Goal: Task Accomplishment & Management: Complete application form

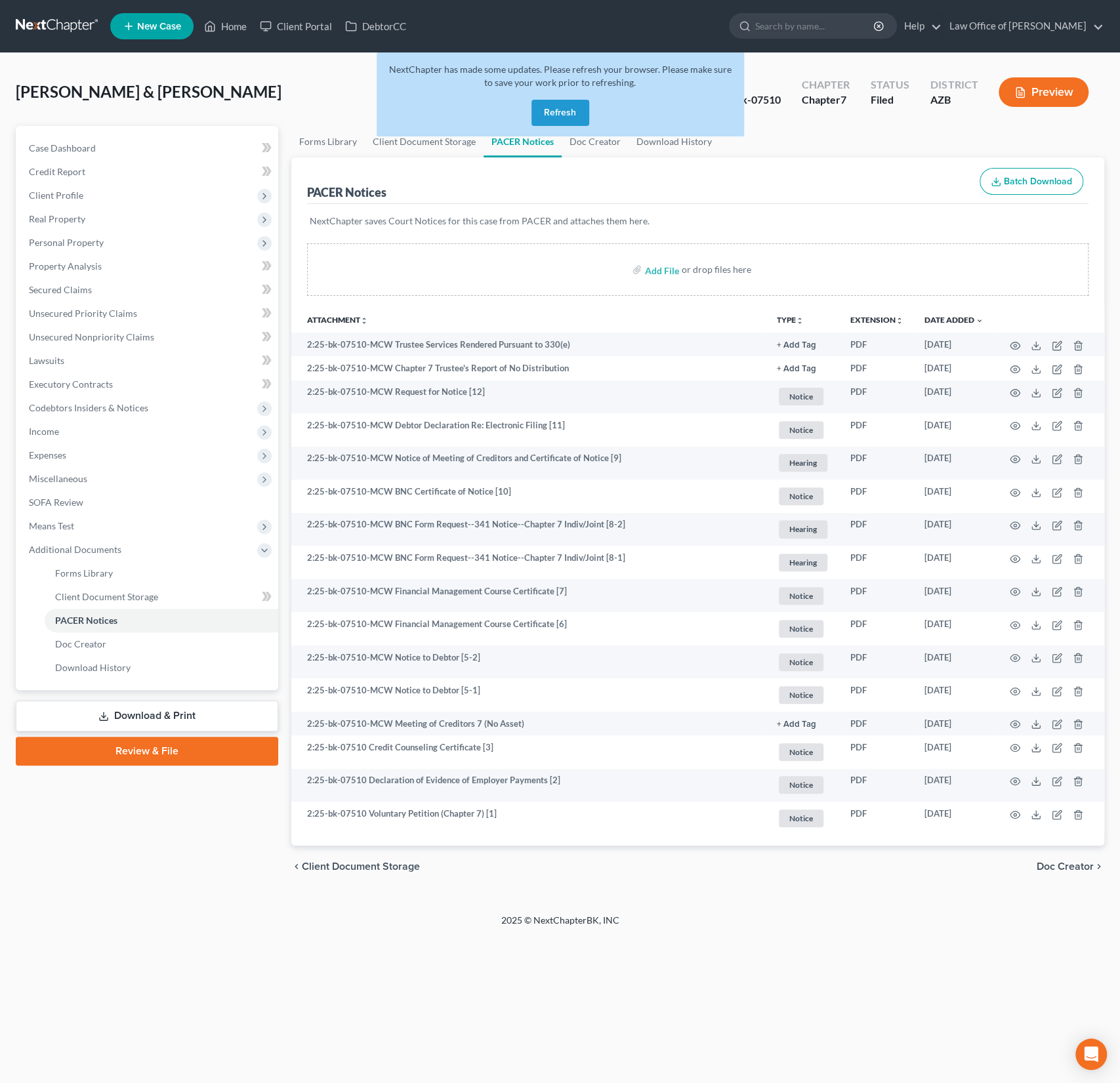
click at [568, 115] on button "Refresh" at bounding box center [560, 113] width 58 height 26
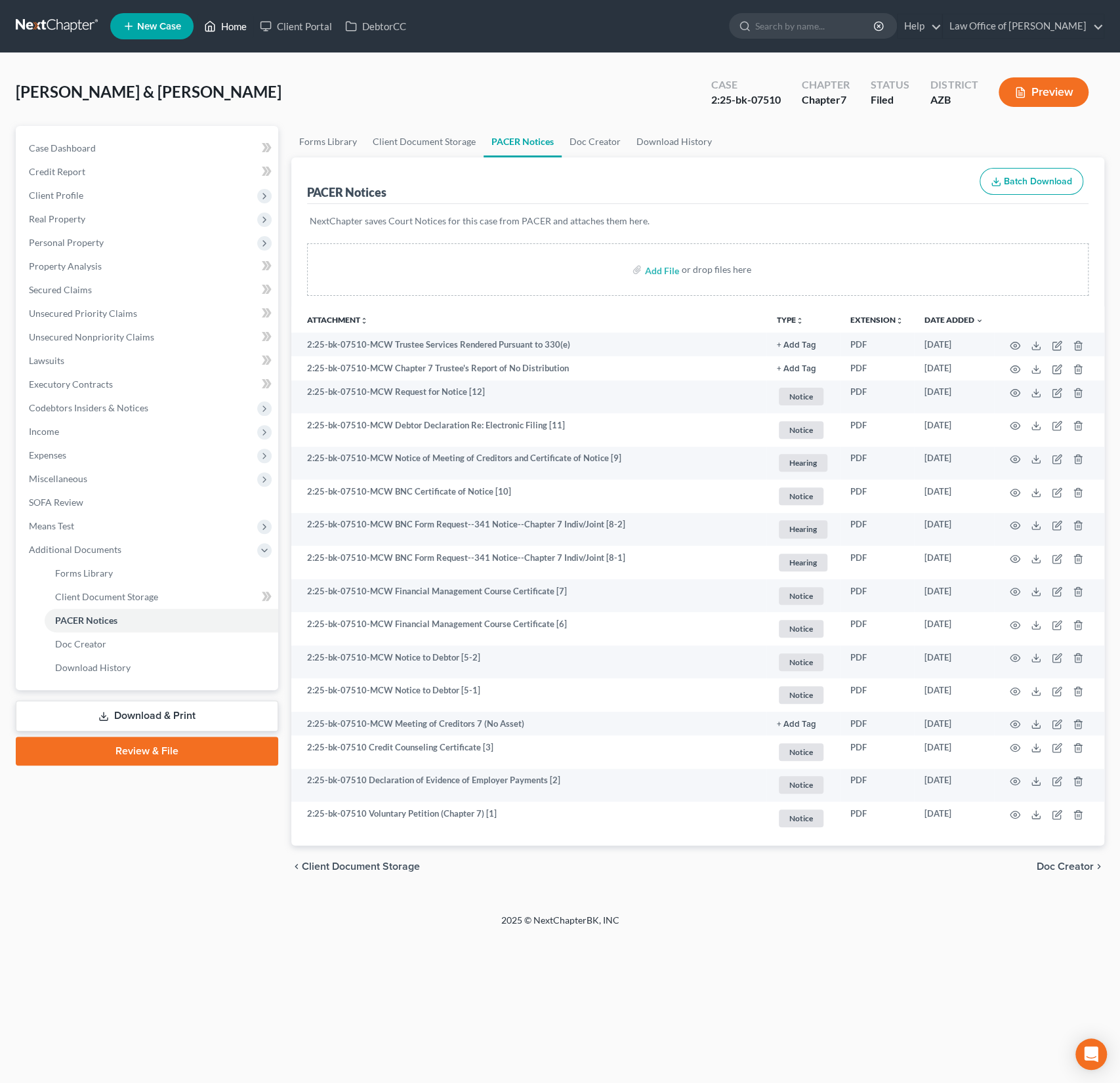
click at [238, 29] on link "Home" at bounding box center [225, 26] width 56 height 24
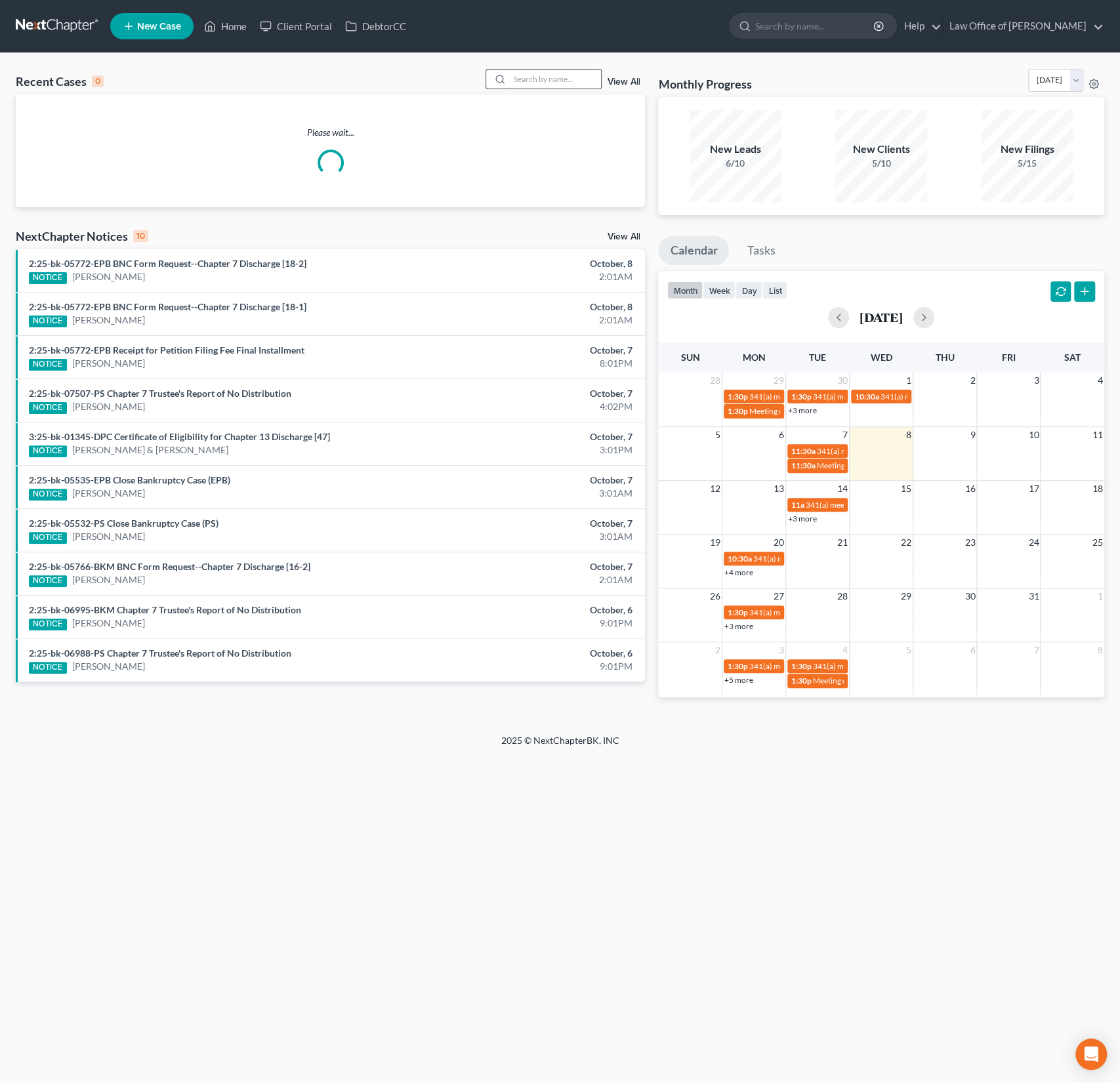
click at [567, 84] on input "search" at bounding box center [555, 79] width 91 height 19
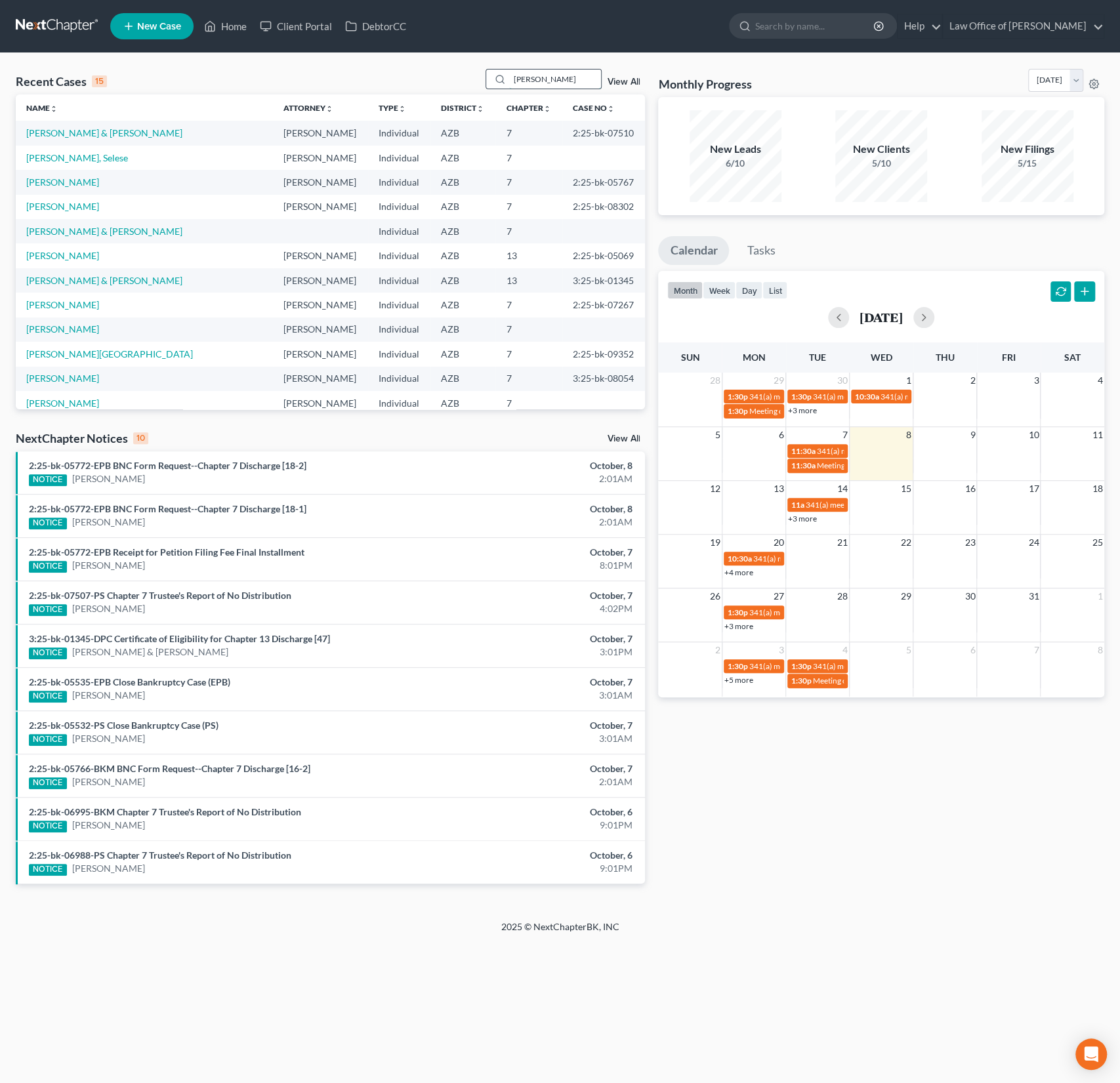
type input "hermosillo"
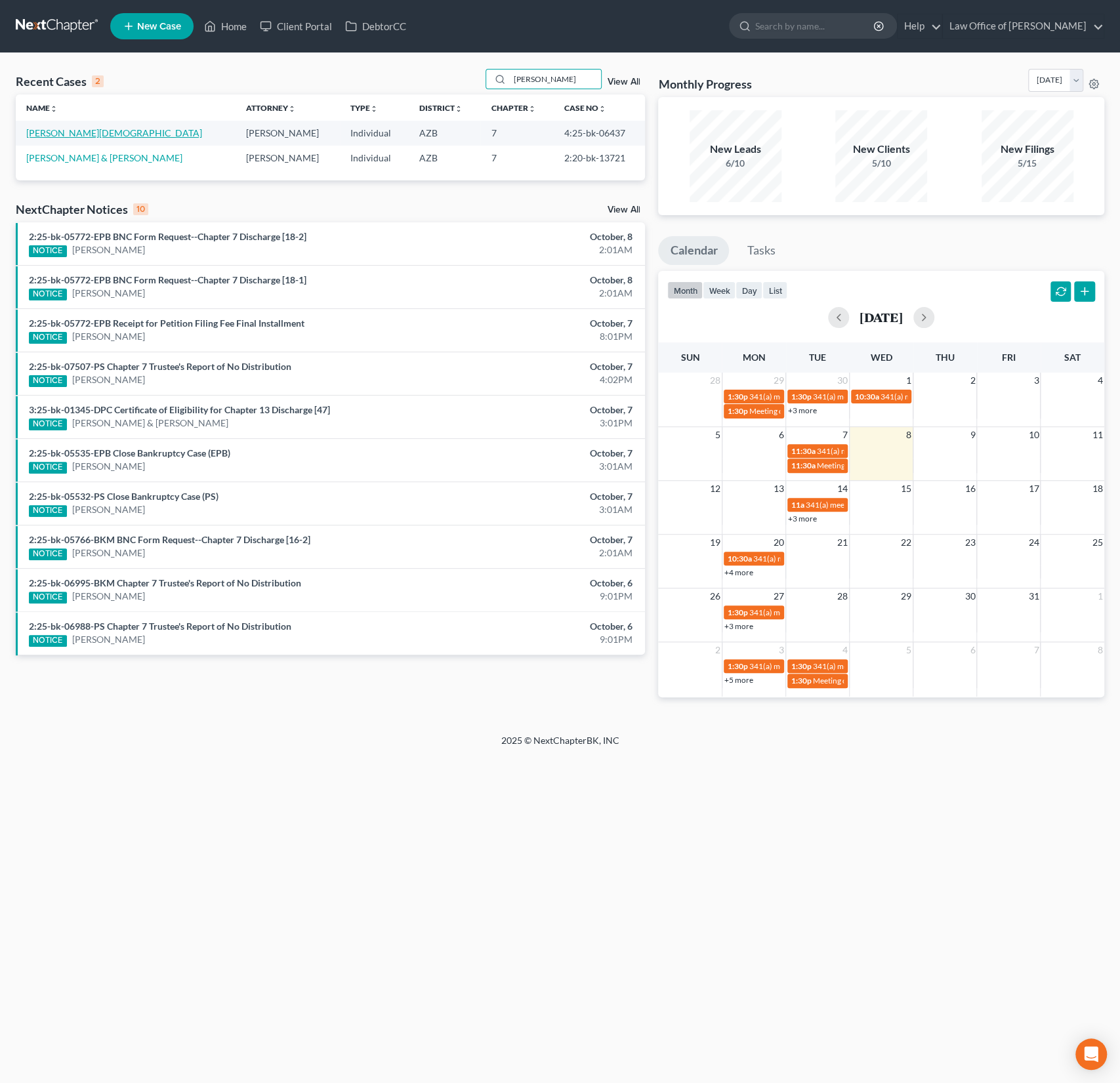
click at [64, 134] on link "[PERSON_NAME][DEMOGRAPHIC_DATA]" at bounding box center [114, 133] width 176 height 11
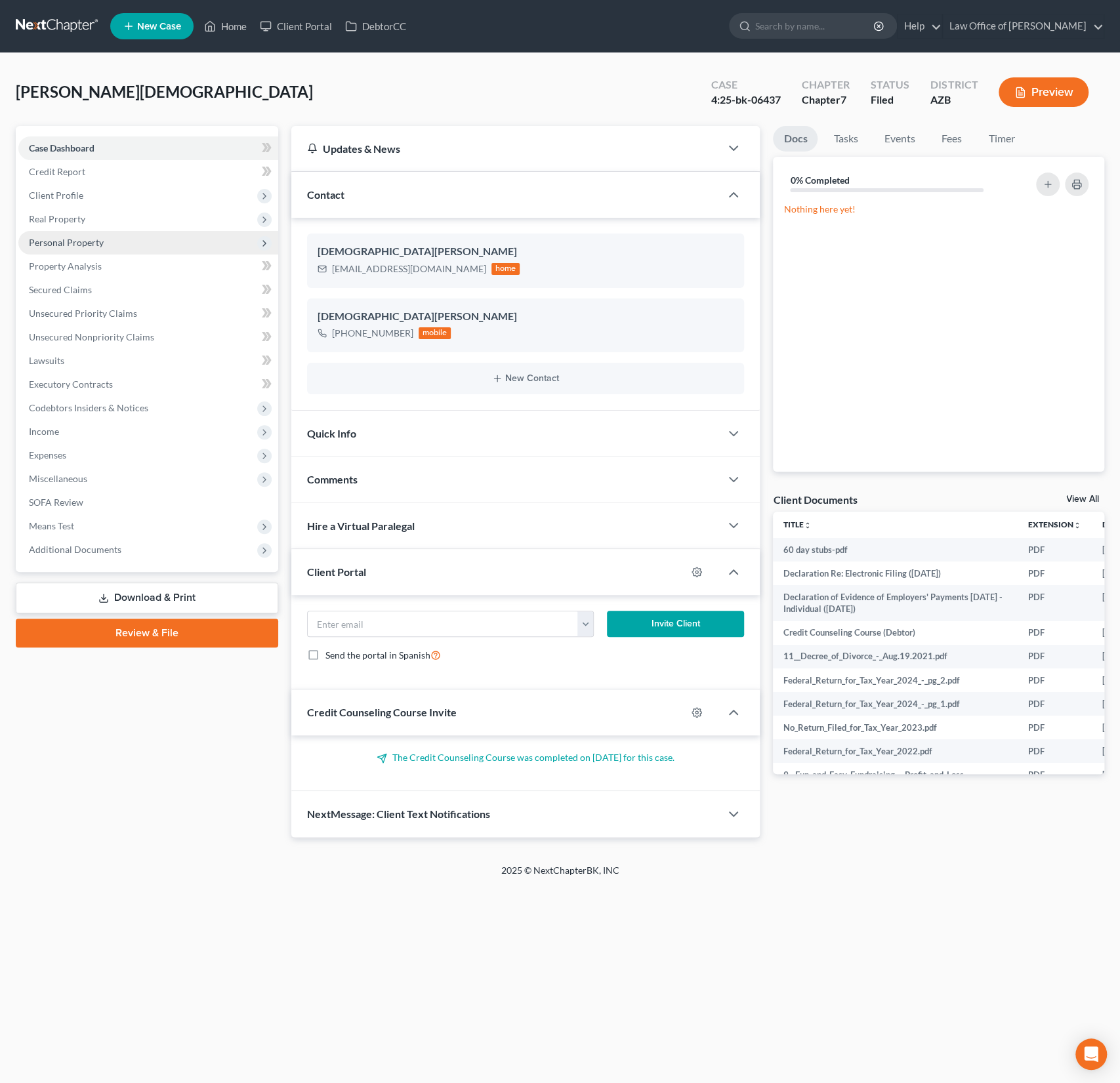
click at [70, 234] on span "Personal Property" at bounding box center [148, 242] width 259 height 24
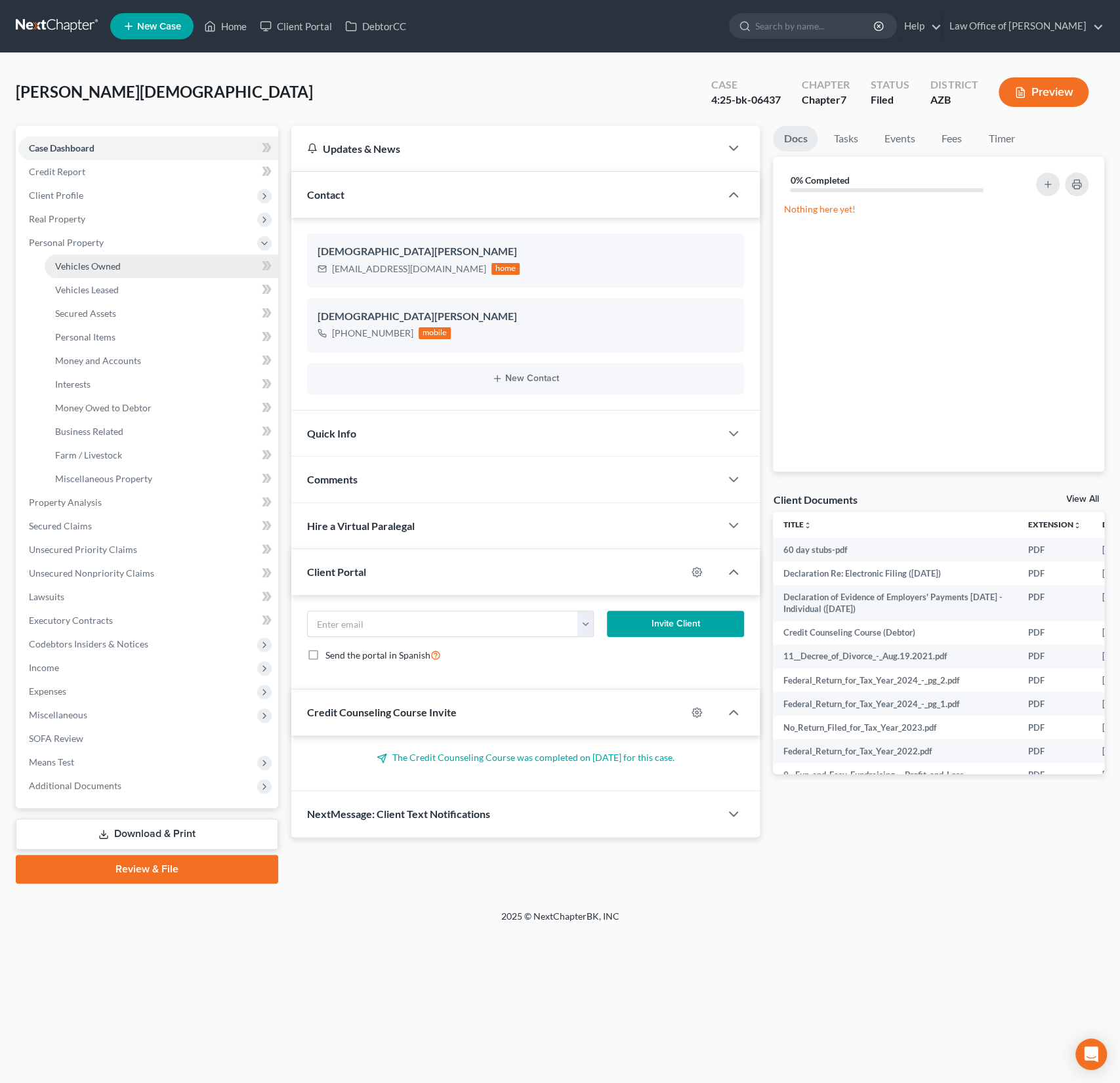
click at [76, 256] on link "Vehicles Owned" at bounding box center [161, 266] width 234 height 24
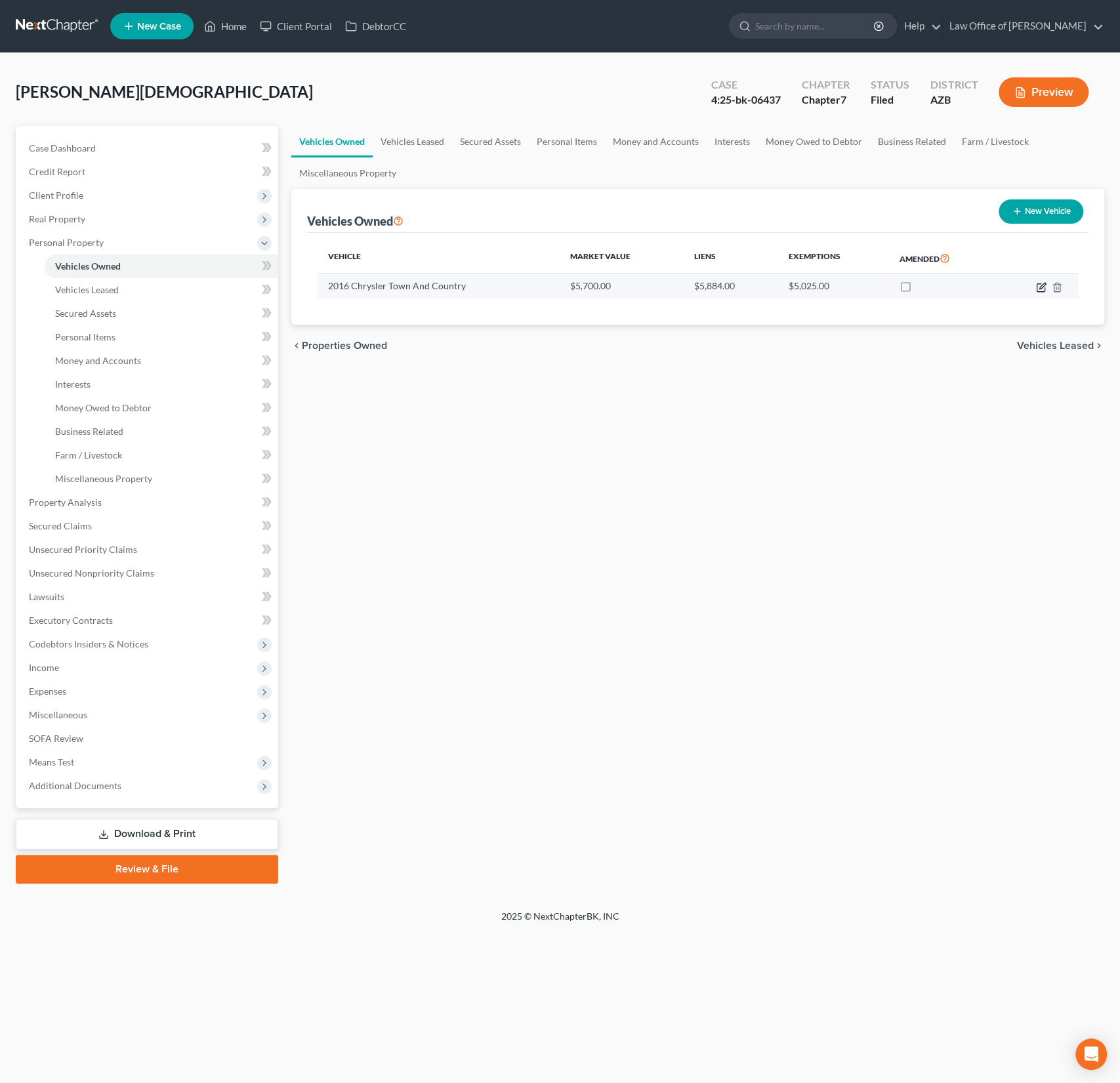
click at [1040, 290] on icon "button" at bounding box center [1041, 287] width 11 height 11
select select "0"
select select "10"
select select "2"
select select "0"
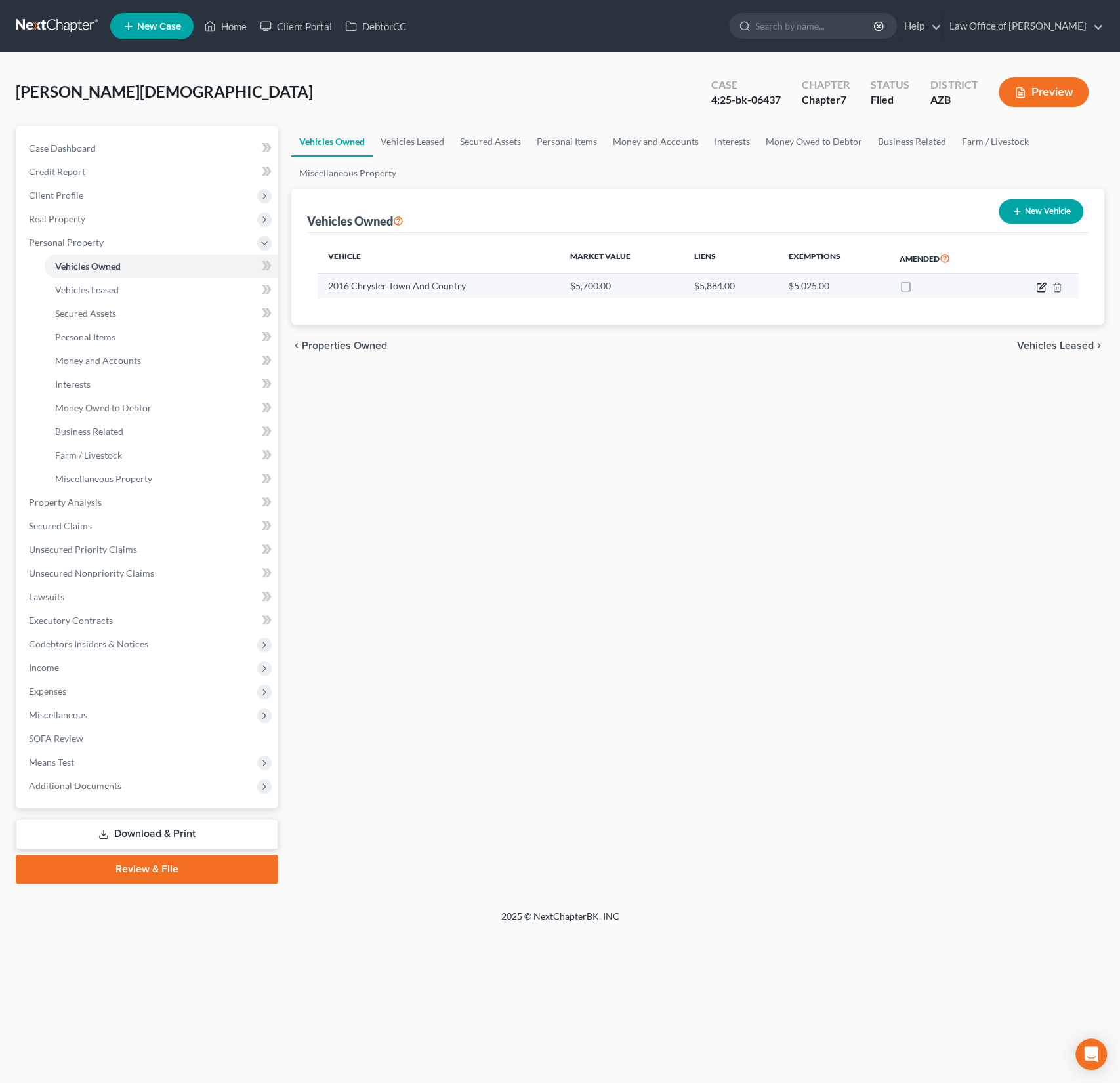
select select "45"
select select "0"
select select "4"
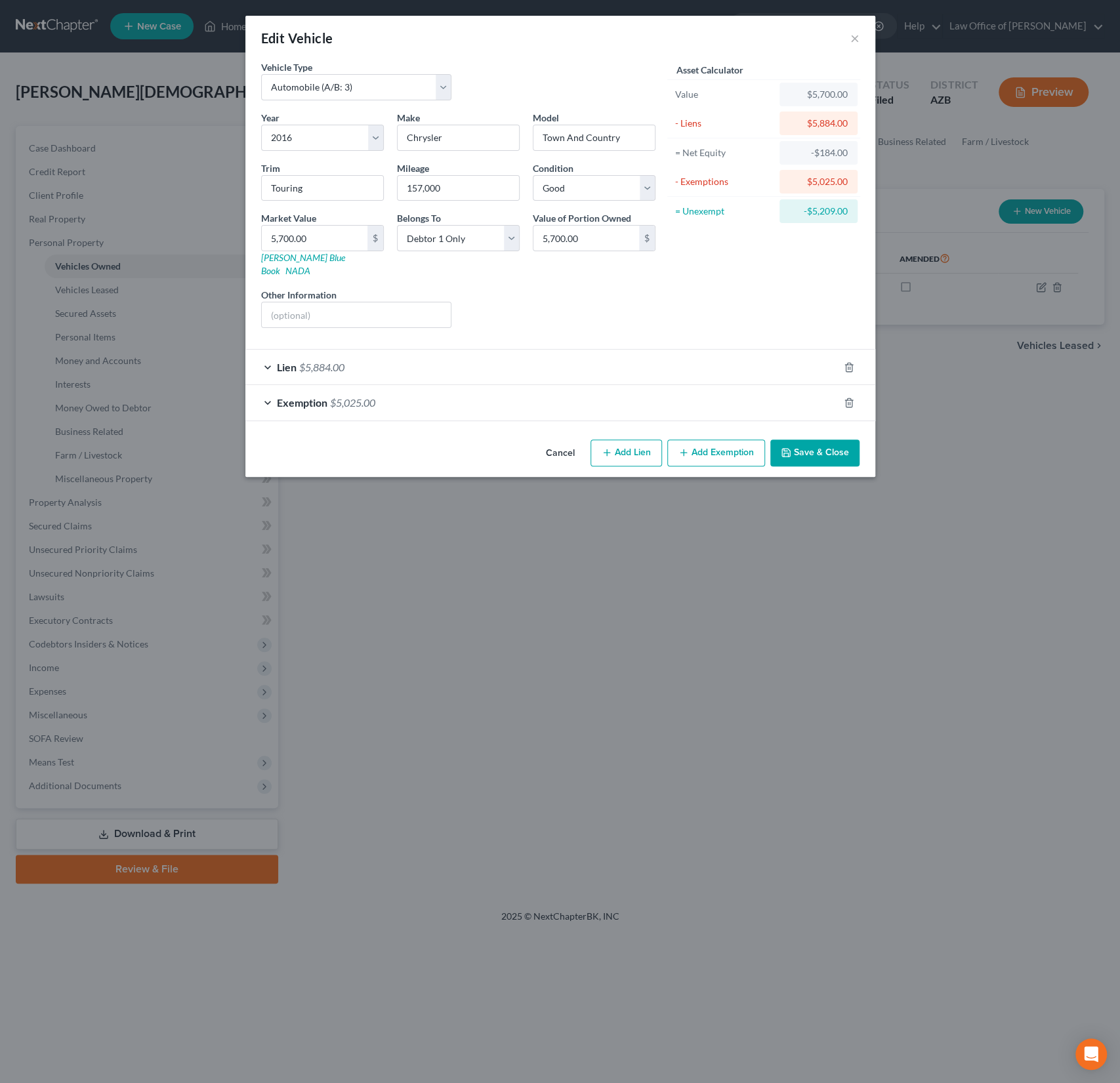
click at [367, 350] on div "Lien $5,884.00" at bounding box center [542, 367] width 593 height 35
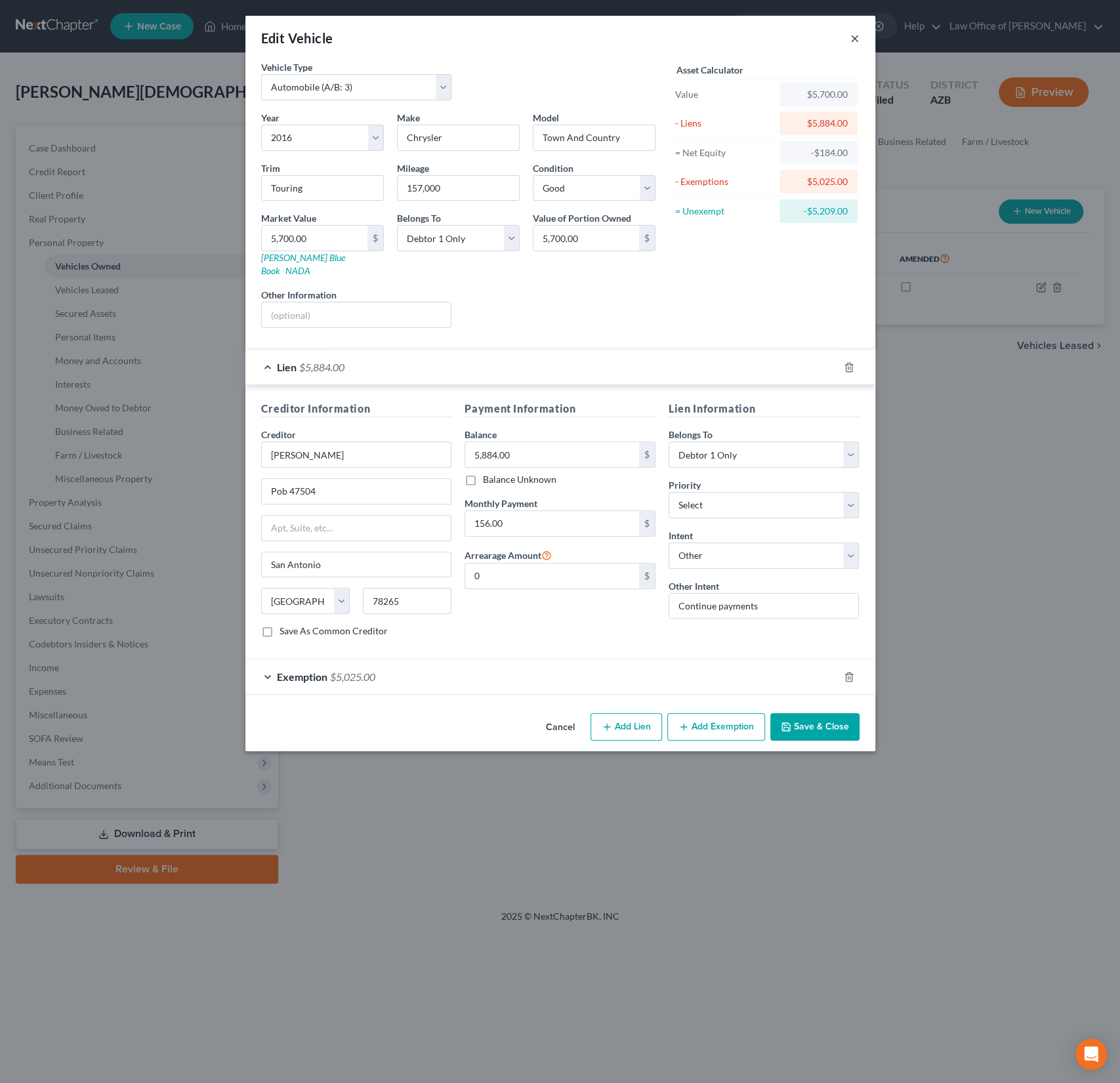
click at [856, 39] on button "×" at bounding box center [854, 38] width 9 height 16
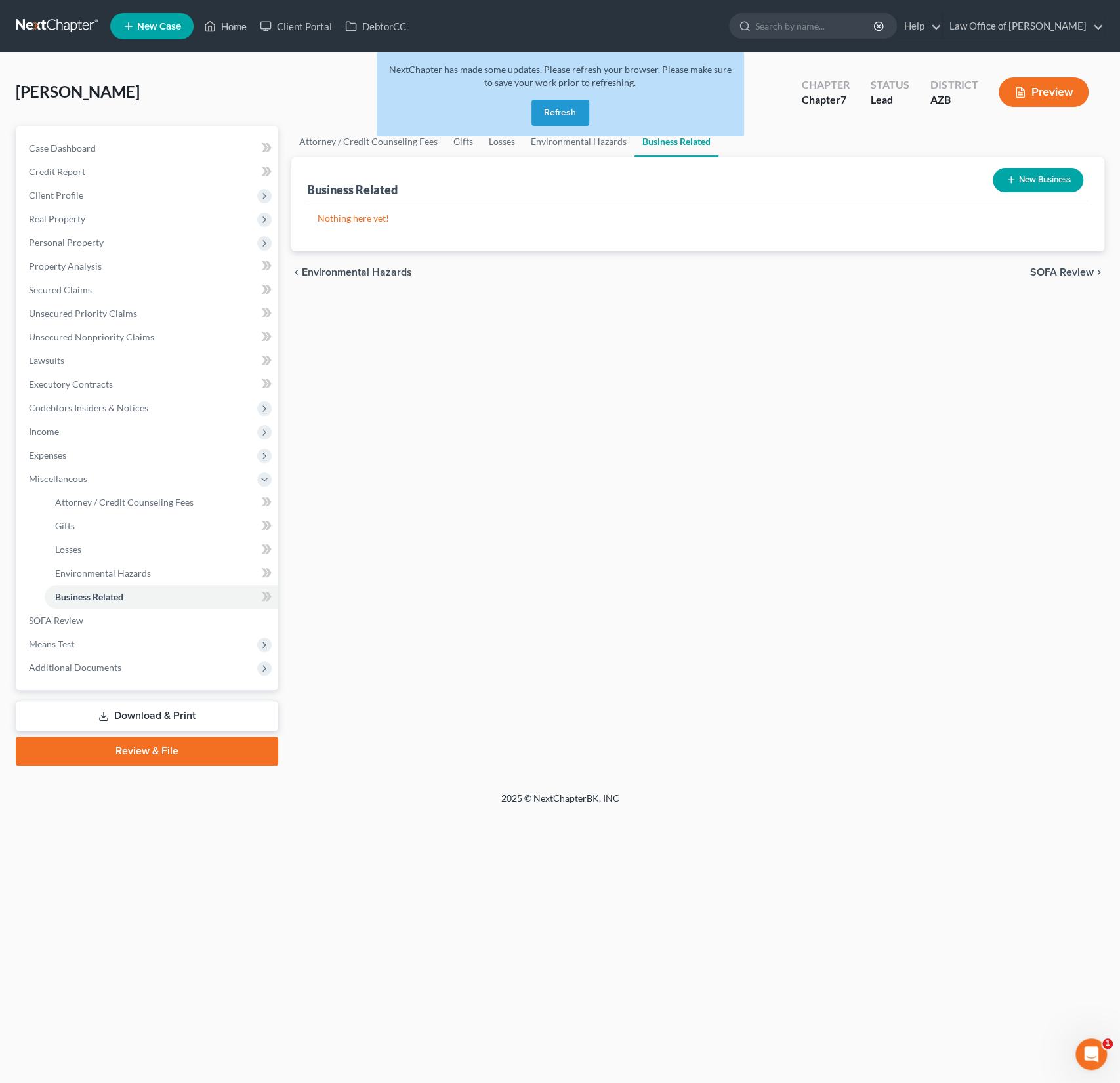
click at [567, 105] on button "Refresh" at bounding box center [560, 113] width 58 height 26
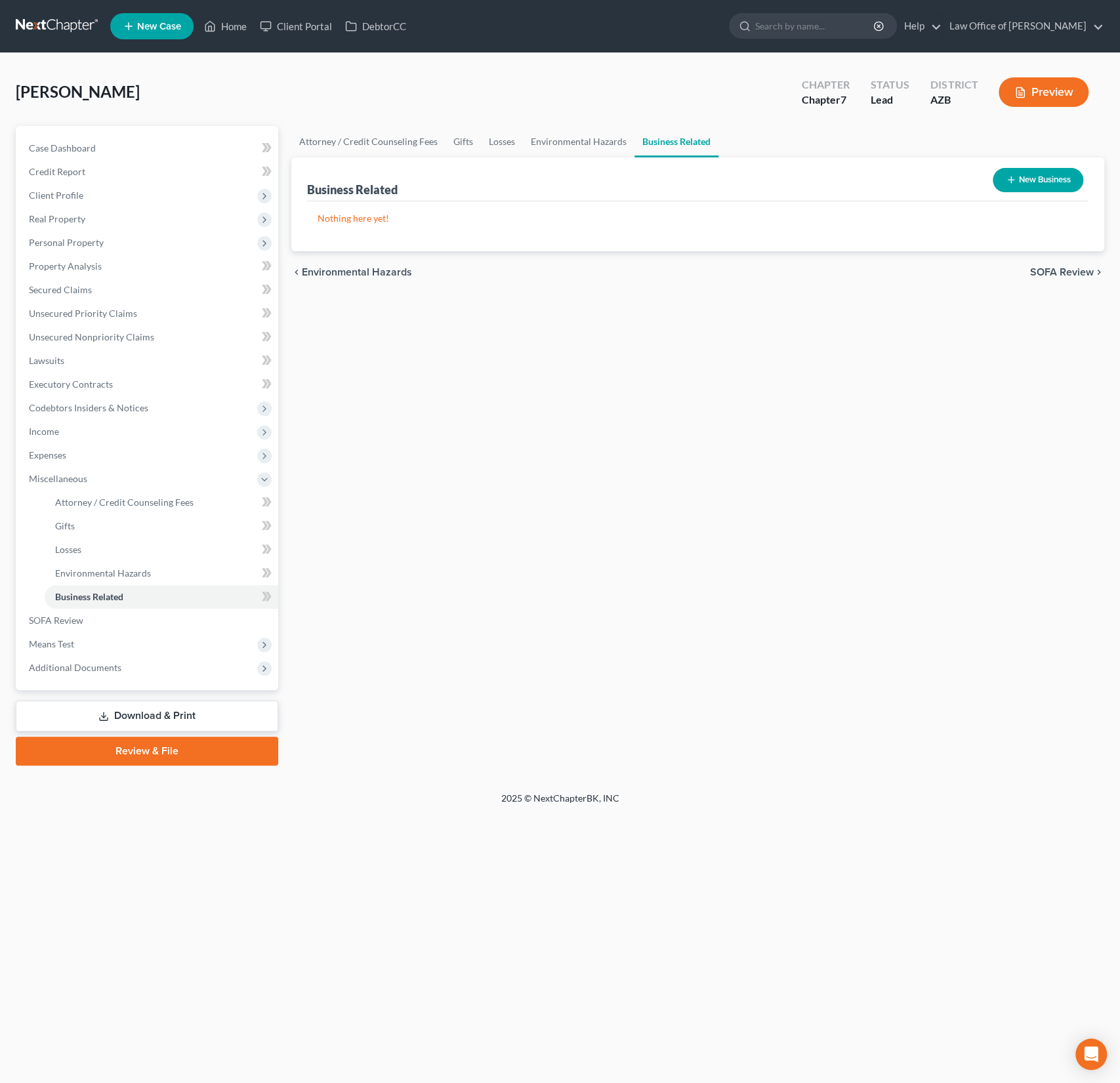
click at [149, 21] on span "New Case" at bounding box center [159, 26] width 44 height 10
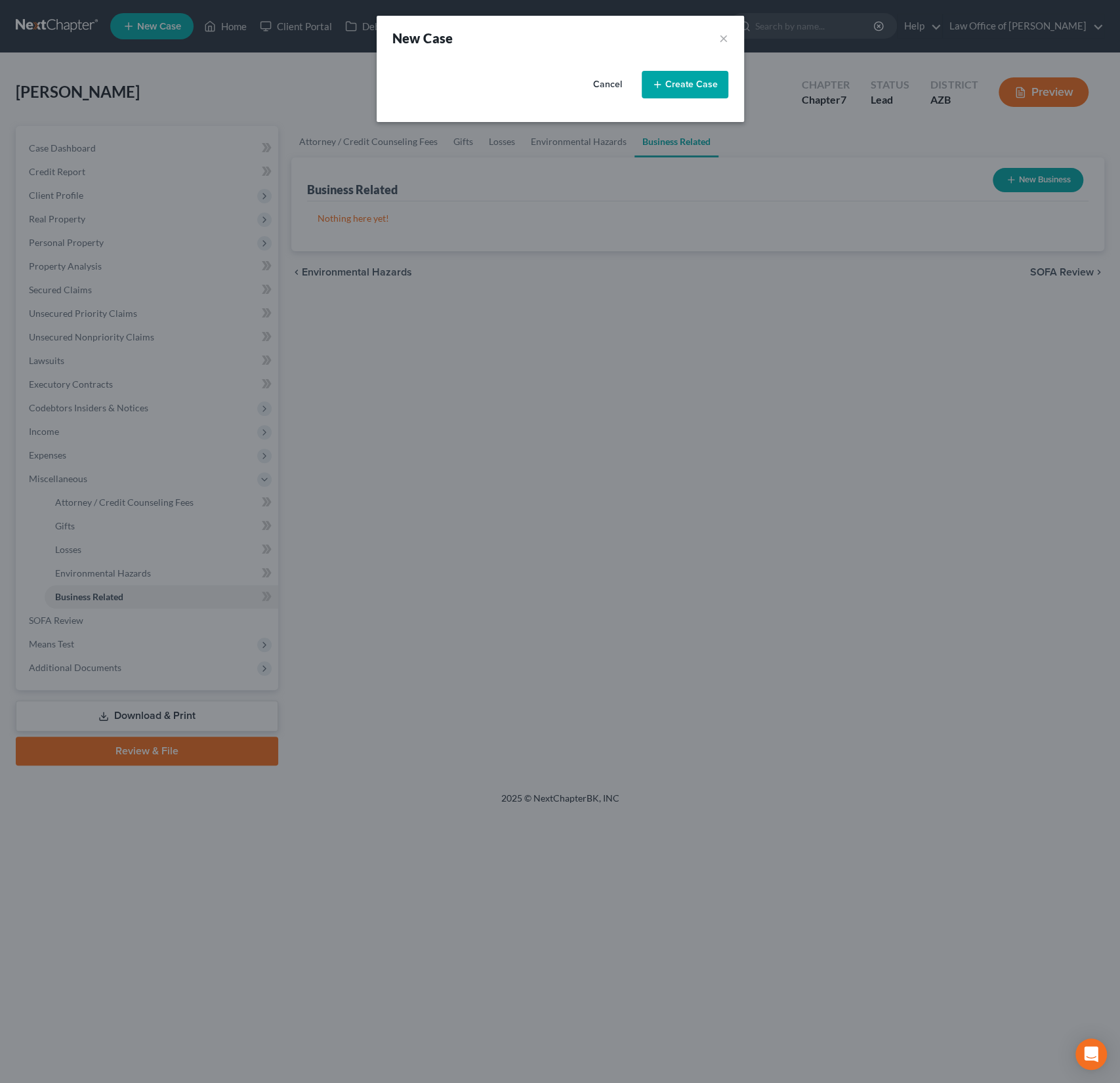
select select "4"
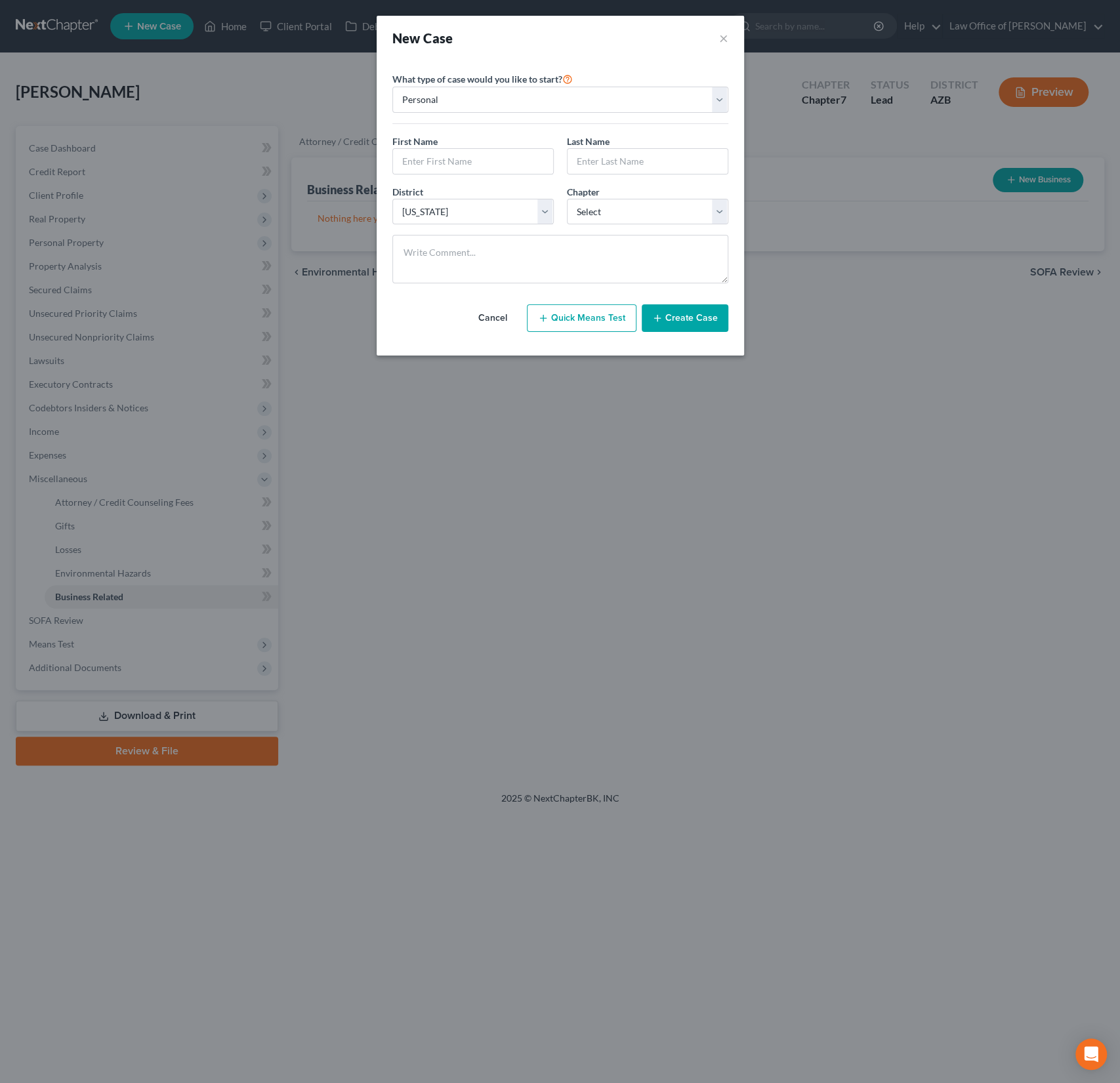
click at [418, 175] on div "First Name * Last Name *" at bounding box center [560, 159] width 349 height 51
click at [433, 169] on input "text" at bounding box center [473, 161] width 160 height 25
type input "James"
type input "Rosenfeld"
click at [618, 215] on select "Select 7 11 12 13" at bounding box center [648, 212] width 162 height 26
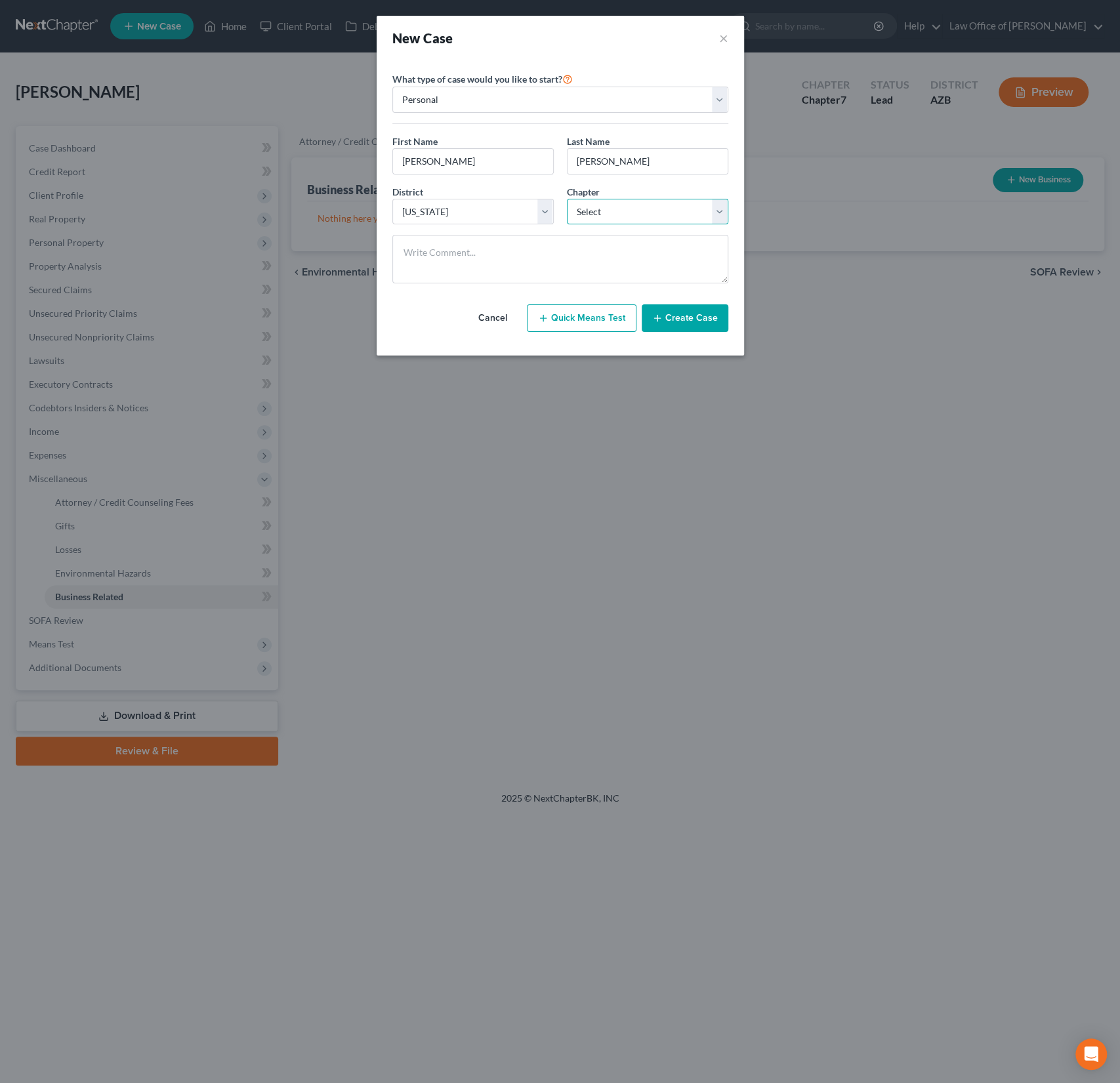
select select "0"
click at [567, 199] on select "Select 7 11 12 13" at bounding box center [648, 212] width 162 height 26
click at [688, 323] on button "Create Case" at bounding box center [685, 318] width 86 height 28
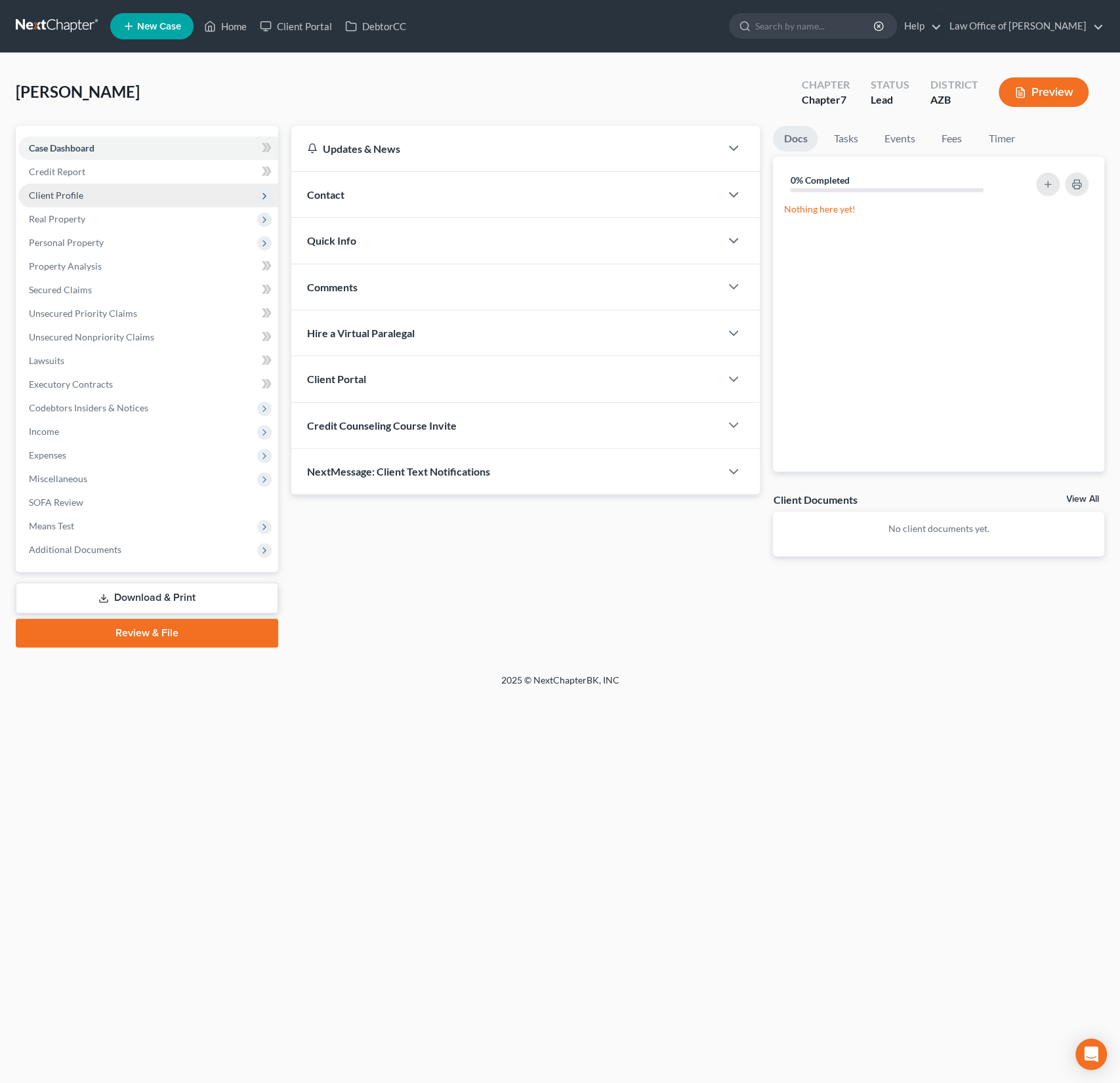
click at [67, 193] on span "Client Profile" at bounding box center [56, 195] width 54 height 11
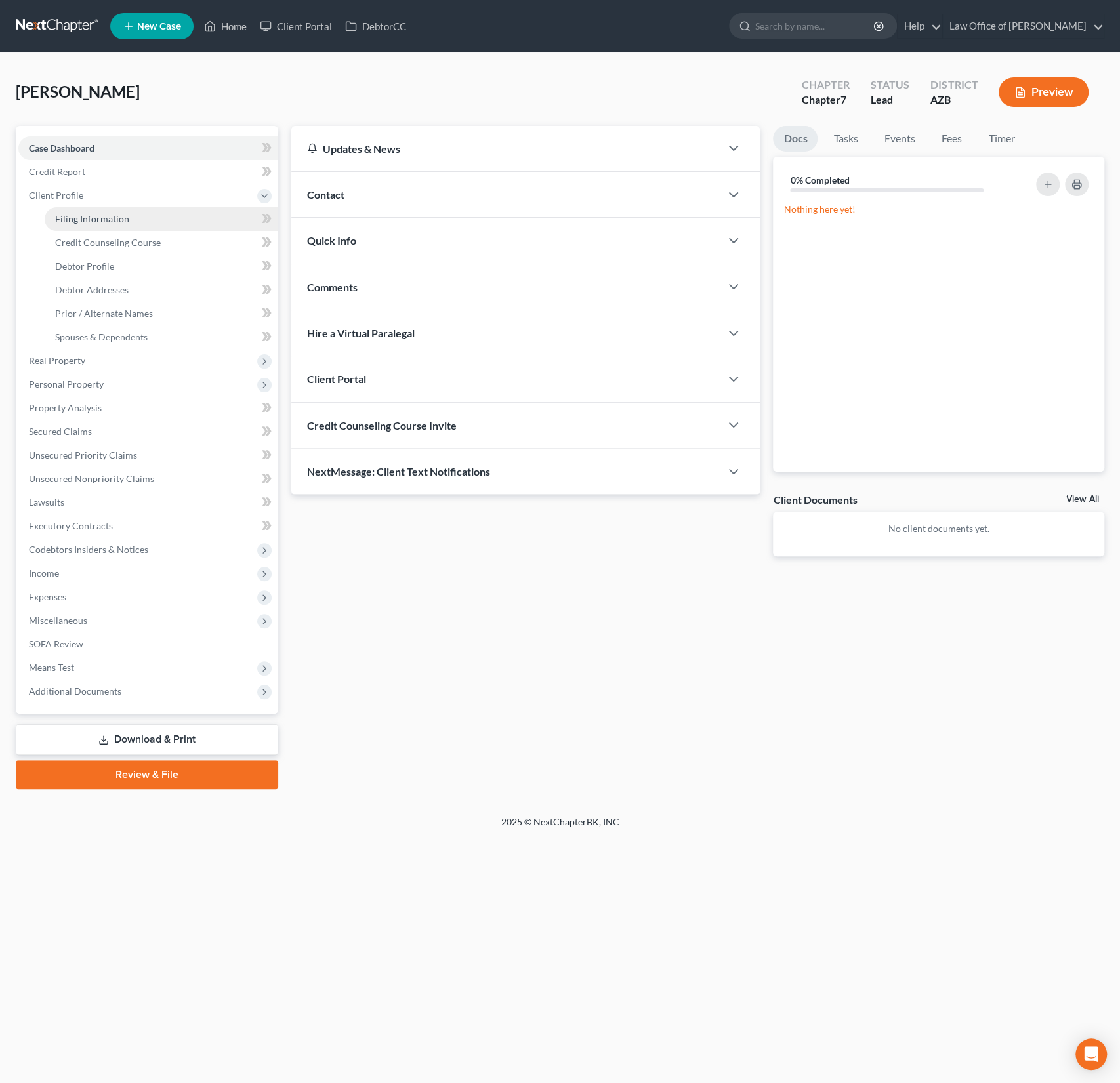
click at [81, 219] on span "Filing Information" at bounding box center [92, 219] width 74 height 11
select select "1"
select select "0"
select select "4"
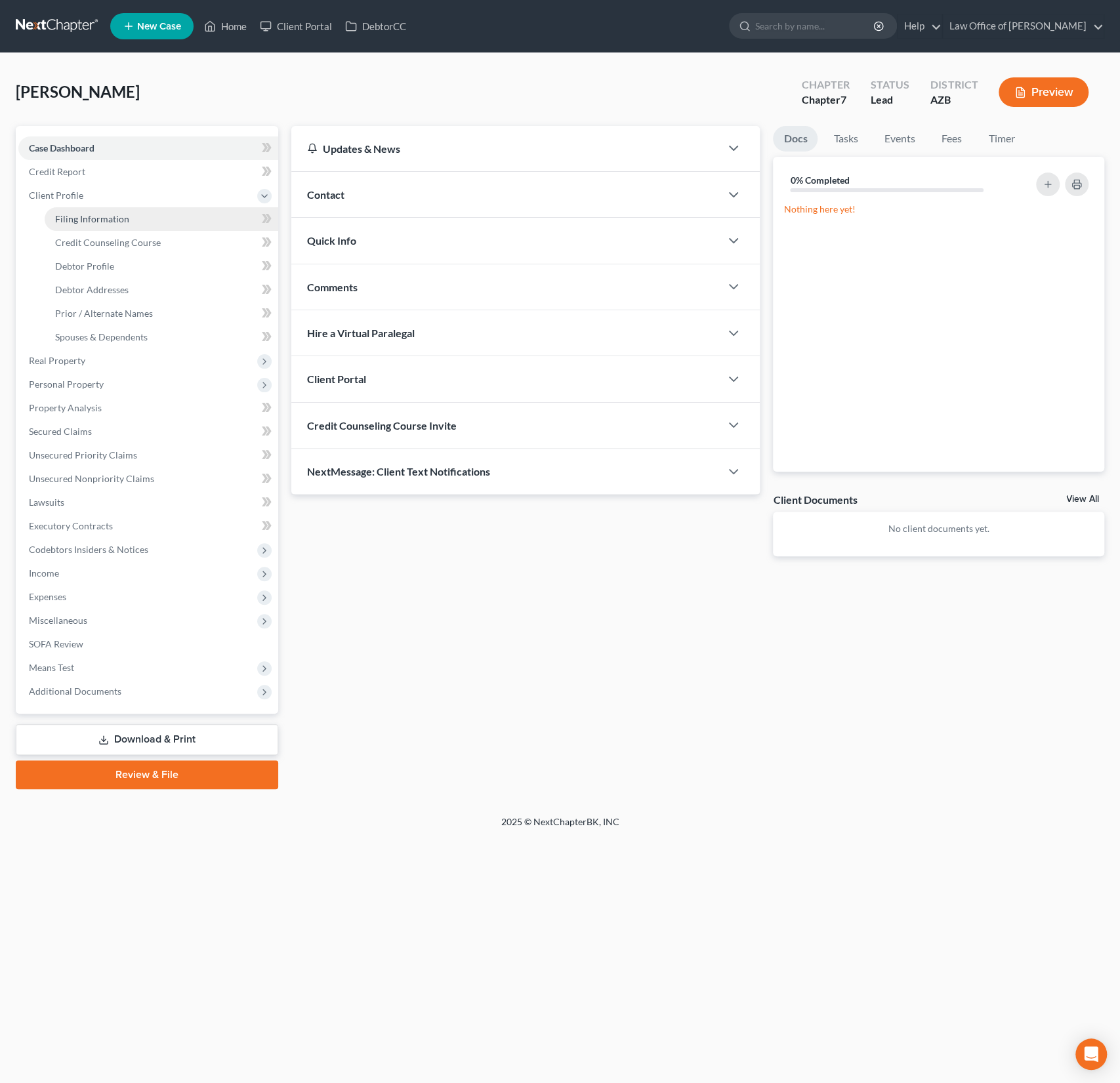
select select "3"
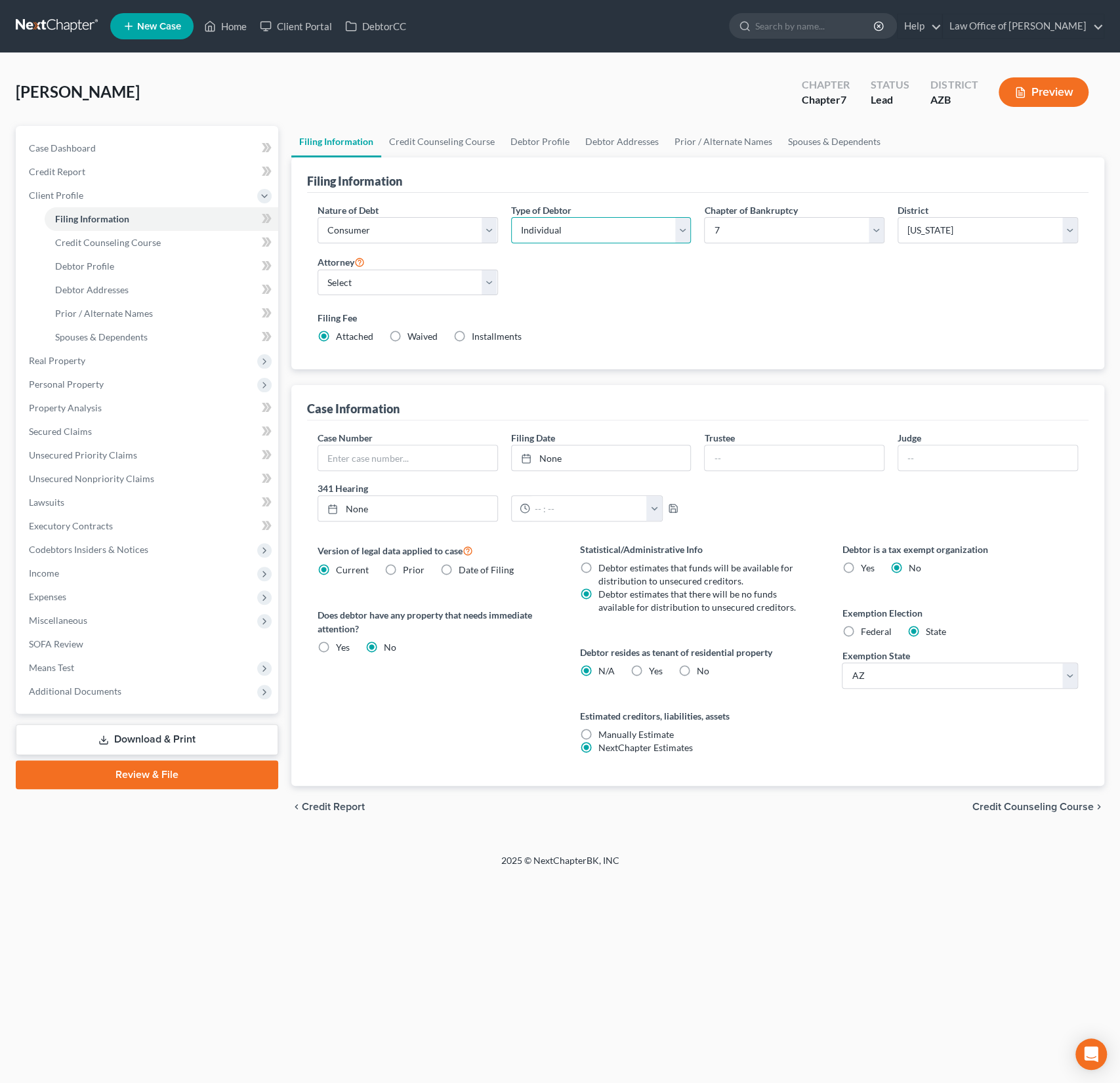
click at [563, 224] on select "Select Individual Joint" at bounding box center [601, 230] width 180 height 26
select select "1"
click at [511, 217] on select "Select Individual Joint" at bounding box center [601, 230] width 180 height 26
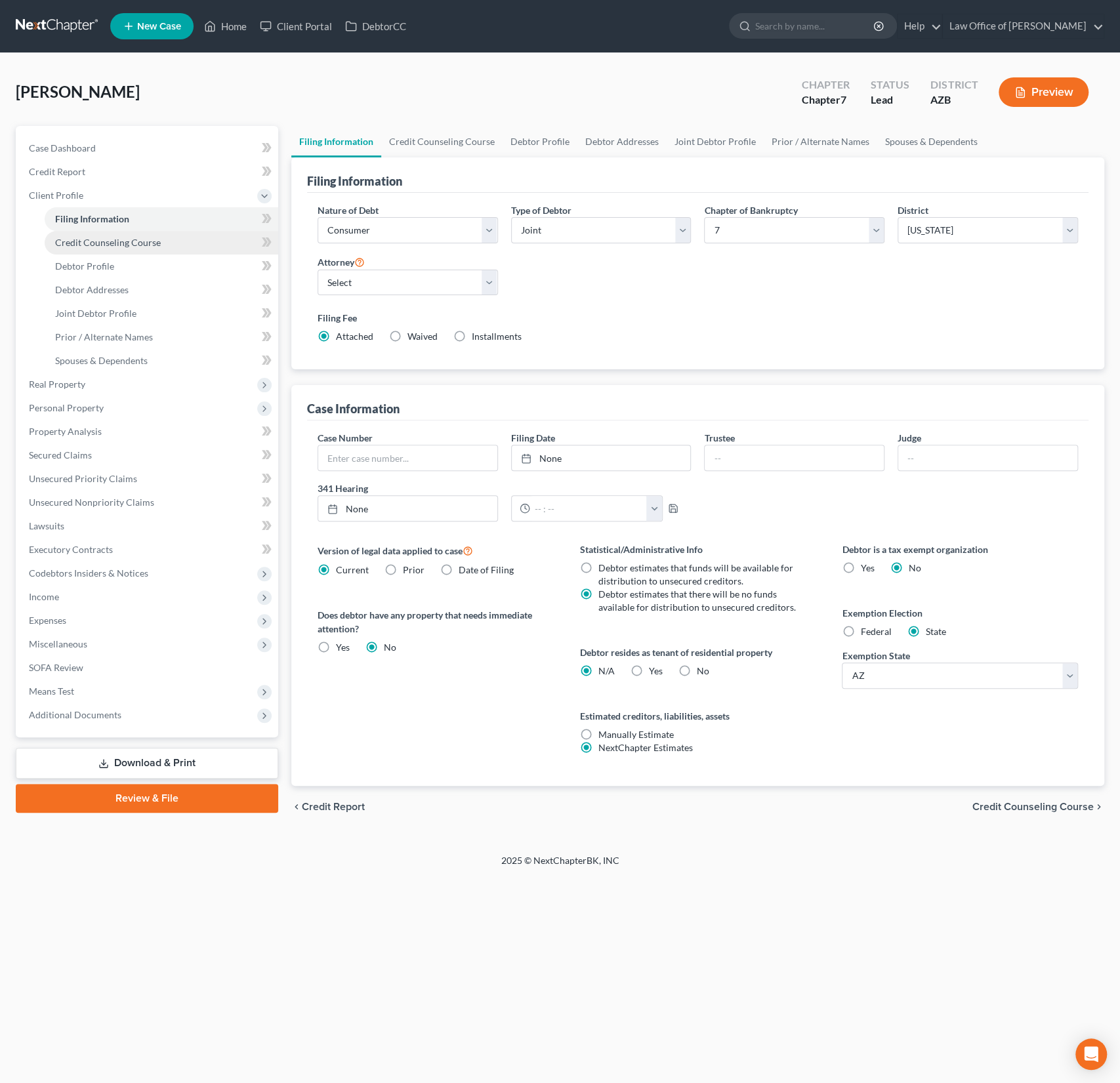
click at [113, 237] on span "Credit Counseling Course" at bounding box center [108, 242] width 106 height 11
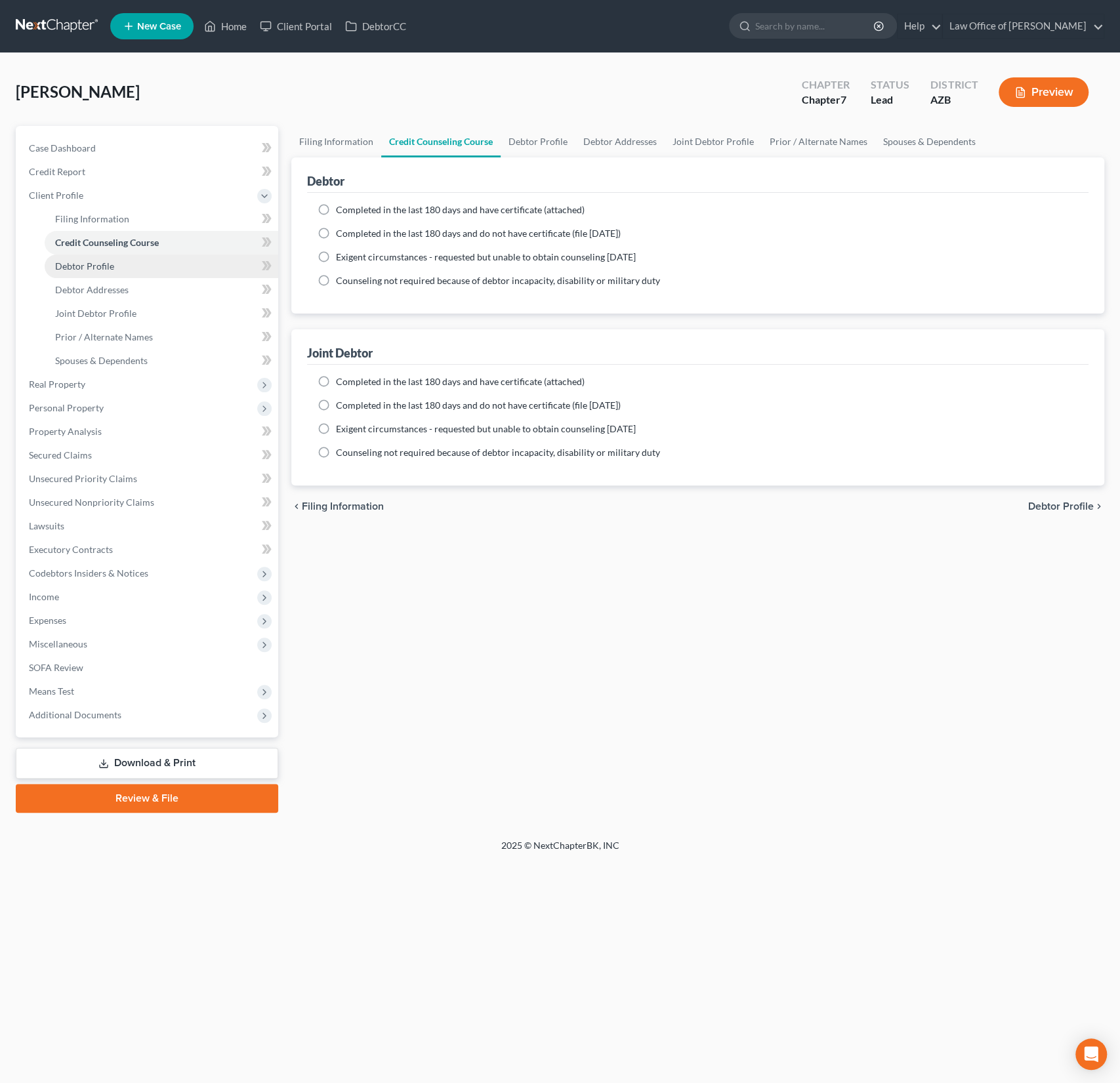
click at [101, 267] on span "Debtor Profile" at bounding box center [84, 266] width 59 height 11
select select "1"
select select "0"
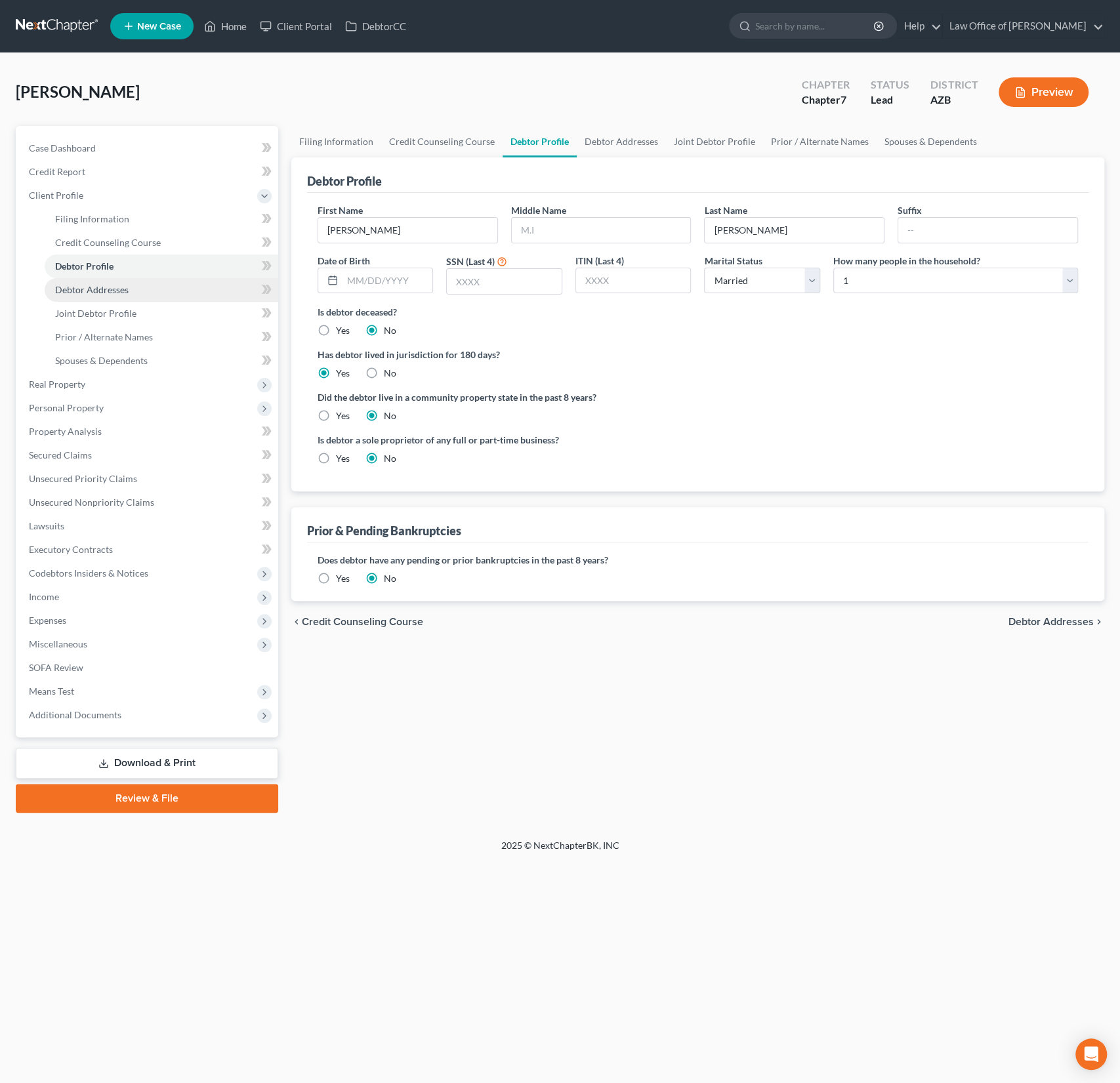
click at [101, 290] on span "Debtor Addresses" at bounding box center [91, 290] width 74 height 11
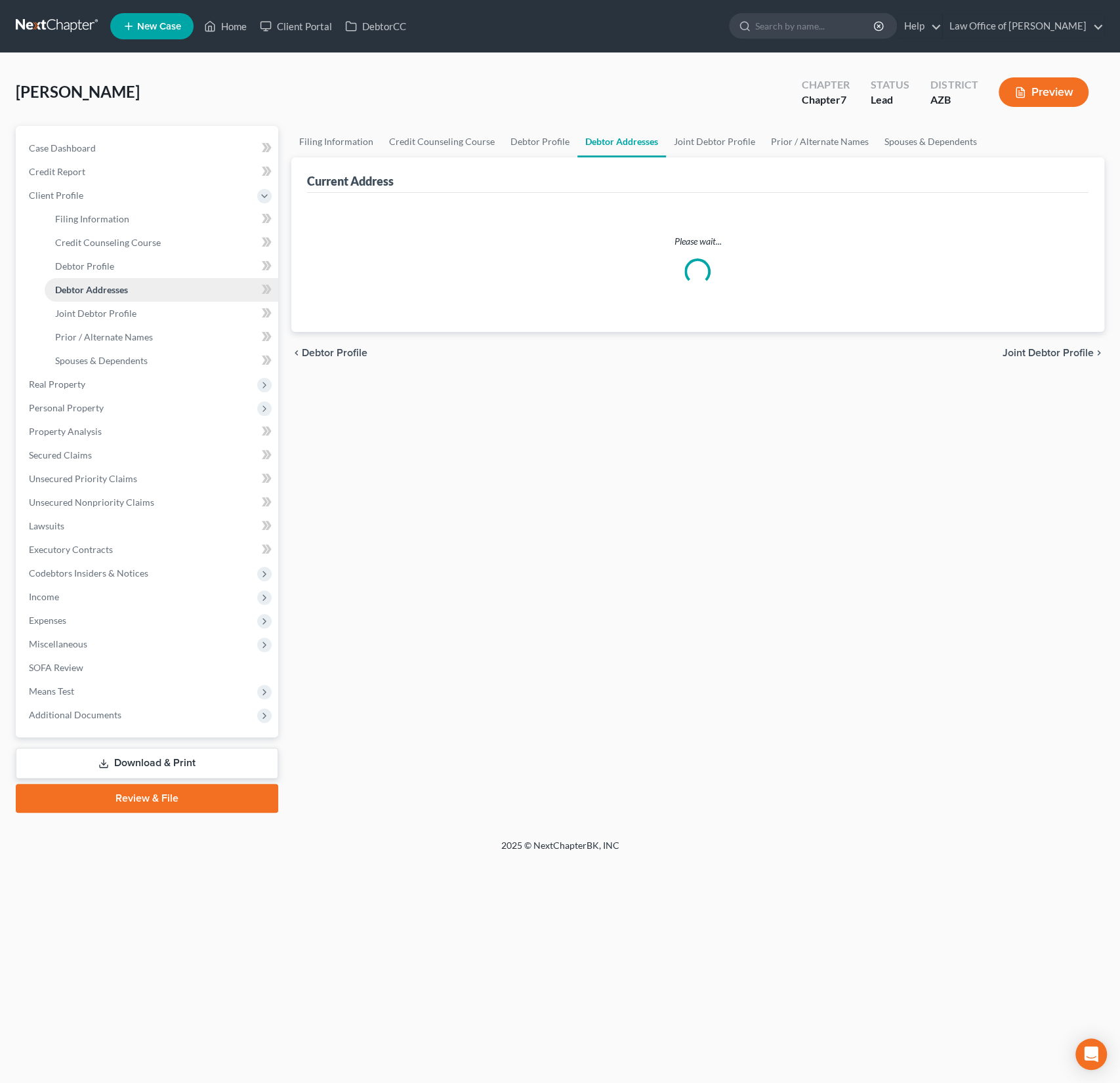
select select "0"
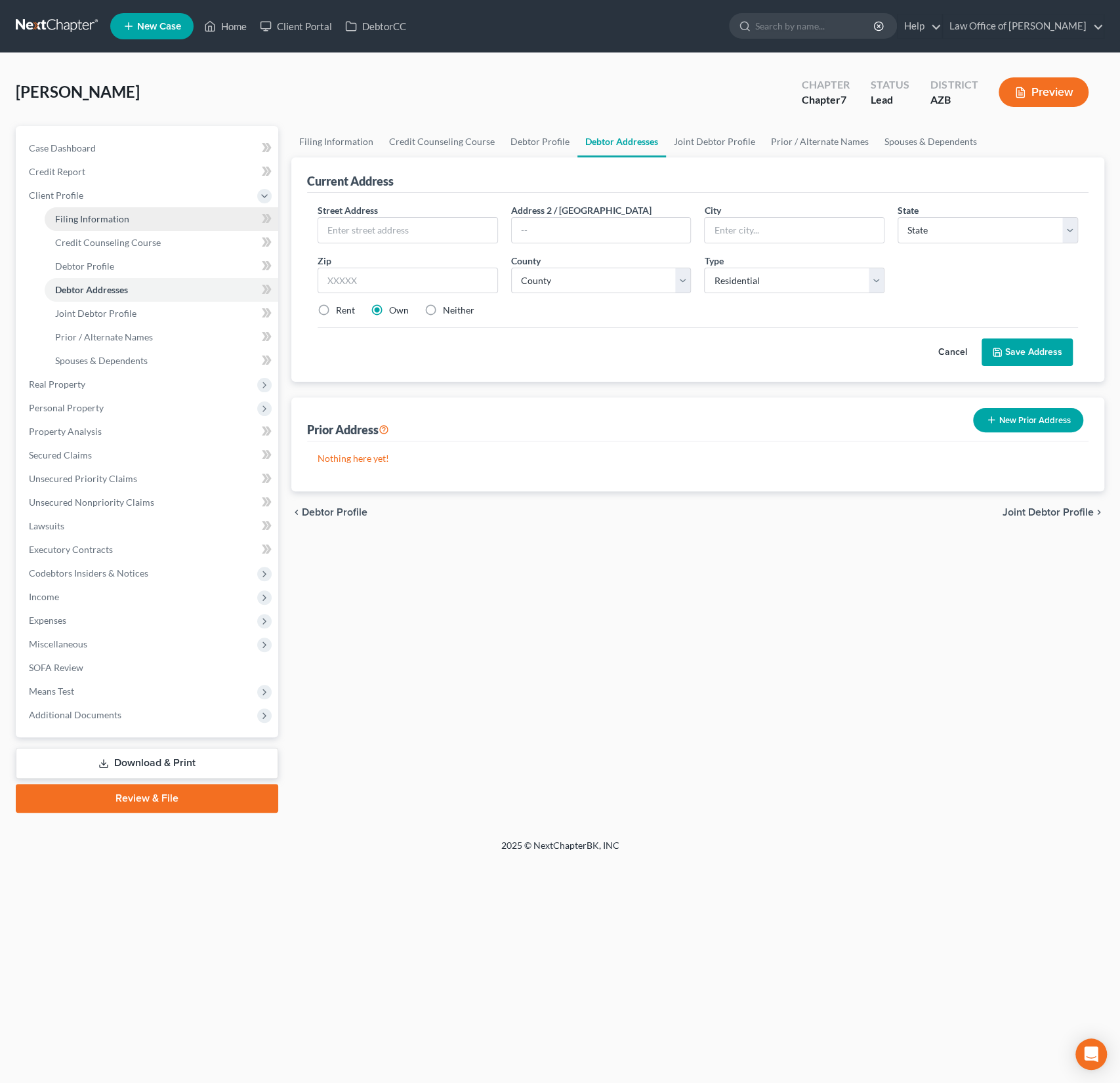
click at [103, 214] on span "Filing Information" at bounding box center [92, 219] width 74 height 11
select select "1"
select select "0"
select select "4"
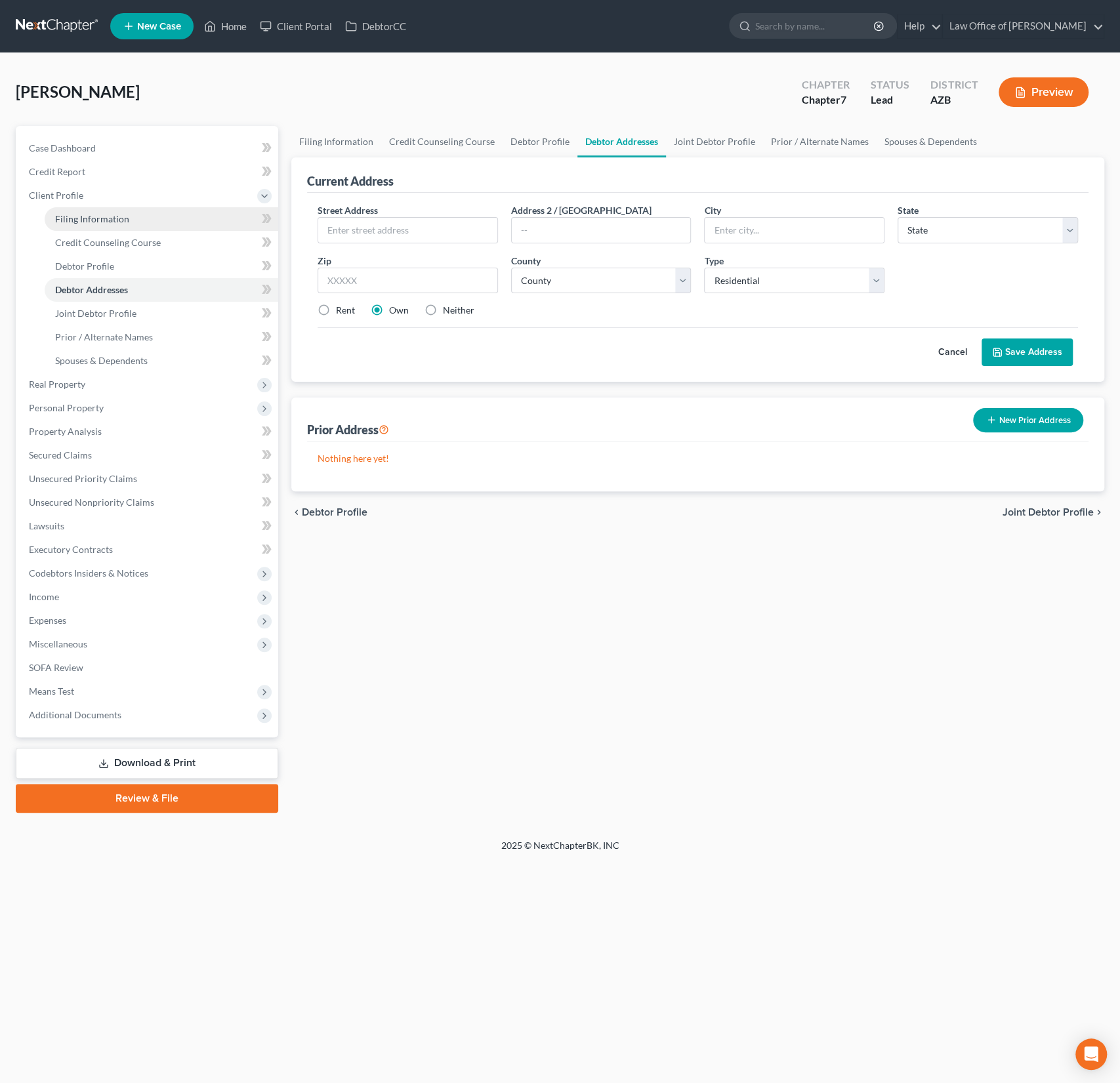
select select "3"
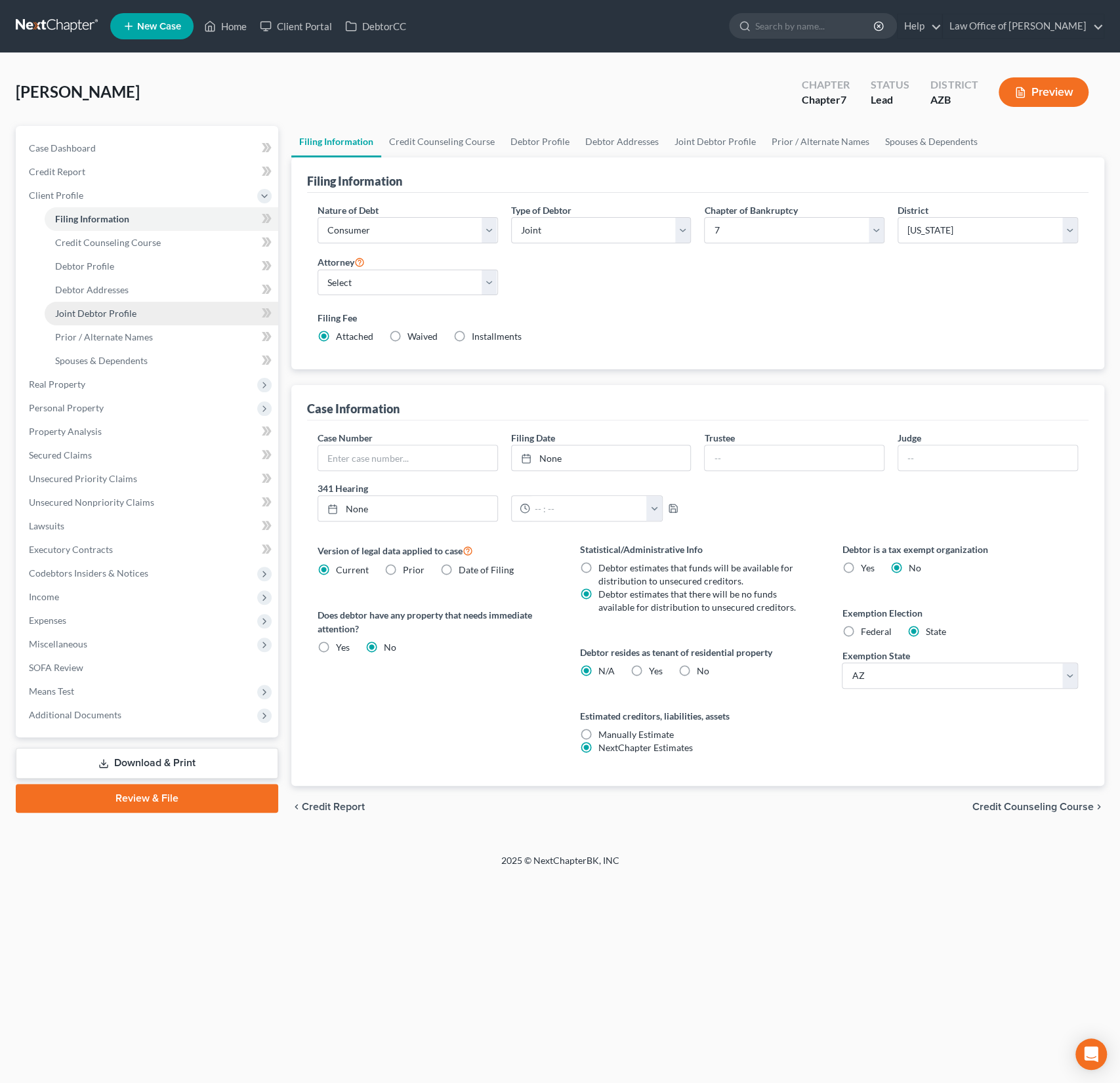
click at [81, 313] on span "Joint Debtor Profile" at bounding box center [96, 313] width 81 height 11
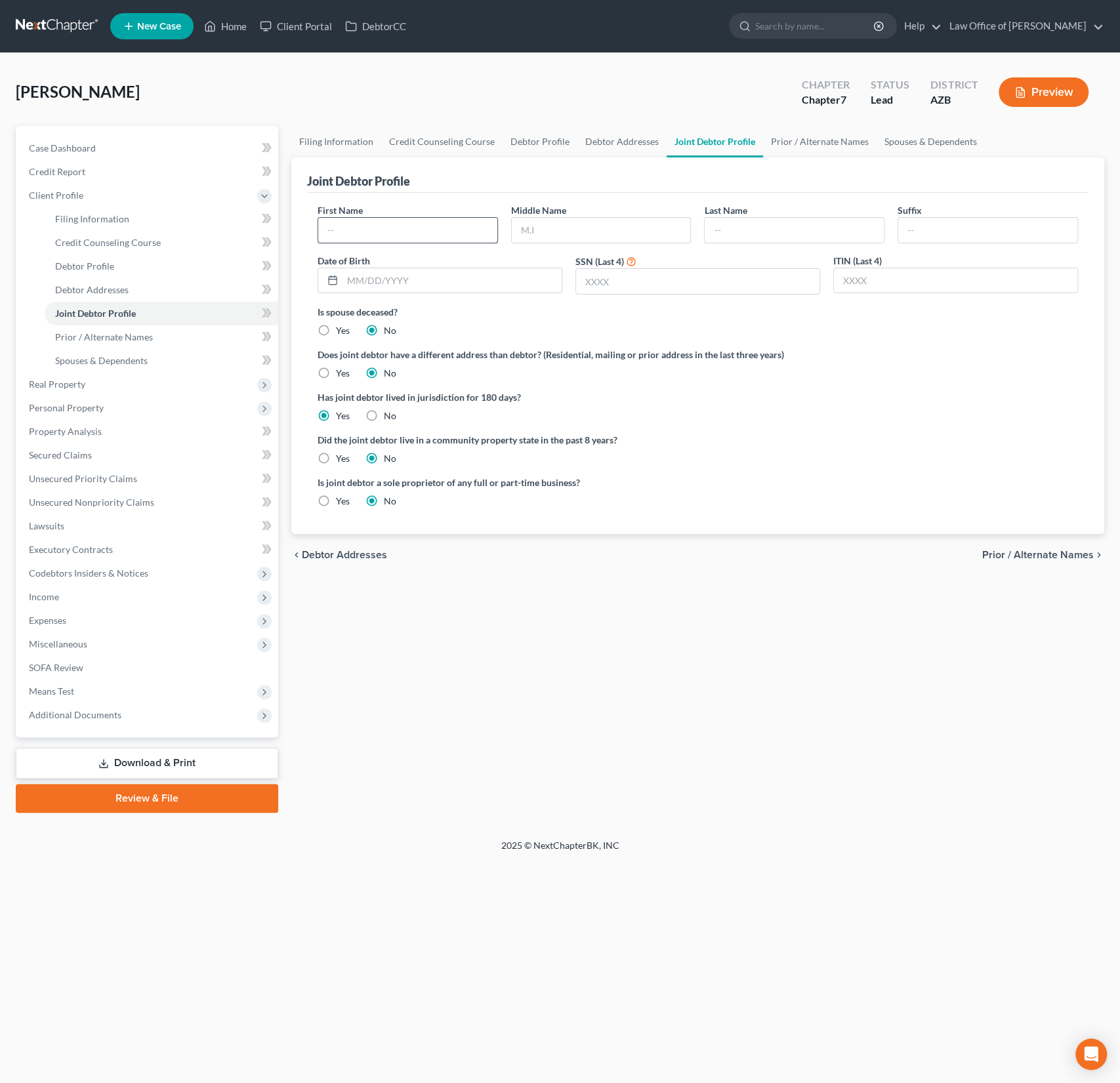
click at [384, 232] on input "text" at bounding box center [407, 230] width 179 height 25
type input "Amber"
type input "Rosenfeld"
click at [62, 151] on span "Case Dashboard" at bounding box center [62, 148] width 67 height 11
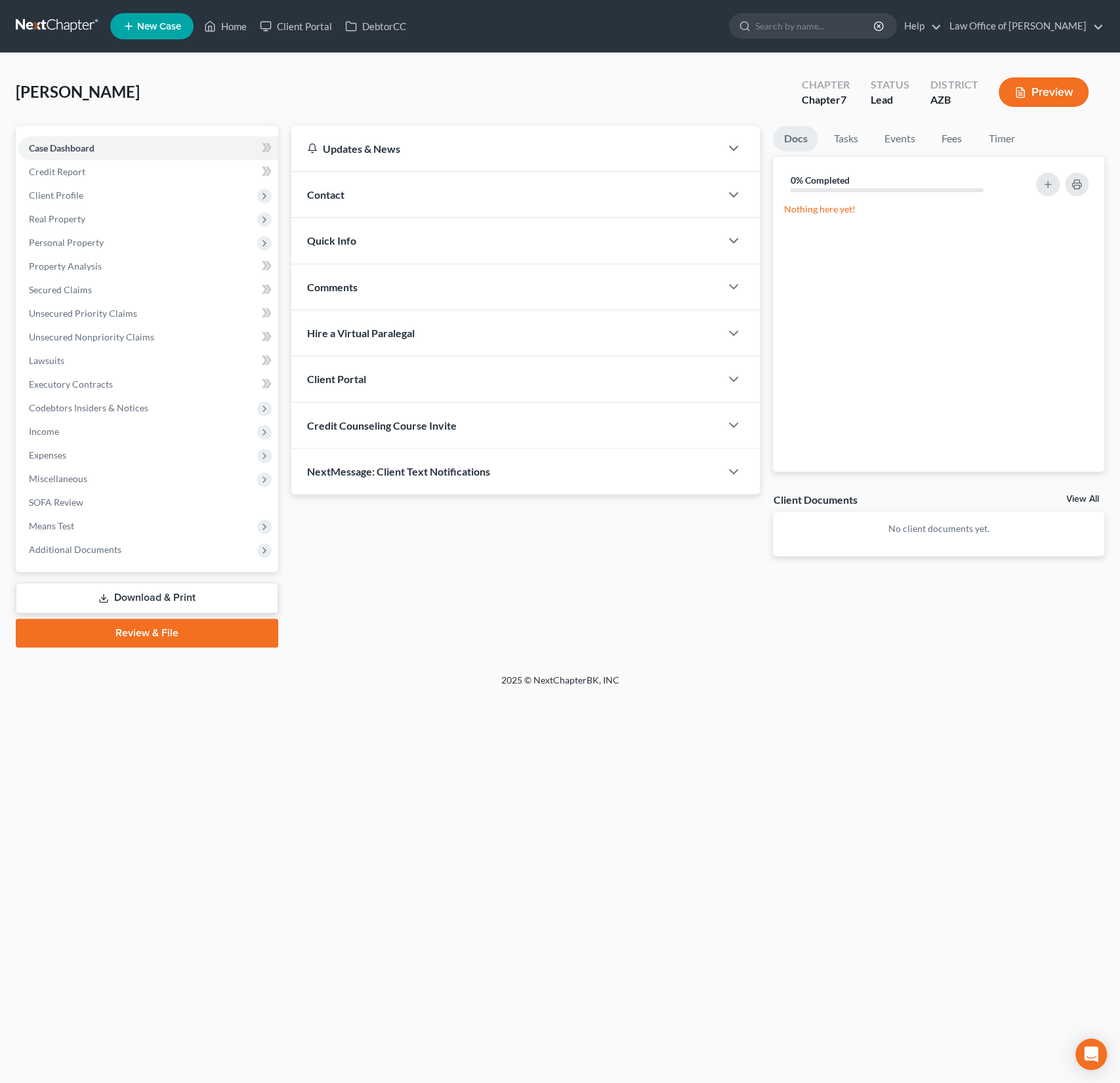
click at [422, 429] on span "Credit Counseling Course Invite" at bounding box center [382, 425] width 149 height 12
click at [401, 475] on input "text" at bounding box center [450, 478] width 286 height 25
paste input "mailto:amberatomni@gmail.com"
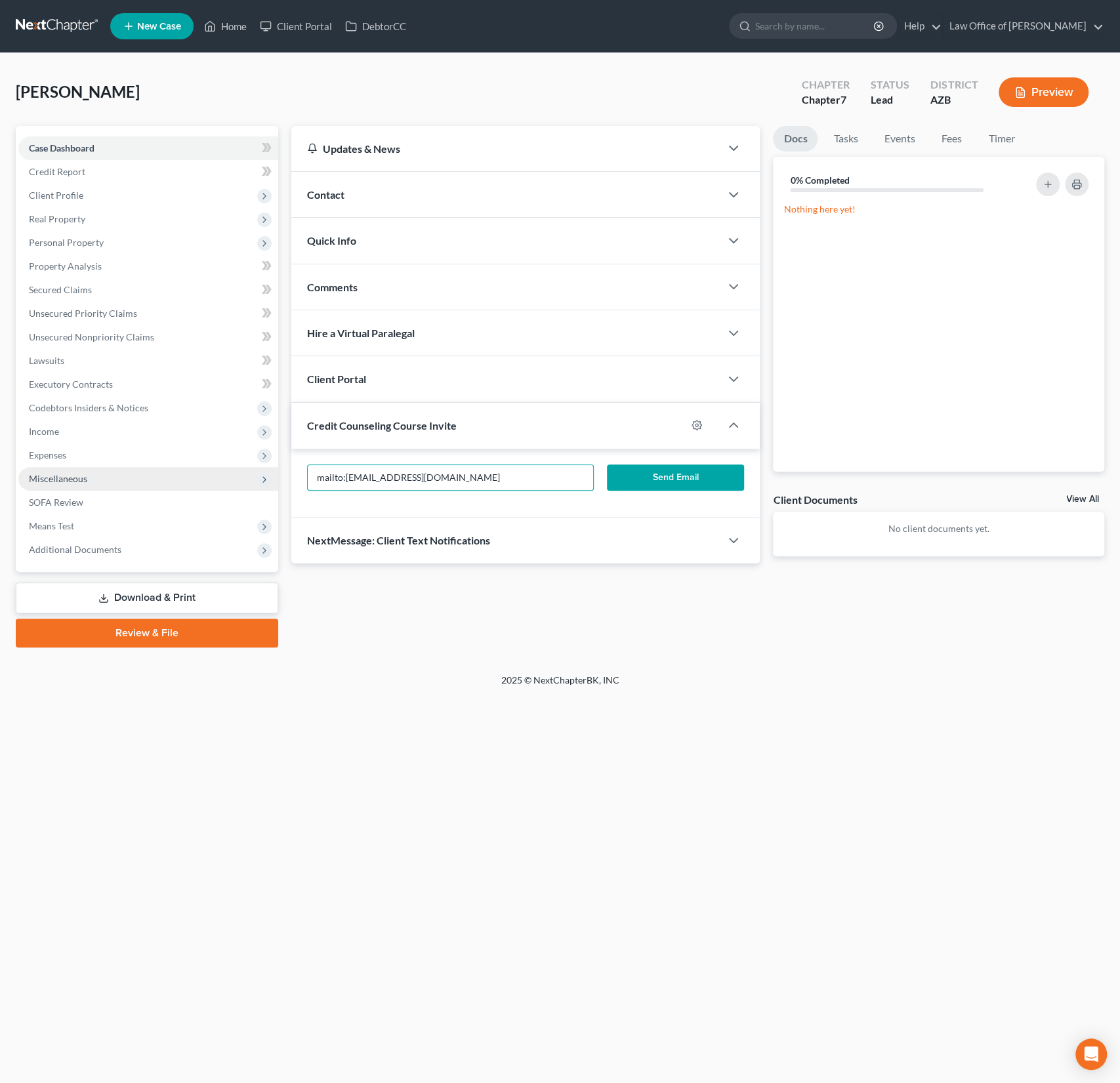
drag, startPoint x: 344, startPoint y: 475, endPoint x: 274, endPoint y: 467, distance: 70.5
click at [274, 467] on div "Petition Navigation Case Dashboard Payments Invoices Payments Payments Credit R…" at bounding box center [560, 387] width 1101 height 522
drag, startPoint x: 454, startPoint y: 478, endPoint x: 216, endPoint y: 463, distance: 238.5
click at [235, 463] on div "Petition Navigation Case Dashboard Payments Invoices Payments Payments Credit R…" at bounding box center [560, 387] width 1101 height 522
type input "amberatomni@gmail.com"
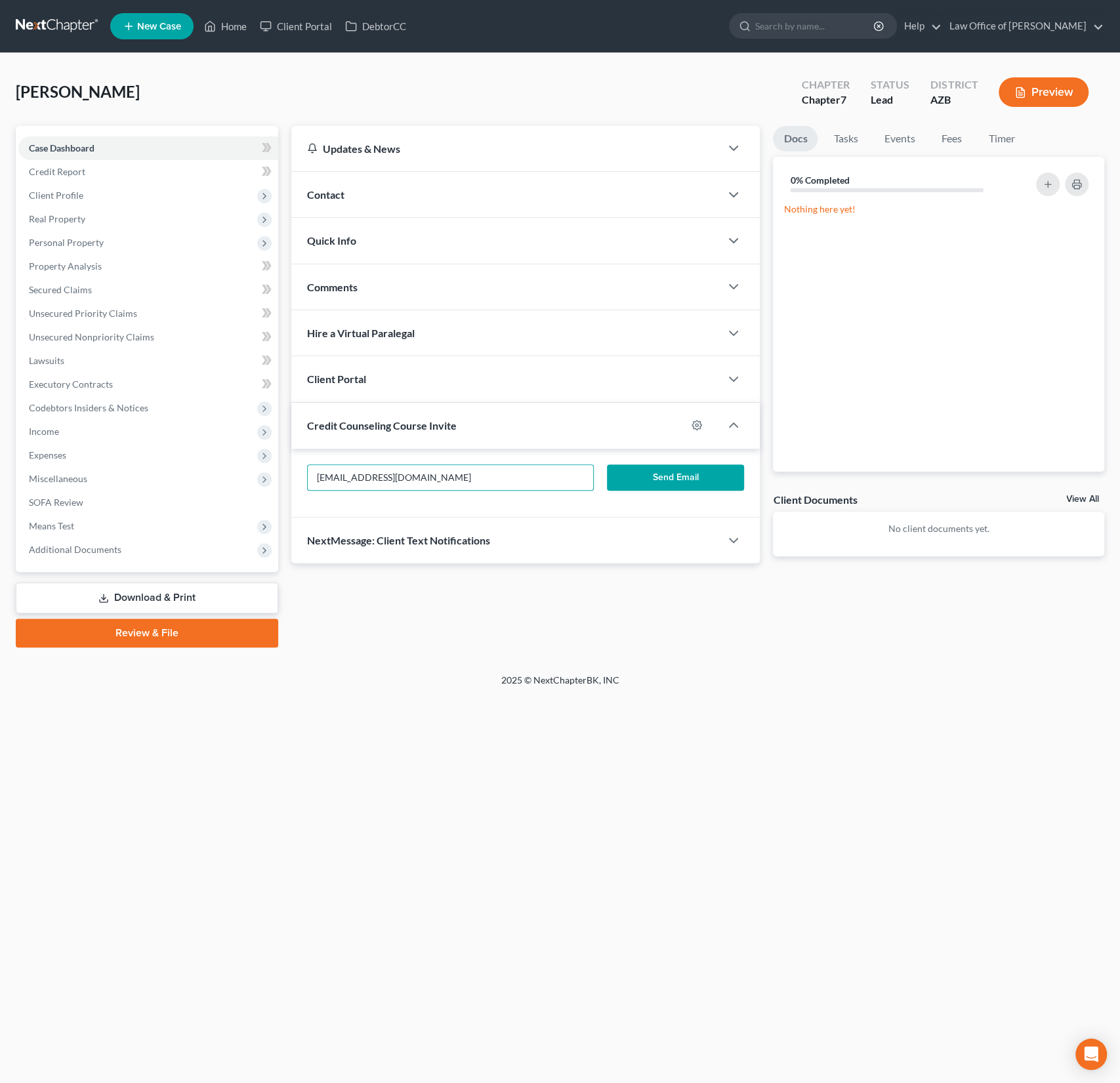
click at [523, 587] on div "Updates & News × Arizona: Faster Filing Times! Updates have been made to NextCh…" at bounding box center [698, 387] width 826 height 522
click at [673, 475] on button "Send Email" at bounding box center [675, 478] width 137 height 26
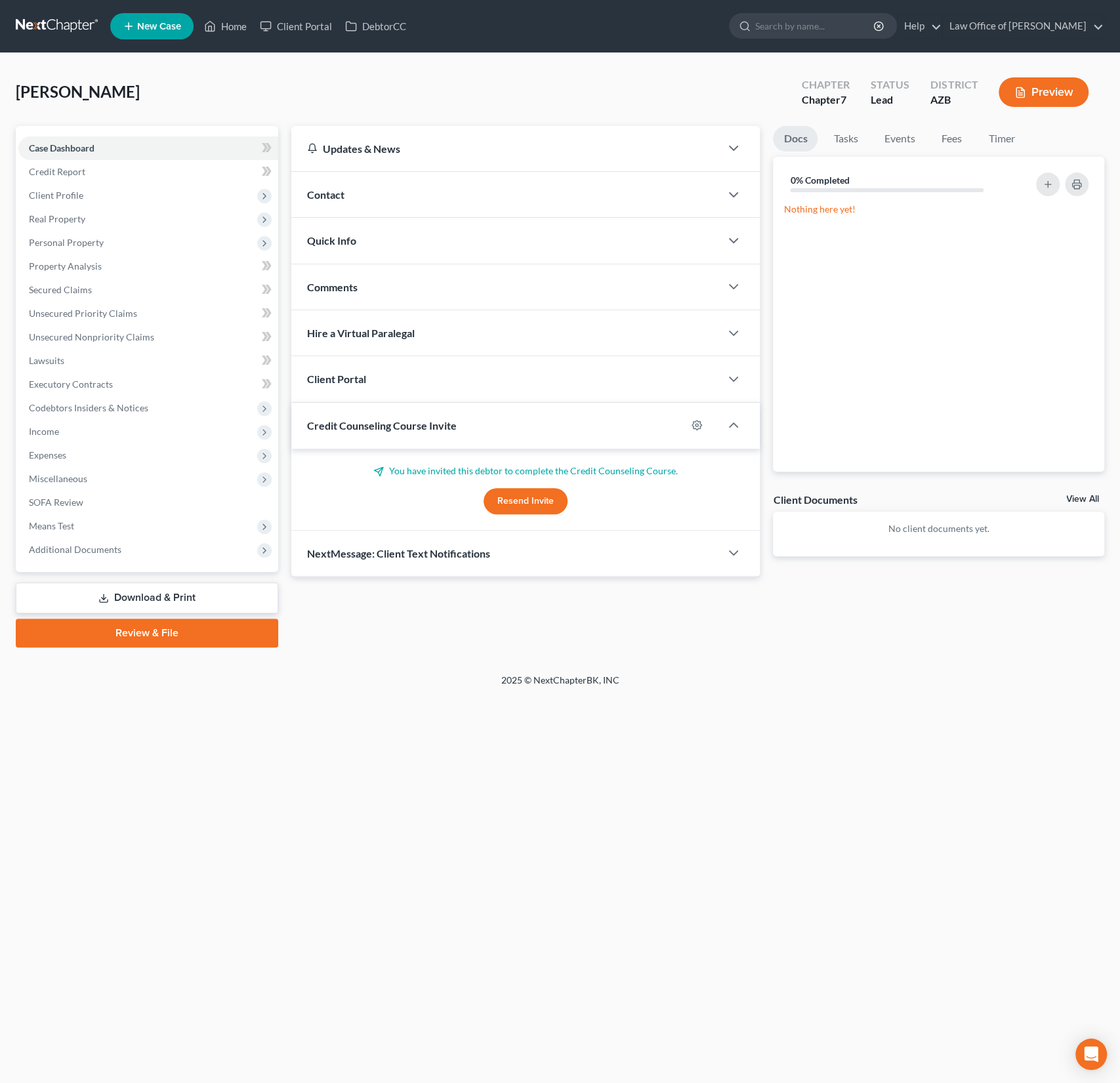
click at [365, 385] on div "Client Portal" at bounding box center [506, 378] width 430 height 45
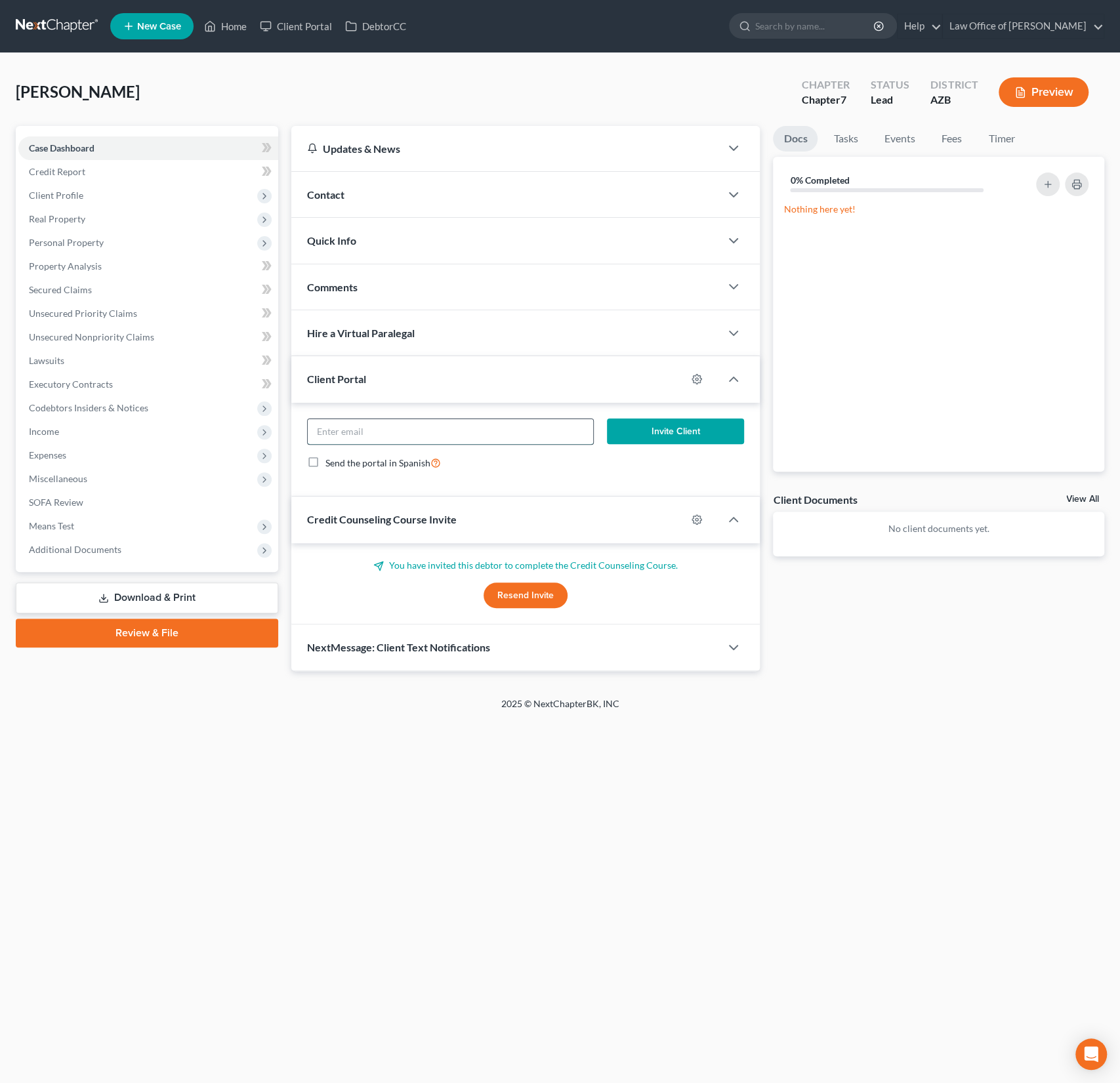
click at [352, 434] on input "email" at bounding box center [450, 431] width 286 height 25
paste input "amberatomni@gmail.com"
type input "amberatomni@gmail.com"
click at [694, 434] on button "Invite Client" at bounding box center [675, 432] width 137 height 26
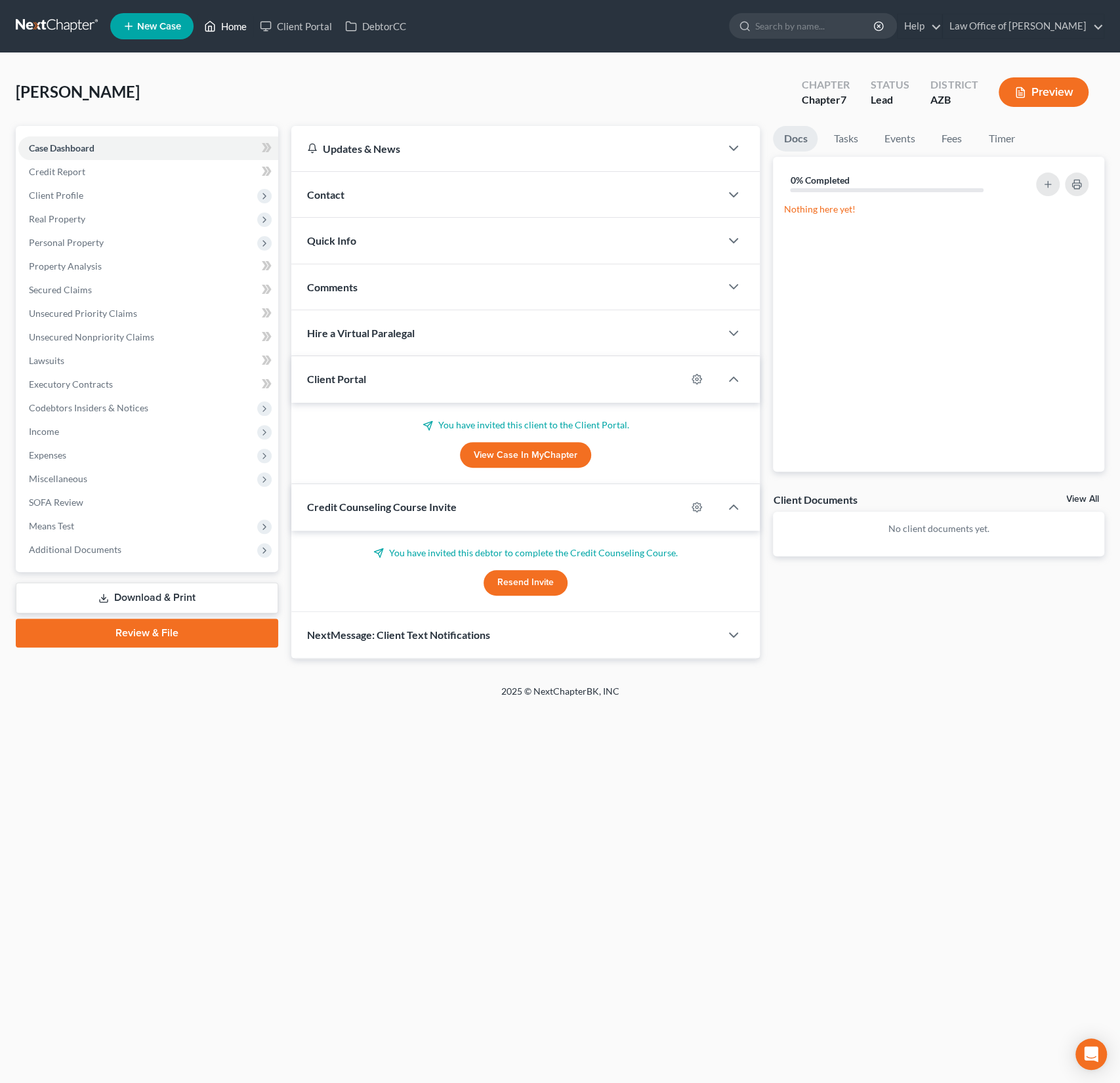
click at [235, 24] on link "Home" at bounding box center [225, 26] width 56 height 24
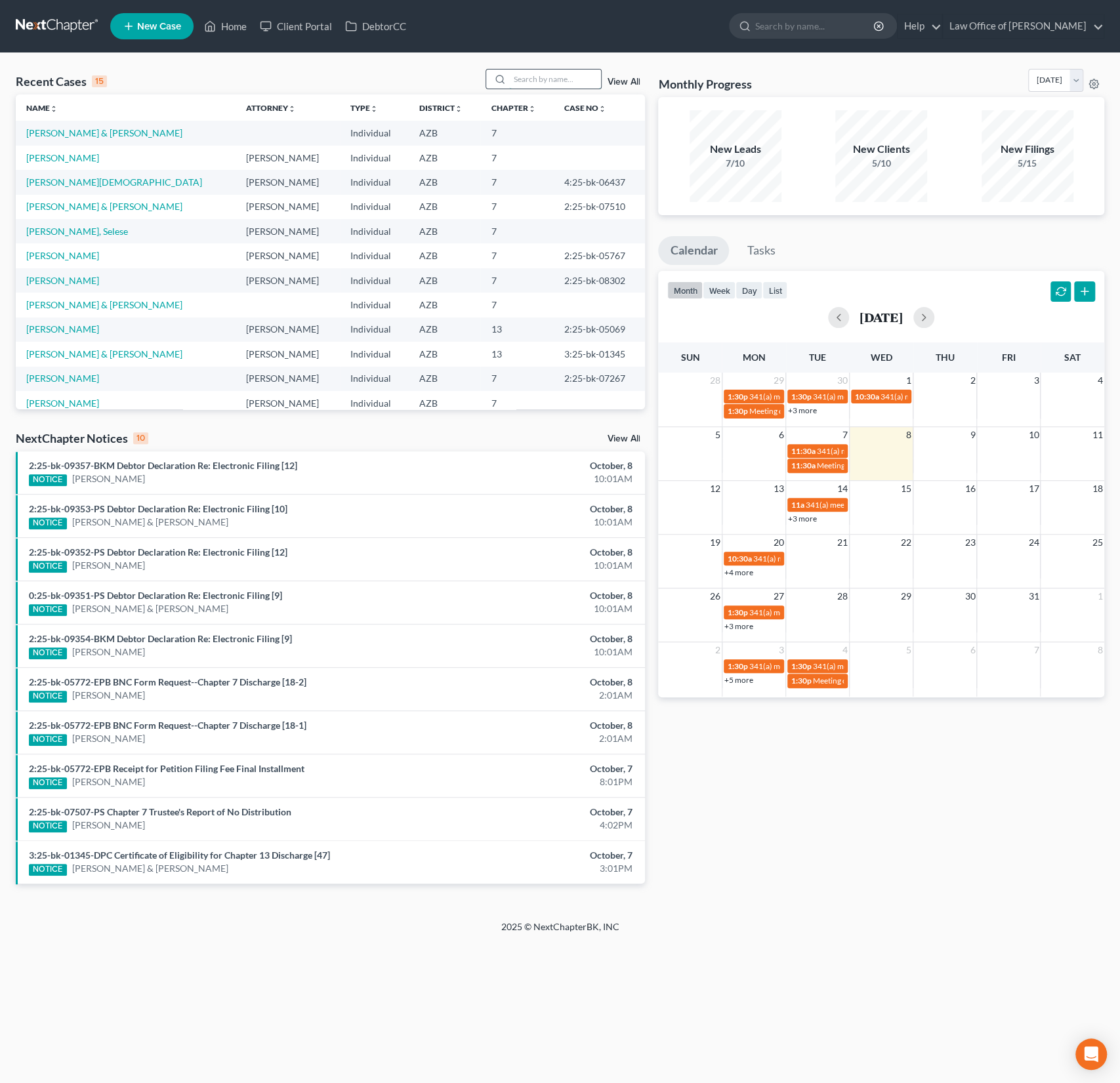
click at [550, 82] on input "search" at bounding box center [555, 79] width 91 height 19
type input "prater"
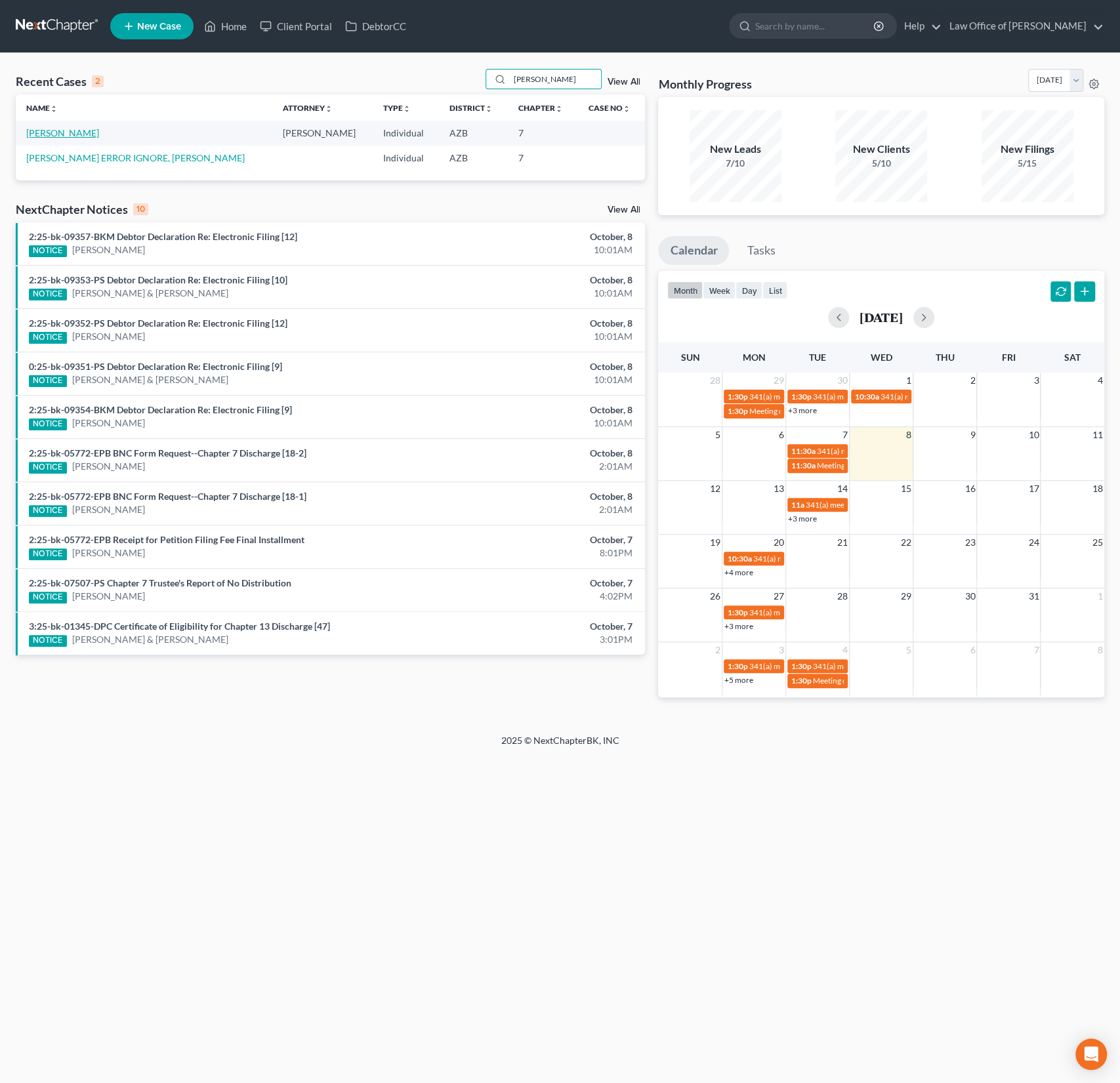
click at [72, 138] on link "[PERSON_NAME]" at bounding box center [63, 133] width 73 height 11
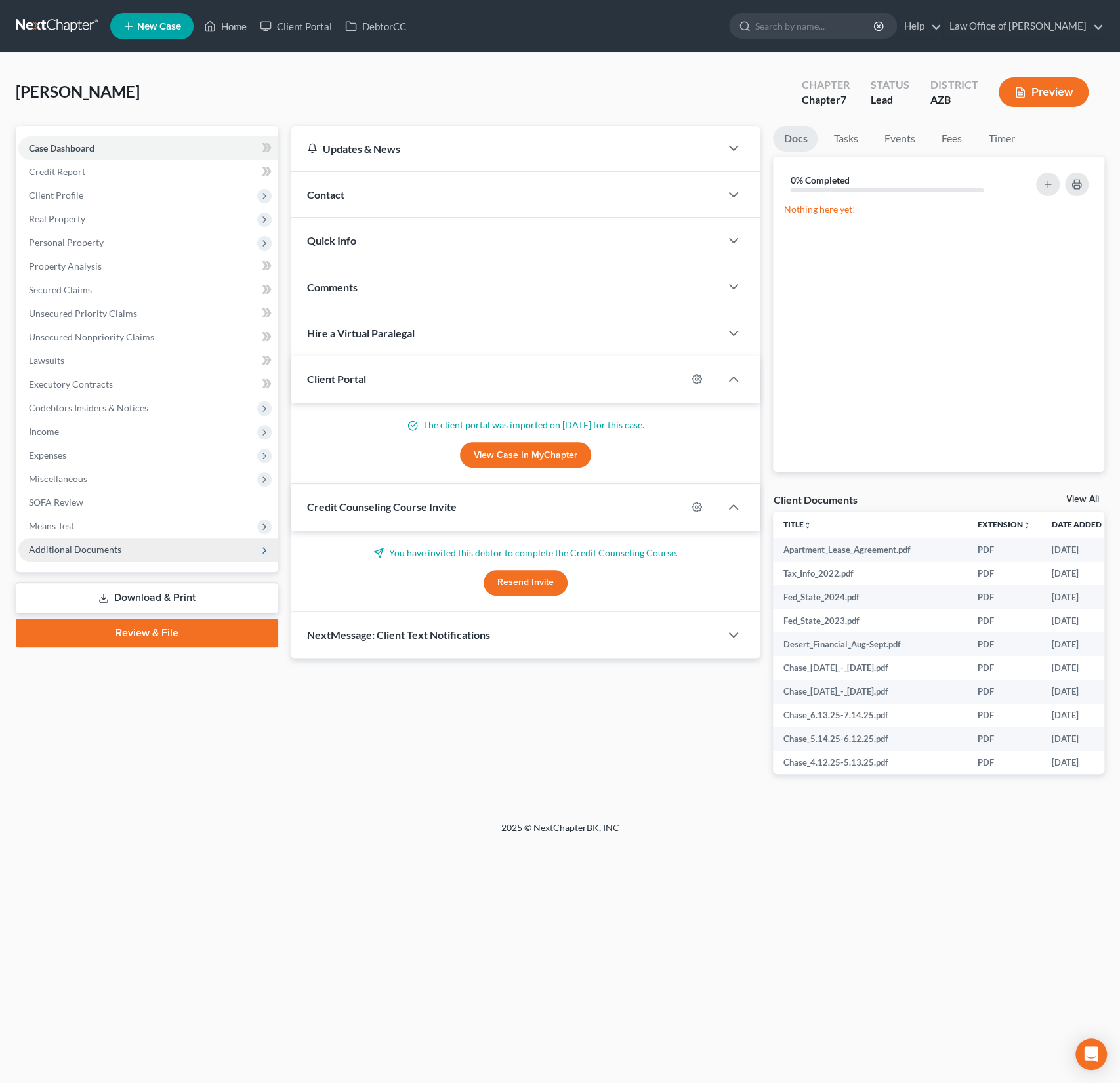
click at [75, 556] on span "Additional Documents" at bounding box center [148, 550] width 259 height 24
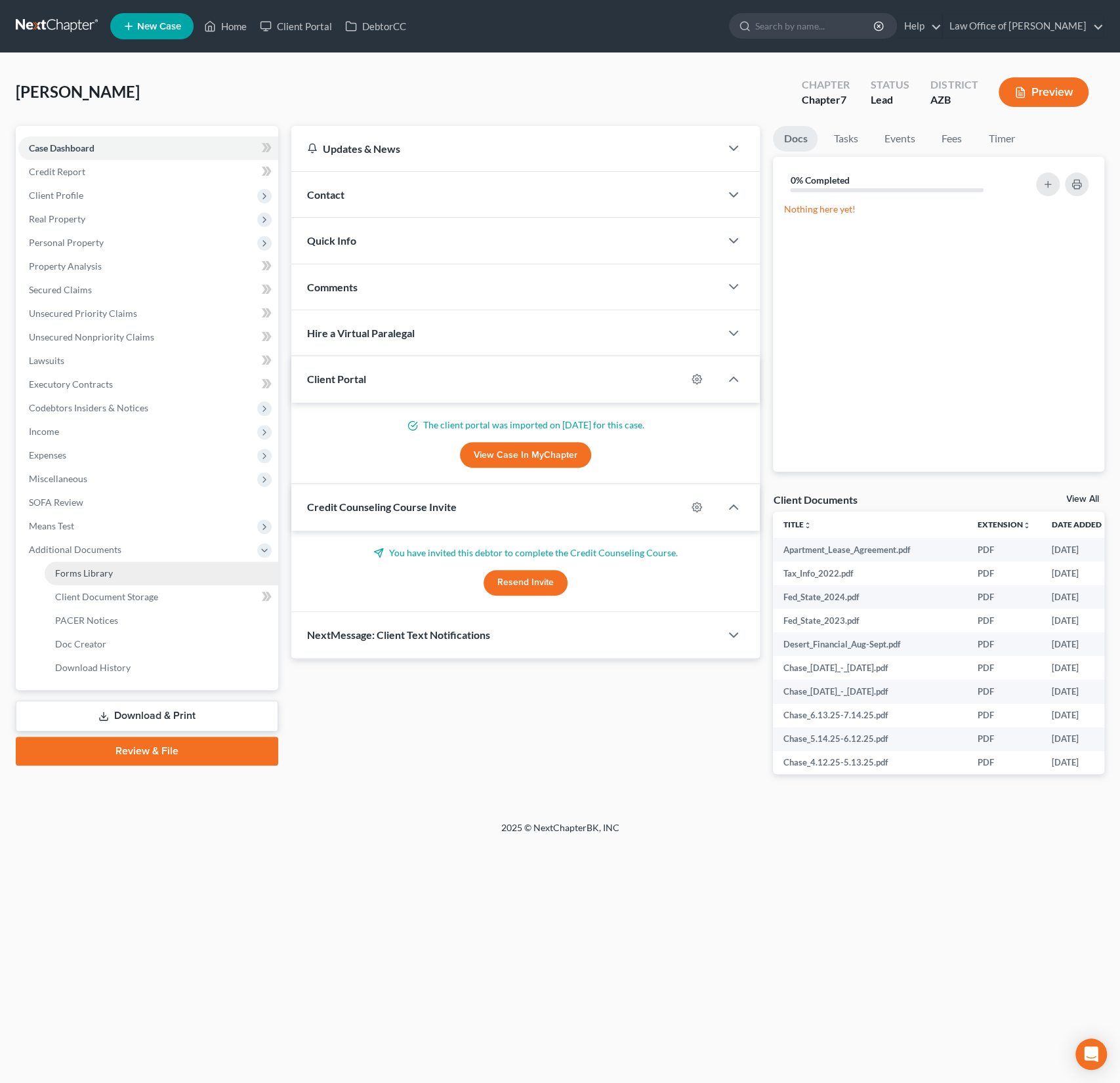
click at [92, 574] on span "Forms Library" at bounding box center [84, 573] width 58 height 11
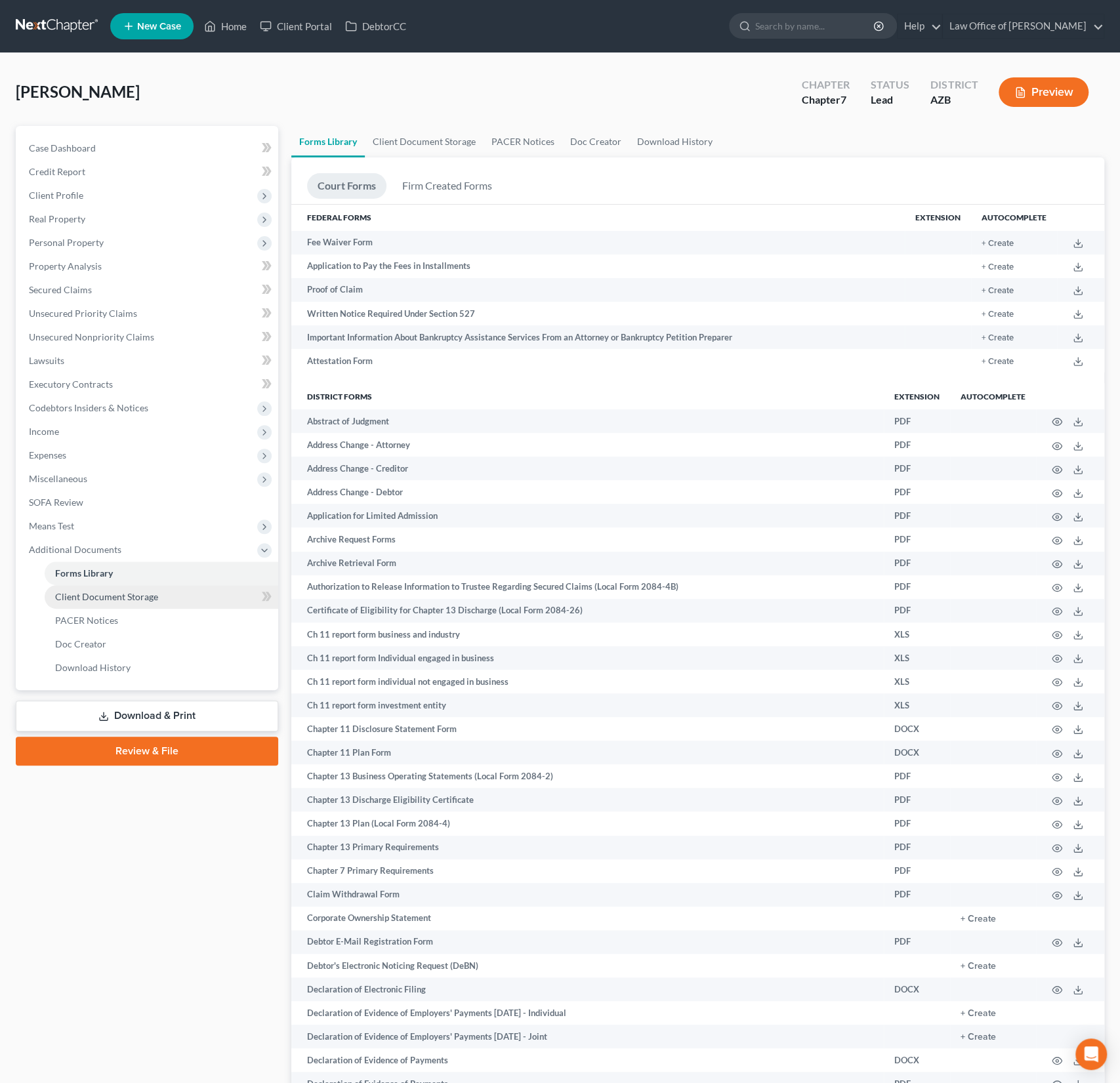
click at [100, 600] on span "Client Document Storage" at bounding box center [106, 597] width 103 height 11
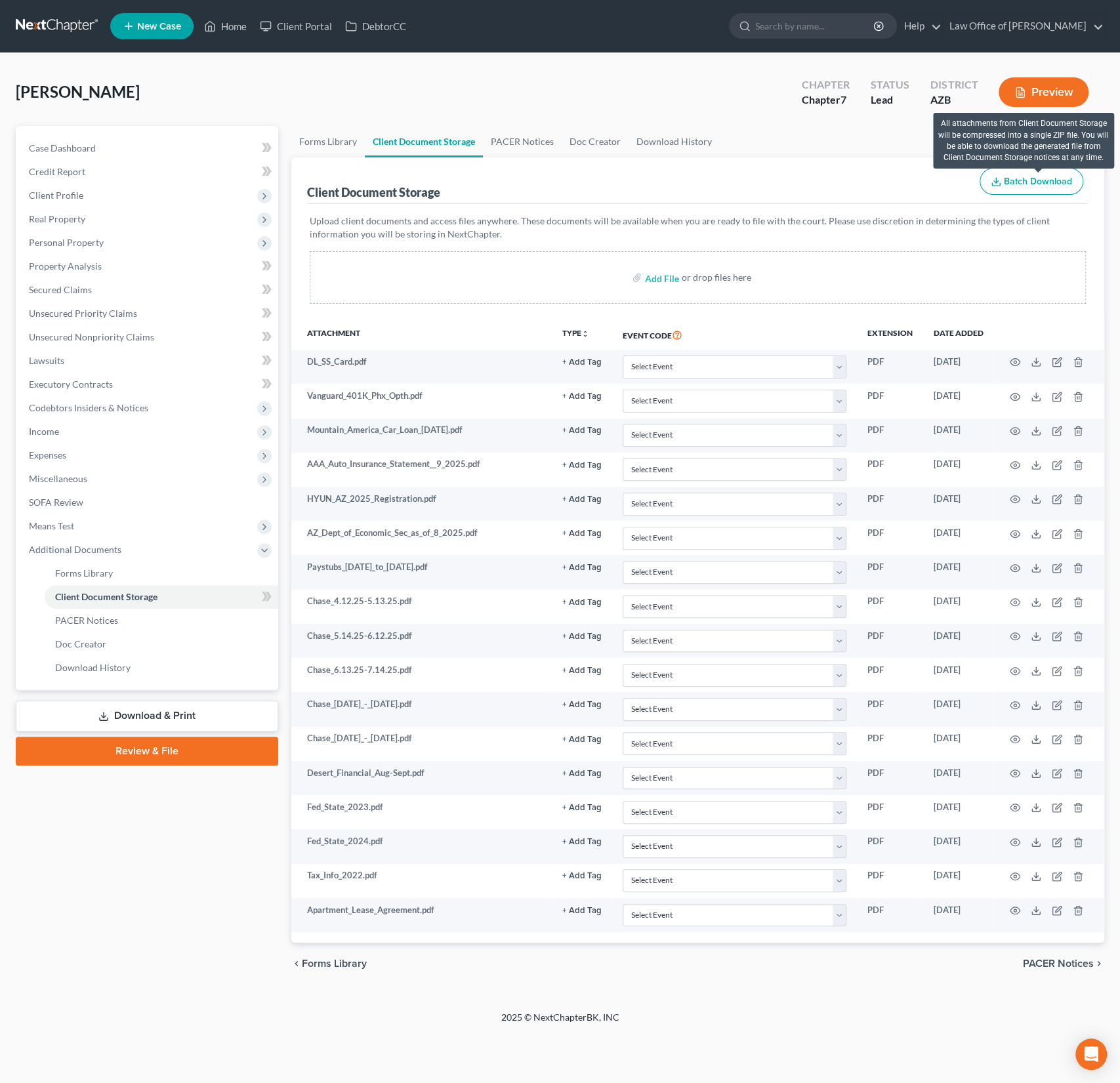
click at [1032, 179] on span "Batch Download" at bounding box center [1037, 182] width 68 height 11
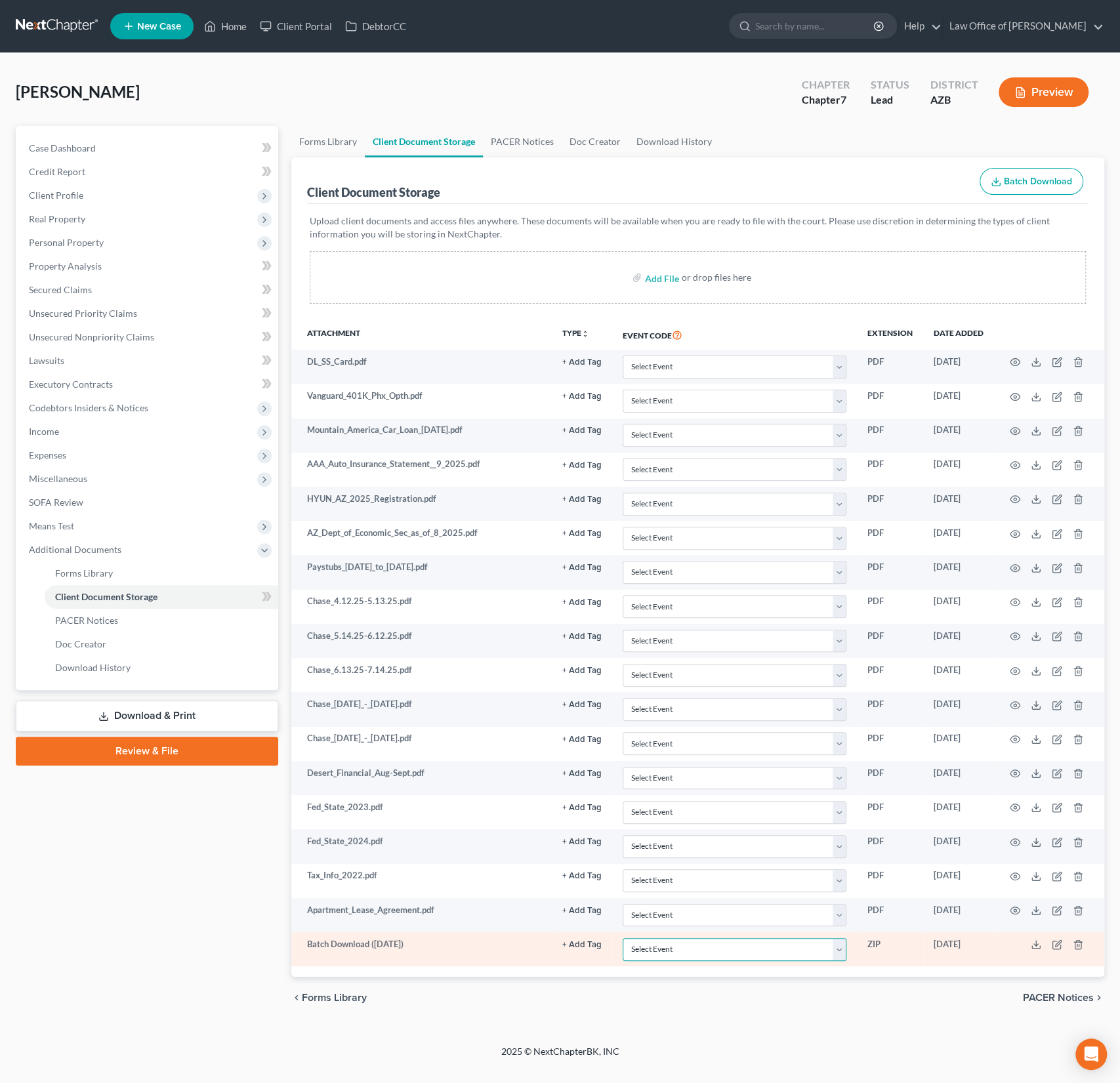
click at [769, 951] on select "Select Event AA Schedules and Statements (Formerly All Required) Amended Chapte…" at bounding box center [734, 949] width 224 height 23
click at [1036, 941] on line at bounding box center [1036, 943] width 0 height 5
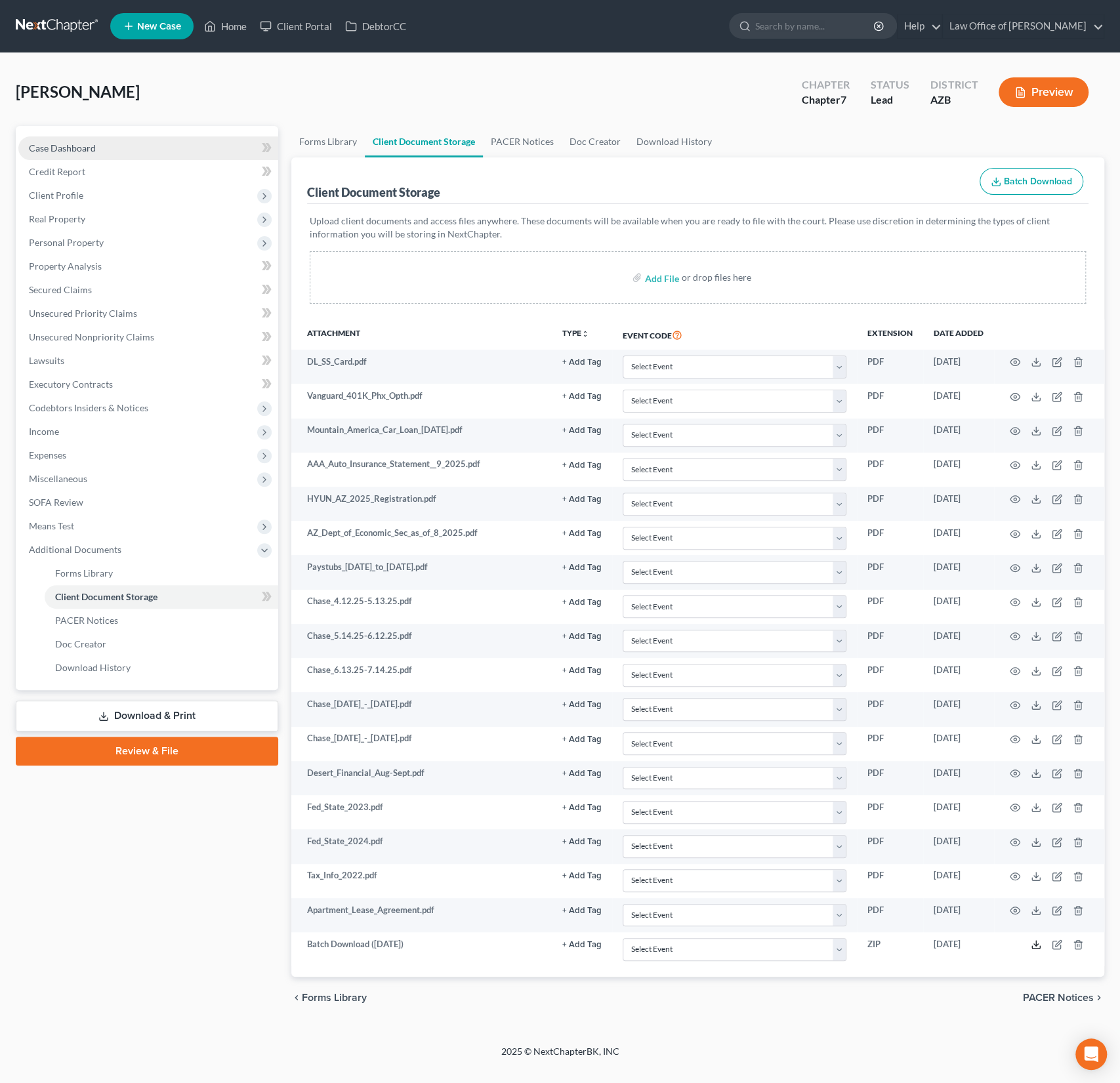
click at [61, 148] on span "Case Dashboard" at bounding box center [62, 148] width 67 height 11
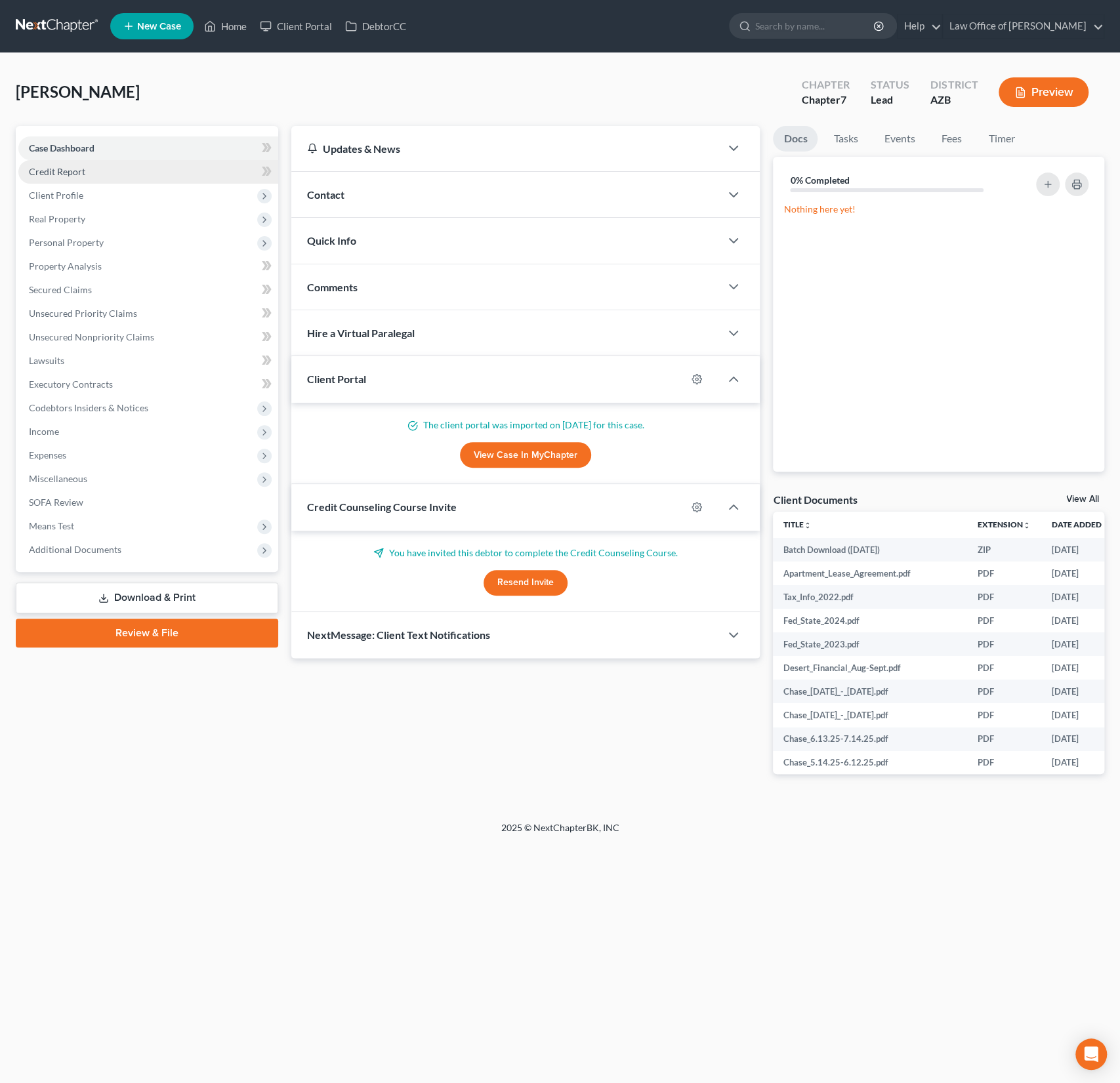
click at [56, 174] on span "Credit Report" at bounding box center [56, 172] width 56 height 11
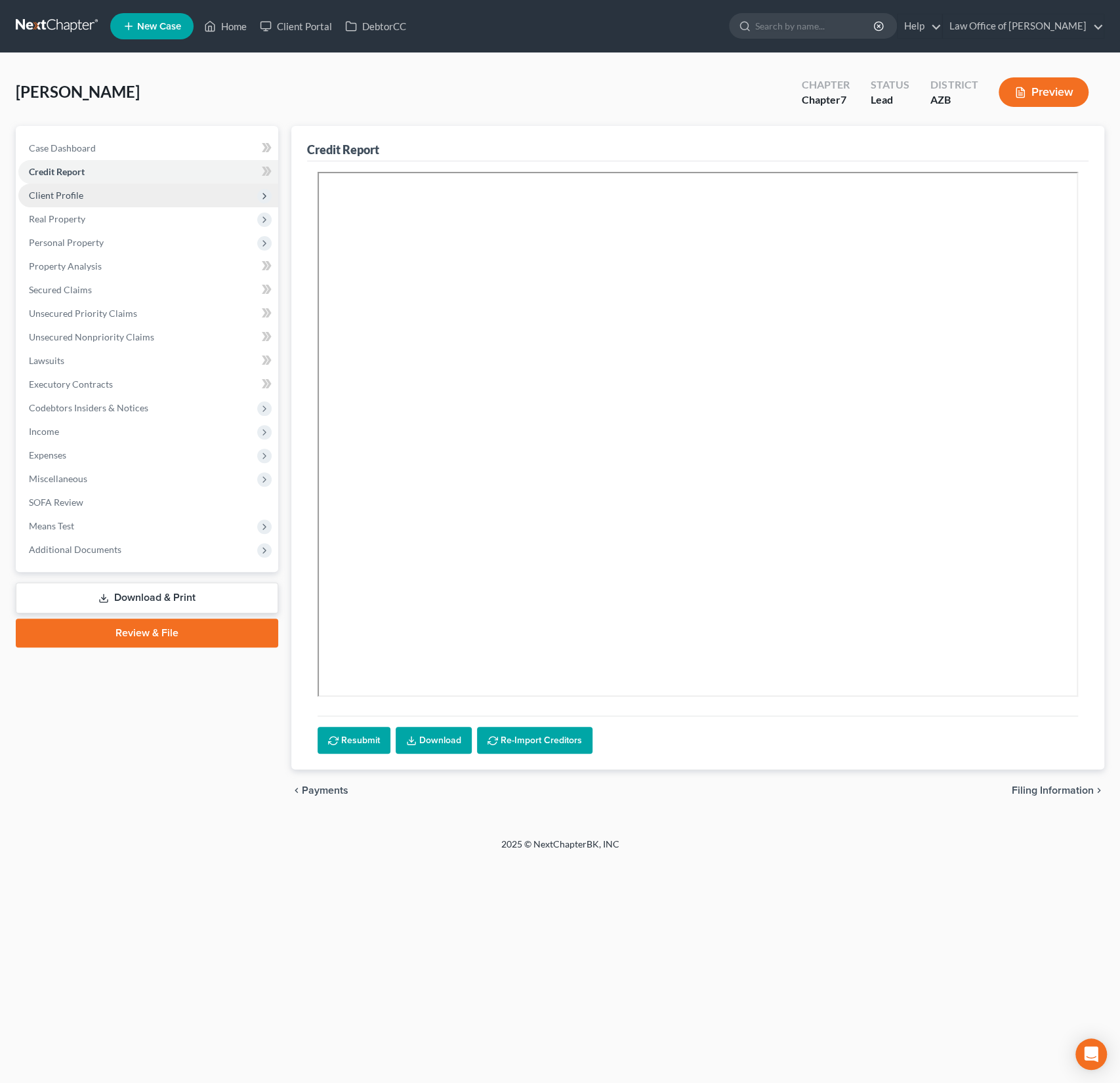
click at [59, 197] on span "Client Profile" at bounding box center [56, 195] width 54 height 11
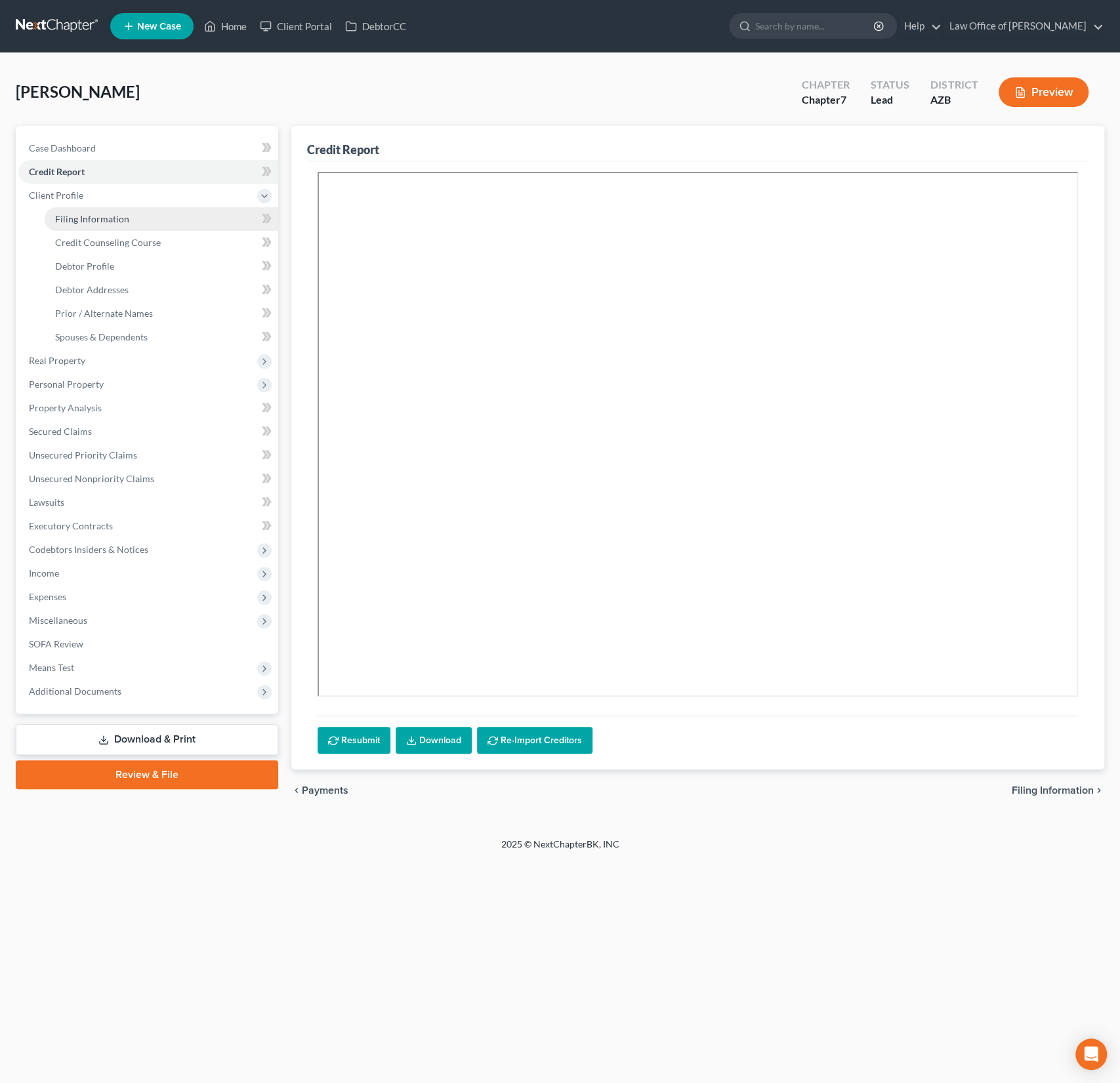
click at [67, 217] on span "Filing Information" at bounding box center [92, 219] width 74 height 11
select select "1"
select select "0"
select select "4"
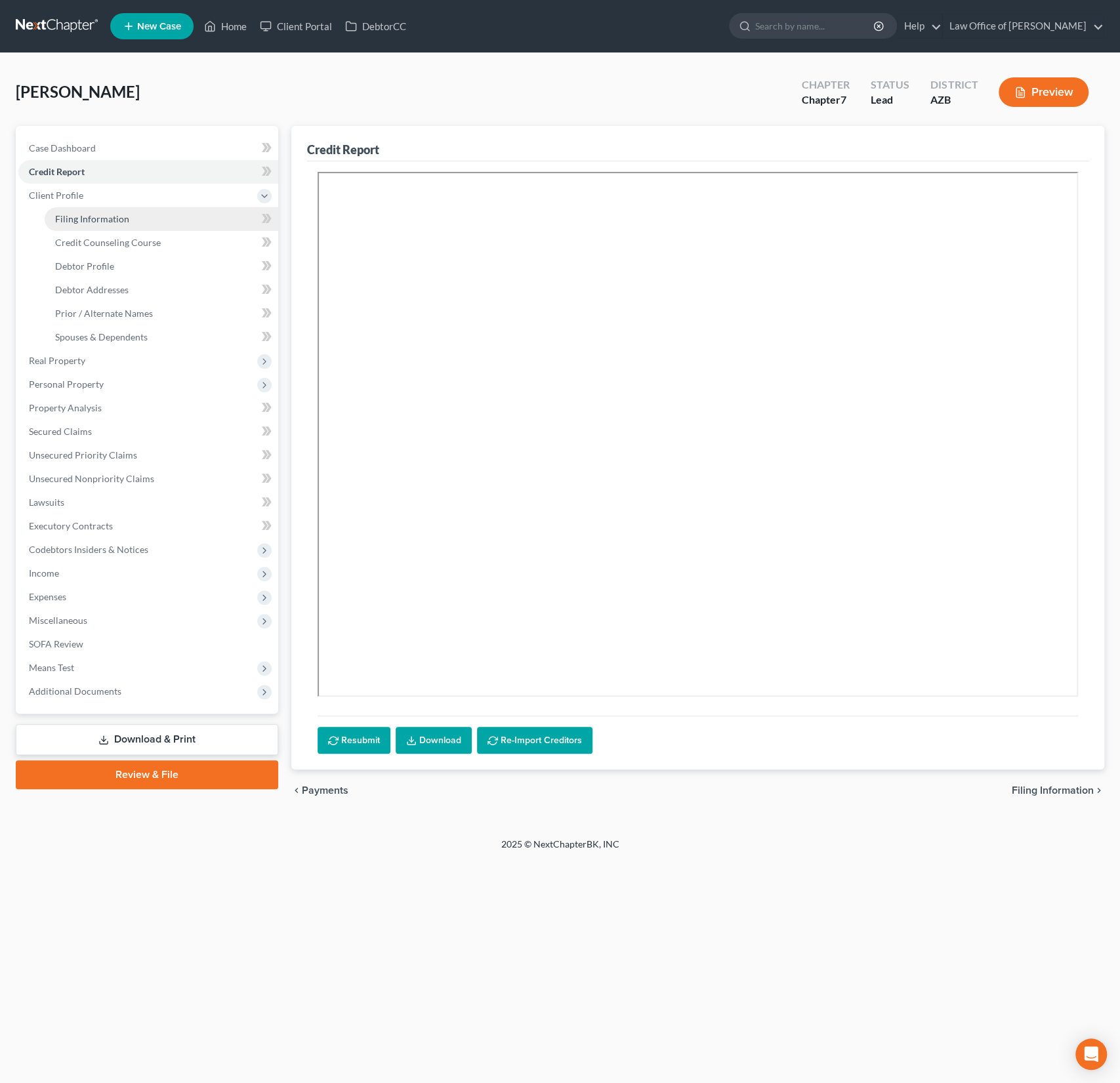
select select "0"
select select "3"
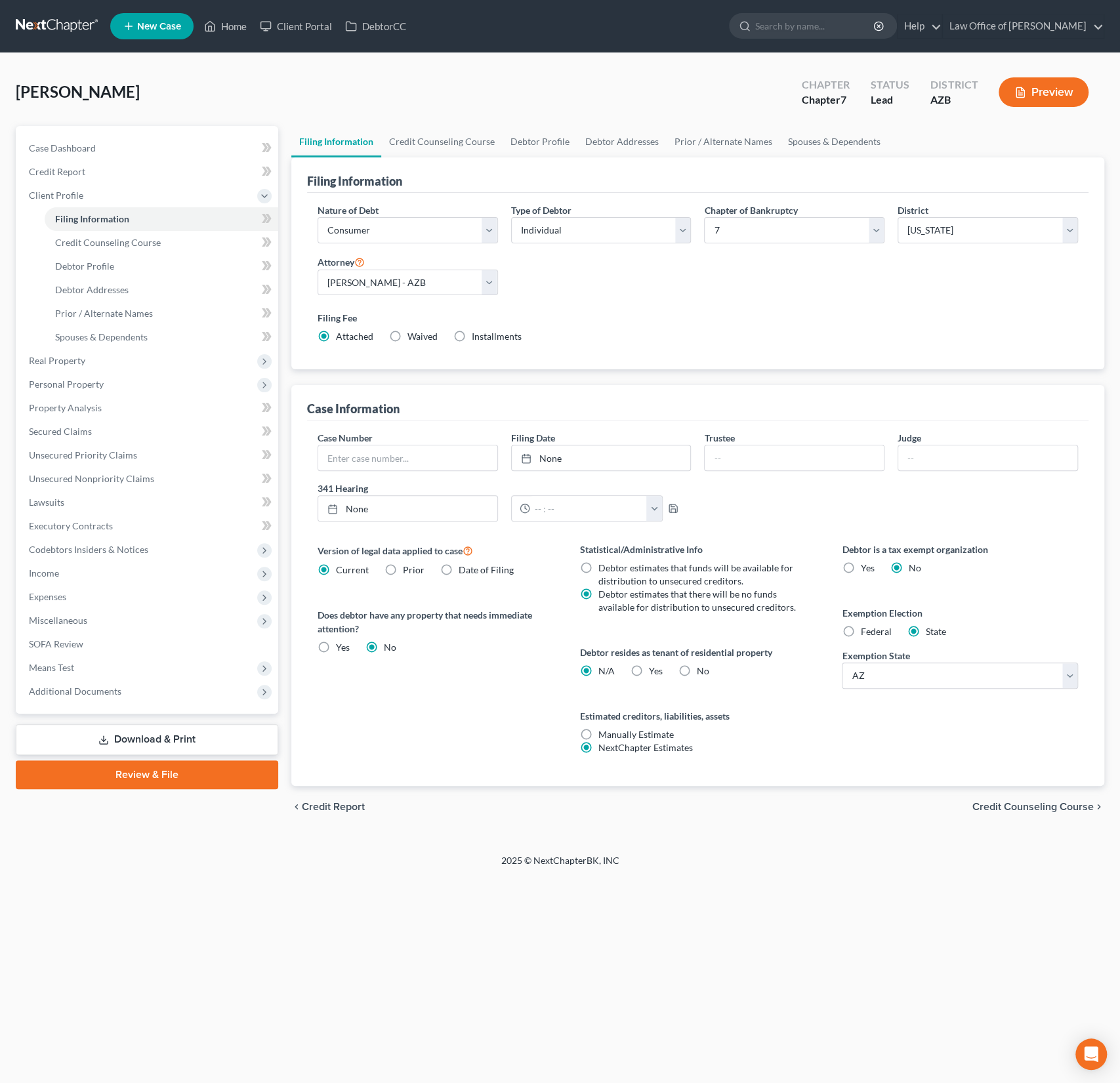
click at [649, 668] on label "Yes Yes" at bounding box center [655, 671] width 14 height 13
click at [654, 668] on input "Yes Yes" at bounding box center [658, 669] width 9 height 9
radio input "true"
radio input "false"
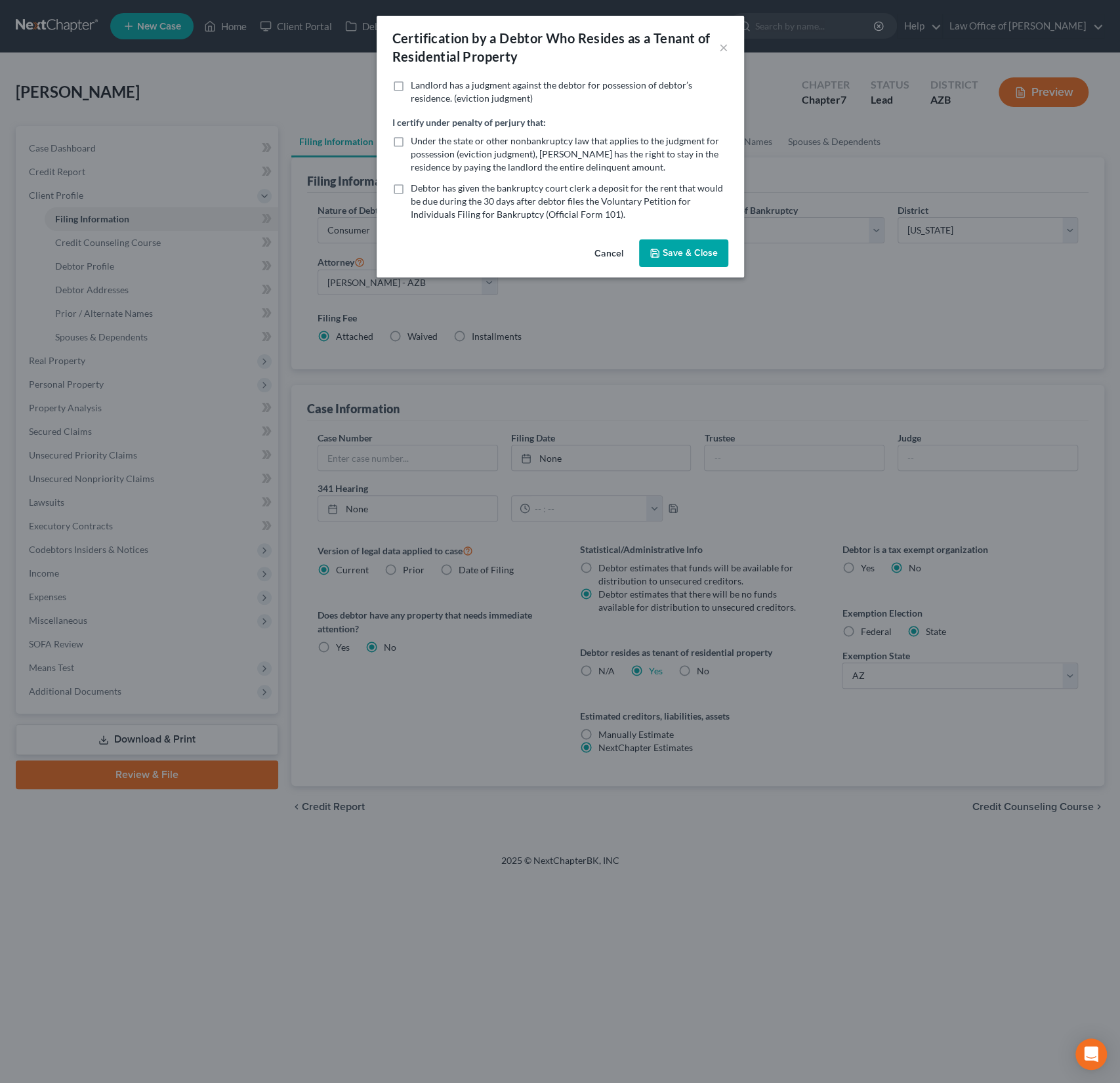
click at [666, 250] on button "Save & Close" at bounding box center [683, 253] width 89 height 28
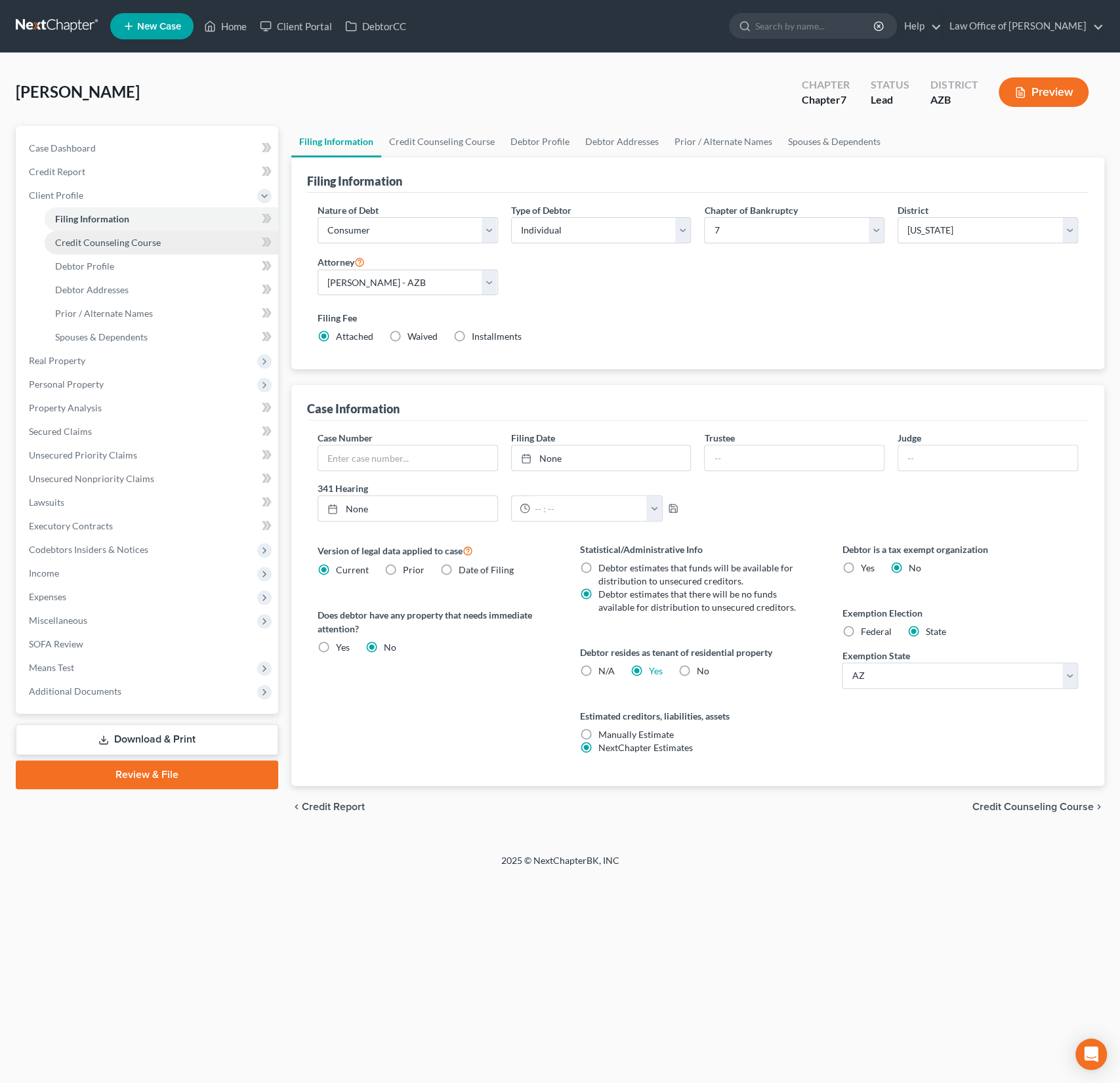
click at [104, 248] on link "Credit Counseling Course" at bounding box center [161, 242] width 234 height 24
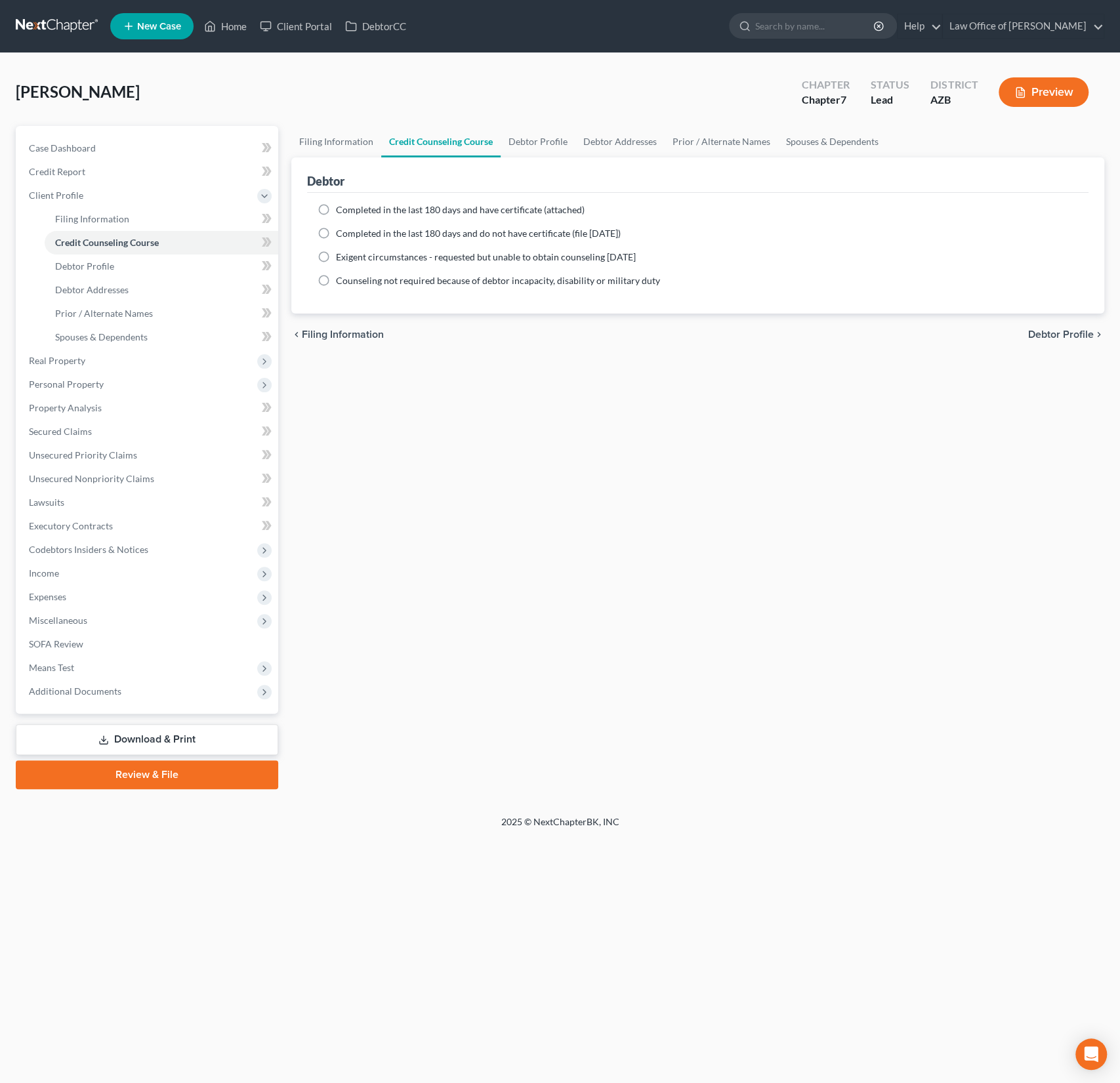
click at [336, 209] on span "Completed in the last 180 days and have certificate (attached)" at bounding box center [460, 209] width 249 height 11
click at [341, 209] on input "Completed in the last 180 days and have certificate (attached)" at bounding box center [345, 208] width 9 height 9
radio input "true"
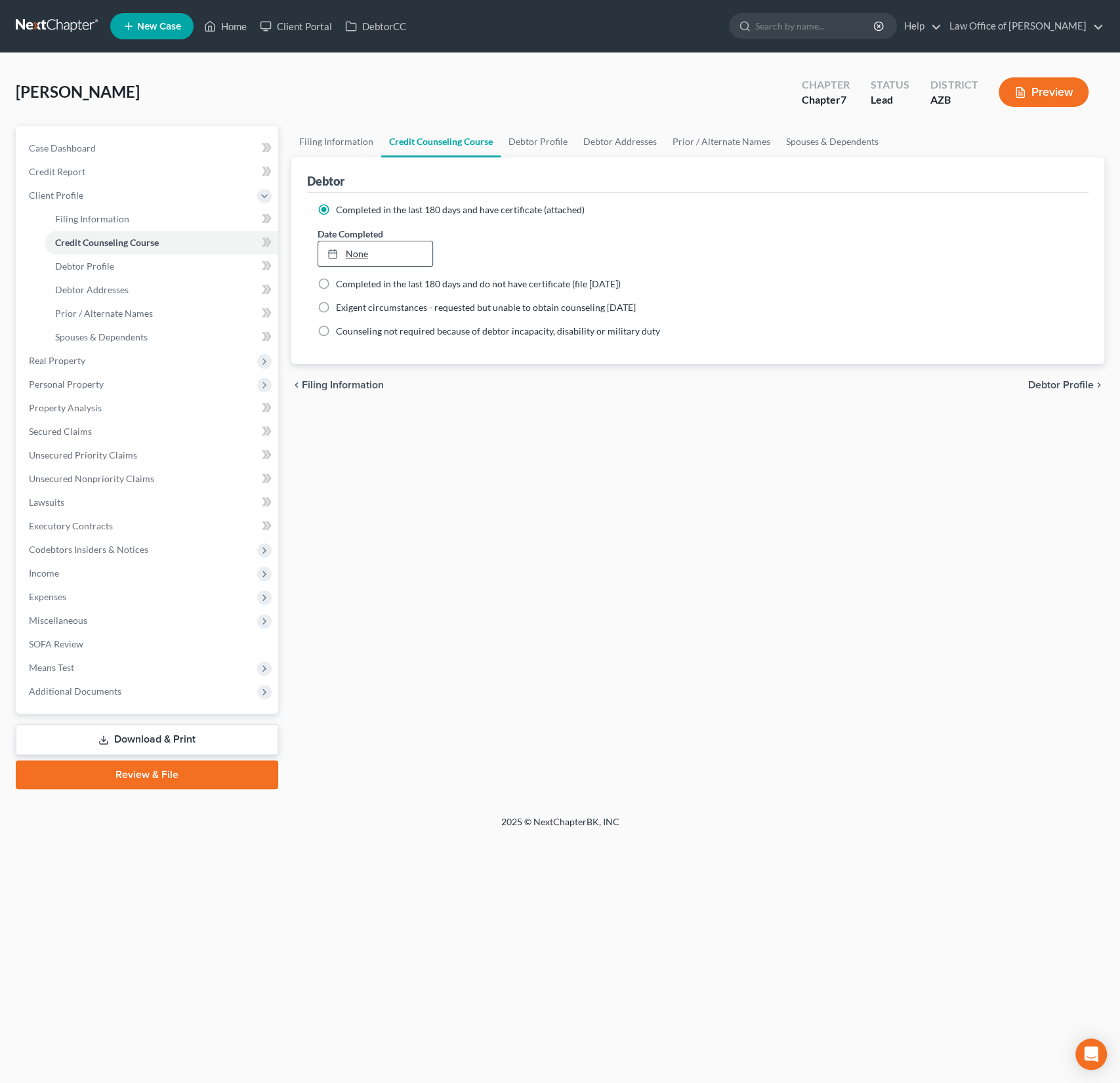
click at [357, 247] on link "None" at bounding box center [375, 254] width 115 height 25
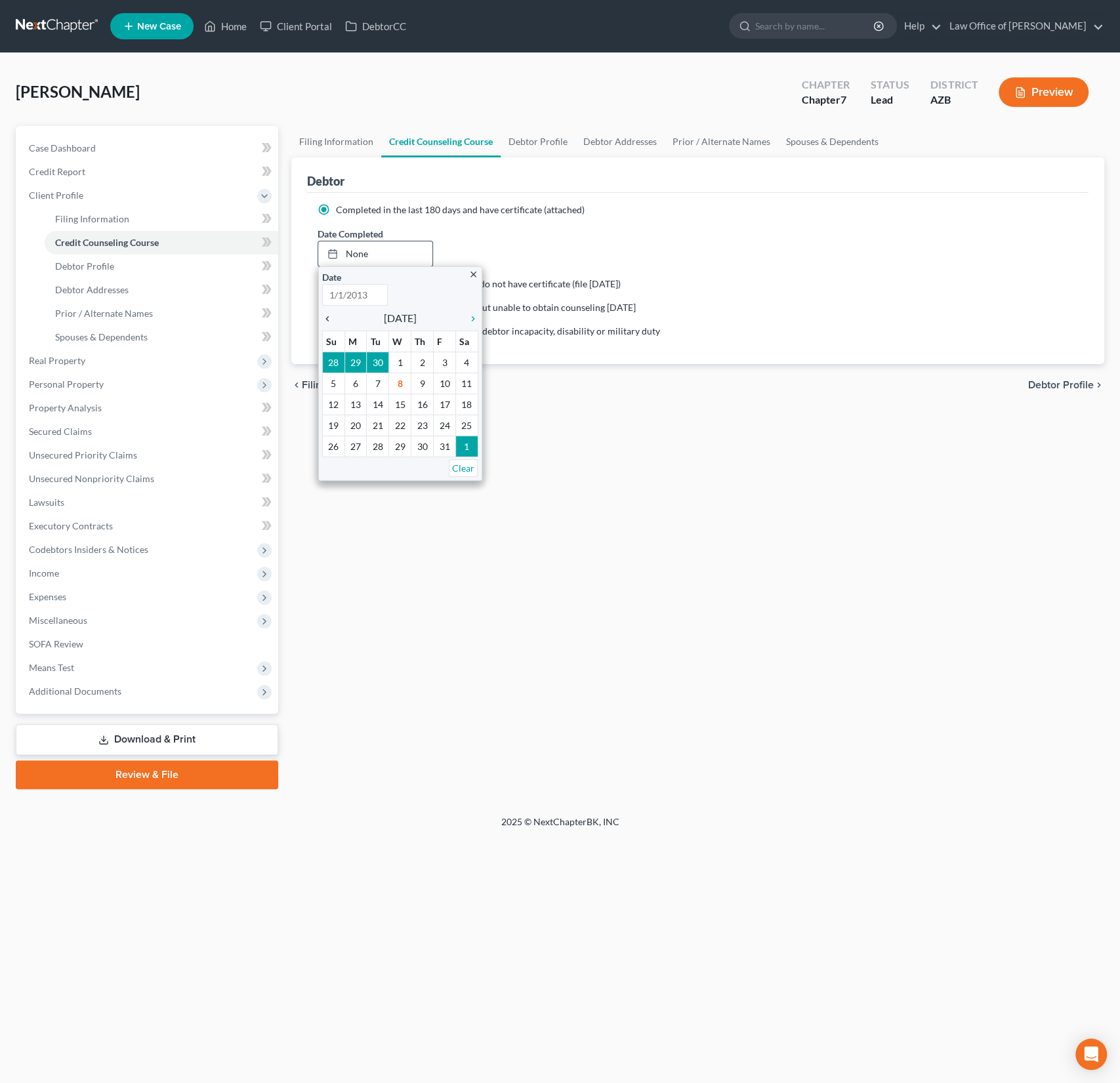
click at [329, 316] on icon "chevron_left" at bounding box center [331, 319] width 17 height 11
type input "10/8/2025"
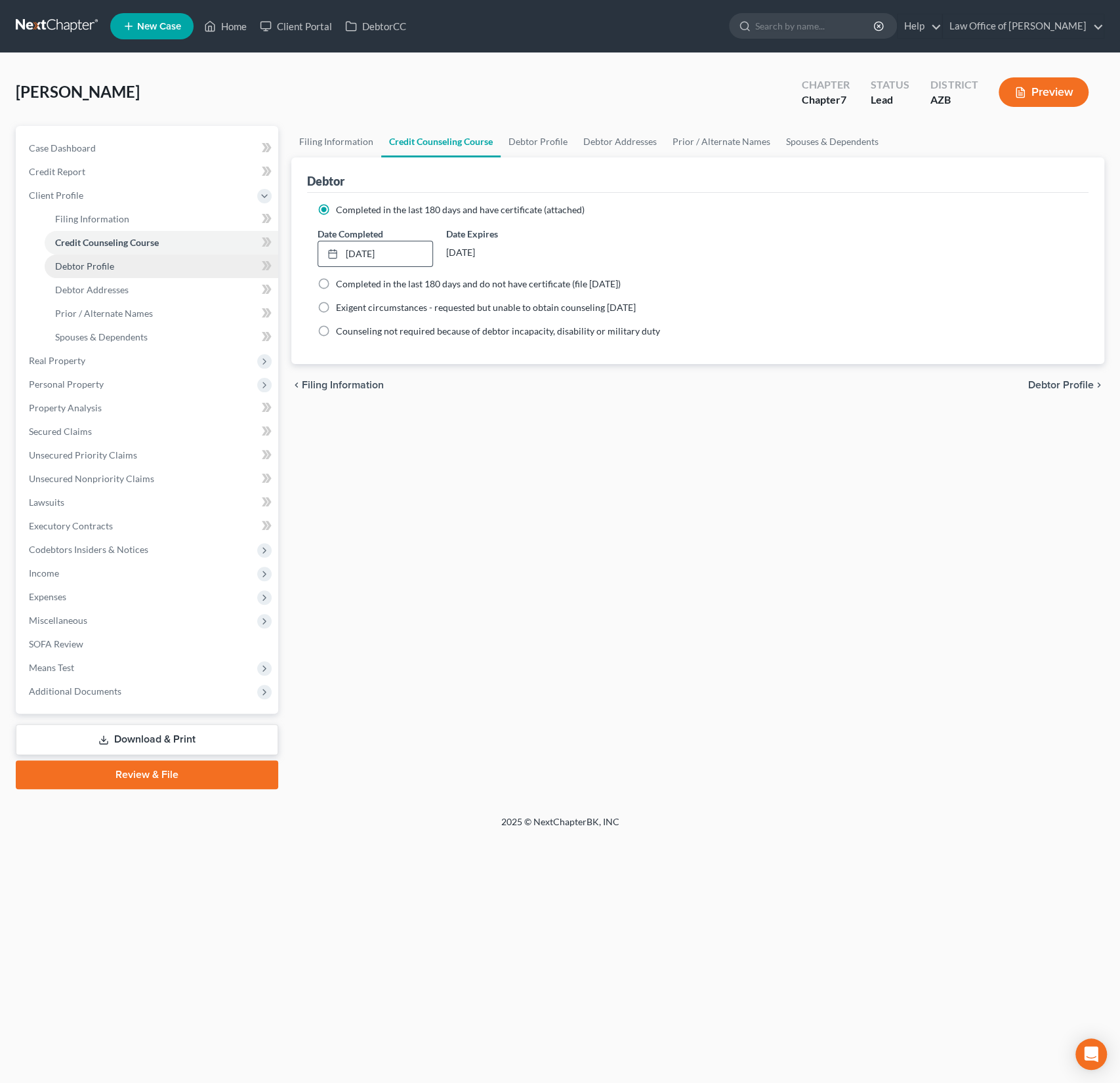
click at [95, 262] on span "Debtor Profile" at bounding box center [84, 266] width 59 height 11
select select "0"
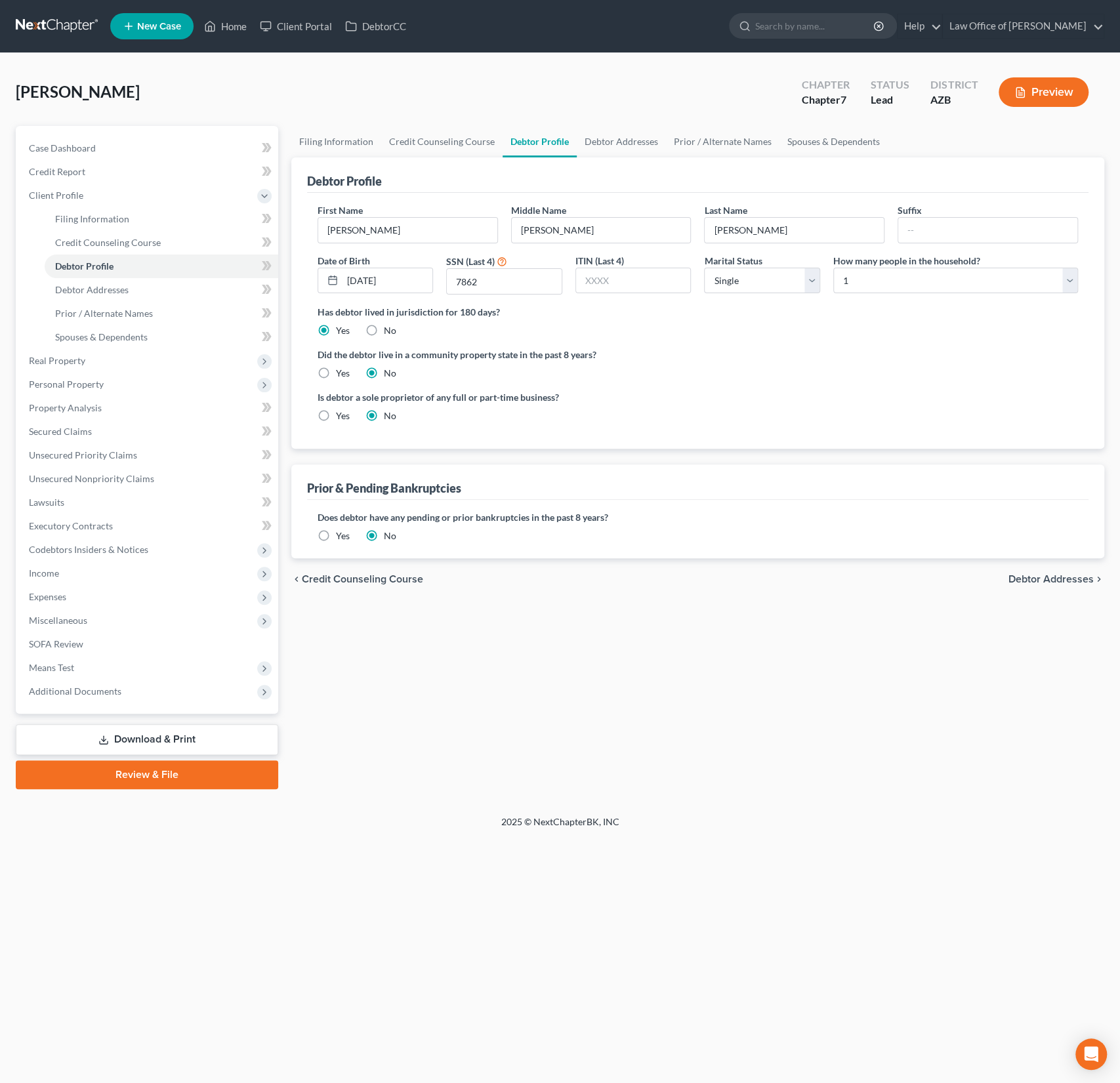
click at [336, 369] on label "Yes" at bounding box center [342, 373] width 14 height 13
click at [341, 369] on input "Yes" at bounding box center [345, 371] width 9 height 9
radio input "true"
radio input "false"
click at [82, 290] on span "Debtor Addresses" at bounding box center [91, 290] width 74 height 11
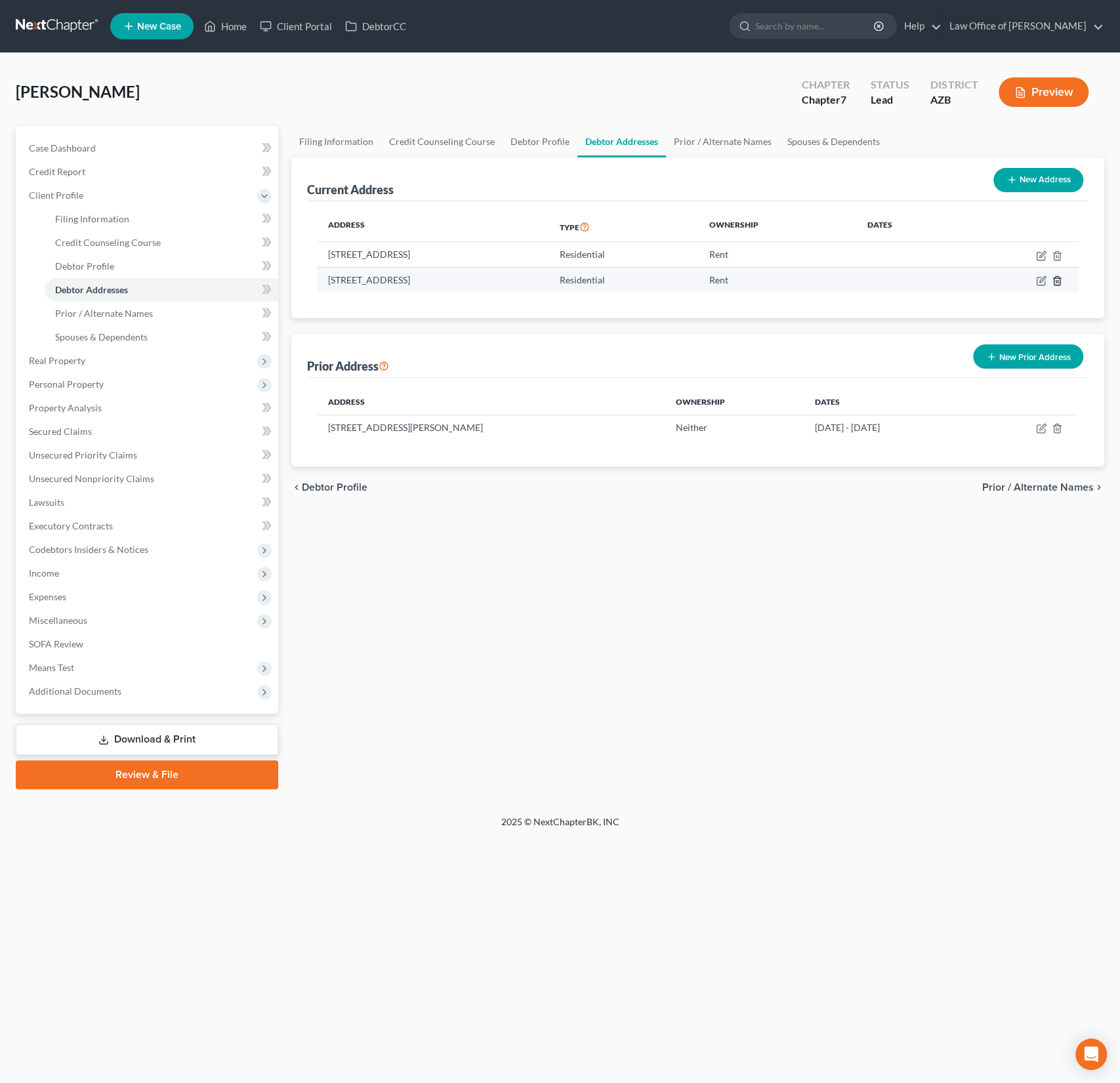
click at [1056, 280] on line "button" at bounding box center [1056, 282] width 0 height 3
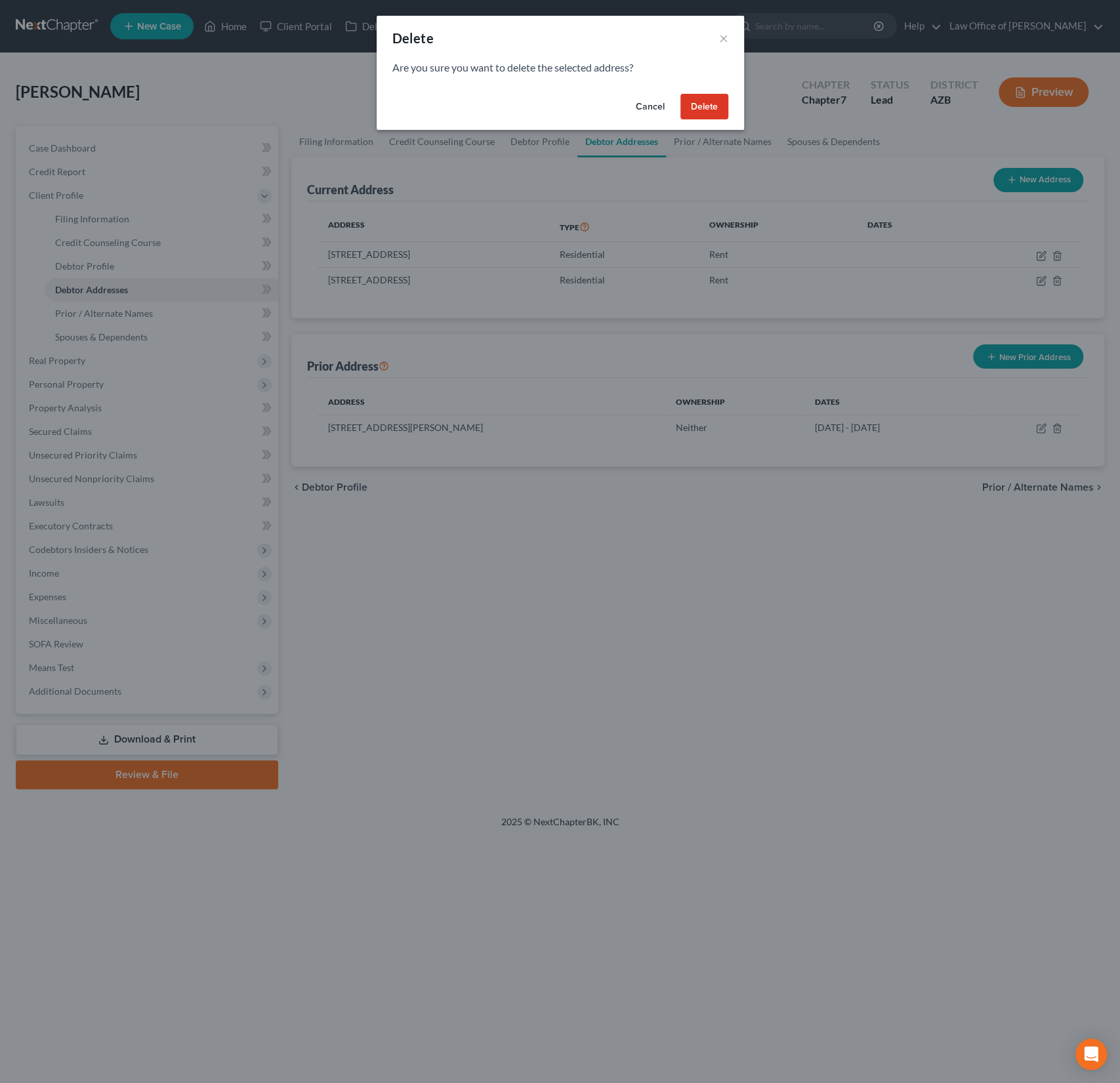
click at [703, 101] on button "Delete" at bounding box center [704, 107] width 48 height 26
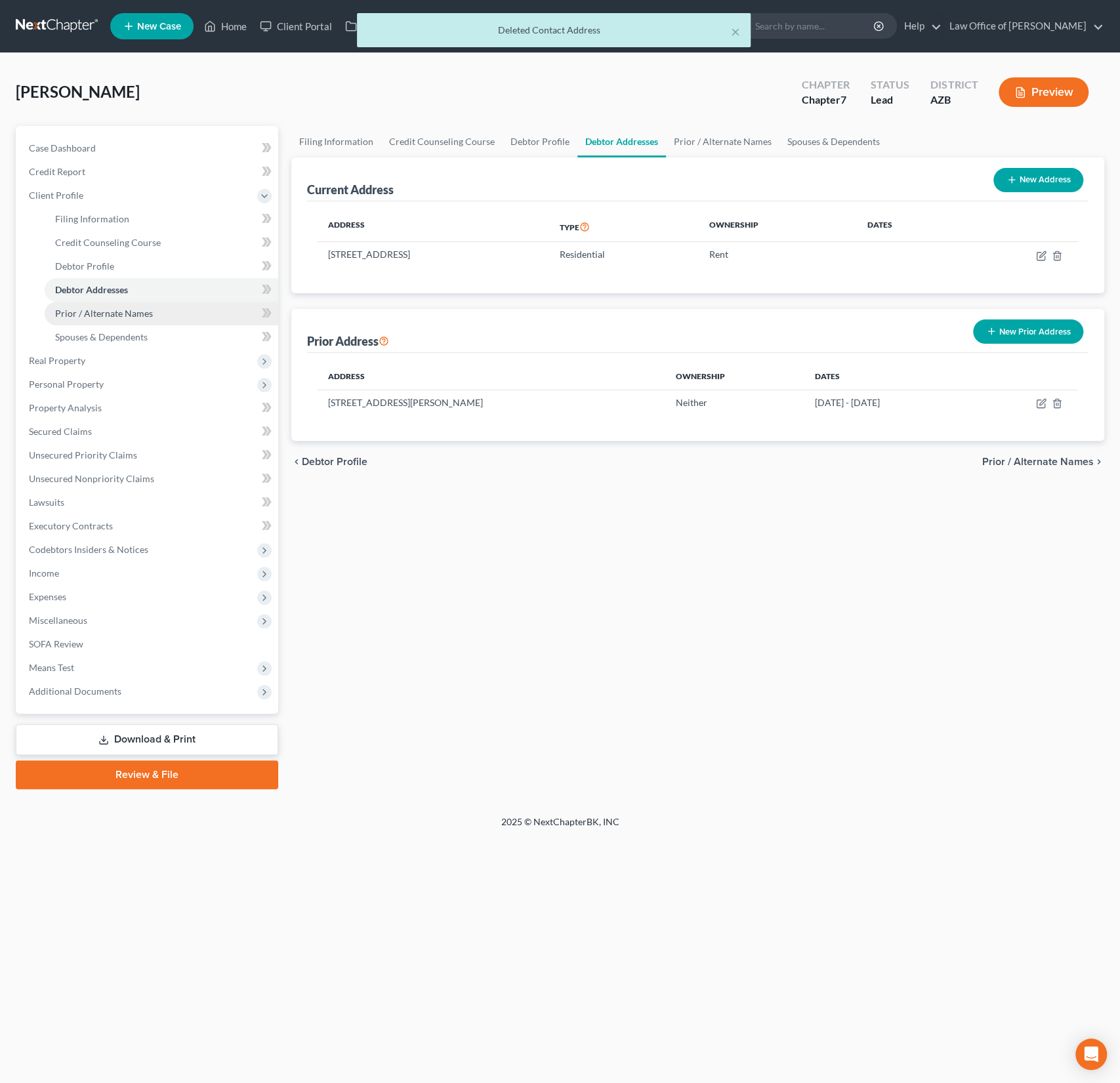
click at [96, 313] on span "Prior / Alternate Names" at bounding box center [104, 313] width 98 height 11
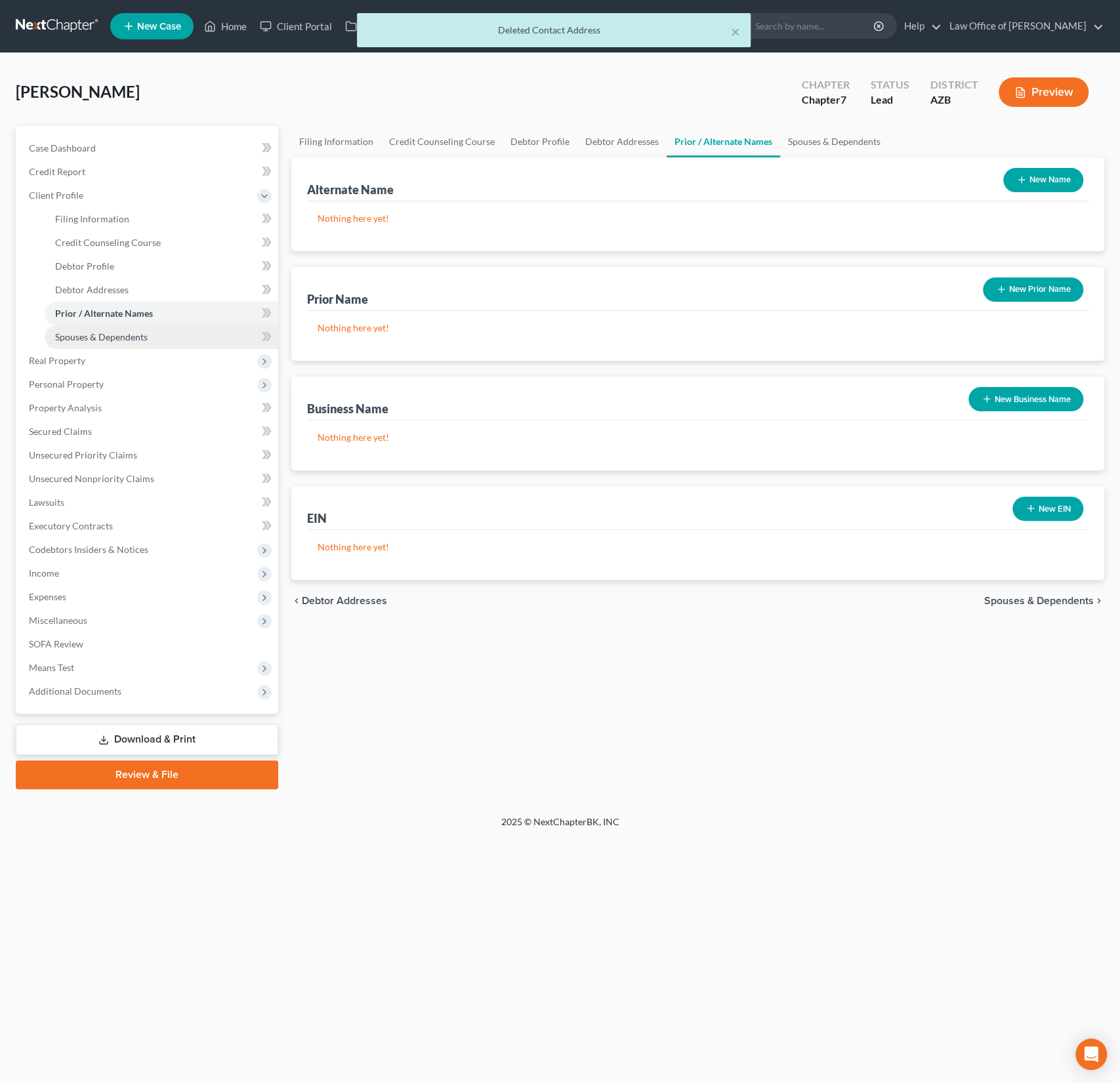
click at [95, 331] on span "Spouses & Dependents" at bounding box center [101, 337] width 92 height 11
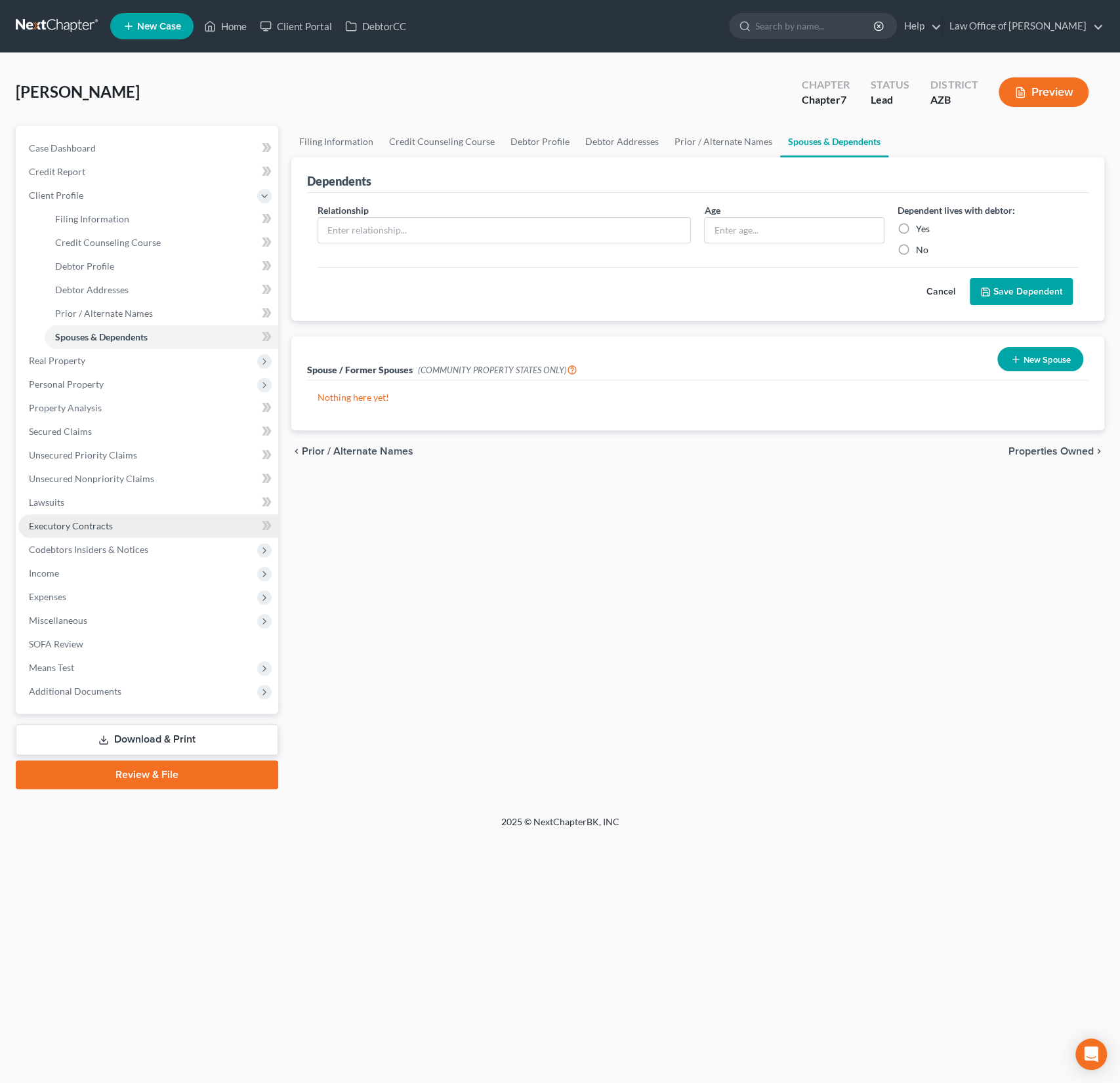
click at [104, 519] on link "Executory Contracts" at bounding box center [148, 526] width 259 height 24
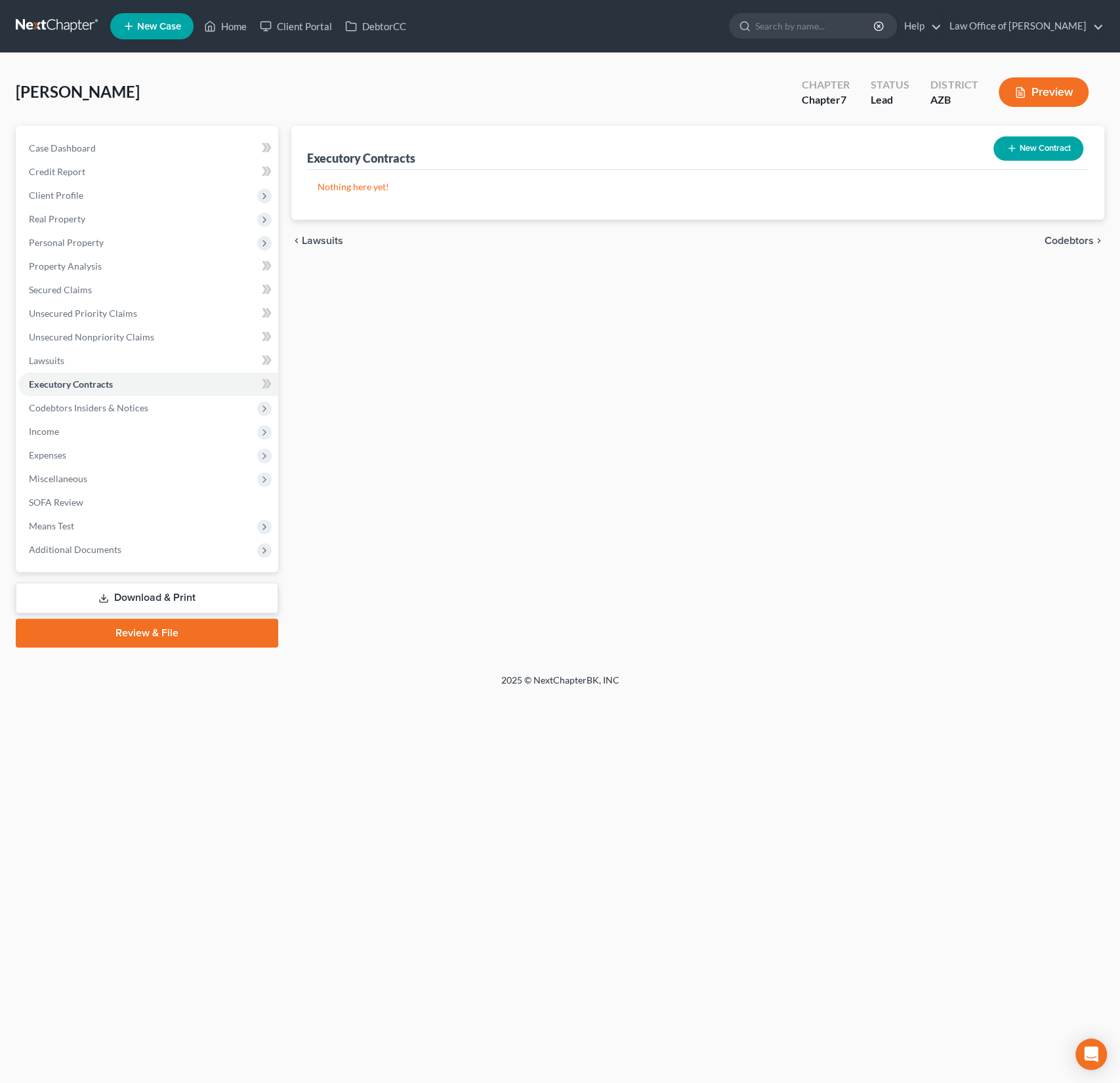
click at [1040, 151] on button "New Contract" at bounding box center [1039, 149] width 90 height 24
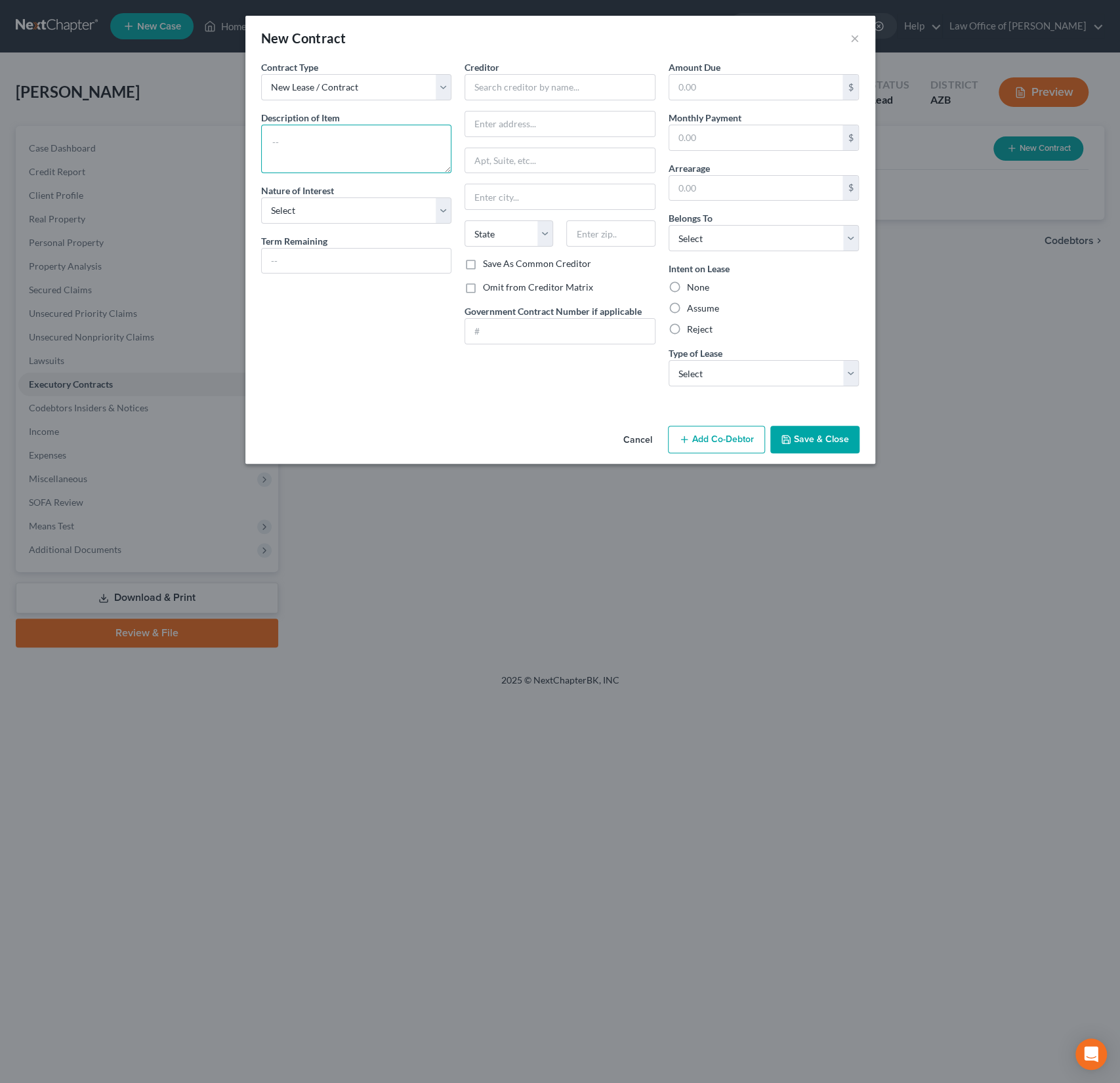
click at [325, 148] on textarea at bounding box center [356, 149] width 191 height 49
type textarea "Residential Lease"
click at [522, 83] on input "text" at bounding box center [560, 87] width 191 height 26
type input "Cordillera Investment Group"
click at [495, 281] on label "Omit from Creditor Matrix" at bounding box center [538, 287] width 110 height 13
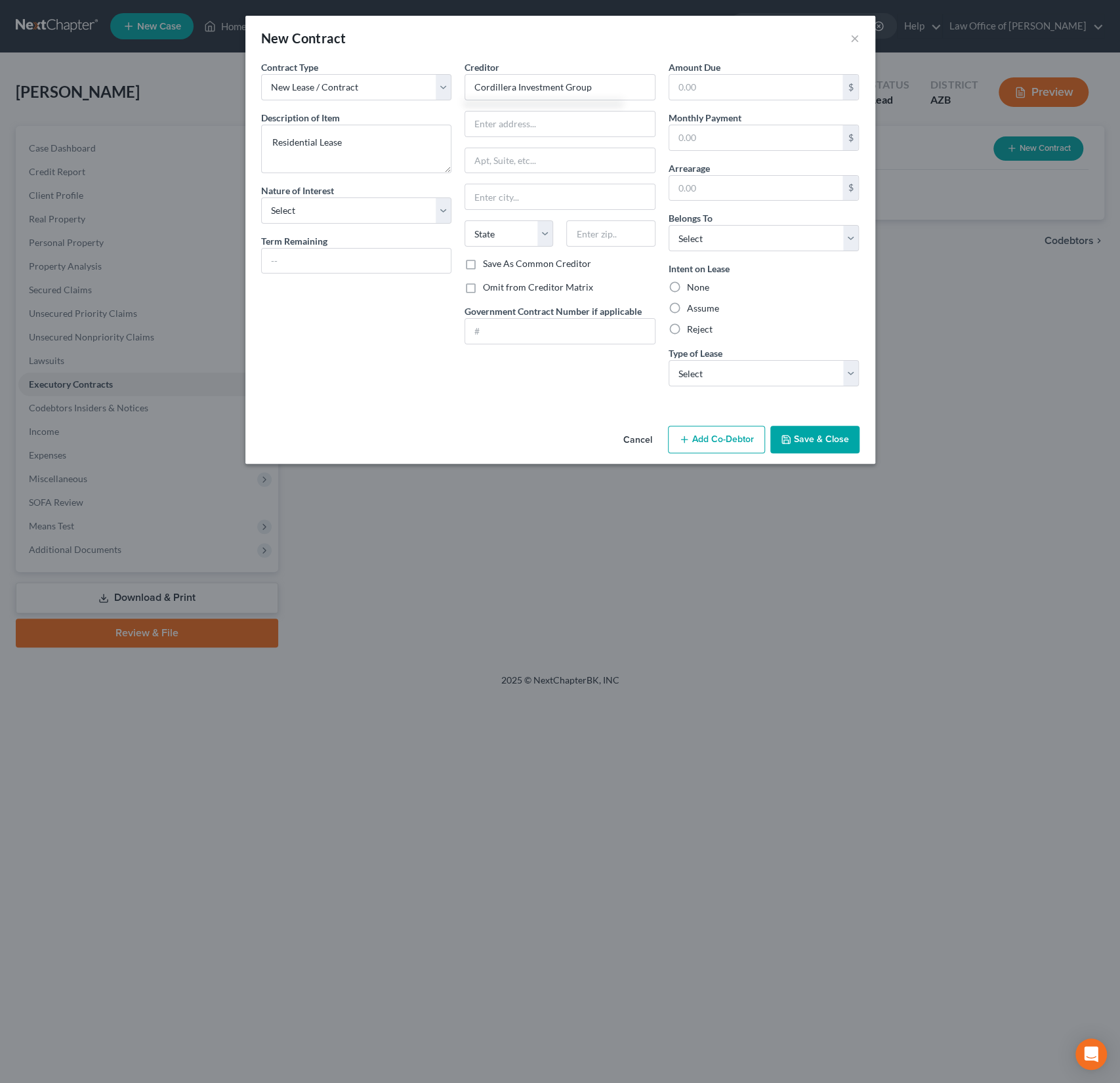
click at [495, 281] on input "Omit from Creditor Matrix" at bounding box center [492, 285] width 9 height 9
checkbox input "true"
click at [705, 244] on select "Select Debtor 1 Only Debtor 2 Only Debtor 1 And Debtor 2 Only At Least One Of T…" at bounding box center [763, 238] width 191 height 26
select select "0"
click at [668, 225] on select "Select Debtor 1 Only Debtor 2 Only Debtor 1 And Debtor 2 Only At Least One Of T…" at bounding box center [763, 238] width 191 height 26
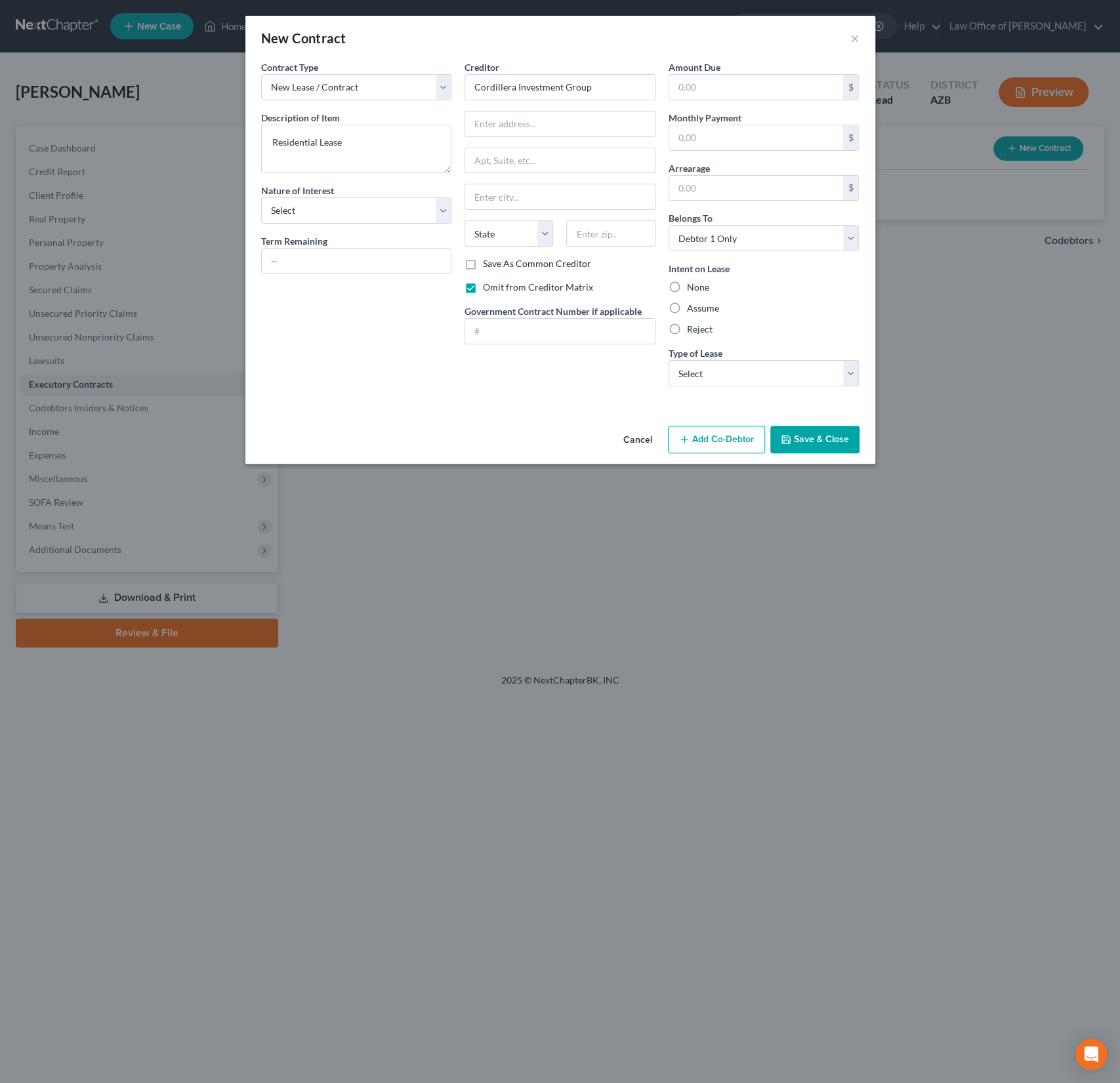
click at [687, 286] on label "None" at bounding box center [698, 287] width 22 height 13
click at [692, 286] on input "None" at bounding box center [696, 285] width 9 height 9
radio input "true"
click at [779, 371] on select "Select Real Estate Car Other" at bounding box center [763, 373] width 191 height 26
select select "0"
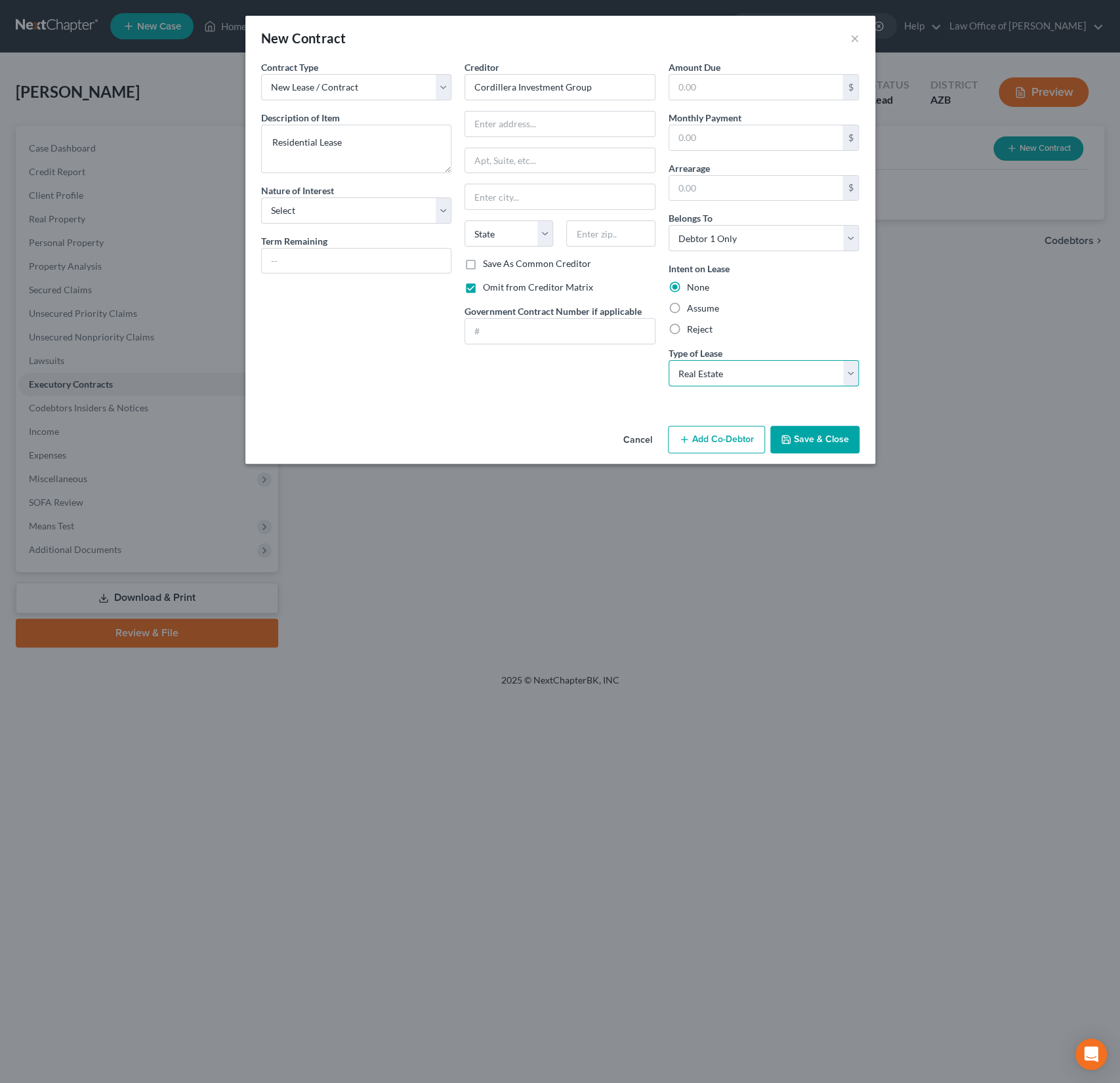
click at [668, 360] on select "Select Real Estate Car Other" at bounding box center [763, 373] width 191 height 26
click at [816, 442] on button "Save & Close" at bounding box center [815, 440] width 89 height 28
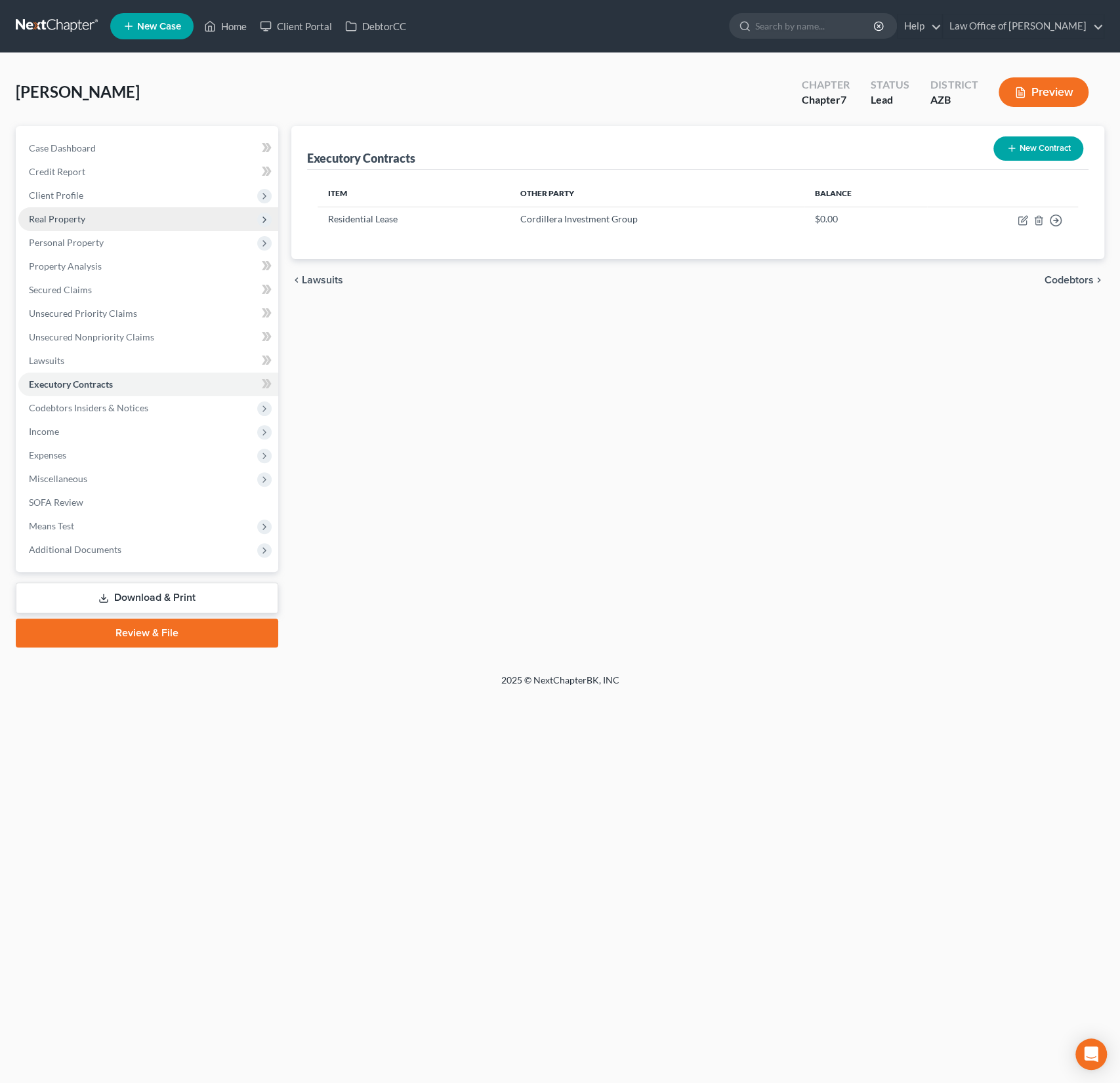
click at [66, 219] on span "Real Property" at bounding box center [56, 219] width 56 height 11
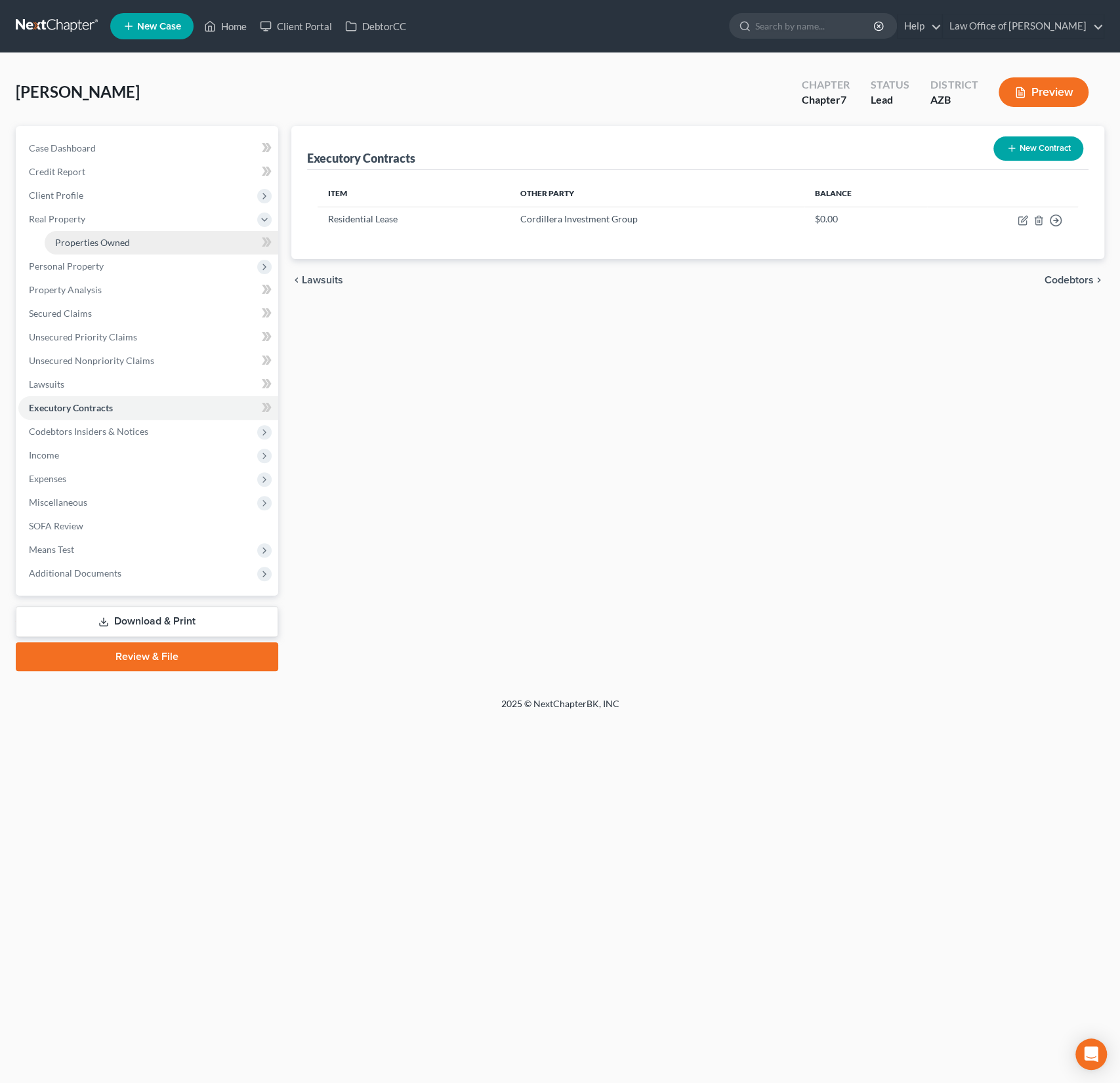
click at [84, 239] on span "Properties Owned" at bounding box center [92, 242] width 75 height 11
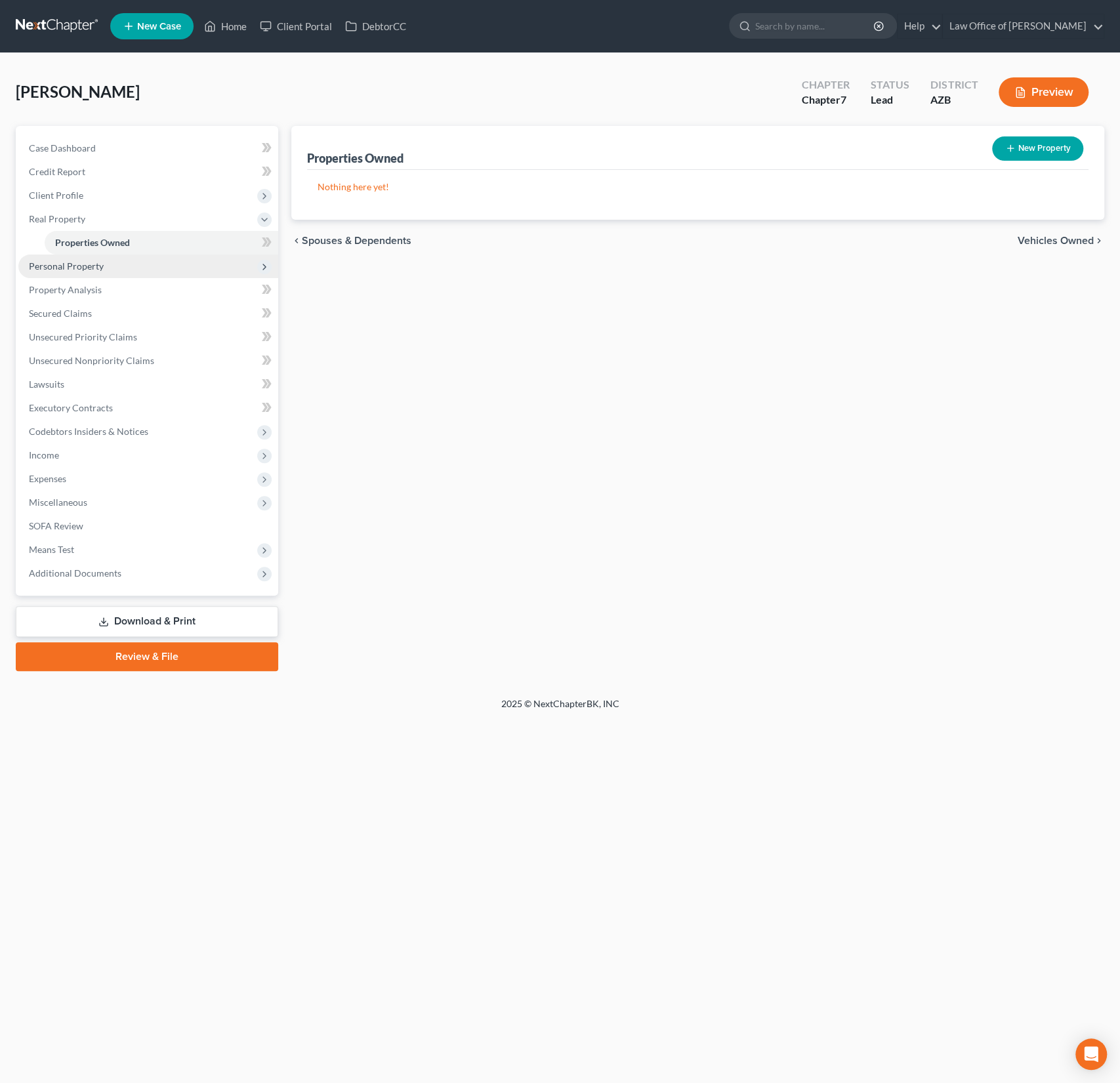
click at [78, 259] on span "Personal Property" at bounding box center [148, 266] width 259 height 24
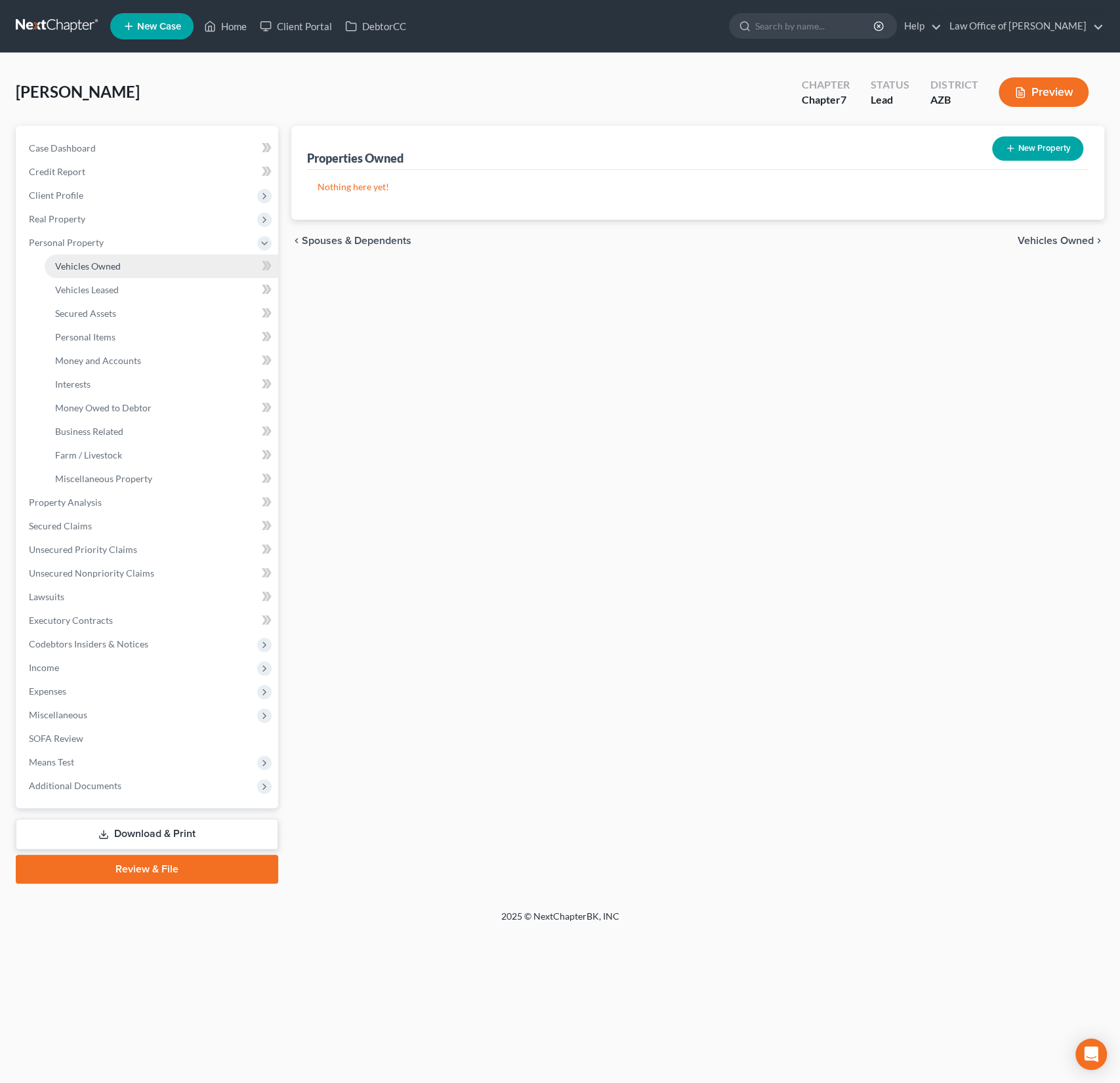
click at [91, 266] on span "Vehicles Owned" at bounding box center [88, 266] width 66 height 11
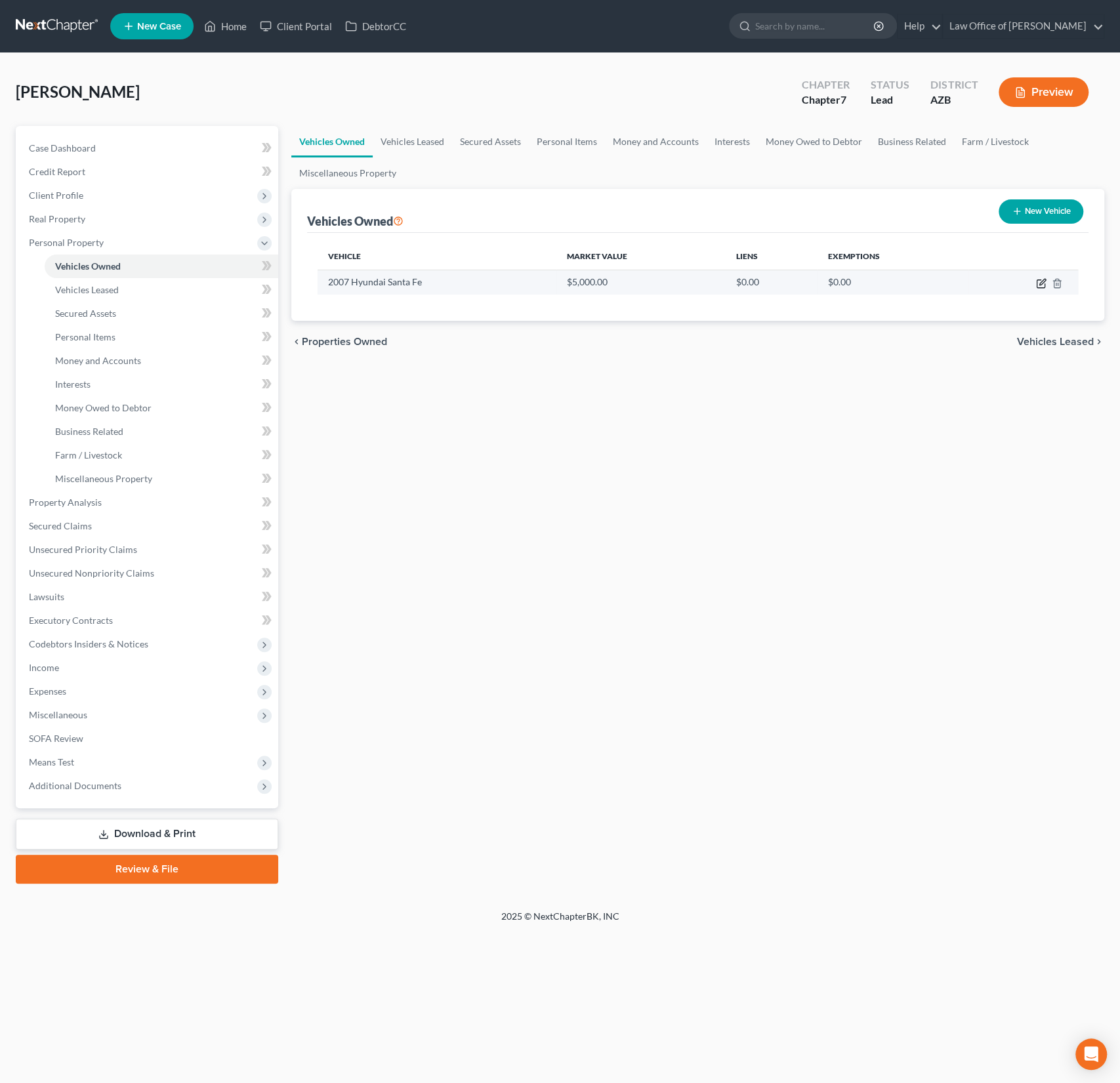
click at [1041, 283] on icon "button" at bounding box center [1041, 283] width 11 height 11
select select "0"
select select "19"
select select "3"
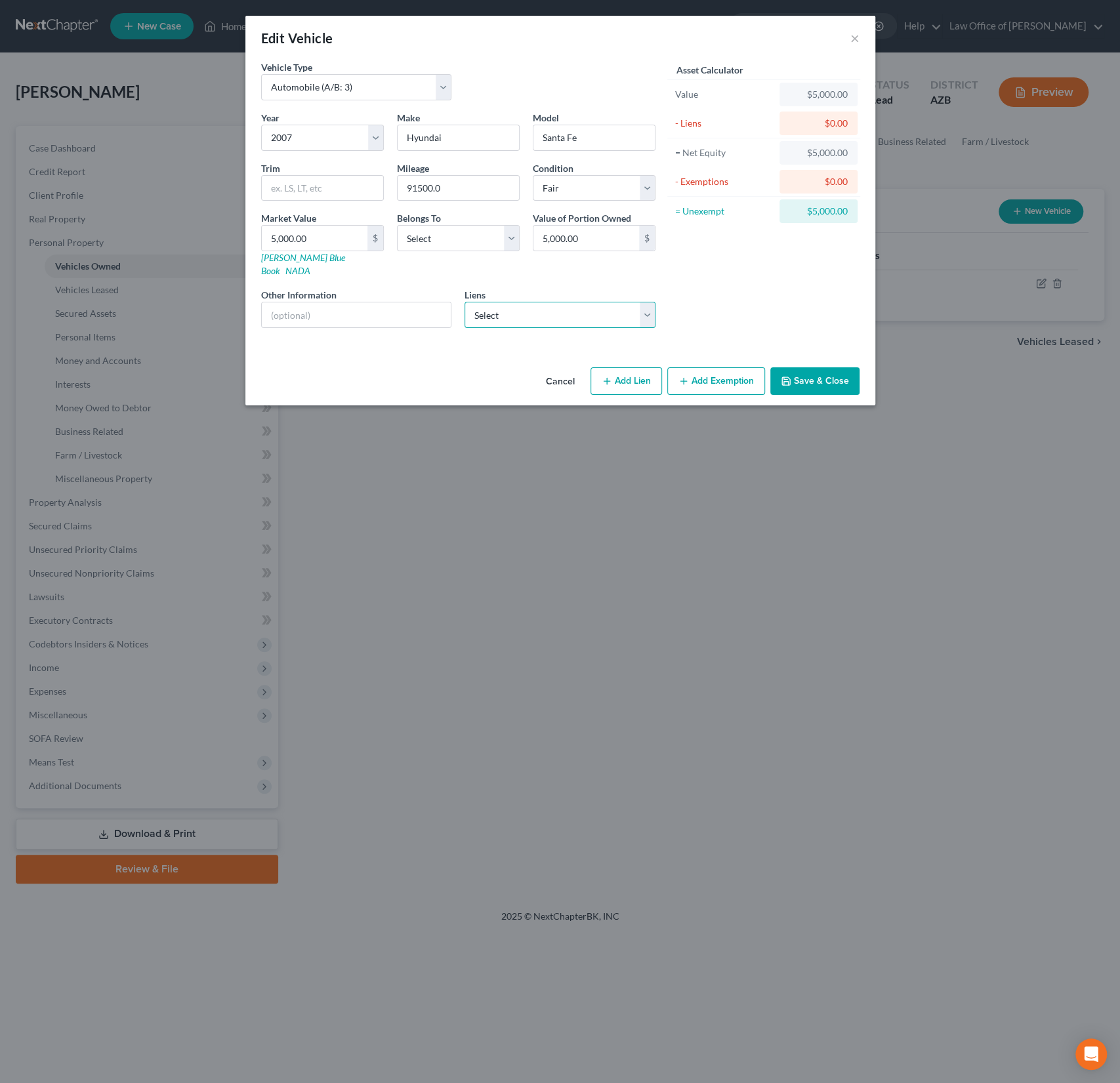
click at [543, 302] on select "Select Mtn Amer Cu - $1,813.00 Ally Fincl - $0.00" at bounding box center [560, 315] width 191 height 26
select select "0"
click at [465, 302] on select "Select Mtn Amer Cu - $1,813.00 Ally Fincl - $0.00" at bounding box center [560, 315] width 191 height 26
select select
select select "46"
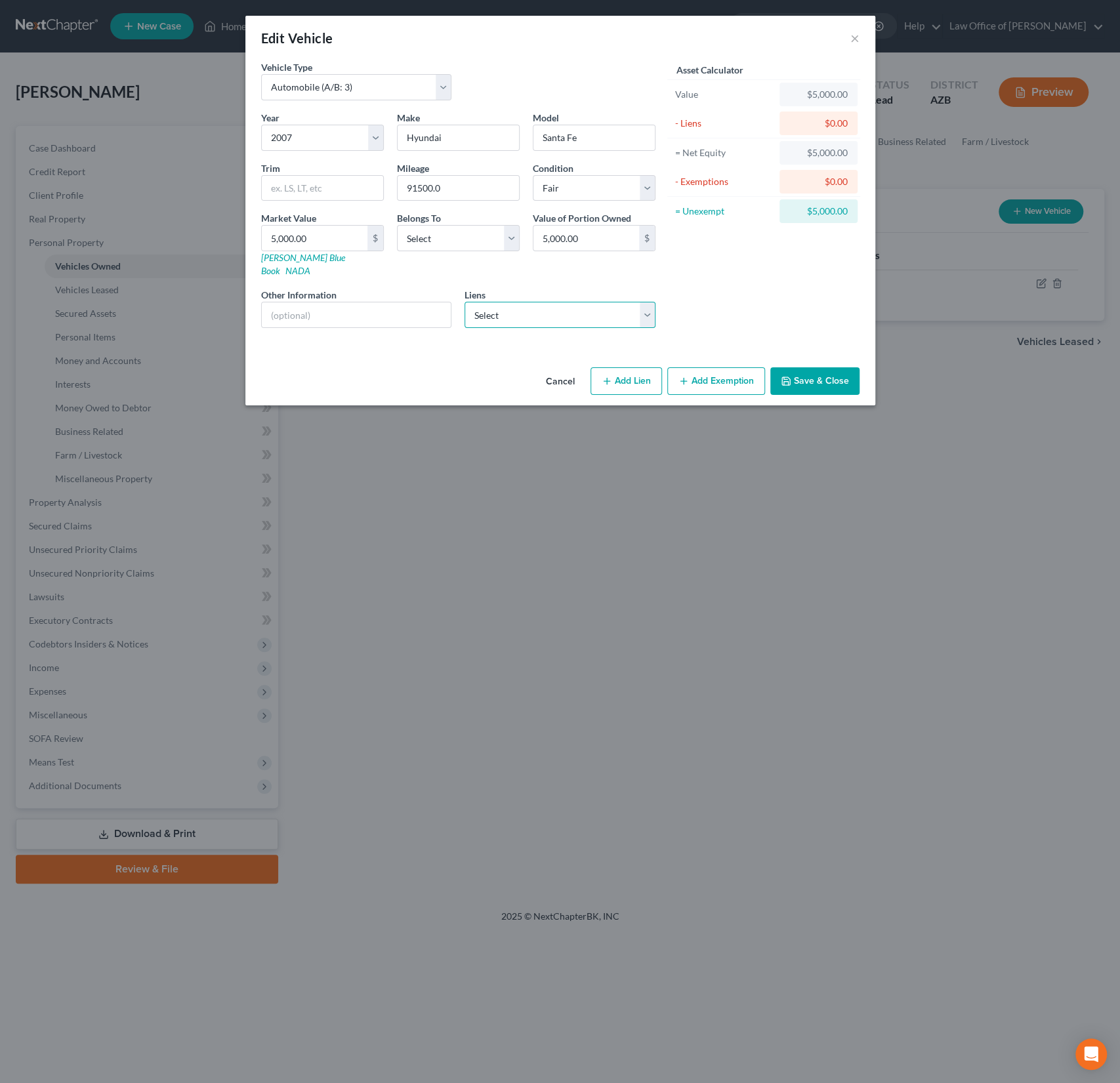
select select "0"
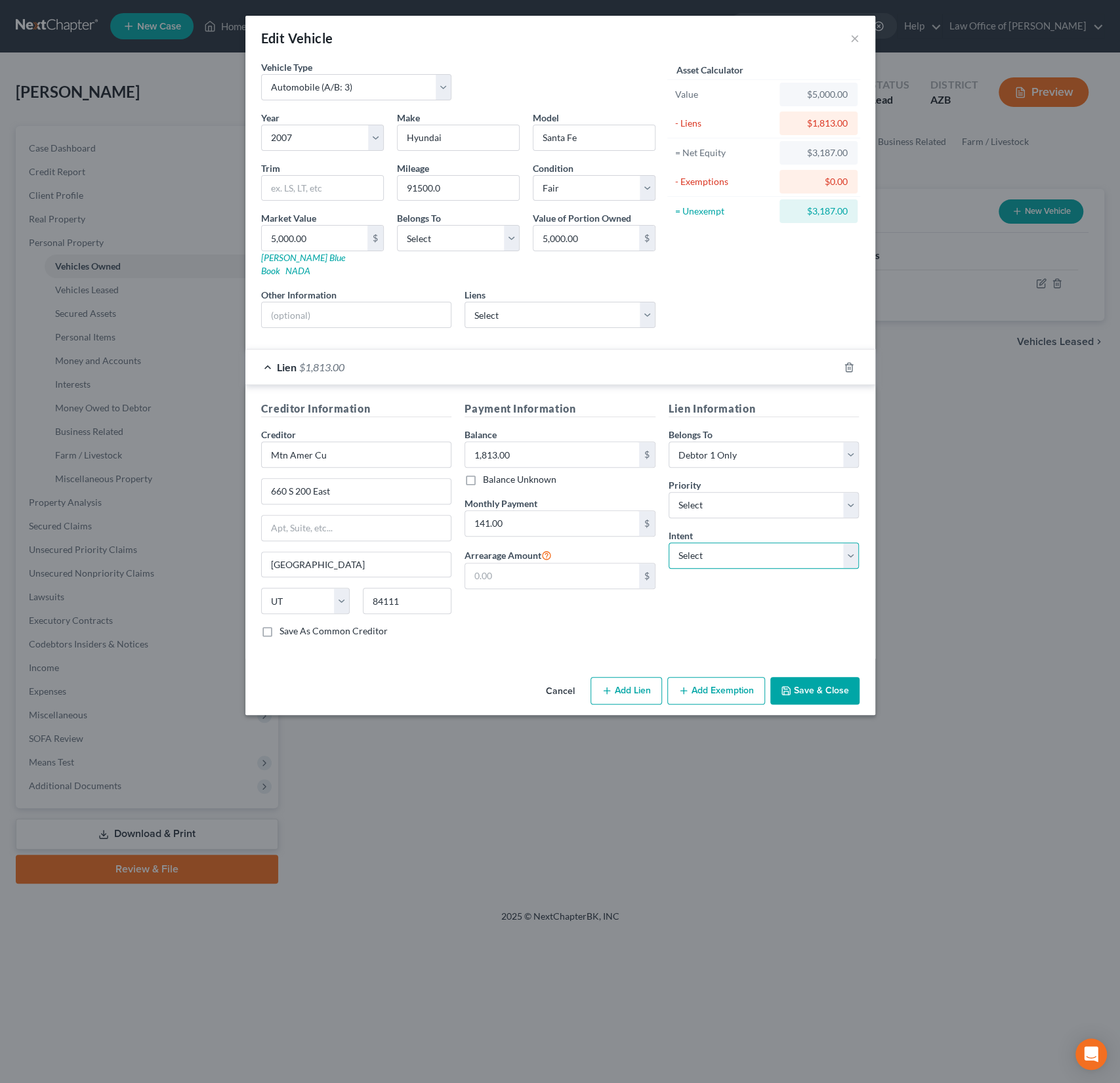
click at [707, 543] on select "Select Surrender Redeem Reaffirm Avoid Other" at bounding box center [763, 555] width 191 height 26
select select "2"
click at [668, 543] on select "Select Surrender Redeem Reaffirm Avoid Other" at bounding box center [763, 555] width 191 height 26
click at [718, 678] on button "Add Exemption" at bounding box center [715, 691] width 98 height 28
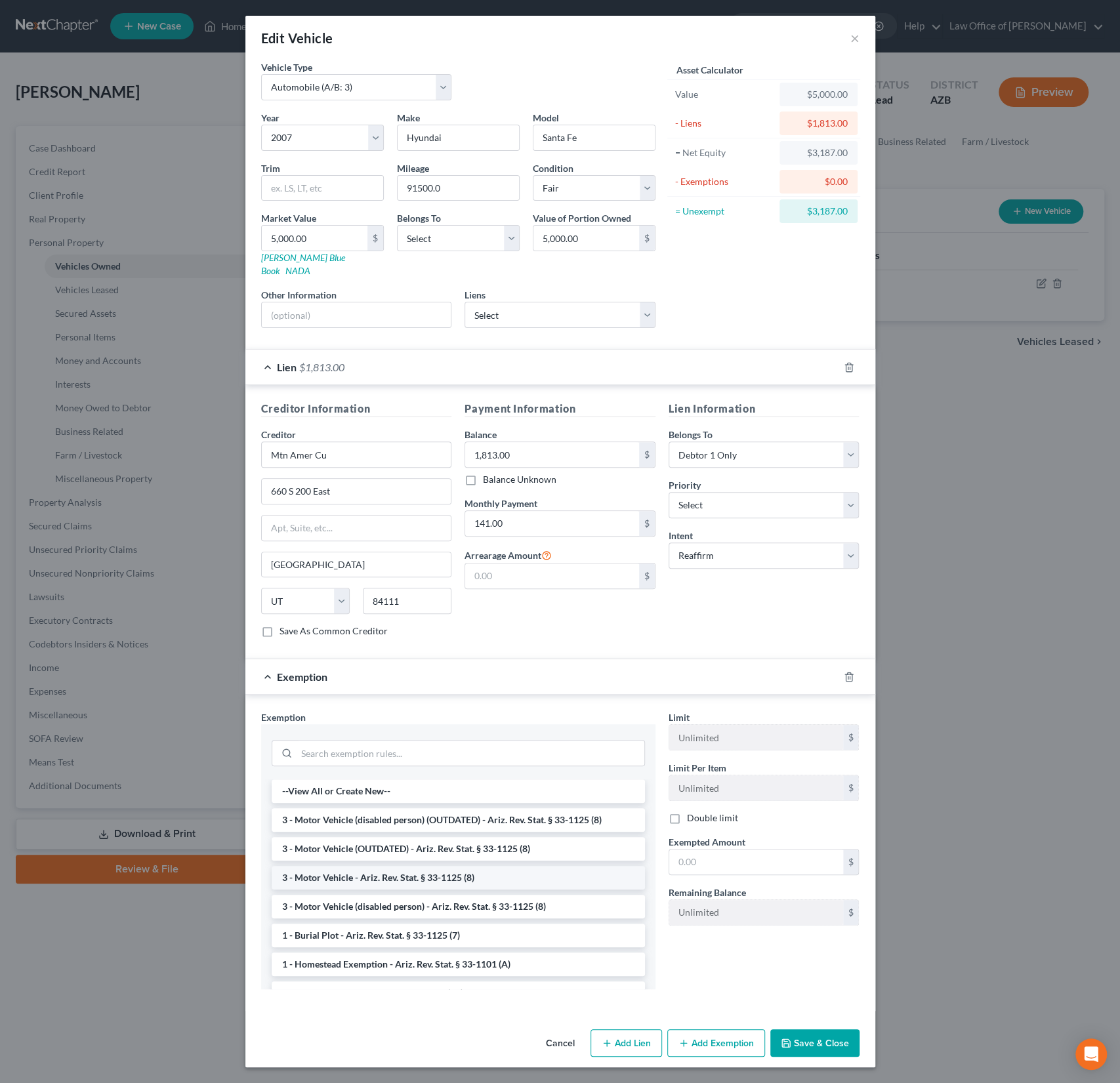
click at [432, 866] on li "3 - Motor Vehicle - Ariz. Rev. Stat. § 33-1125 (8)" at bounding box center [458, 878] width 373 height 24
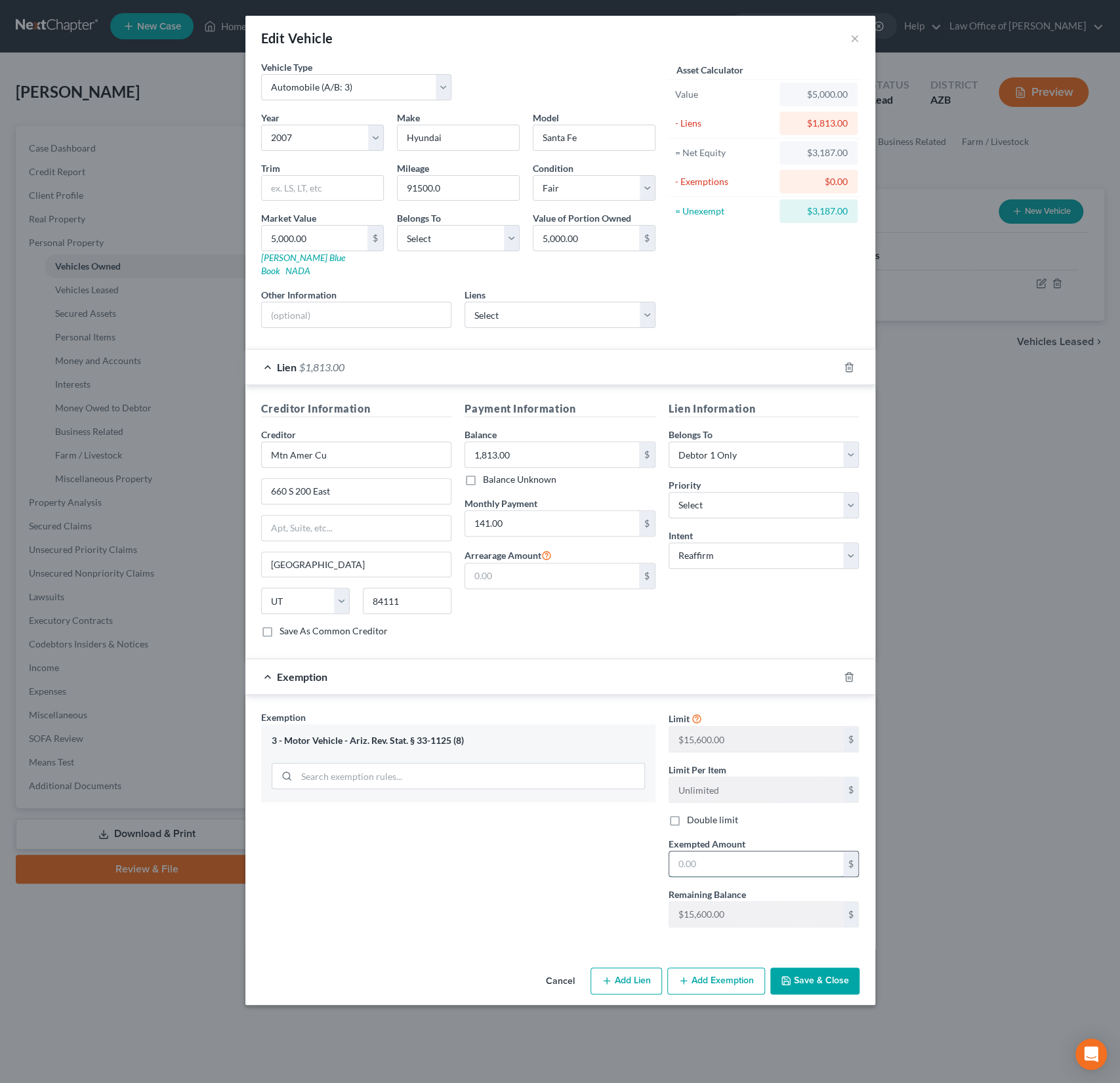
click at [713, 851] on input "text" at bounding box center [755, 864] width 174 height 25
type input "15,600"
click at [813, 968] on button "Save & Close" at bounding box center [815, 981] width 89 height 28
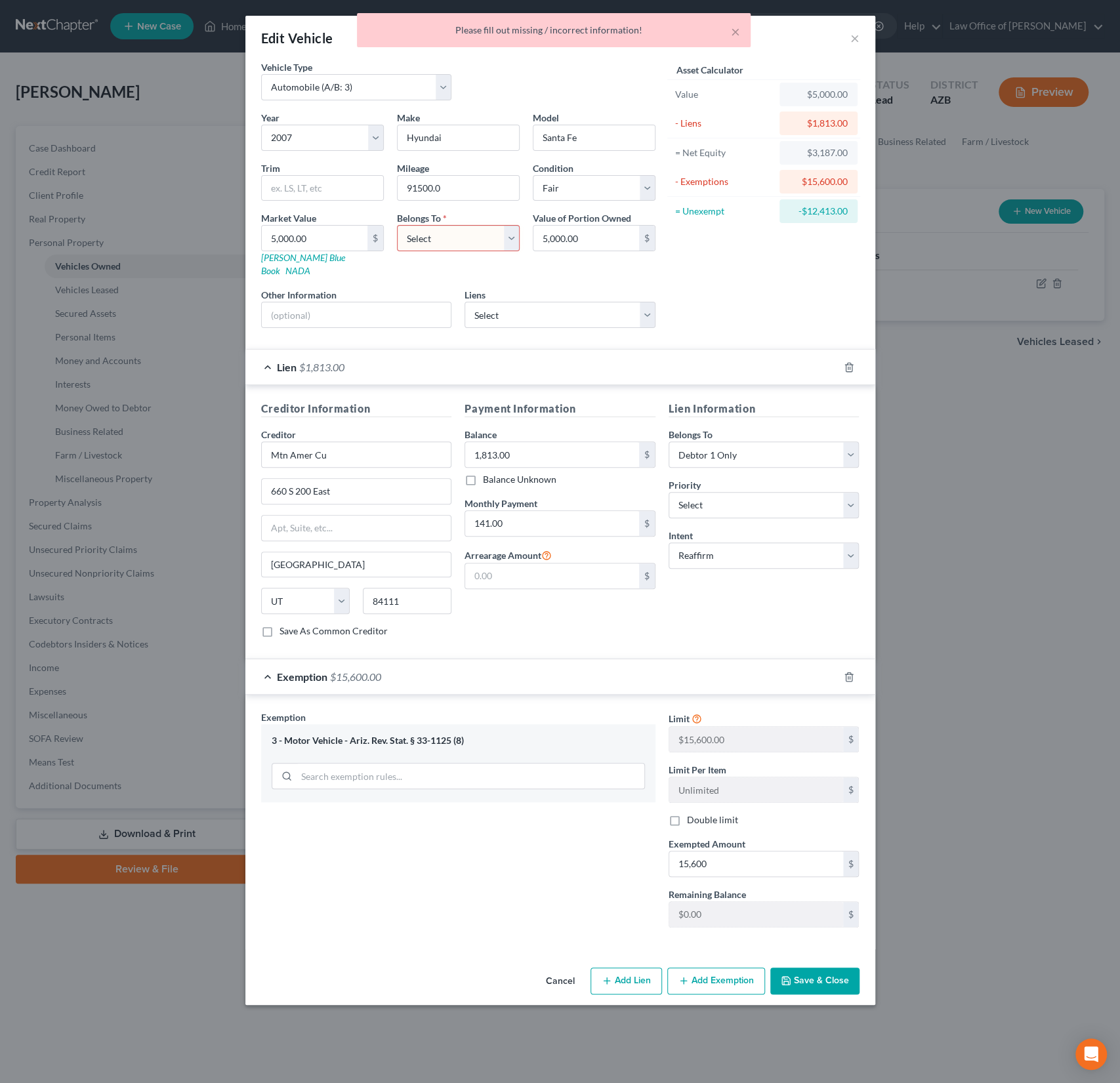
click at [450, 232] on select "Select Debtor 1 Only Debtor 2 Only Debtor 1 And Debtor 2 Only At Least One Of T…" at bounding box center [458, 238] width 123 height 26
select select "0"
click at [397, 225] on select "Select Debtor 1 Only Debtor 2 Only Debtor 1 And Debtor 2 Only At Least One Of T…" at bounding box center [458, 238] width 123 height 26
click at [826, 968] on button "Save & Close" at bounding box center [815, 981] width 89 height 28
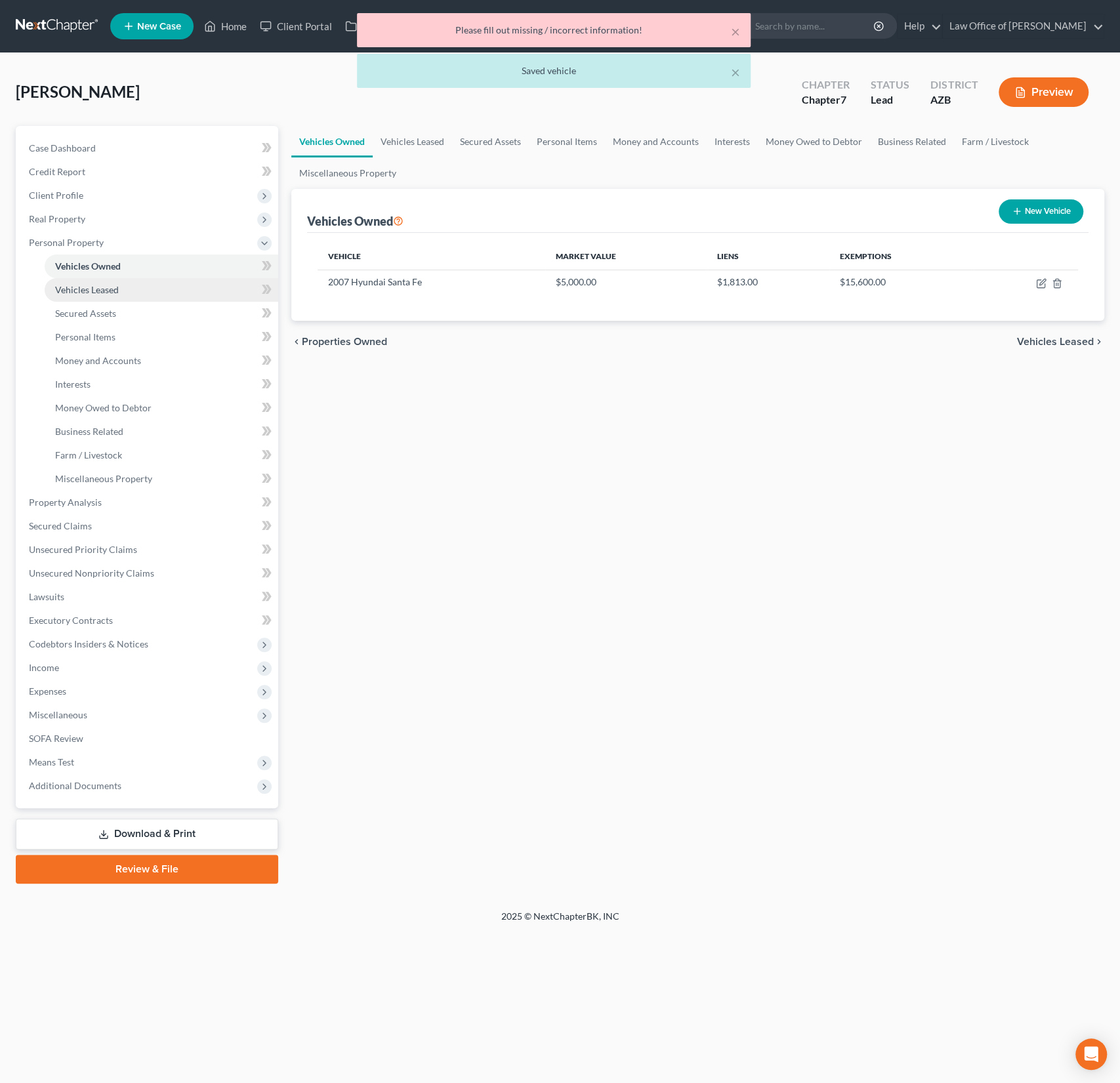
click at [101, 286] on span "Vehicles Leased" at bounding box center [86, 290] width 64 height 11
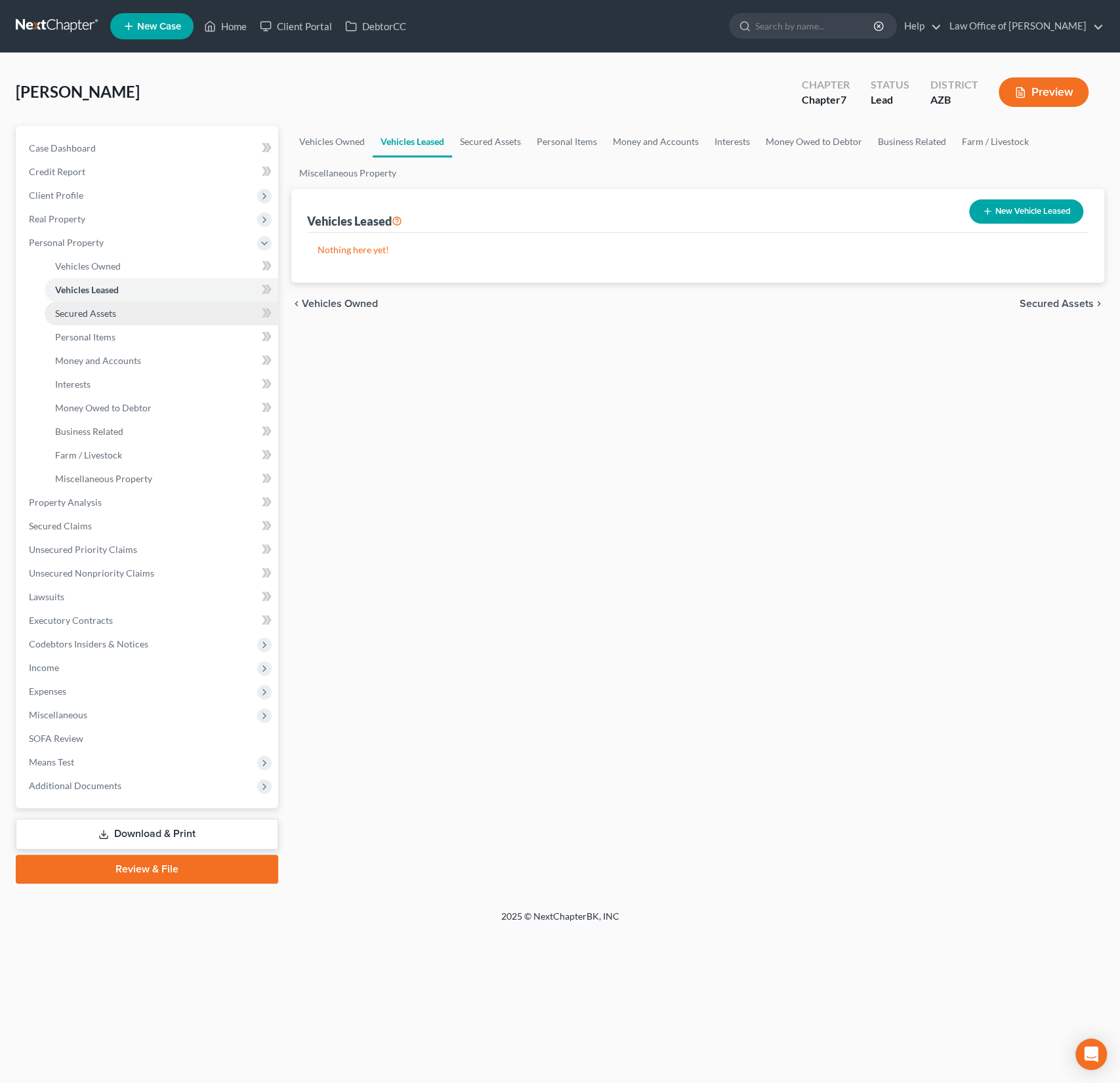
click at [103, 310] on span "Secured Assets" at bounding box center [85, 313] width 61 height 11
click at [102, 331] on span "Personal Items" at bounding box center [85, 337] width 60 height 11
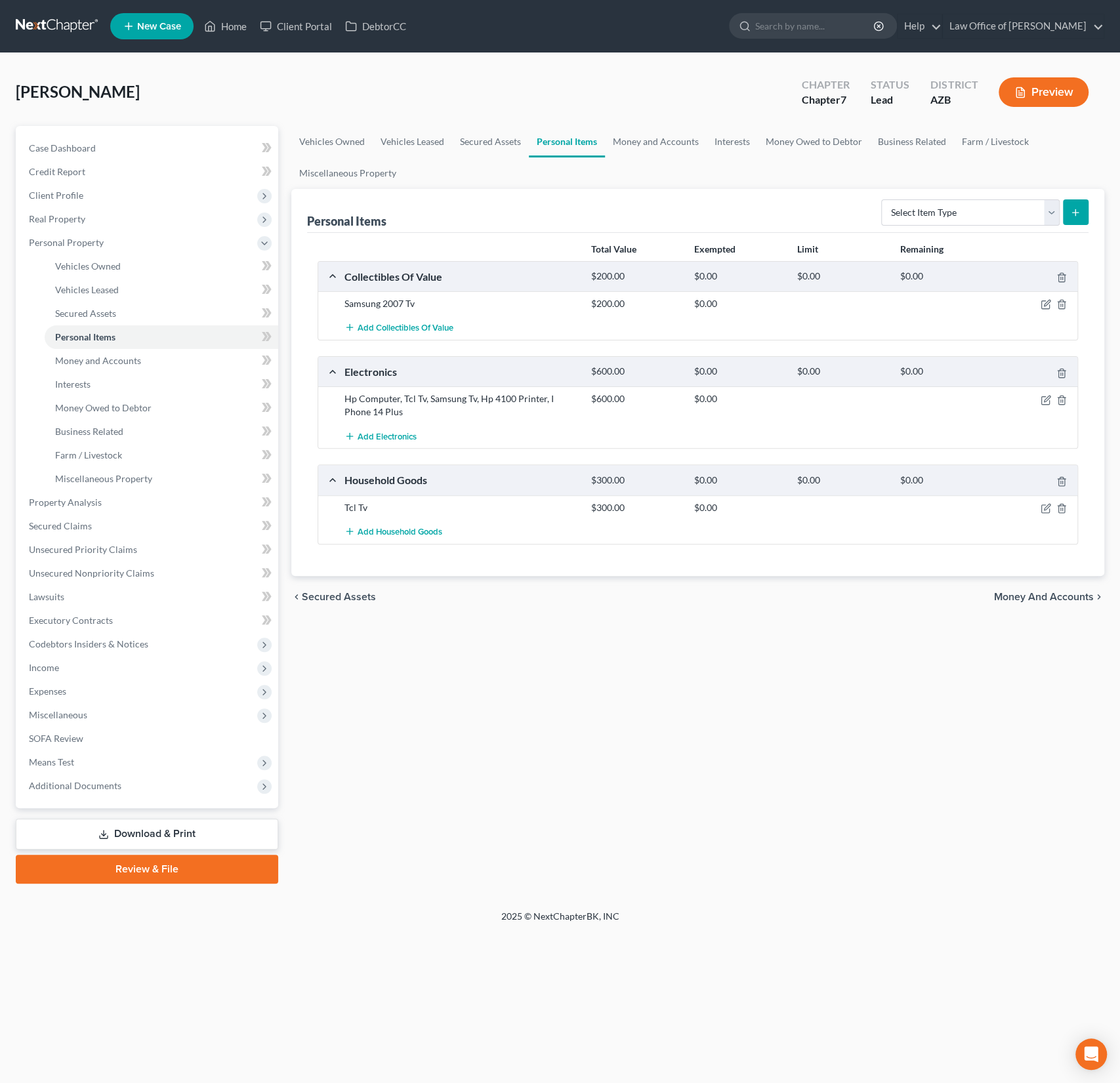
click at [886, 330] on div "Add Collectibles Of Value" at bounding box center [708, 327] width 740 height 24
click at [1064, 300] on icon "button" at bounding box center [1061, 305] width 6 height 9
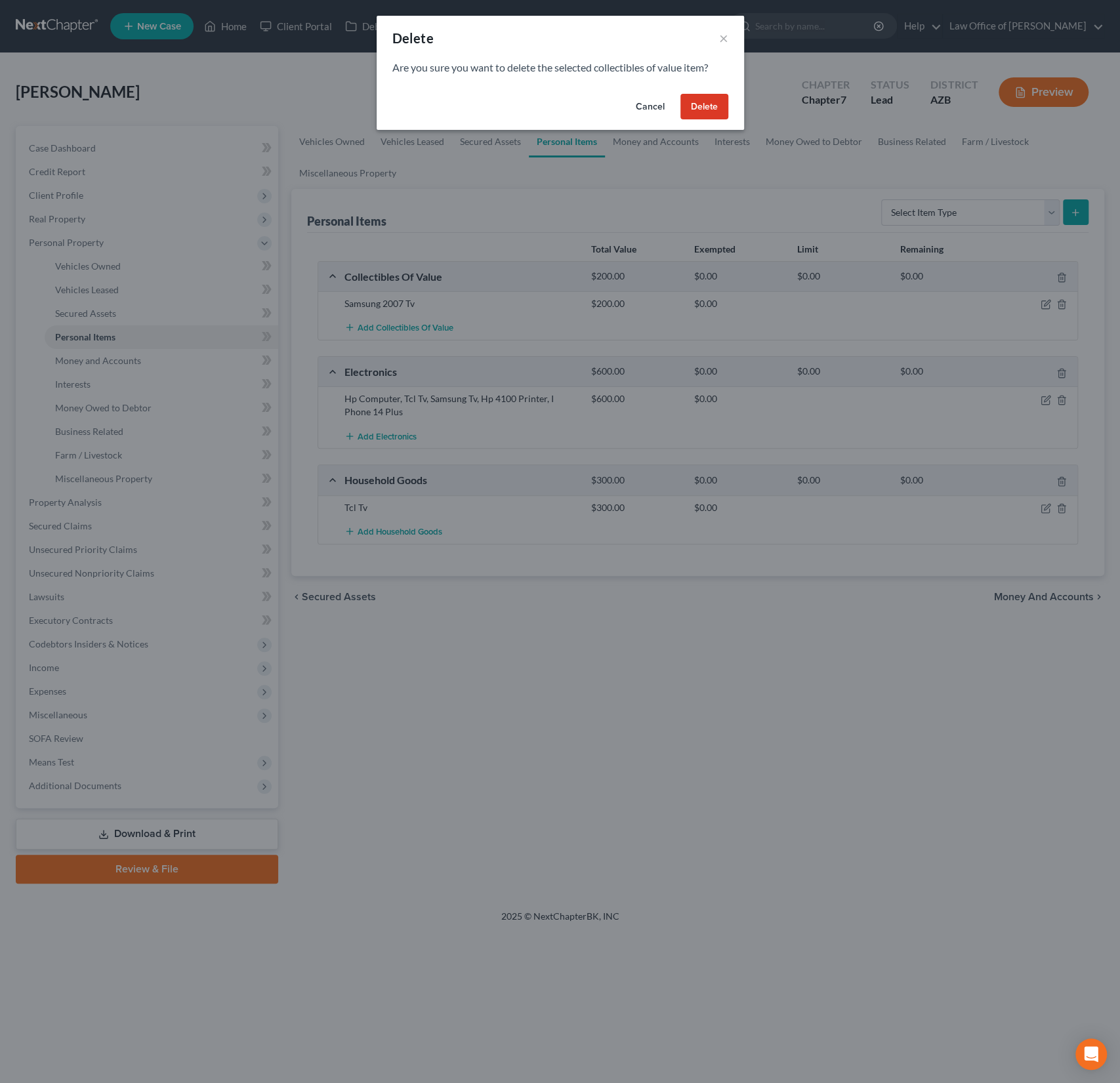
click at [698, 102] on button "Delete" at bounding box center [704, 107] width 48 height 26
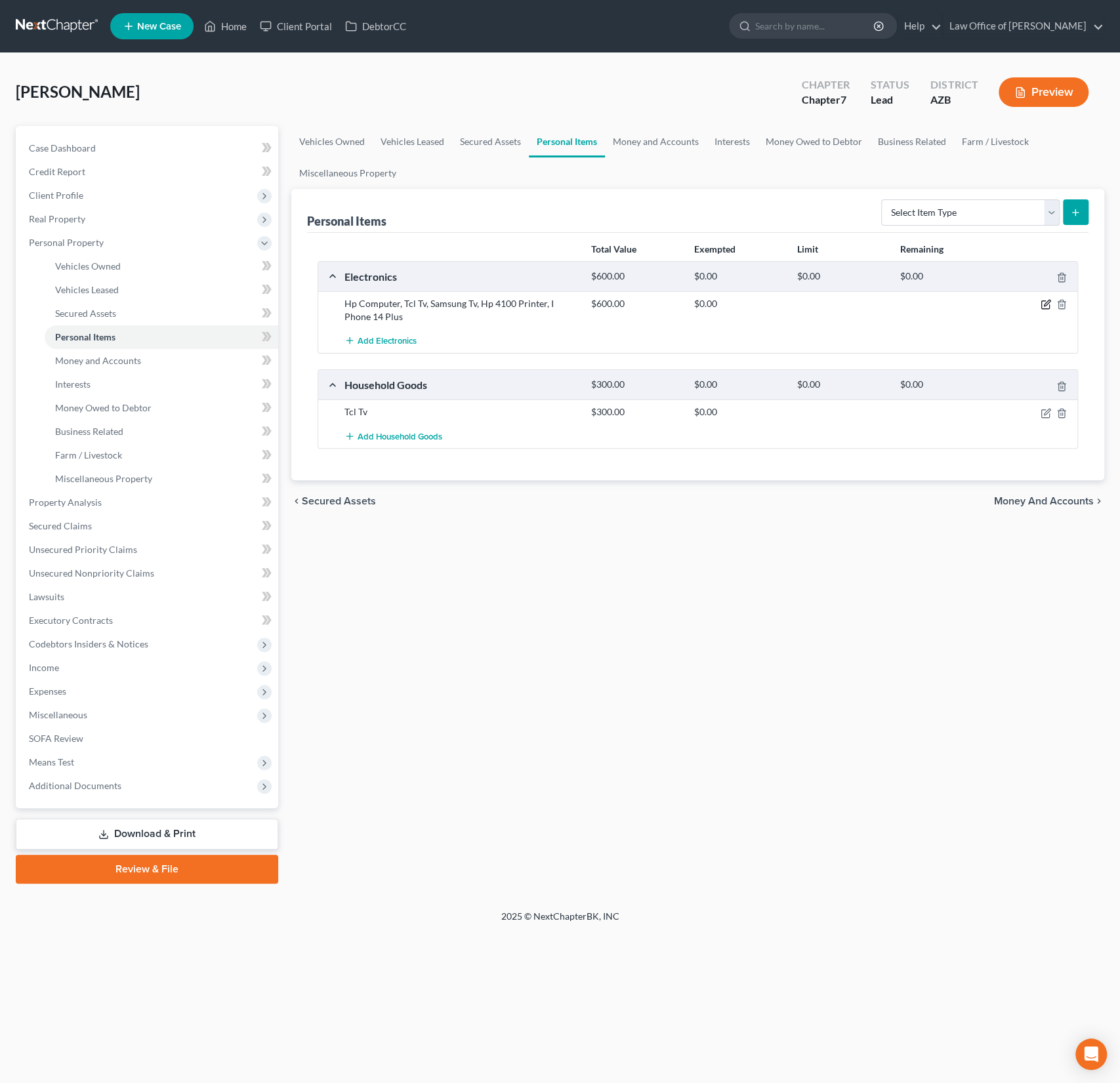
click at [1046, 303] on icon "button" at bounding box center [1046, 305] width 11 height 11
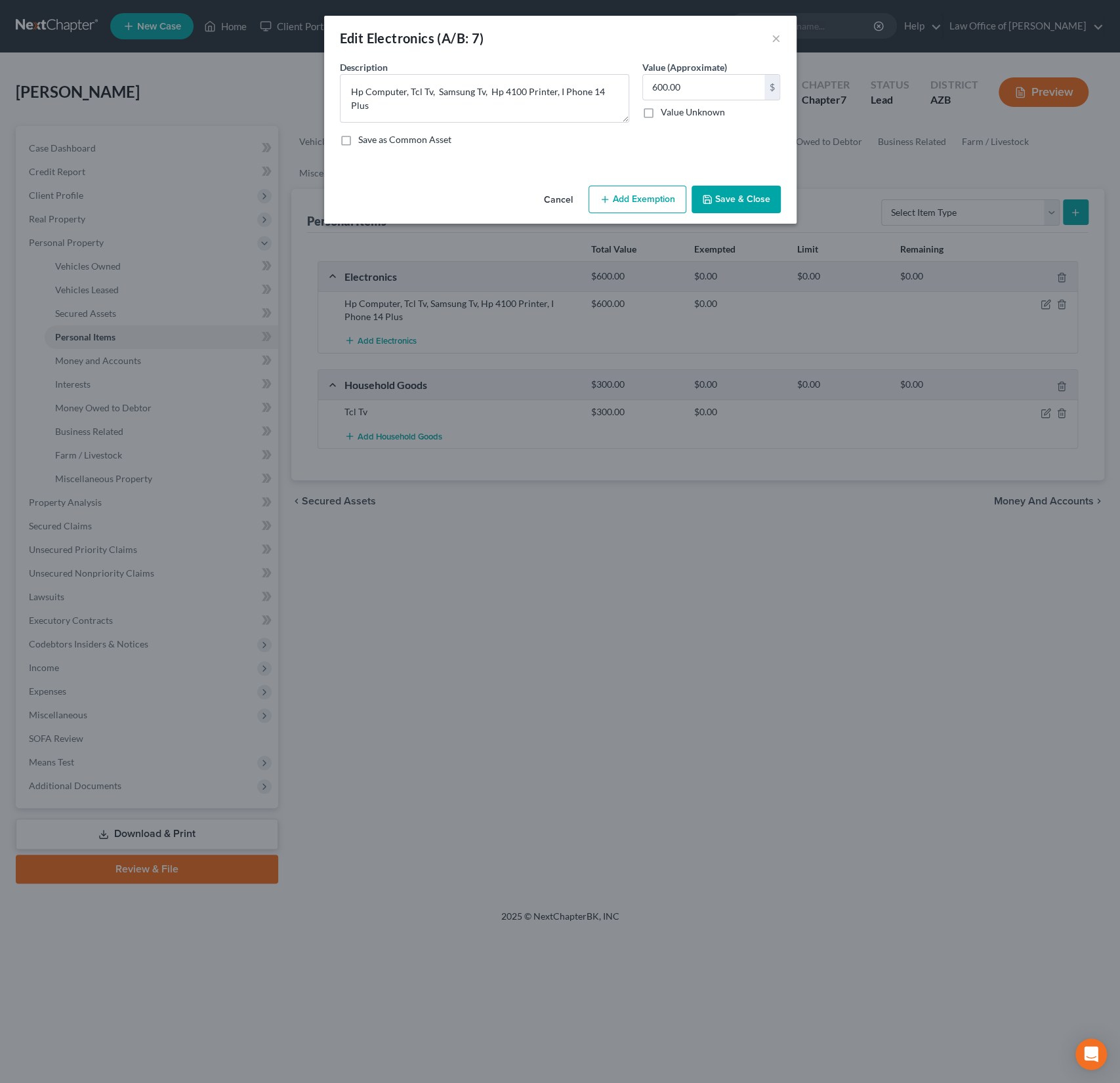
click at [651, 196] on button "Add Exemption" at bounding box center [637, 199] width 98 height 28
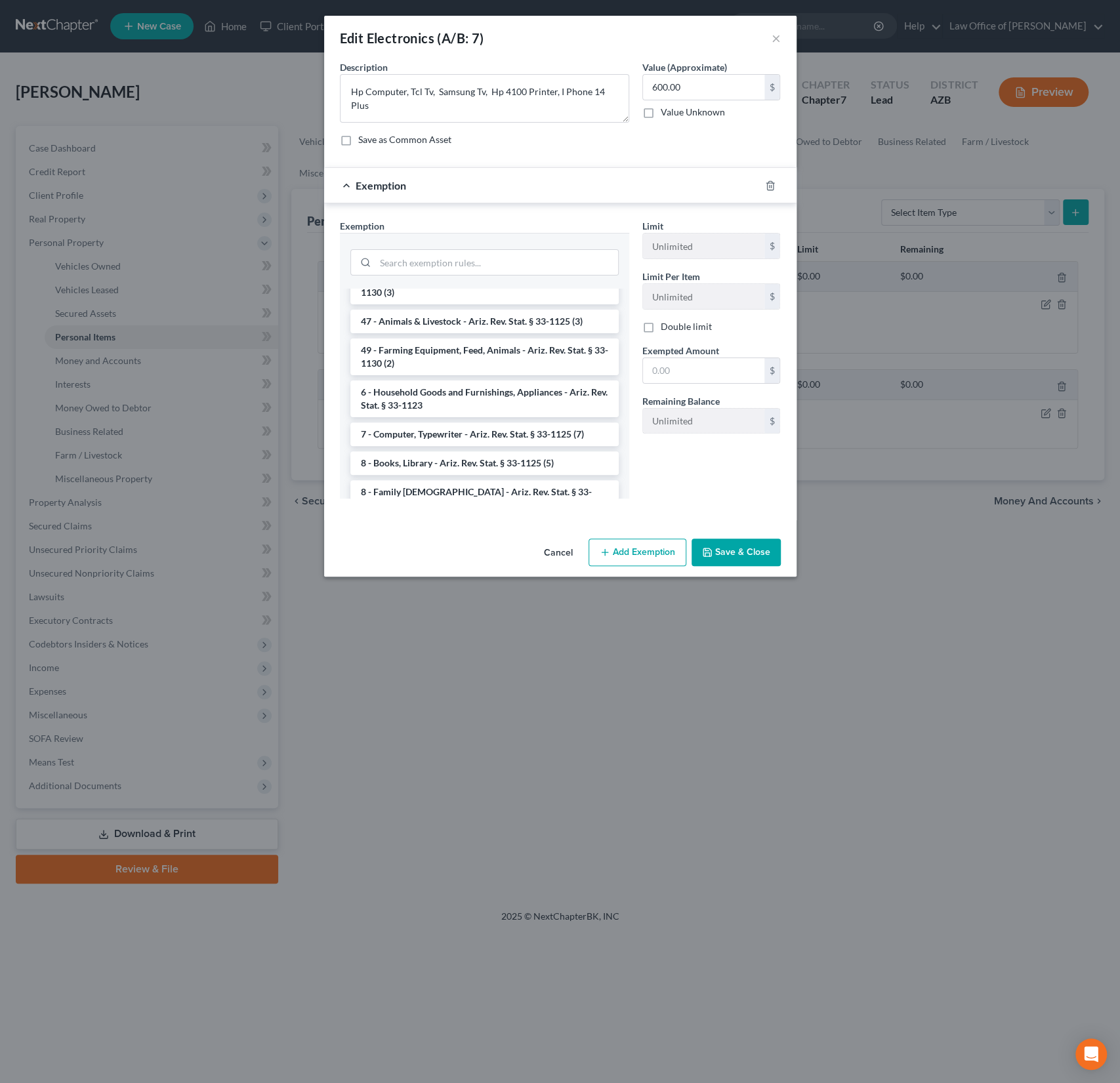
scroll to position [1443, 0]
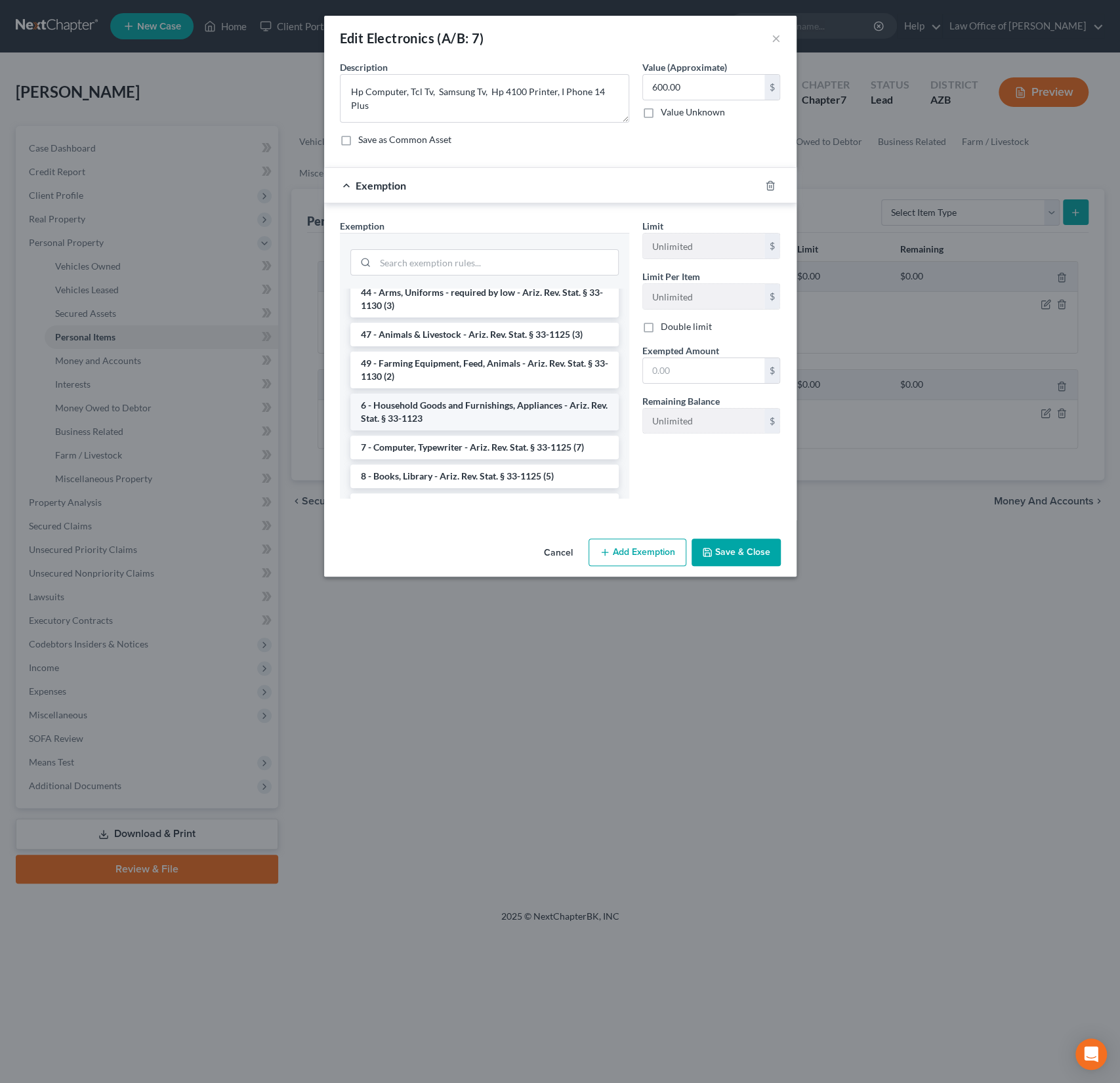
click at [447, 394] on li "6 - Household Goods and Furnishings, Appliances - Ariz. Rev. Stat. § 33-1123" at bounding box center [484, 412] width 268 height 36
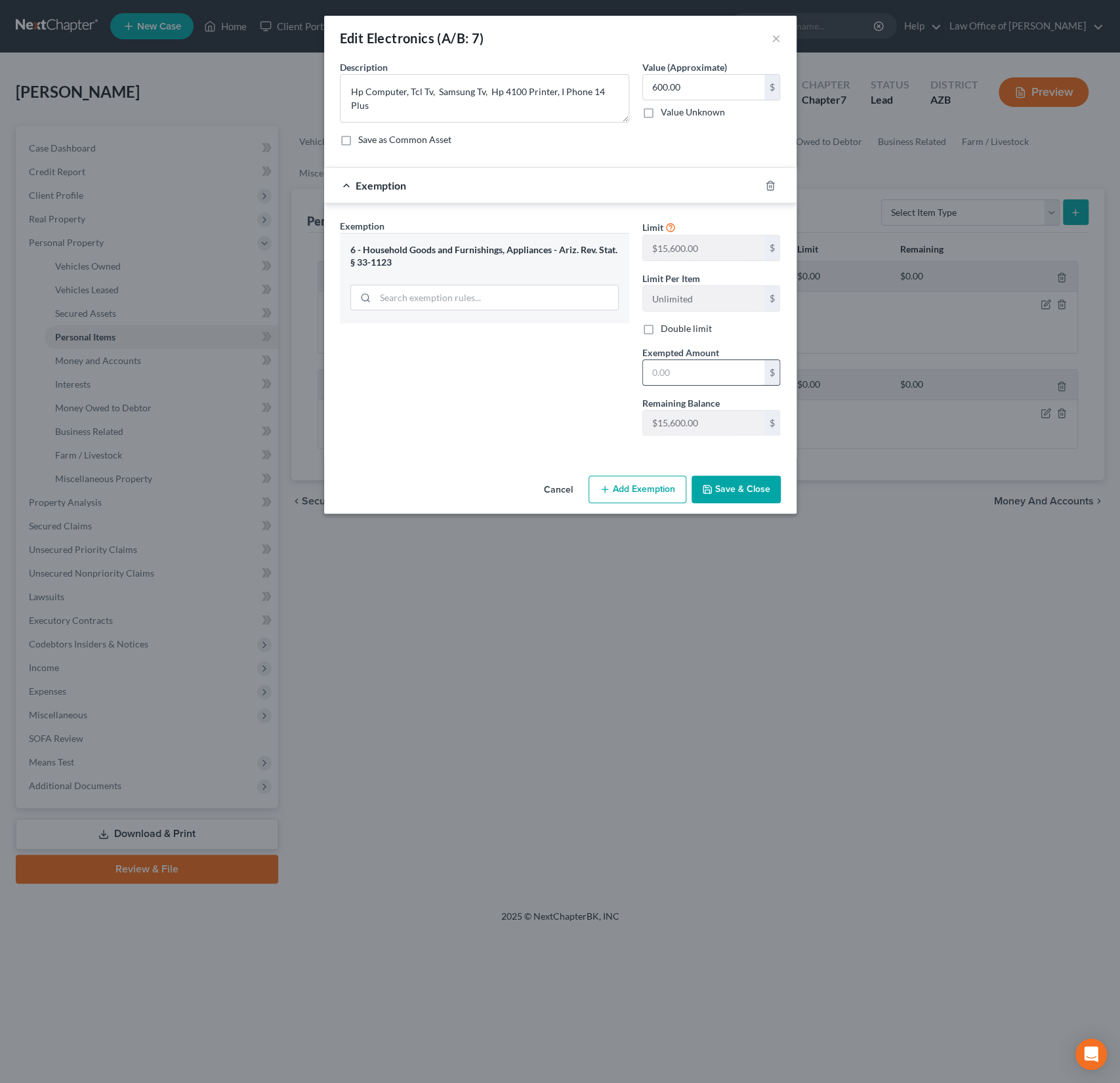
click at [690, 368] on input "text" at bounding box center [703, 372] width 122 height 25
type input "7,800"
click at [723, 485] on button "Save & Close" at bounding box center [735, 489] width 89 height 28
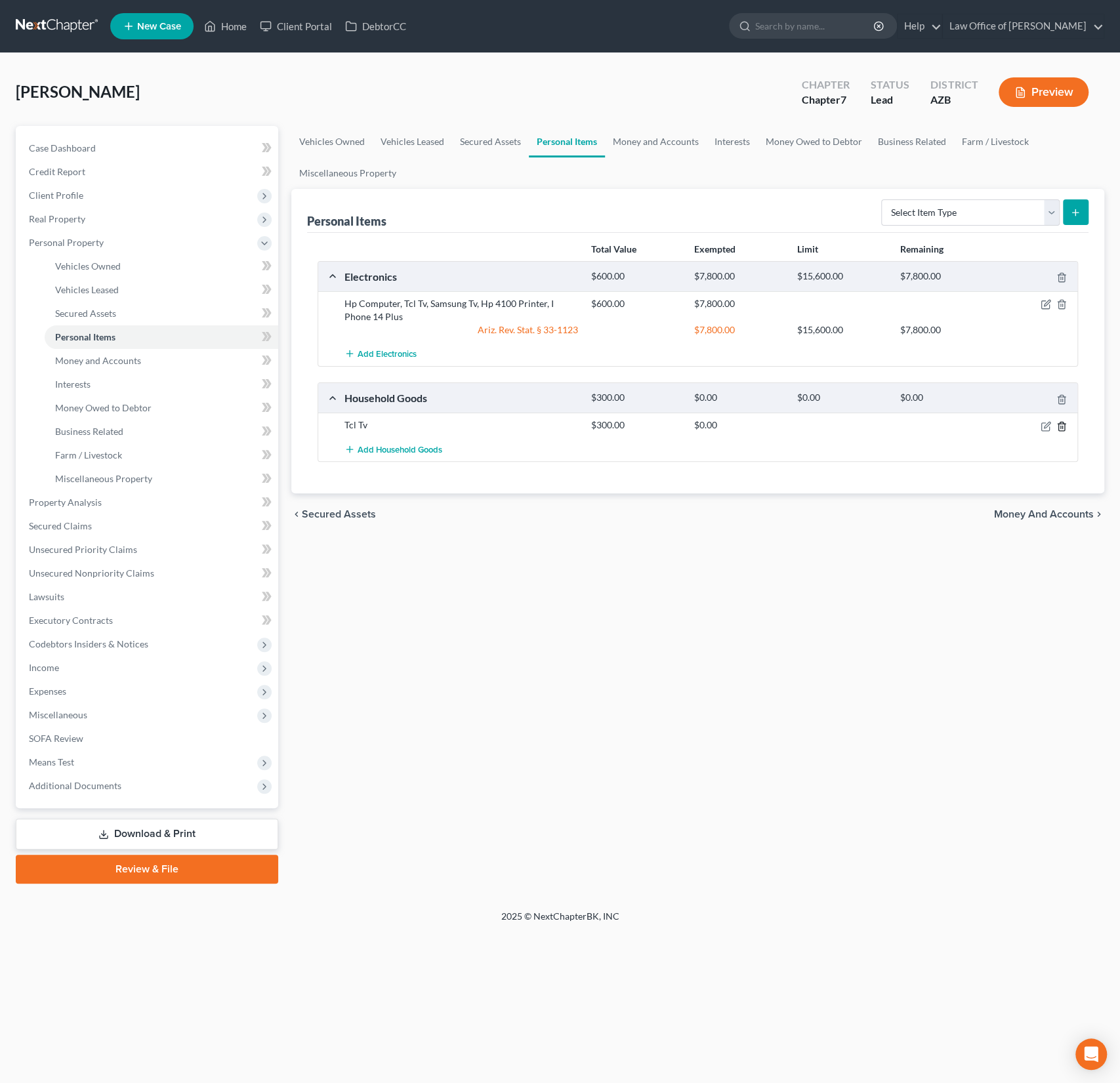
click at [1066, 426] on icon "button" at bounding box center [1061, 426] width 11 height 11
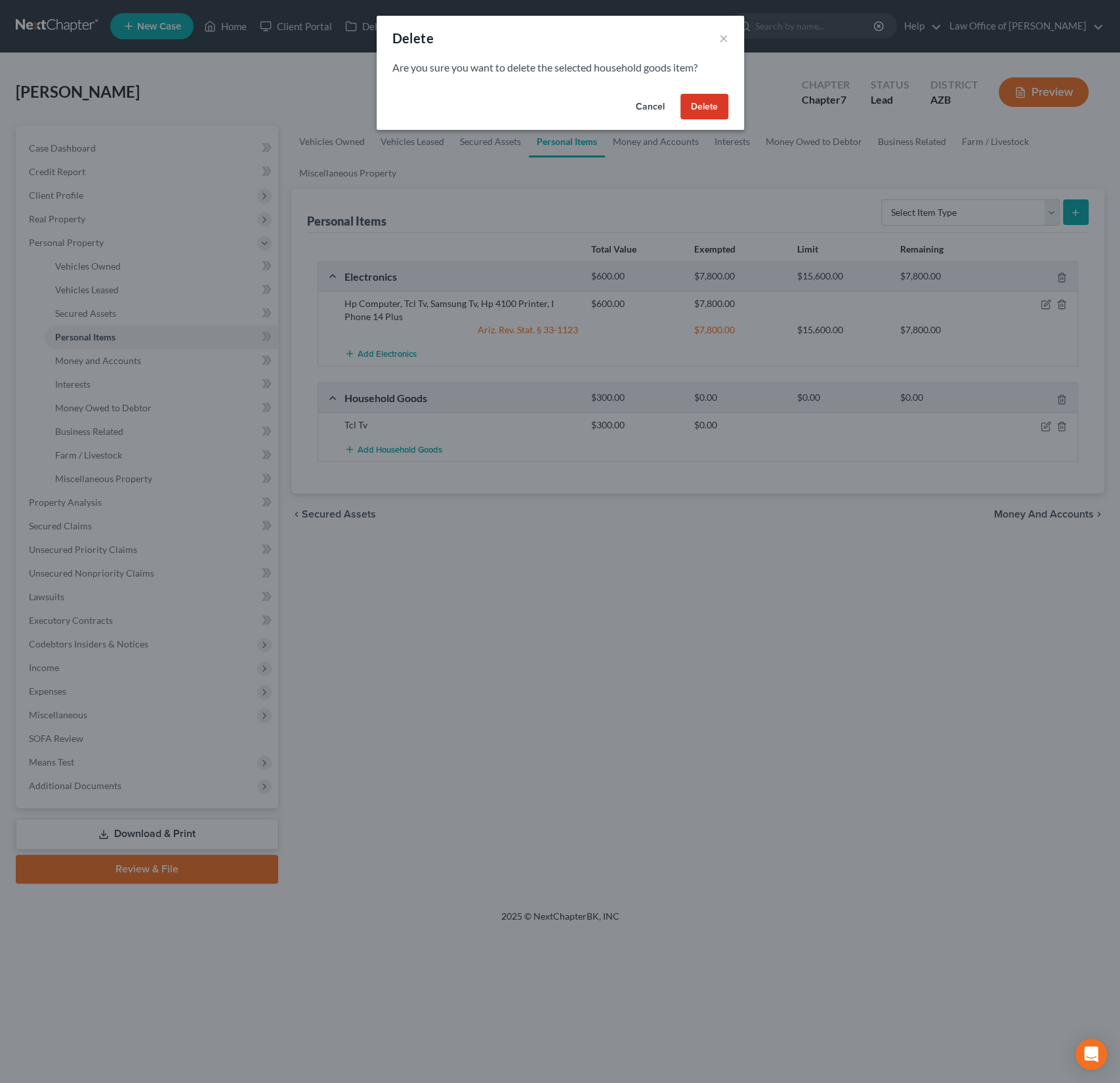
click at [713, 114] on button "Delete" at bounding box center [704, 107] width 48 height 26
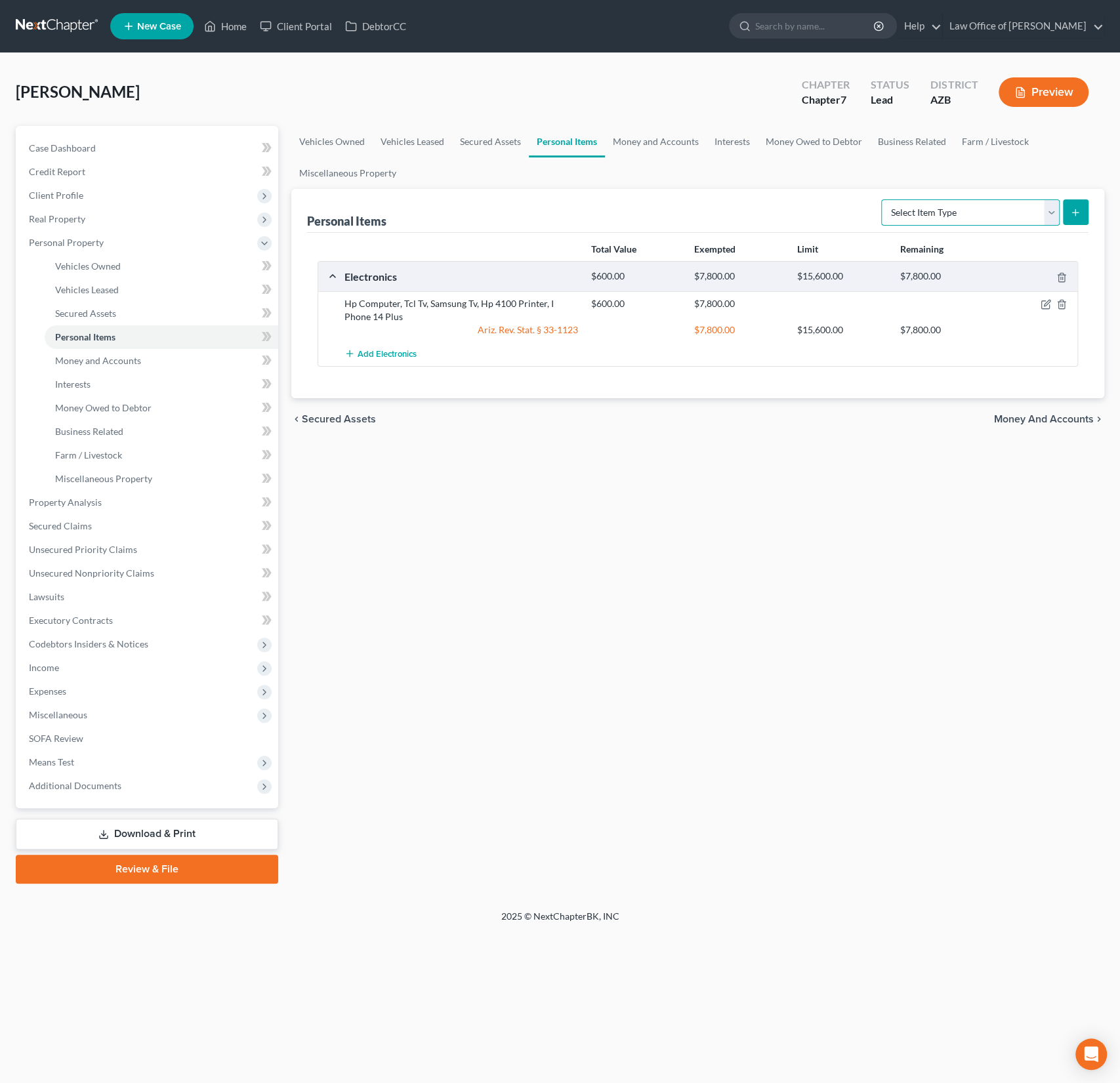
click at [935, 214] on select "Select Item Type Clothing (A/B: 11) Collectibles Of Value (A/B: 8) Electronics …" at bounding box center [971, 212] width 179 height 26
select select "household_goods"
click at [883, 199] on select "Select Item Type Clothing (A/B: 11) Collectibles Of Value (A/B: 8) Electronics …" at bounding box center [971, 212] width 179 height 26
click at [1078, 214] on icon "submit" at bounding box center [1075, 212] width 11 height 11
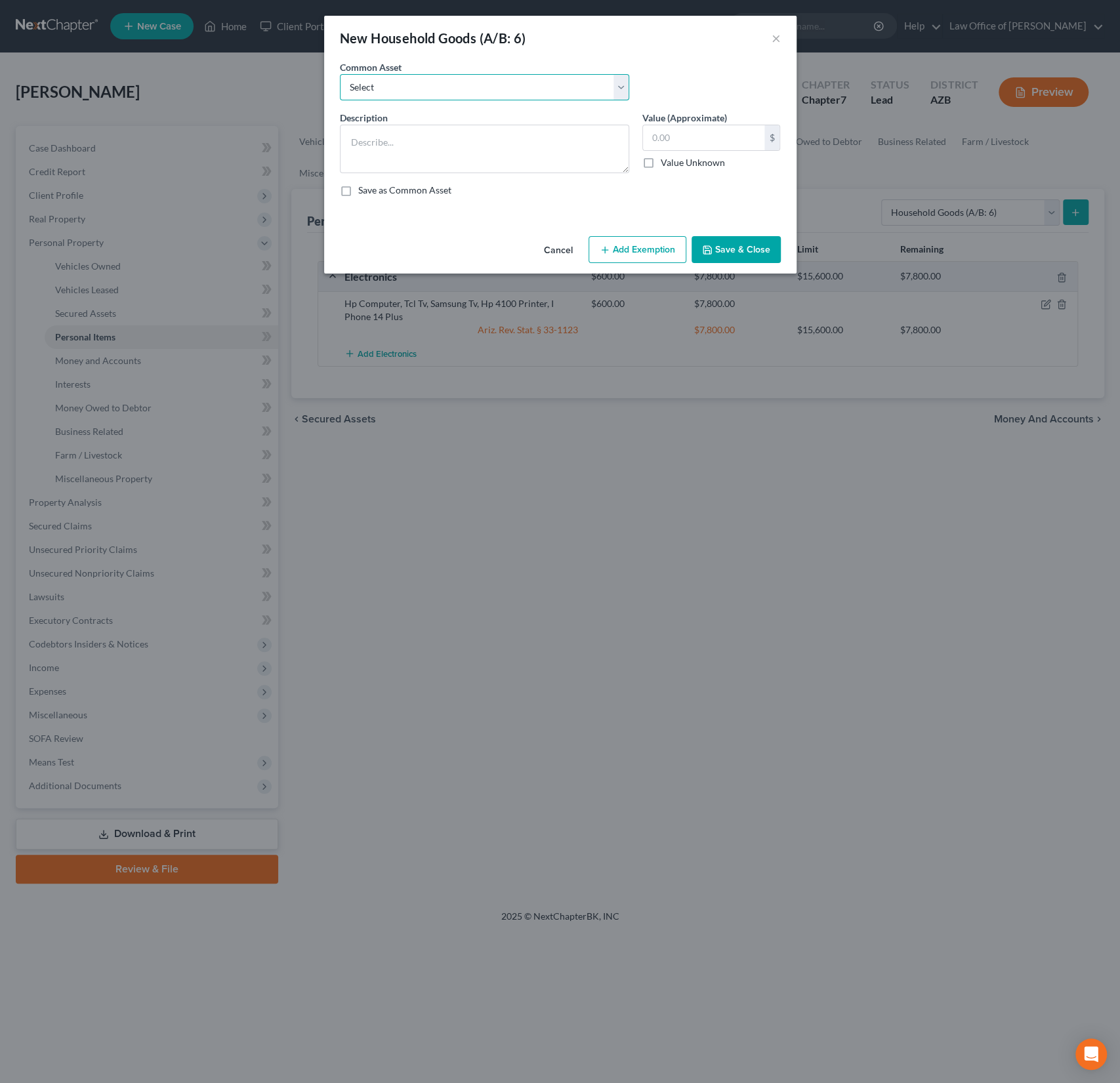
click at [401, 92] on select "Select Household goods, furnishings and electronics" at bounding box center [484, 87] width 289 height 26
select select "0"
click at [340, 74] on select "Select Household goods, furnishings and electronics" at bounding box center [484, 87] width 289 height 26
type textarea "Household goods, furnishings and electronics"
type input "2,000.00"
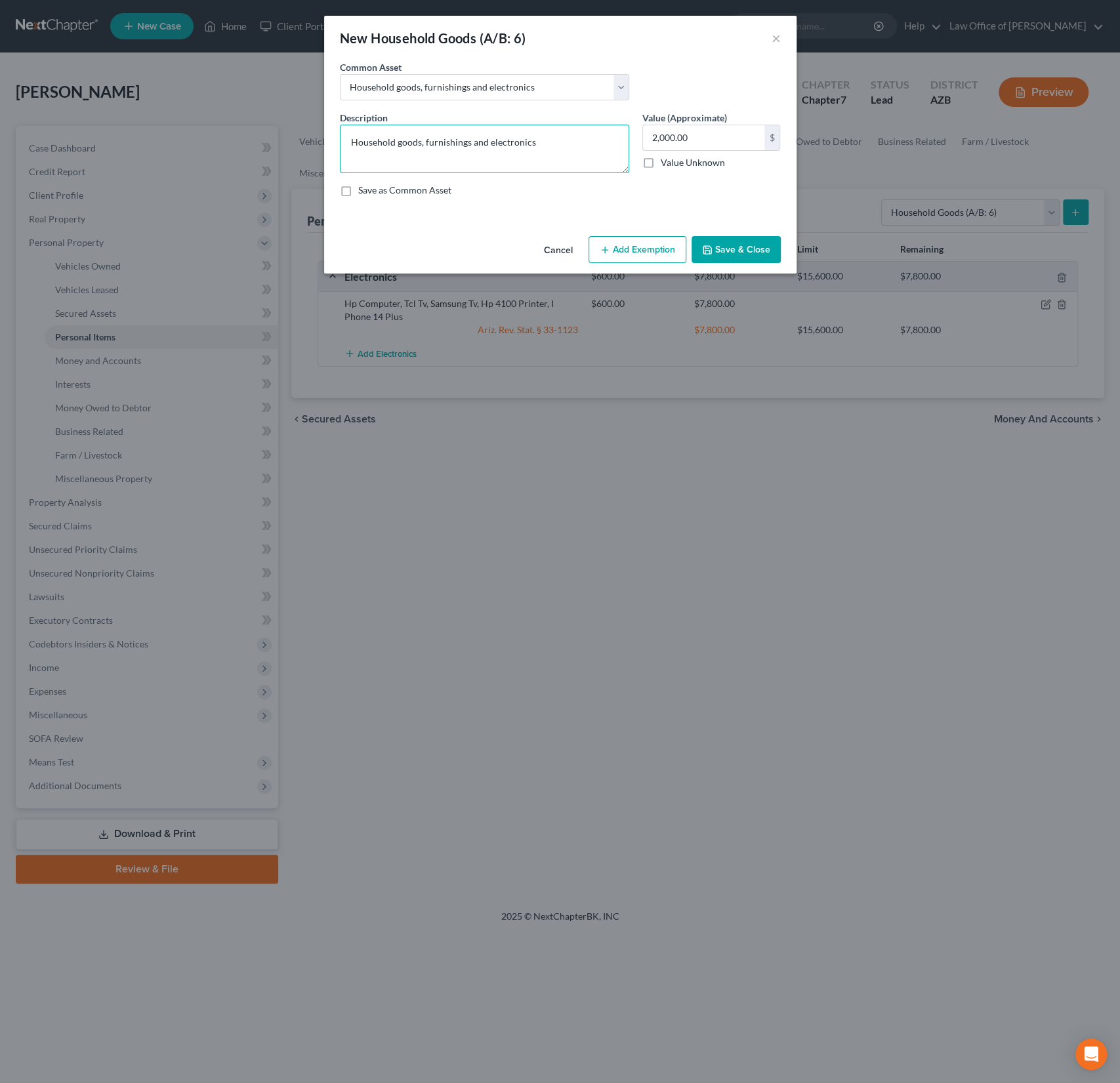
drag, startPoint x: 535, startPoint y: 151, endPoint x: 471, endPoint y: 141, distance: 64.8
click at [471, 141] on textarea "Household goods, furnishings and electronics" at bounding box center [484, 149] width 289 height 49
type textarea "Household goods, furnishings"
click at [635, 251] on button "Add Exemption" at bounding box center [637, 249] width 98 height 28
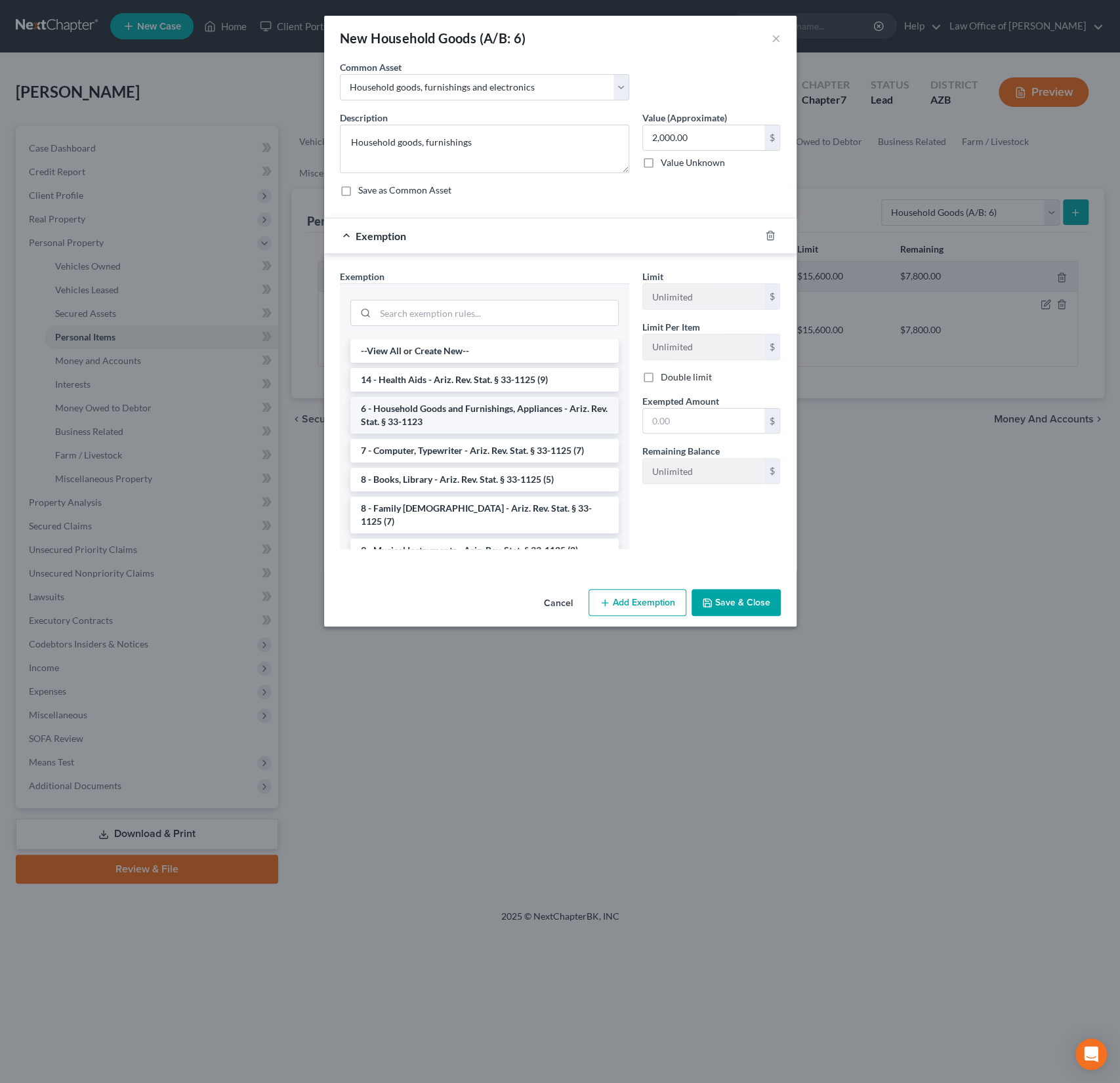
click at [475, 411] on li "6 - Household Goods and Furnishings, Appliances - Ariz. Rev. Stat. § 33-1123" at bounding box center [484, 415] width 268 height 36
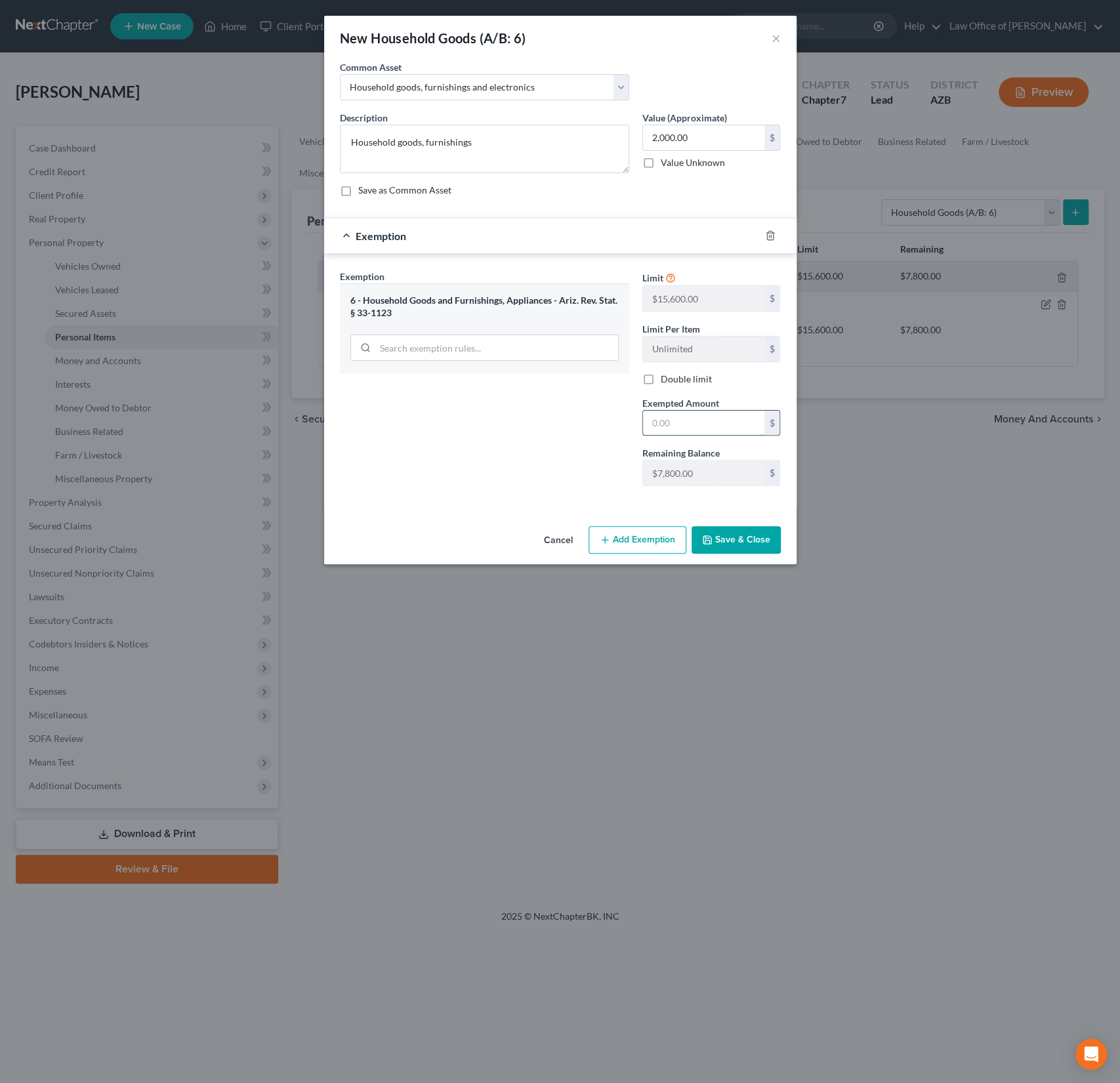
click at [678, 418] on input "text" at bounding box center [703, 423] width 122 height 25
type input "7,800"
click at [737, 538] on button "Save & Close" at bounding box center [735, 540] width 89 height 28
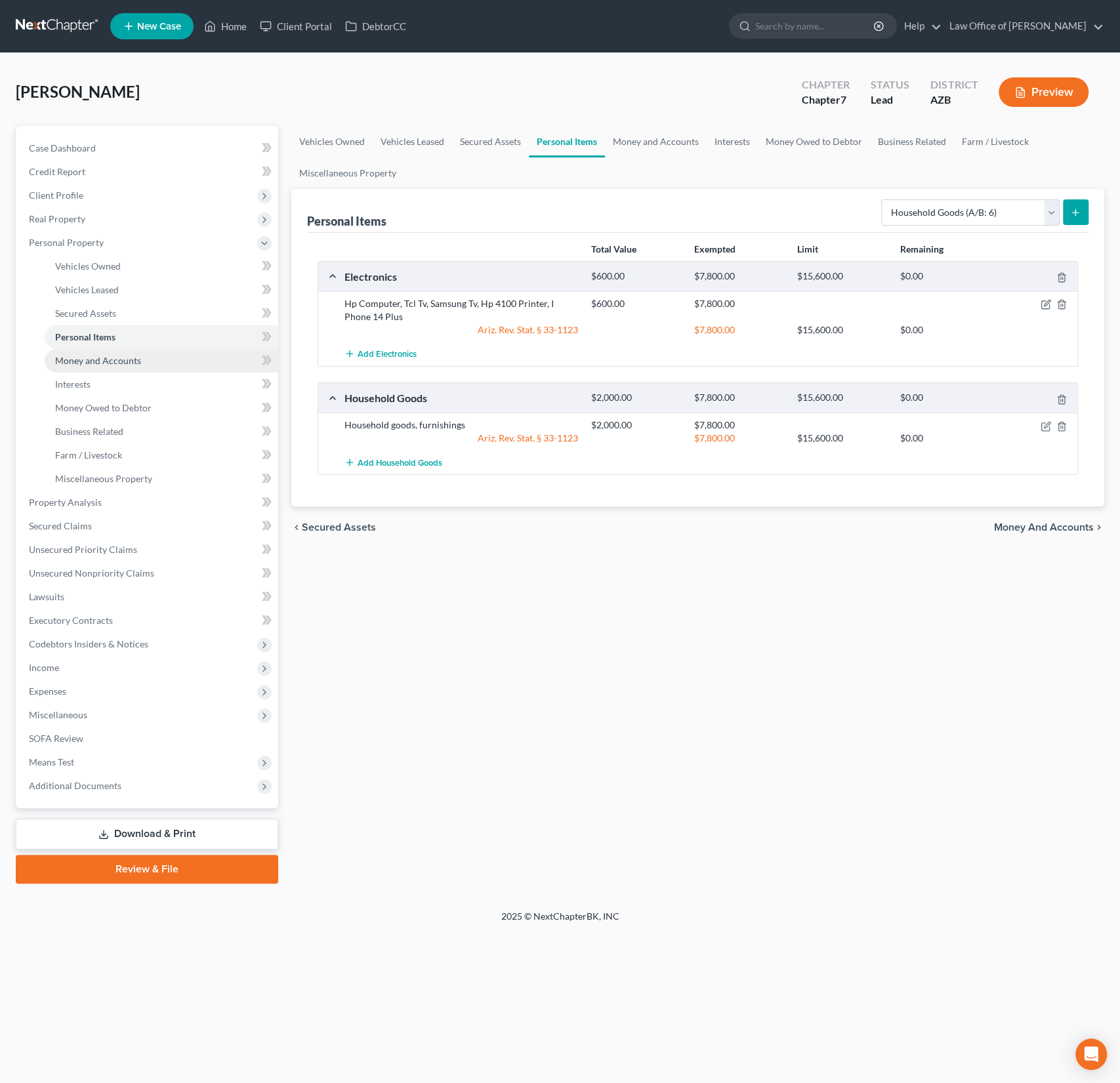
click at [111, 363] on span "Money and Accounts" at bounding box center [98, 361] width 86 height 11
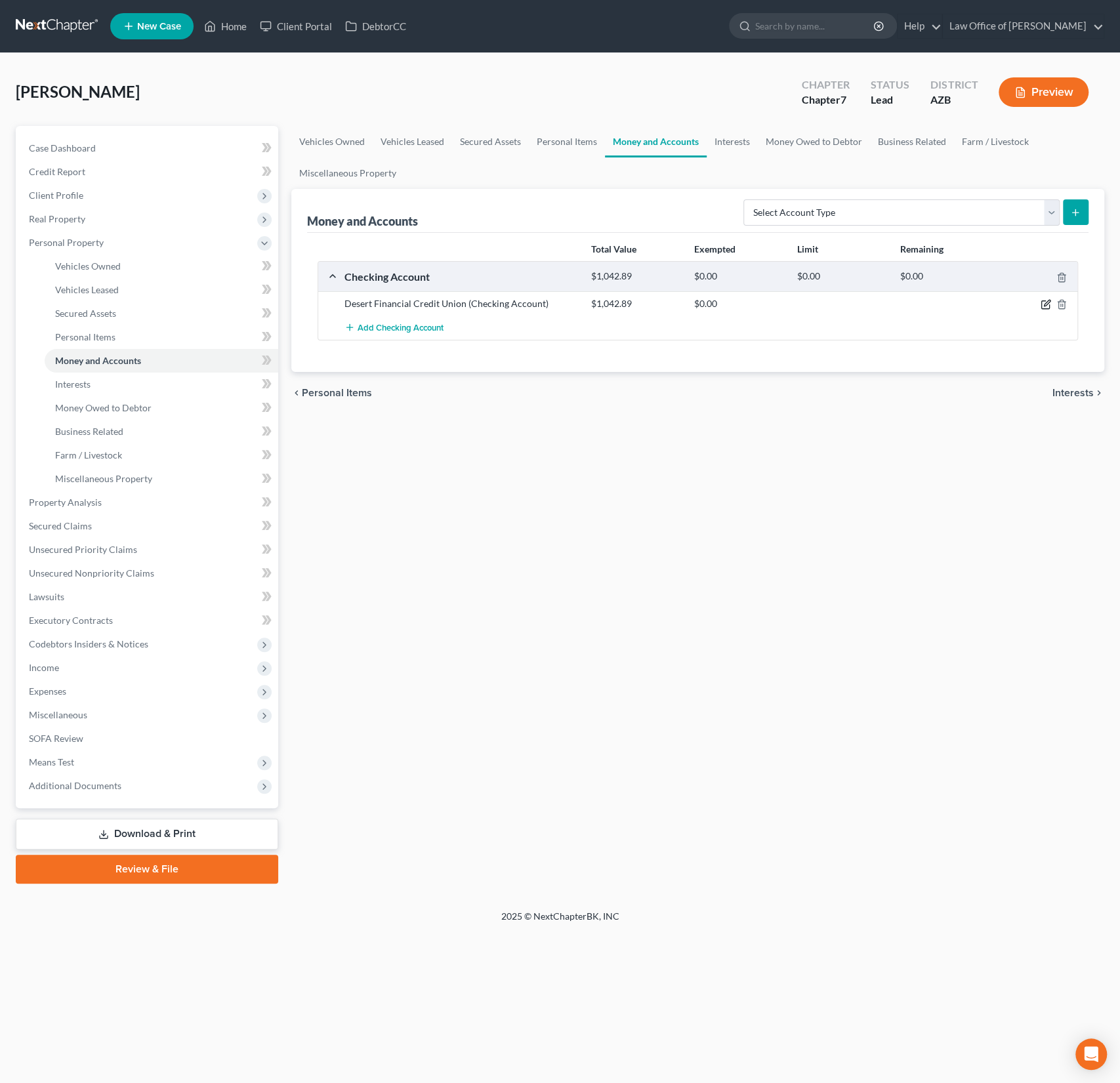
click at [1046, 305] on icon "button" at bounding box center [1046, 303] width 6 height 6
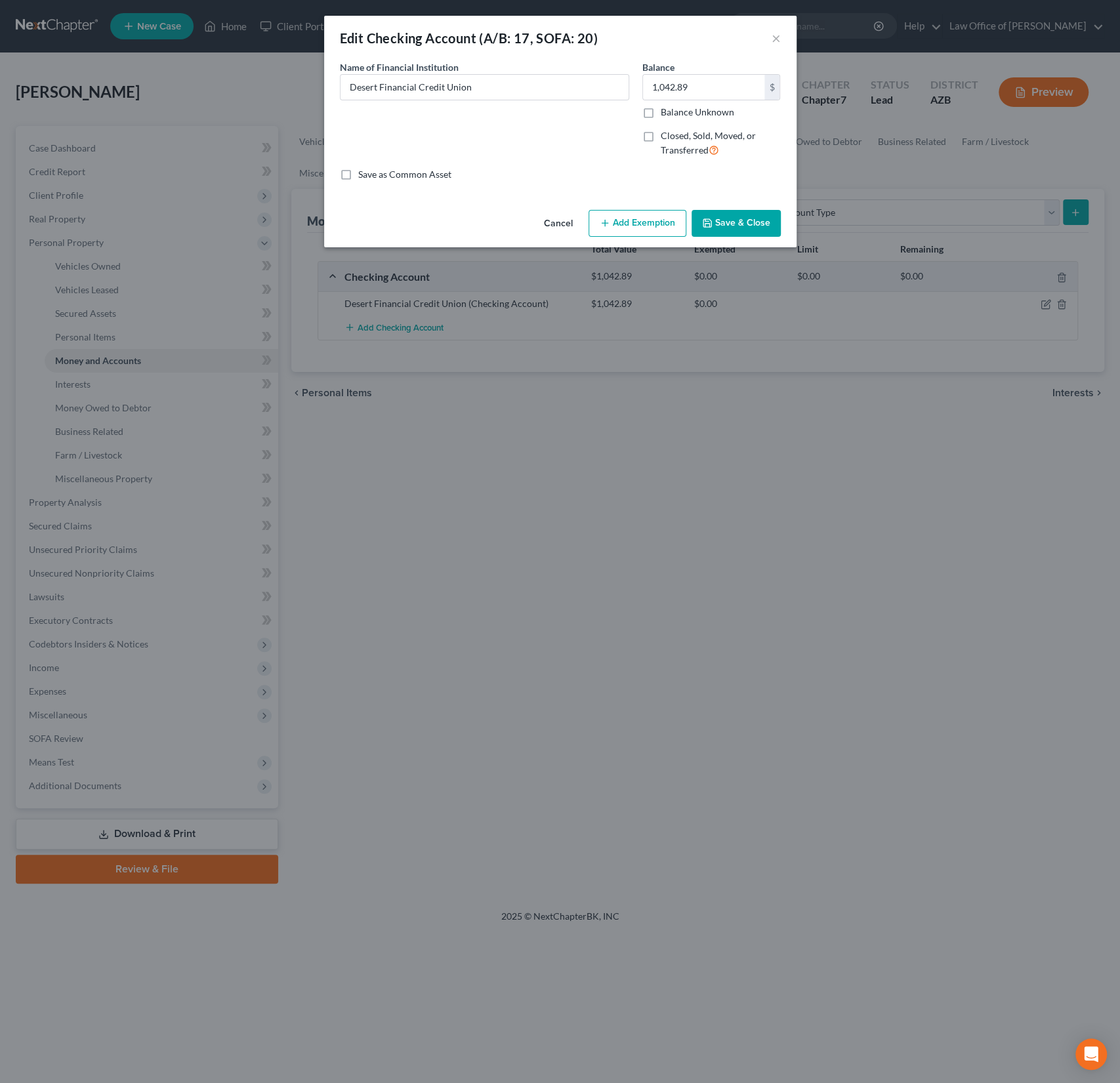
click at [640, 219] on button "Add Exemption" at bounding box center [637, 224] width 98 height 28
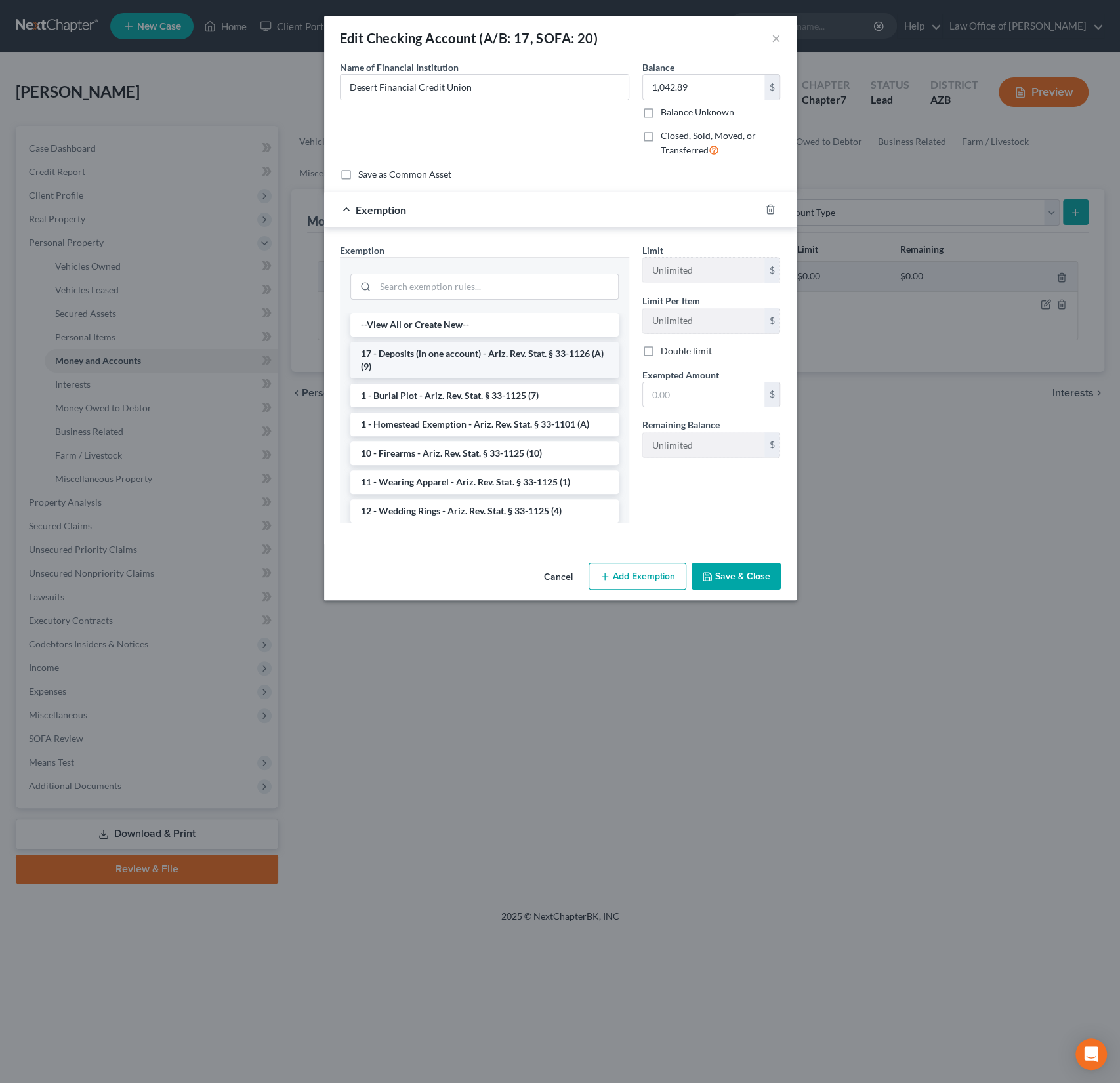
click at [462, 361] on li "17 - Deposits (in one account) - Ariz. Rev. Stat. § 33-1126 (A)(9)" at bounding box center [484, 360] width 268 height 36
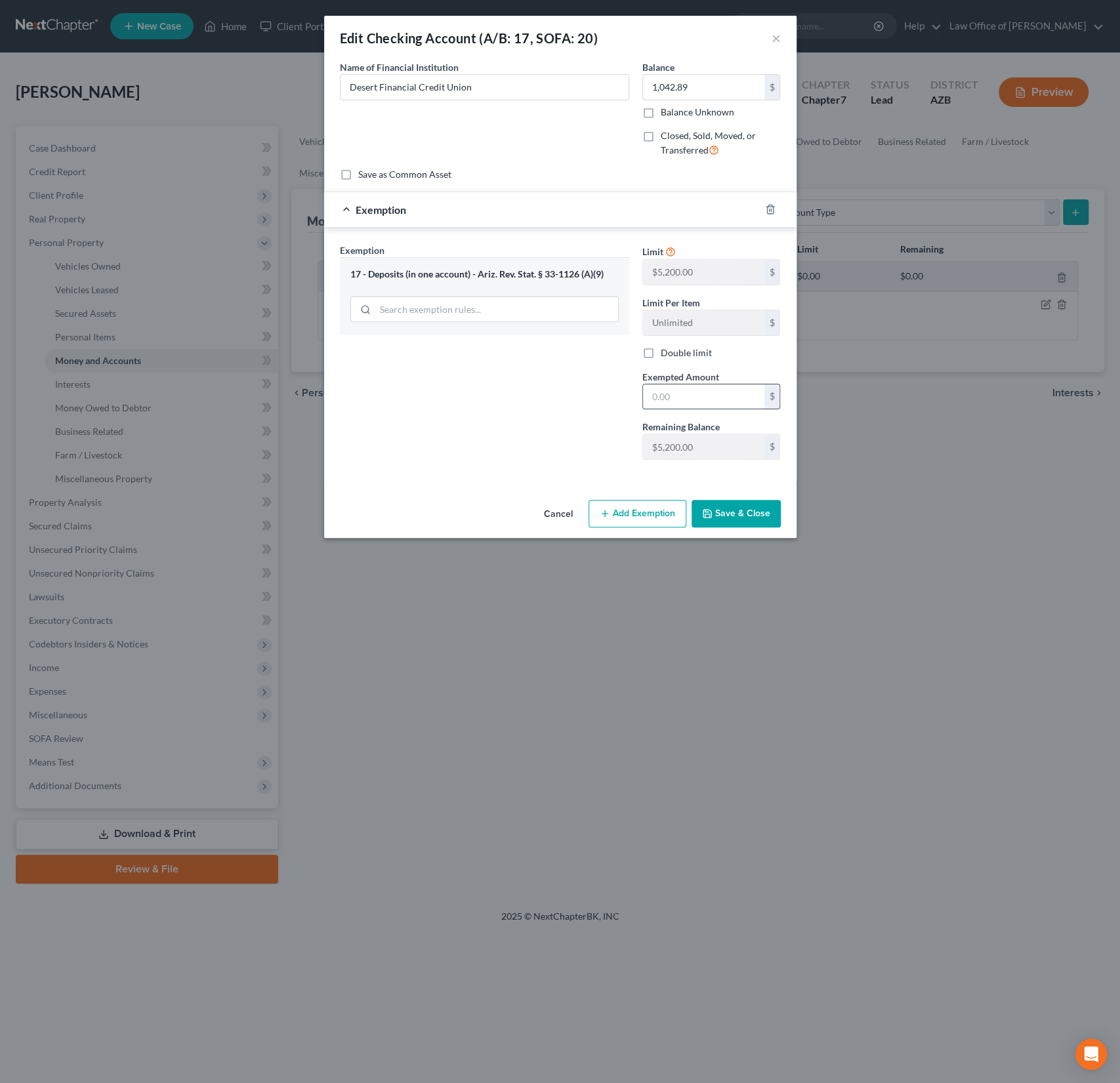
click at [683, 386] on input "text" at bounding box center [703, 397] width 122 height 25
type input "5,200"
click at [738, 510] on button "Save & Close" at bounding box center [735, 513] width 89 height 28
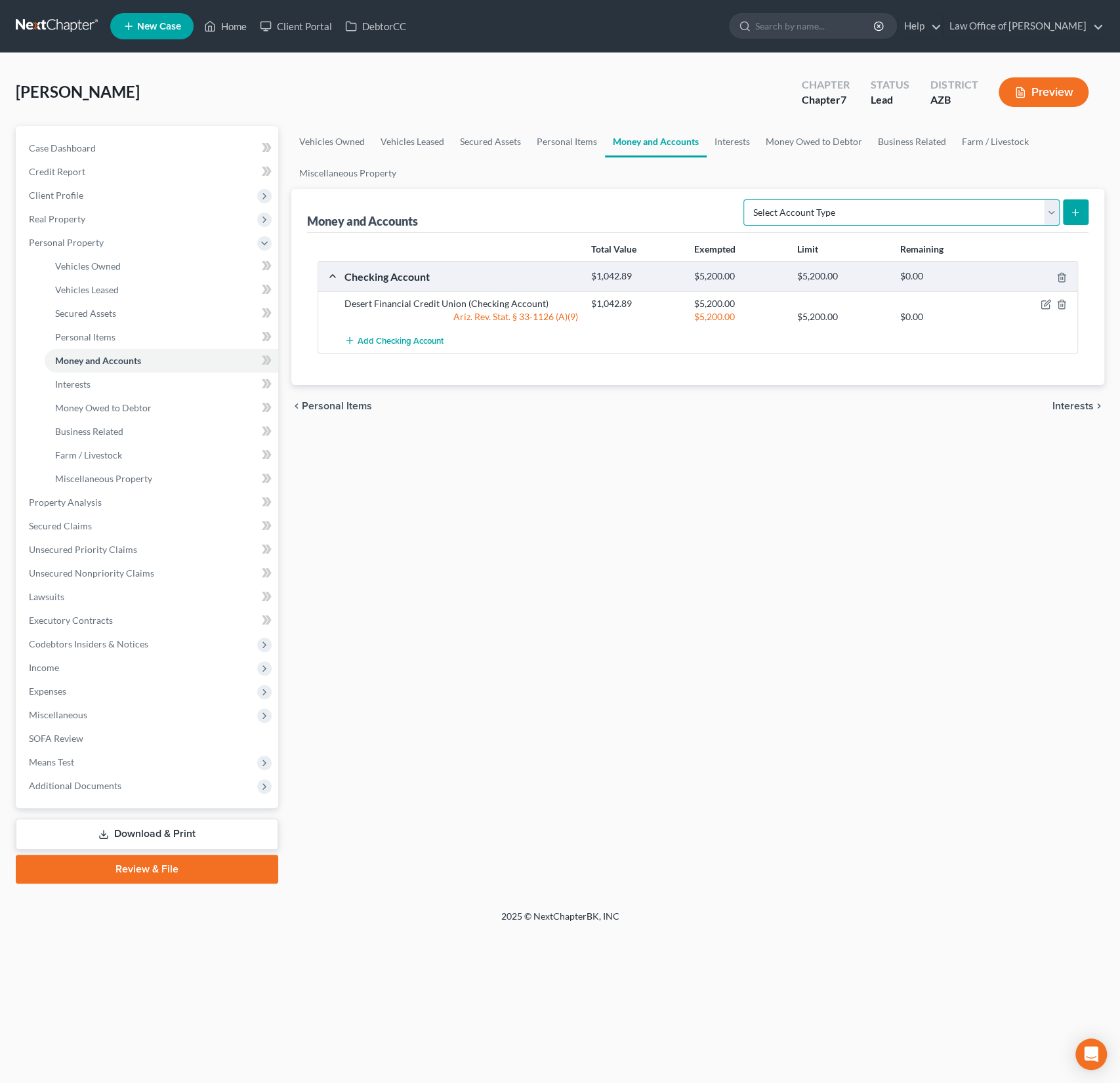
click at [858, 207] on select "Select Account Type Brokerage (A/B: 18, SOFA: 20) Cash on Hand (A/B: 16) Certif…" at bounding box center [901, 212] width 316 height 26
select select "checking"
click at [747, 199] on select "Select Account Type Brokerage (A/B: 18, SOFA: 20) Cash on Hand (A/B: 16) Certif…" at bounding box center [901, 212] width 316 height 26
click at [1069, 214] on button "submit" at bounding box center [1076, 212] width 26 height 26
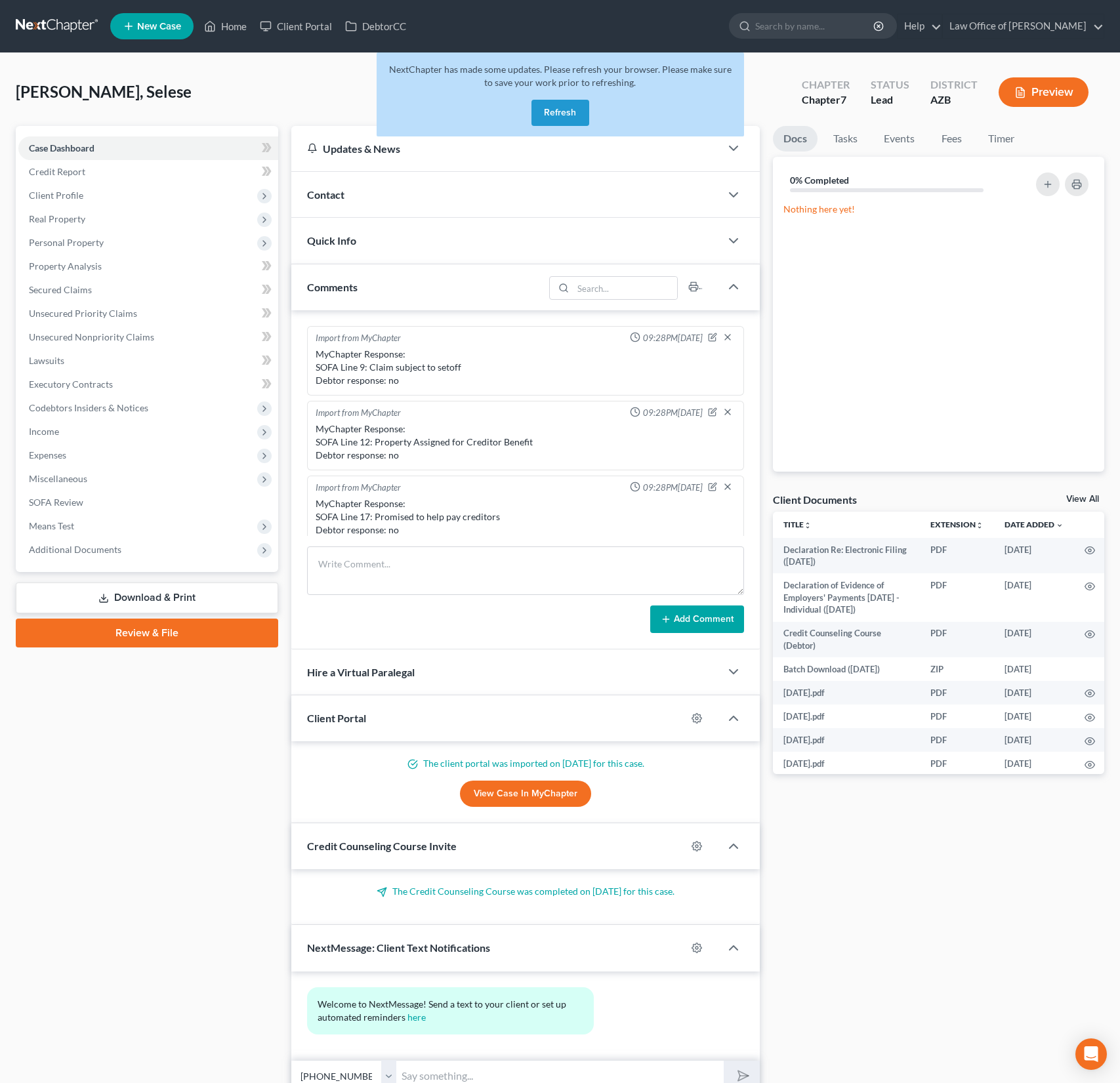
select select "0"
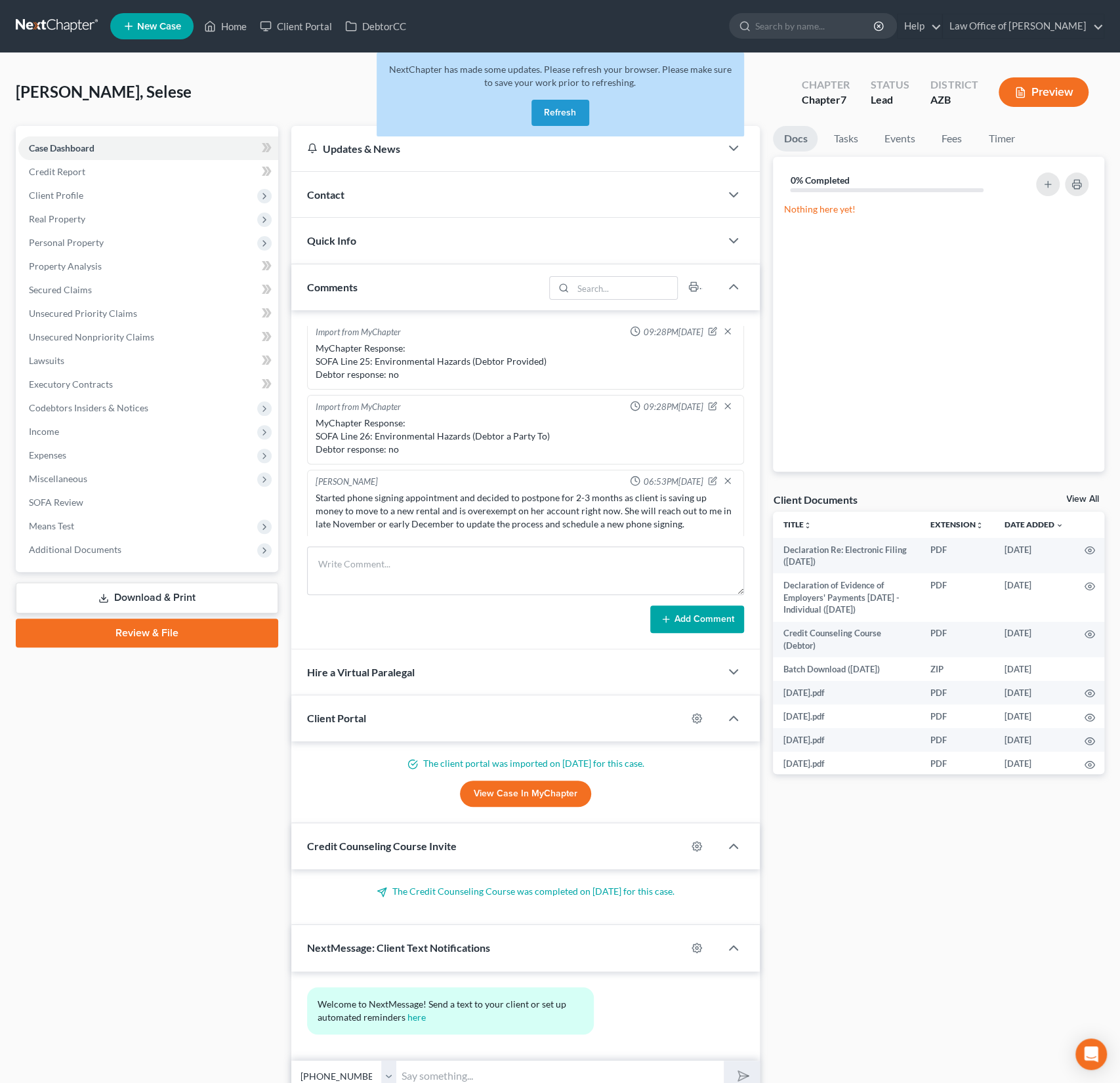
click at [563, 112] on button "Refresh" at bounding box center [560, 113] width 58 height 26
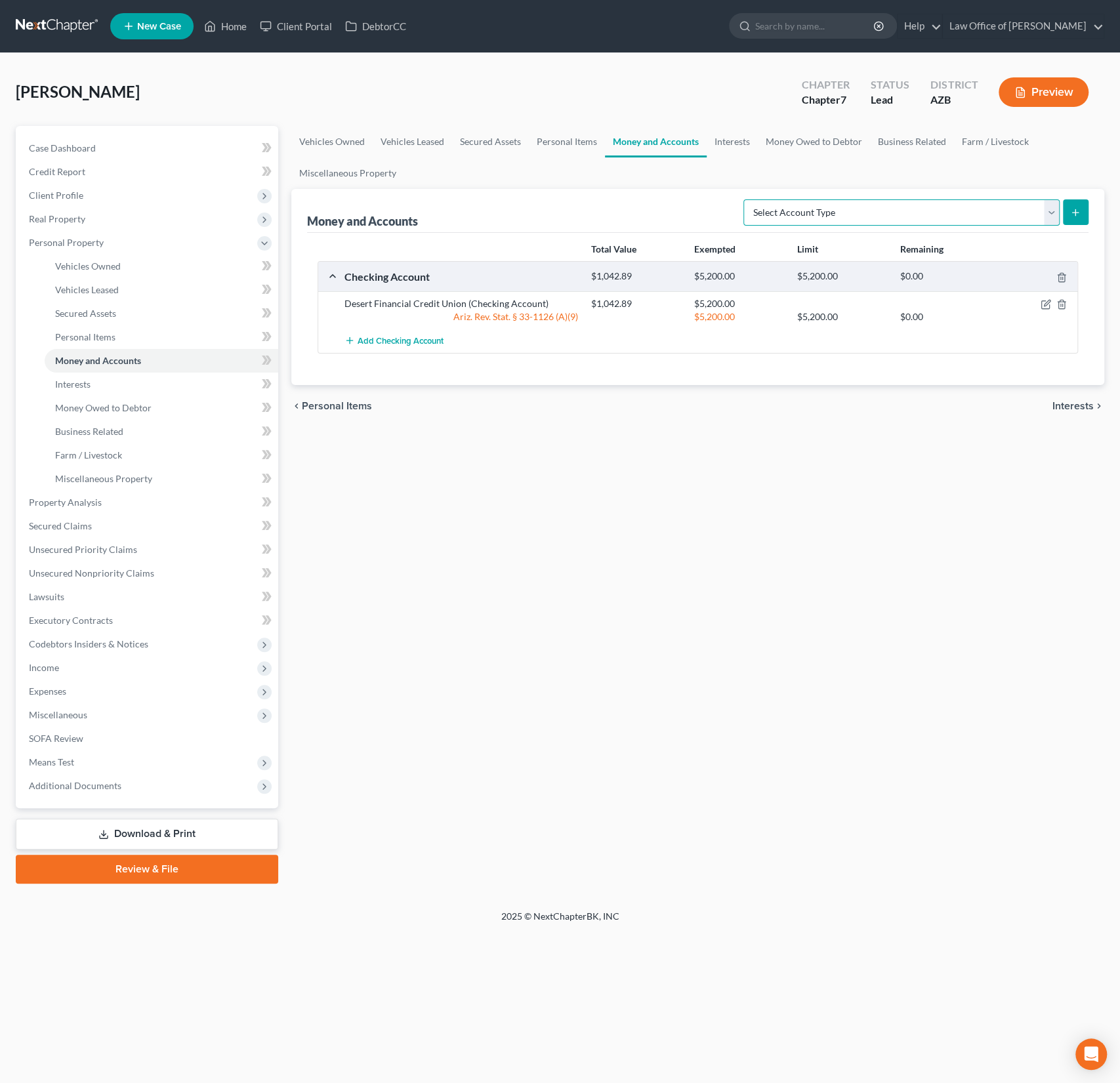
click at [822, 219] on select "Select Account Type Brokerage (A/B: 18, SOFA: 20) Cash on Hand (A/B: 16) Certif…" at bounding box center [901, 212] width 316 height 26
select select "checking"
click at [747, 199] on select "Select Account Type Brokerage (A/B: 18, SOFA: 20) Cash on Hand (A/B: 16) Certif…" at bounding box center [901, 212] width 316 height 26
click at [1078, 211] on icon "submit" at bounding box center [1075, 212] width 11 height 11
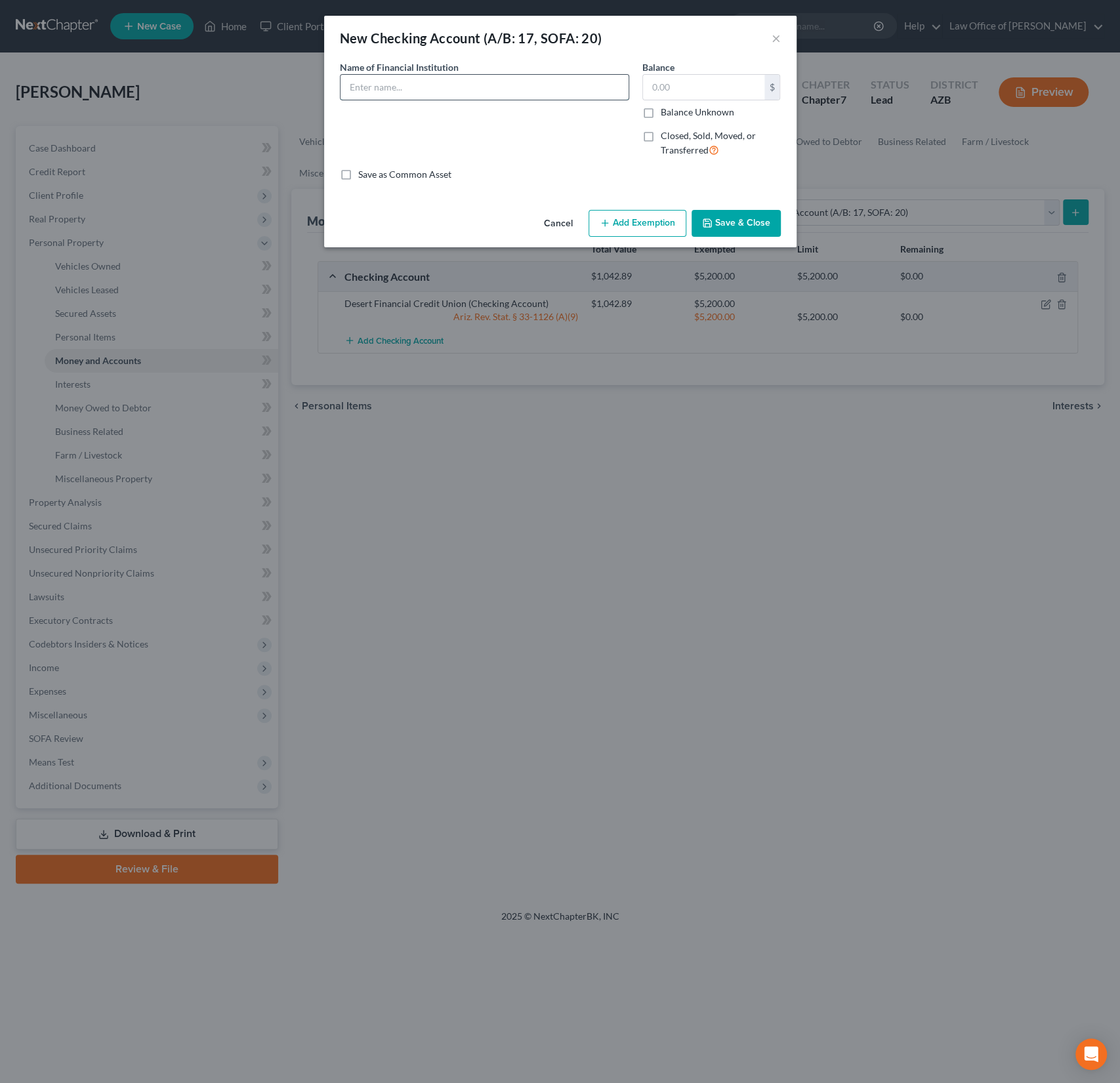
click at [430, 84] on input "text" at bounding box center [484, 87] width 288 height 25
type input "Chase (Closed)"
click at [660, 129] on label "Closed, Sold, Moved, or Transferred" at bounding box center [720, 143] width 120 height 28
click at [666, 129] on input "Closed, Sold, Moved, or Transferred" at bounding box center [670, 134] width 9 height 9
checkbox input "true"
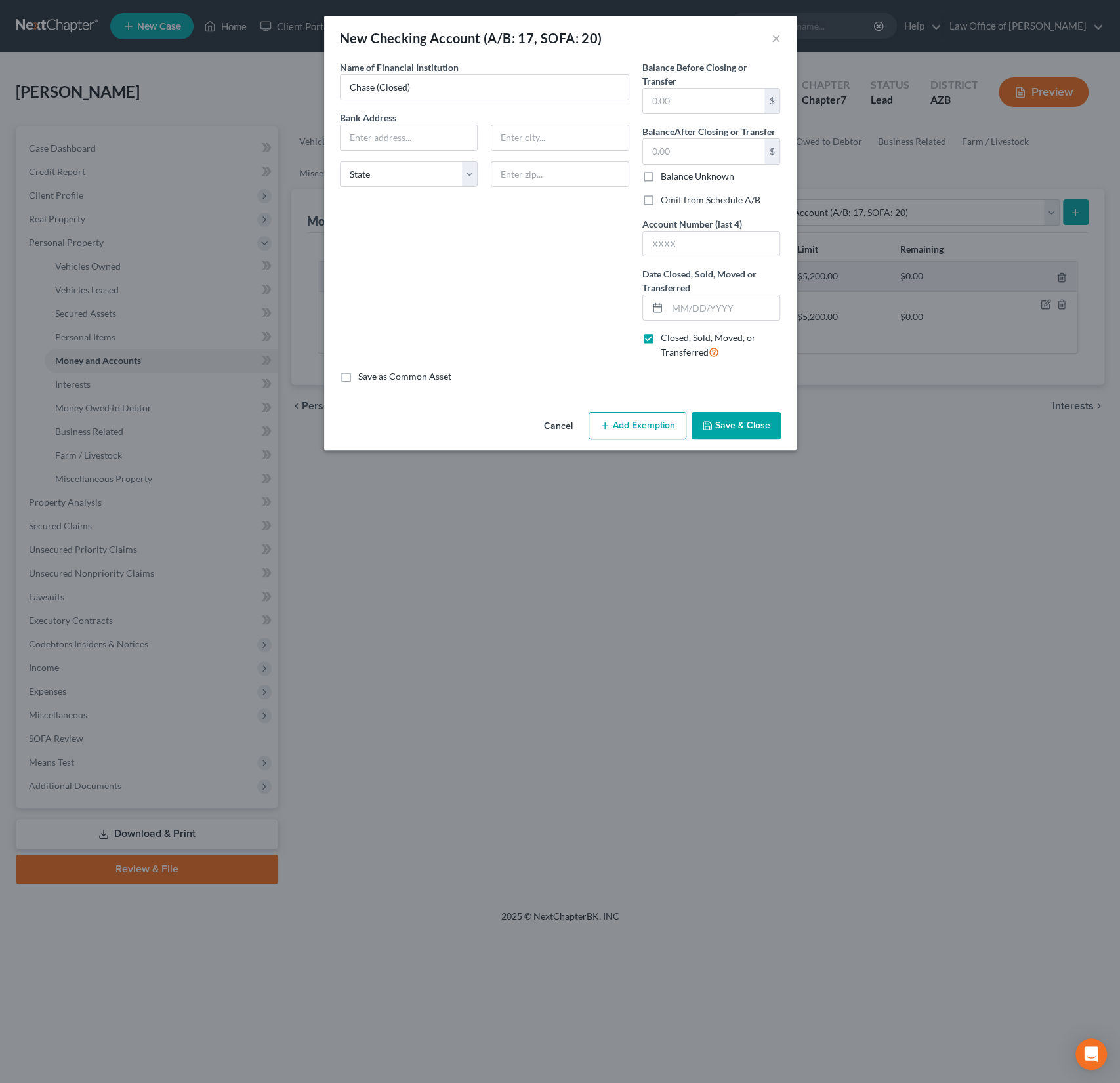
click at [660, 197] on label "Omit from Schedule A/B" at bounding box center [710, 200] width 100 height 13
click at [666, 197] on input "Omit from Schedule A/B" at bounding box center [670, 198] width 9 height 9
checkbox input "true"
click at [668, 237] on input "text" at bounding box center [711, 244] width 137 height 25
type input "7735"
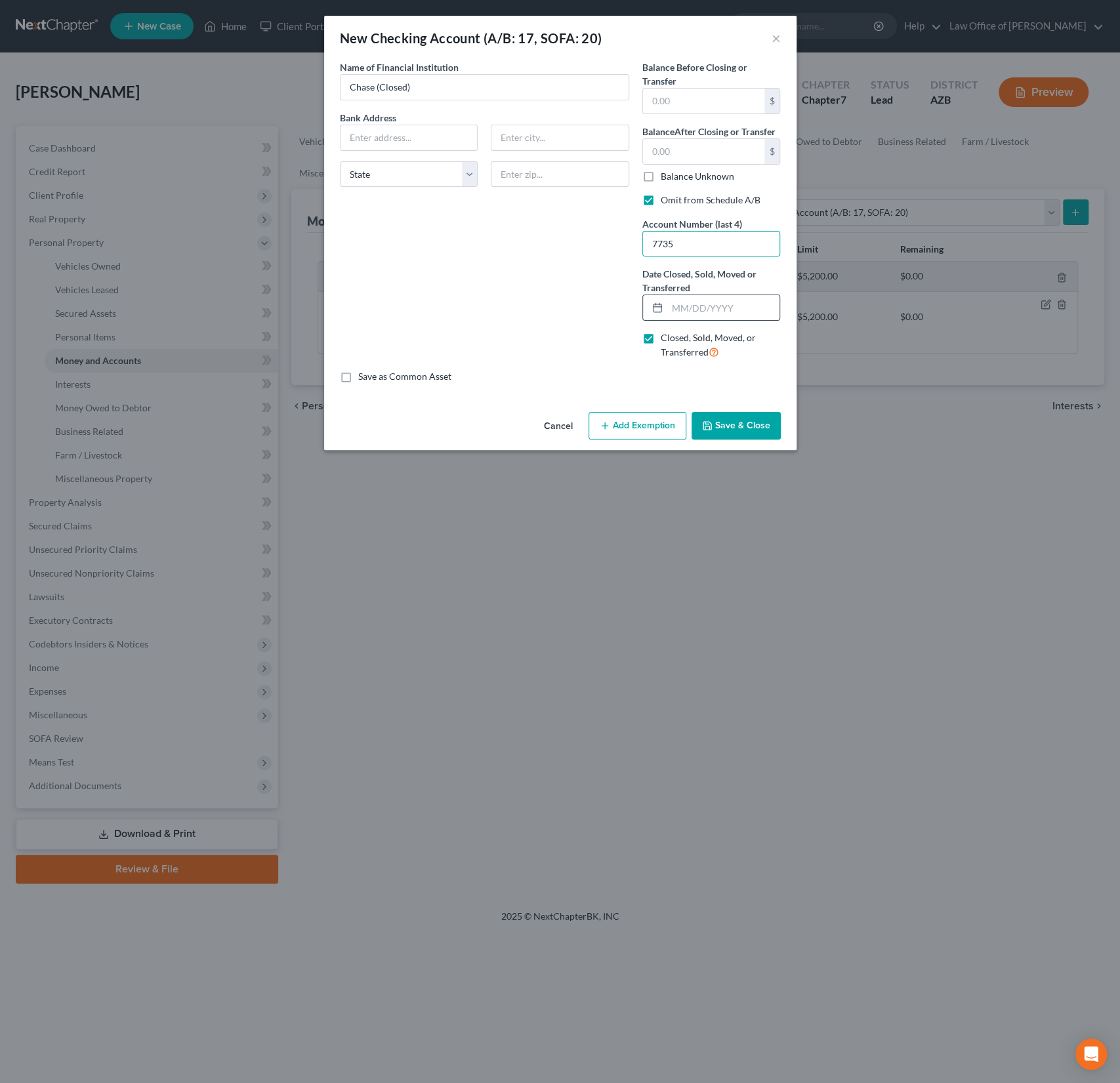
click at [684, 306] on input "text" at bounding box center [723, 307] width 113 height 25
type input "09/12/2025"
click at [725, 430] on button "Save & Close" at bounding box center [735, 425] width 89 height 28
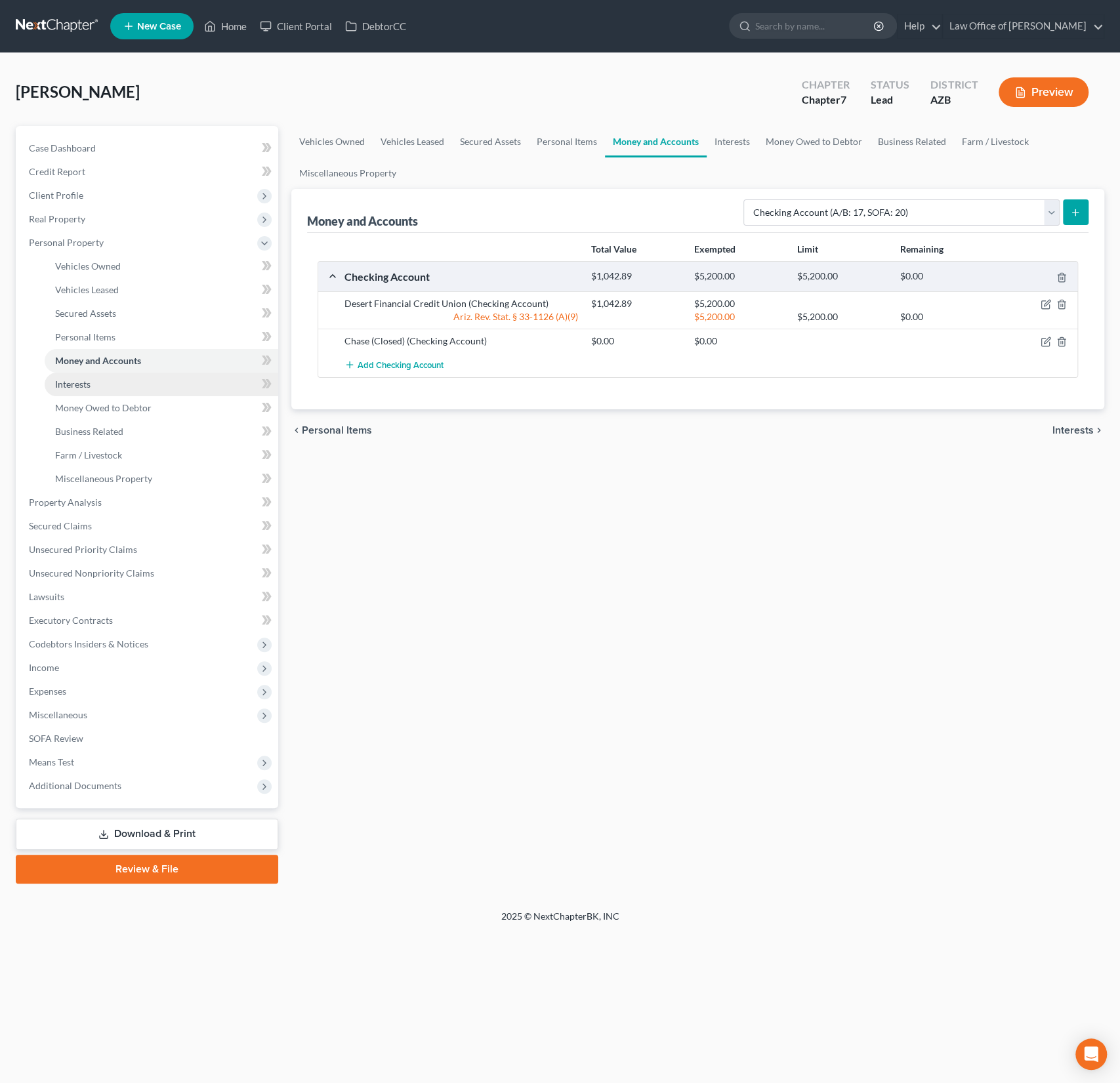
click at [91, 383] on link "Interests" at bounding box center [161, 384] width 234 height 24
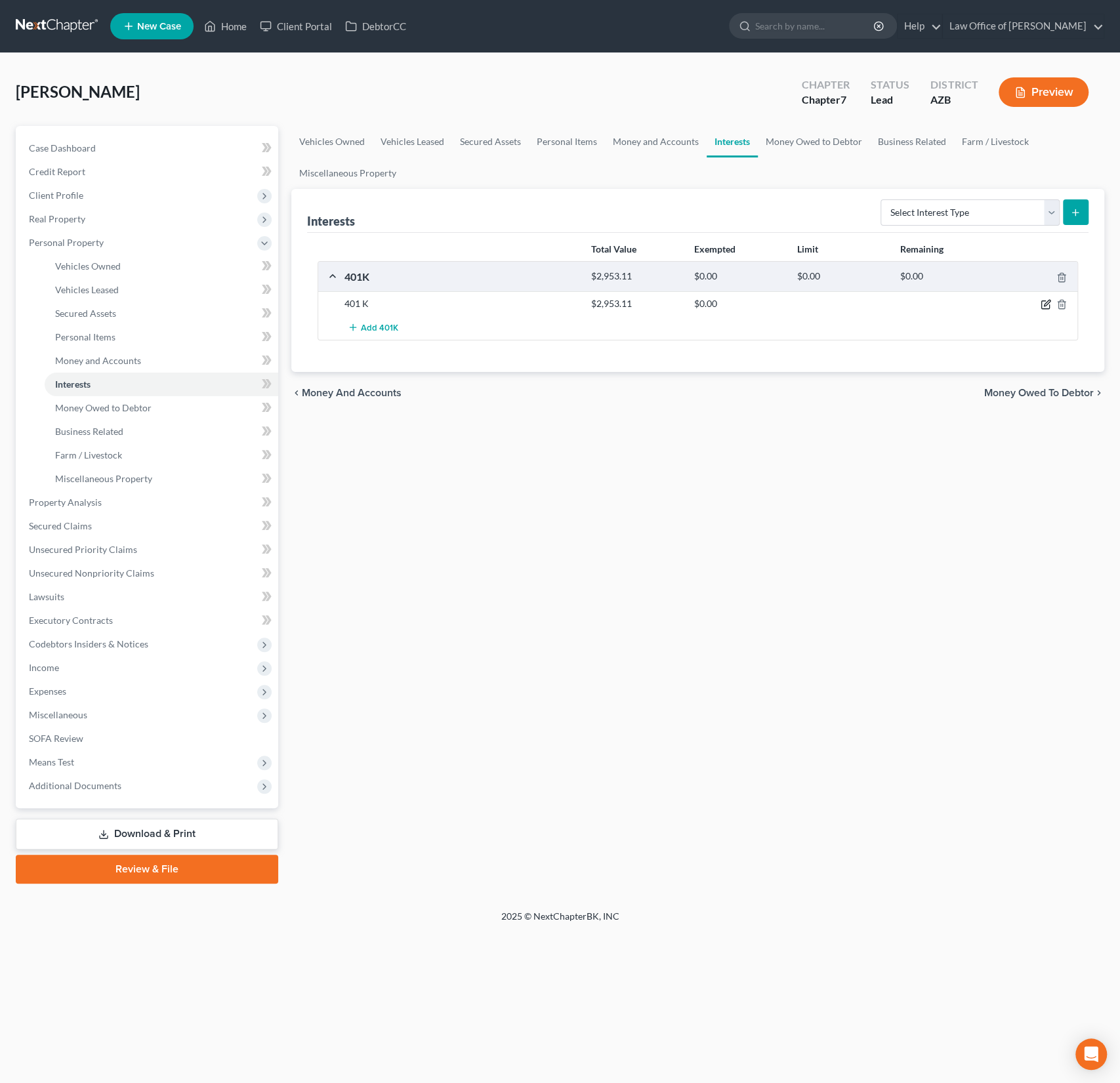
click at [1049, 305] on icon "button" at bounding box center [1046, 305] width 11 height 11
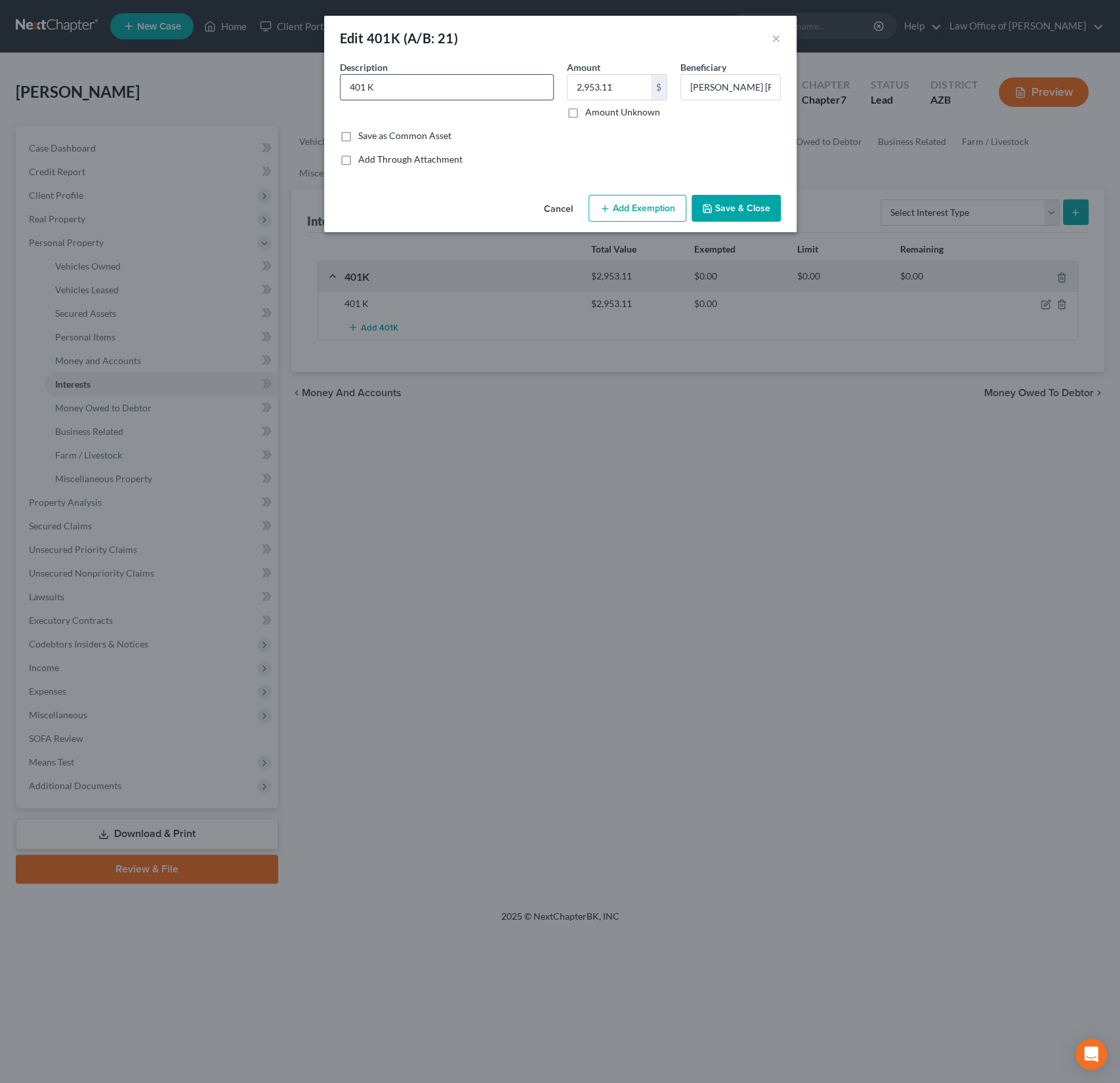
click at [348, 84] on input "401 K" at bounding box center [446, 87] width 212 height 25
type input "Phoenix Opthamologist, P.A. 401 K"
click at [625, 211] on button "Add Exemption" at bounding box center [637, 209] width 98 height 28
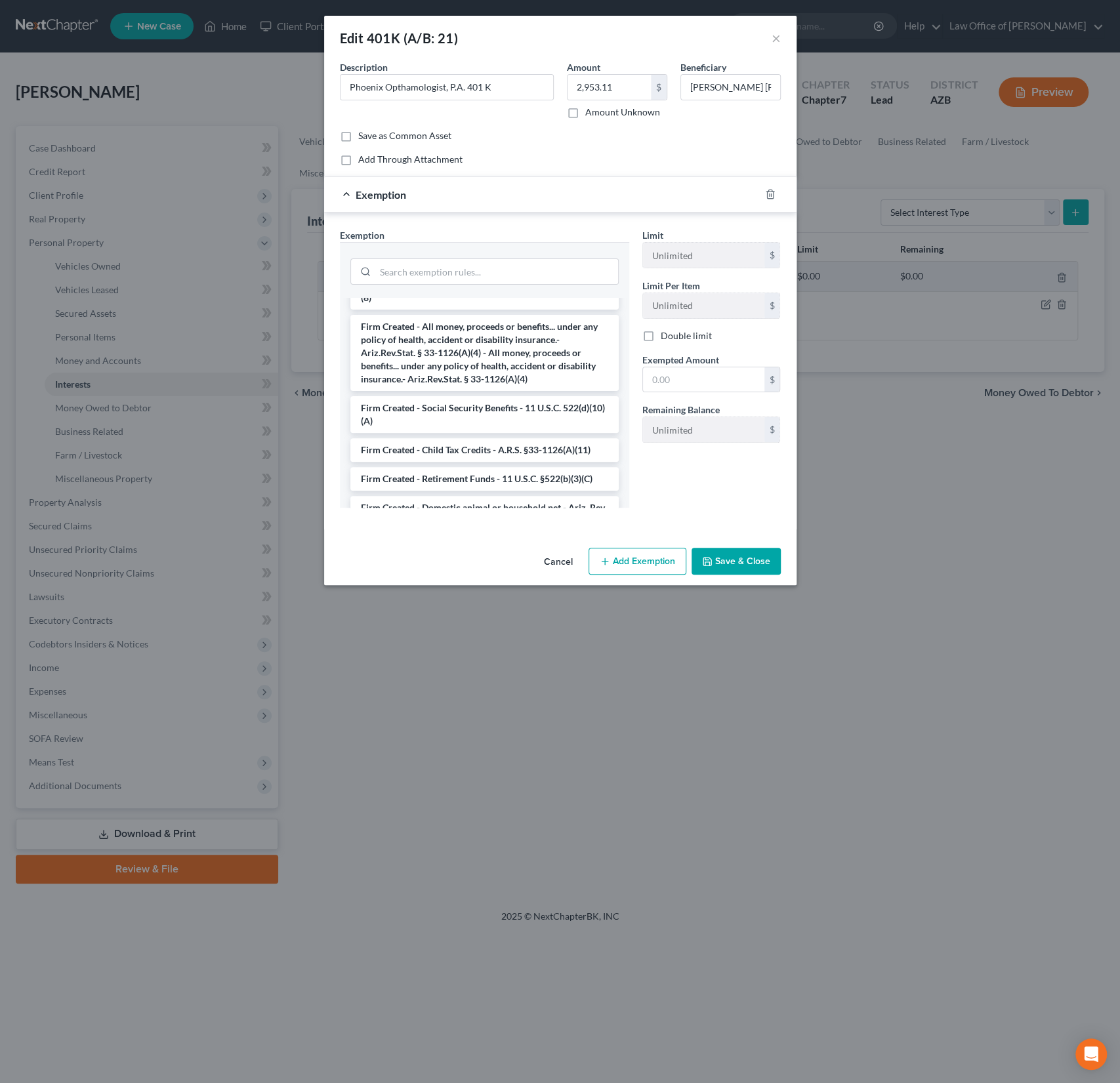
scroll to position [1840, 0]
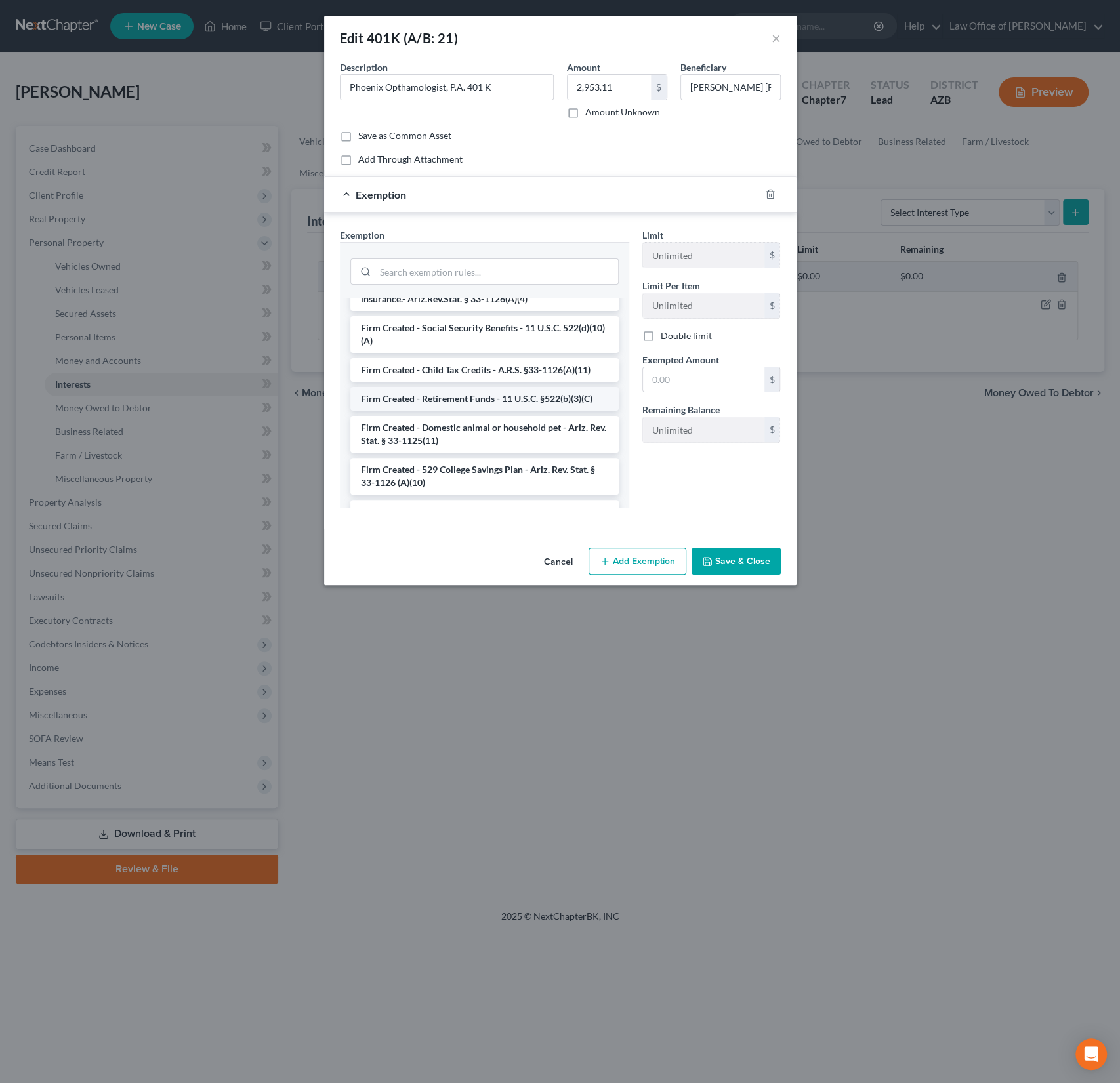
click at [464, 387] on li "Firm Created - Retirement Funds - 11 U.S.C. §522(b)(3)(C)" at bounding box center [484, 399] width 268 height 24
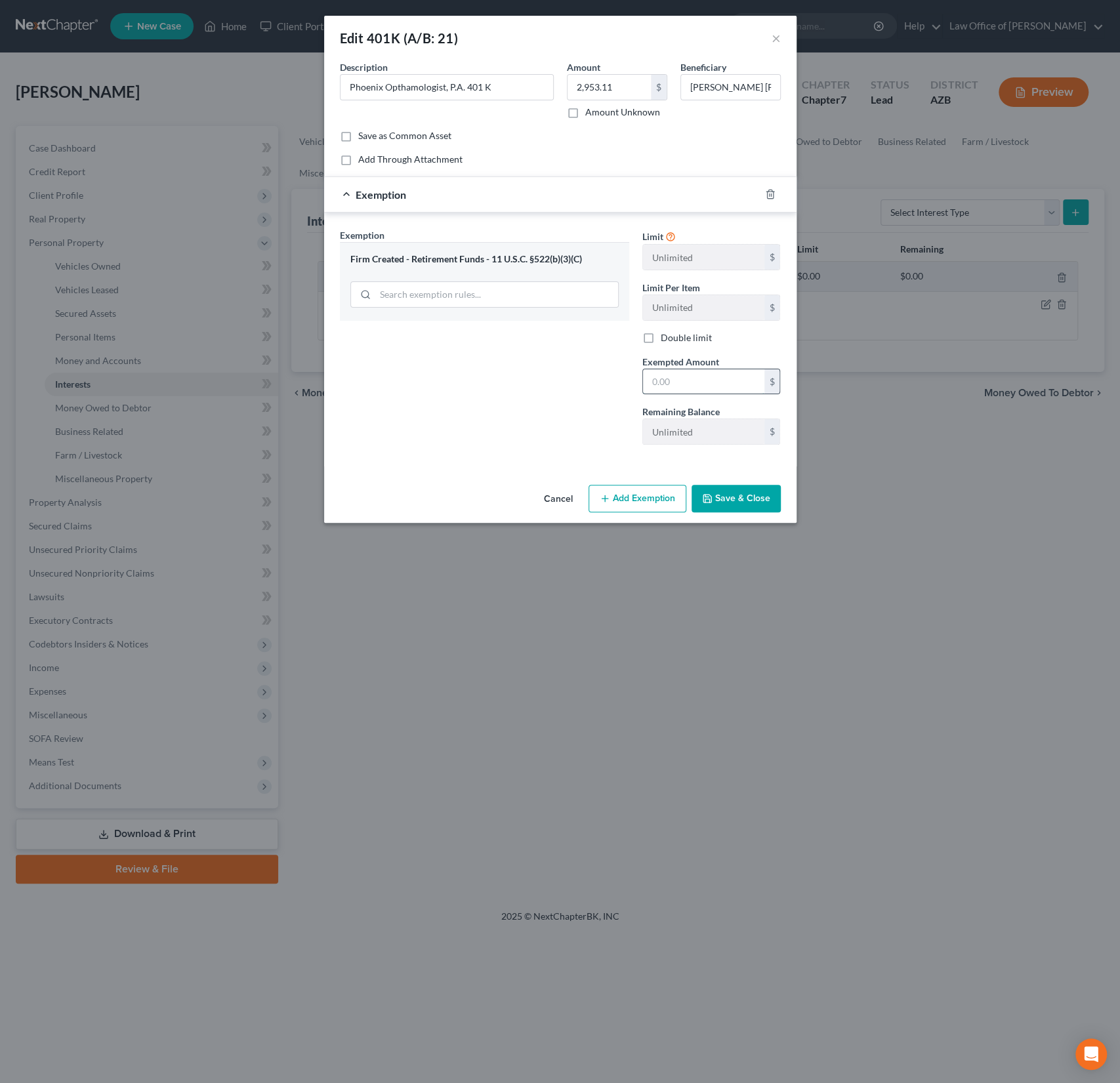
click at [684, 380] on input "text" at bounding box center [703, 382] width 122 height 25
type input "10,000"
drag, startPoint x: 685, startPoint y: 85, endPoint x: 955, endPoint y: 132, distance: 274.1
click at [955, 132] on div "Edit 401K (A/B: 21) × An exemption set must first be selected from the Filing I…" at bounding box center [560, 541] width 1120 height 1083
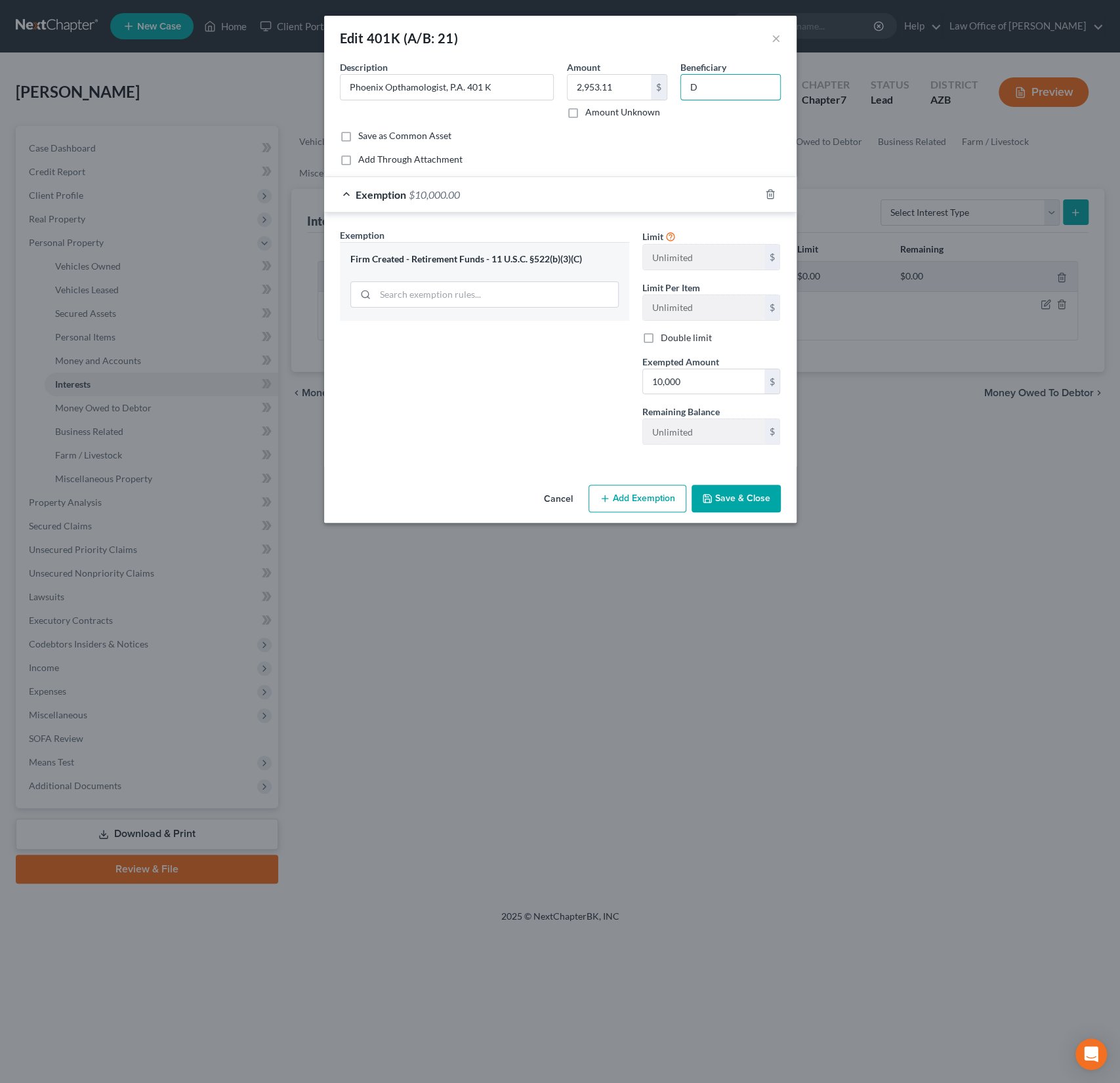
scroll to position [0, 0]
type input "Debtor"
click at [743, 505] on button "Save & Close" at bounding box center [735, 498] width 89 height 28
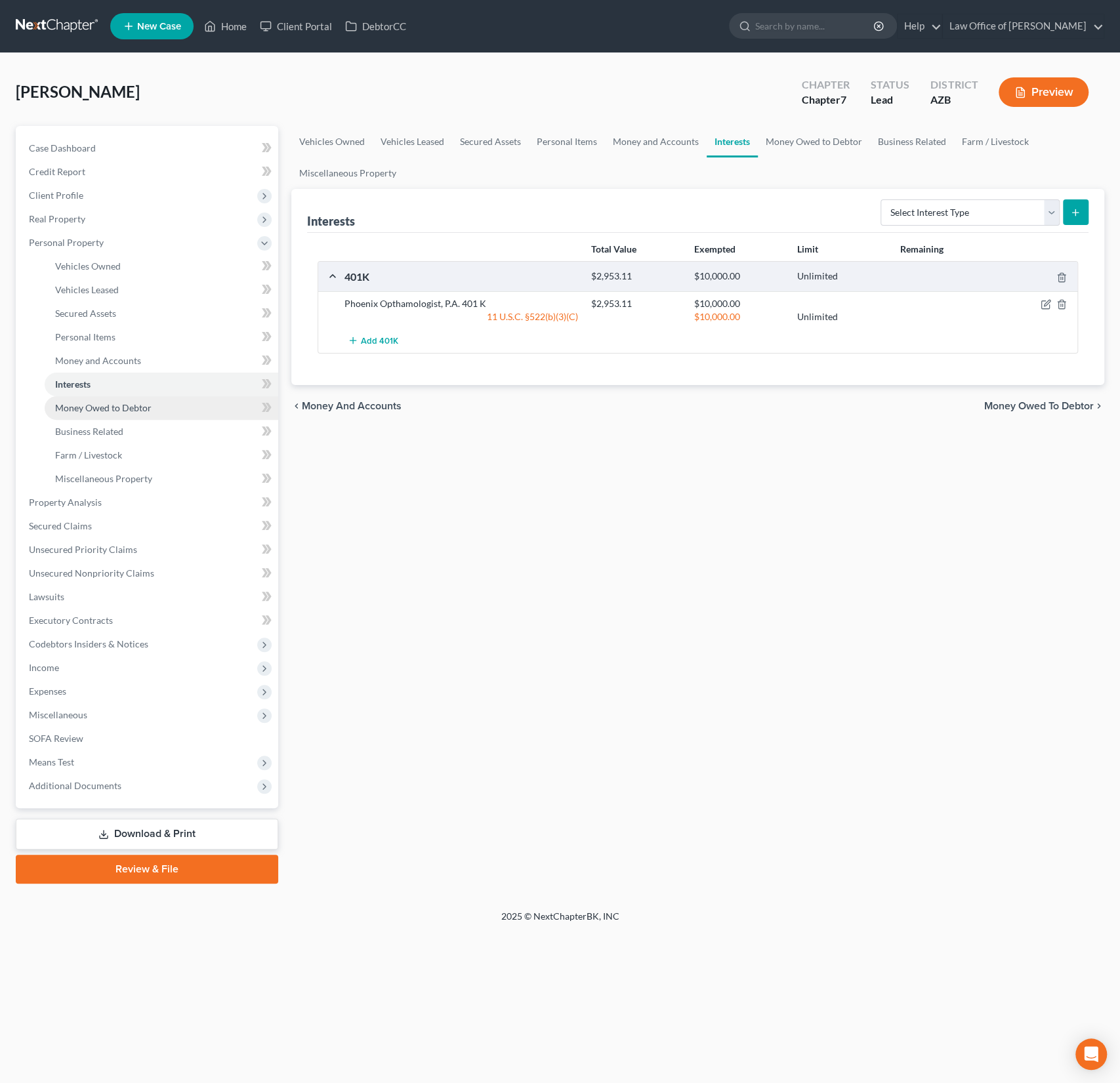
click at [126, 407] on span "Money Owed to Debtor" at bounding box center [103, 408] width 96 height 11
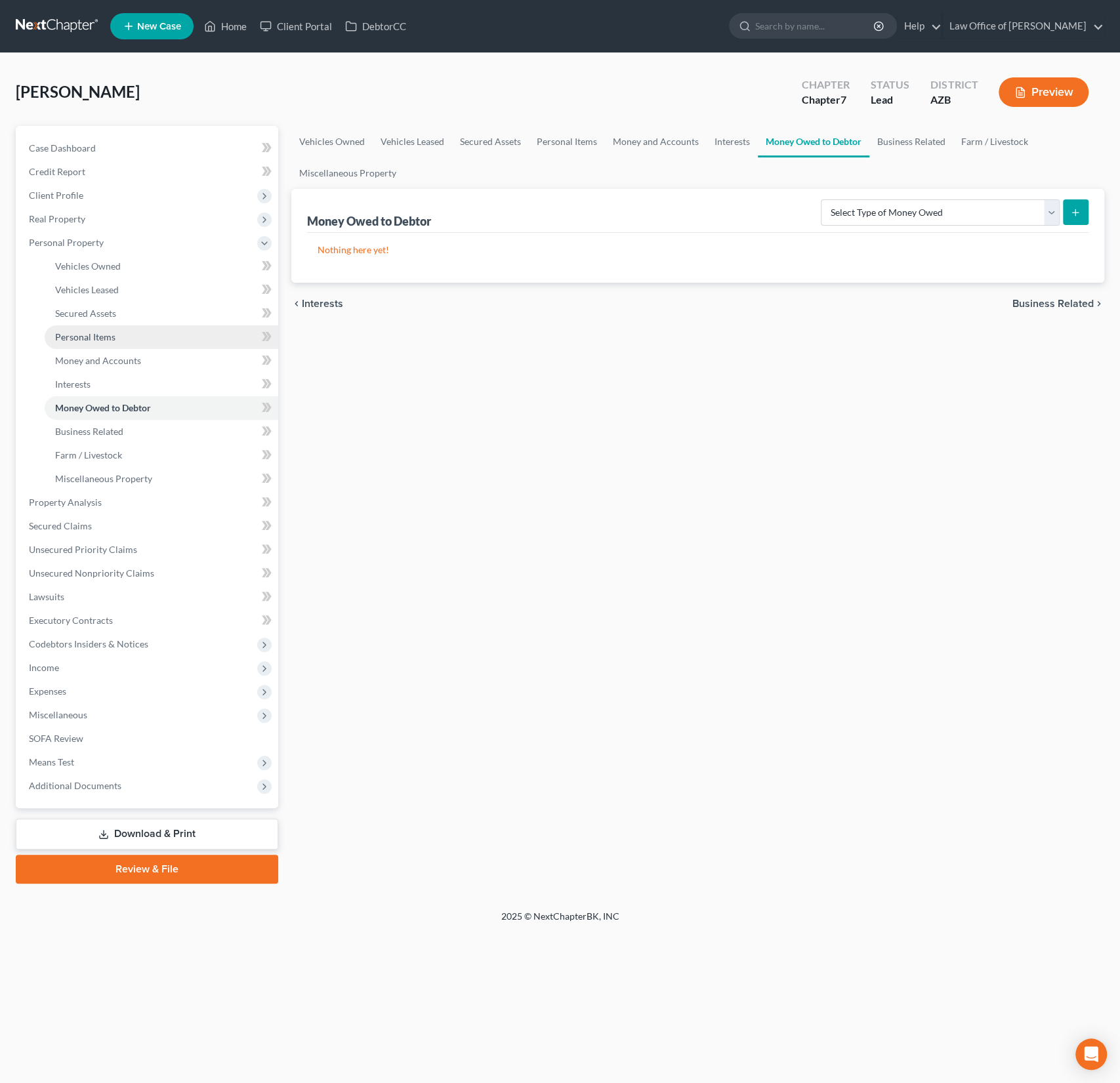
click at [96, 335] on span "Personal Items" at bounding box center [85, 337] width 60 height 11
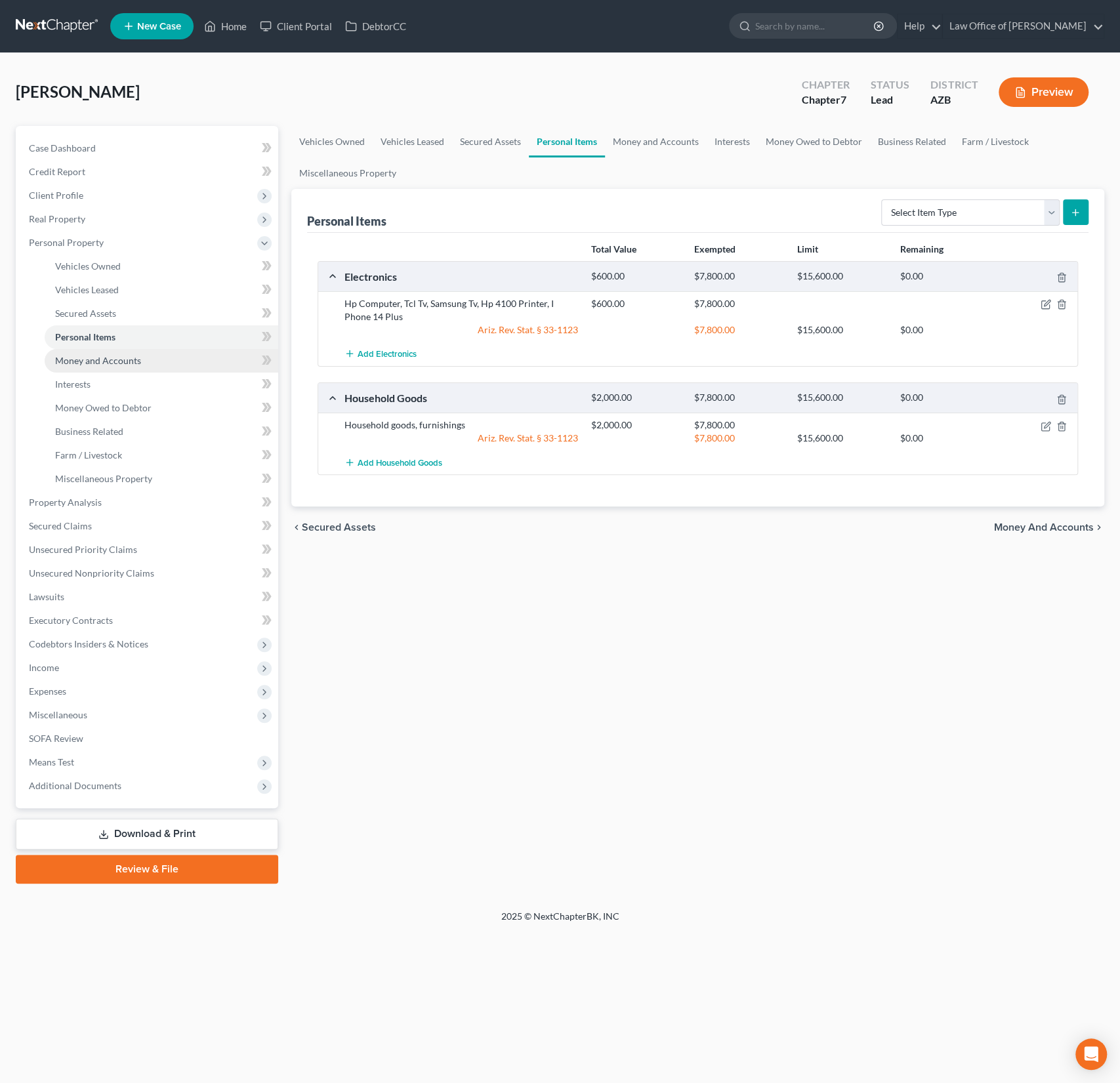
click at [104, 358] on span "Money and Accounts" at bounding box center [98, 361] width 86 height 11
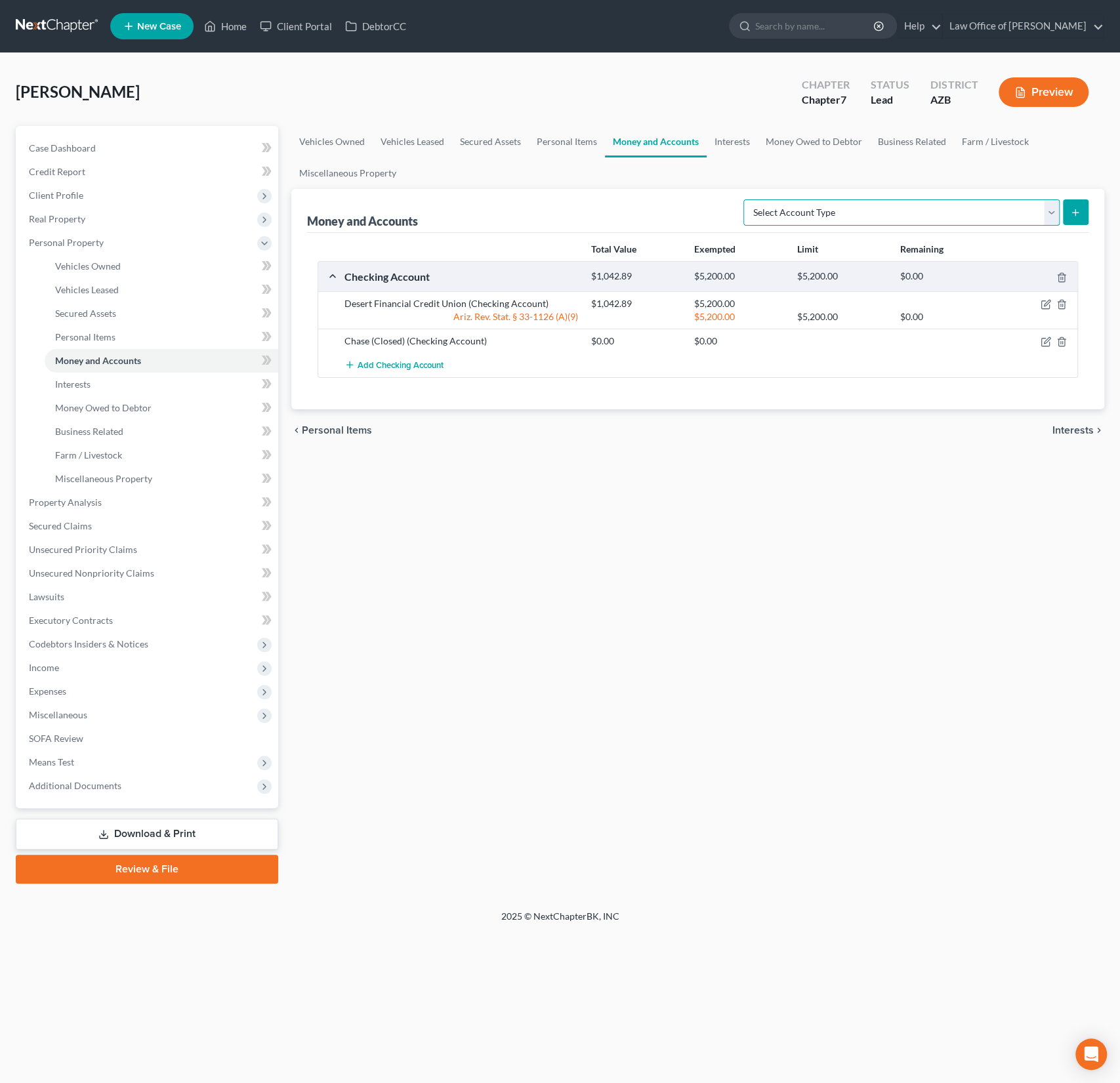
click at [861, 215] on select "Select Account Type Brokerage (A/B: 18, SOFA: 20) Cash on Hand (A/B: 16) Certif…" at bounding box center [901, 212] width 316 height 26
select select "savings"
click at [747, 199] on select "Select Account Type Brokerage (A/B: 18, SOFA: 20) Cash on Hand (A/B: 16) Certif…" at bounding box center [901, 212] width 316 height 26
click at [1080, 214] on icon "submit" at bounding box center [1075, 212] width 11 height 11
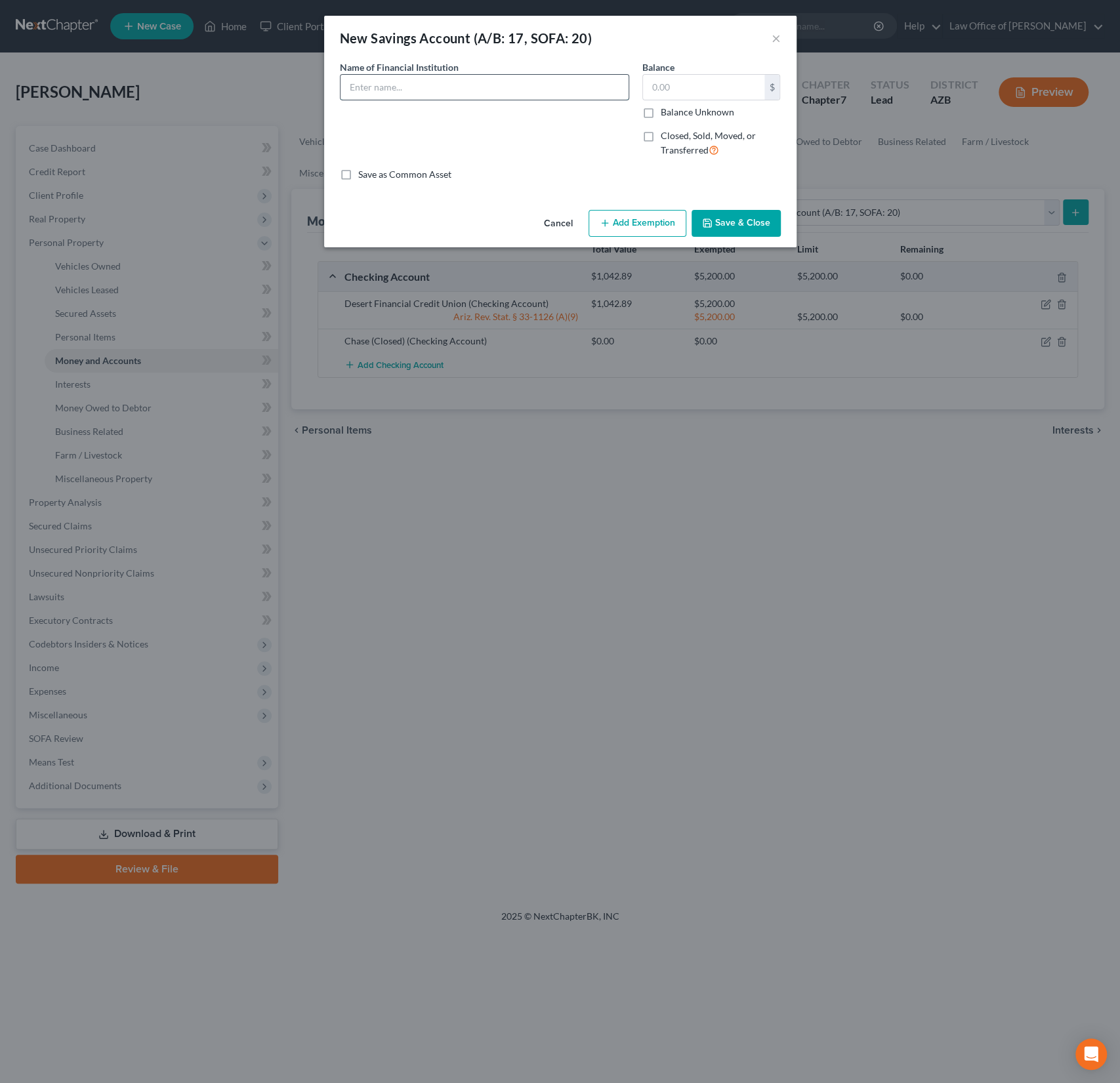
click at [432, 89] on input "text" at bounding box center [484, 87] width 288 height 25
type input "Mountain America Credit Union"
click at [764, 214] on button "Save & Close" at bounding box center [735, 224] width 89 height 28
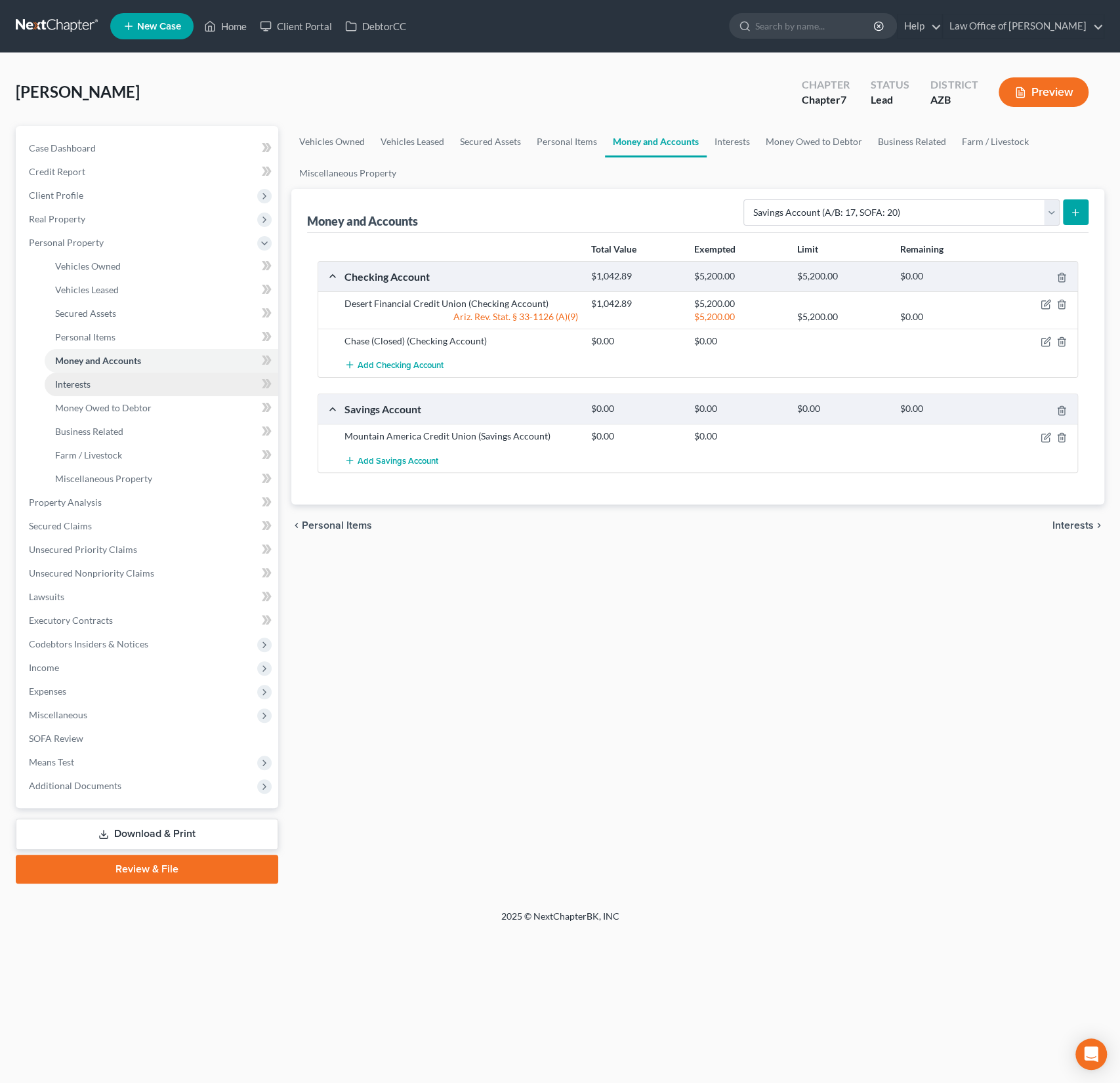
click at [90, 386] on span "Interests" at bounding box center [73, 385] width 36 height 11
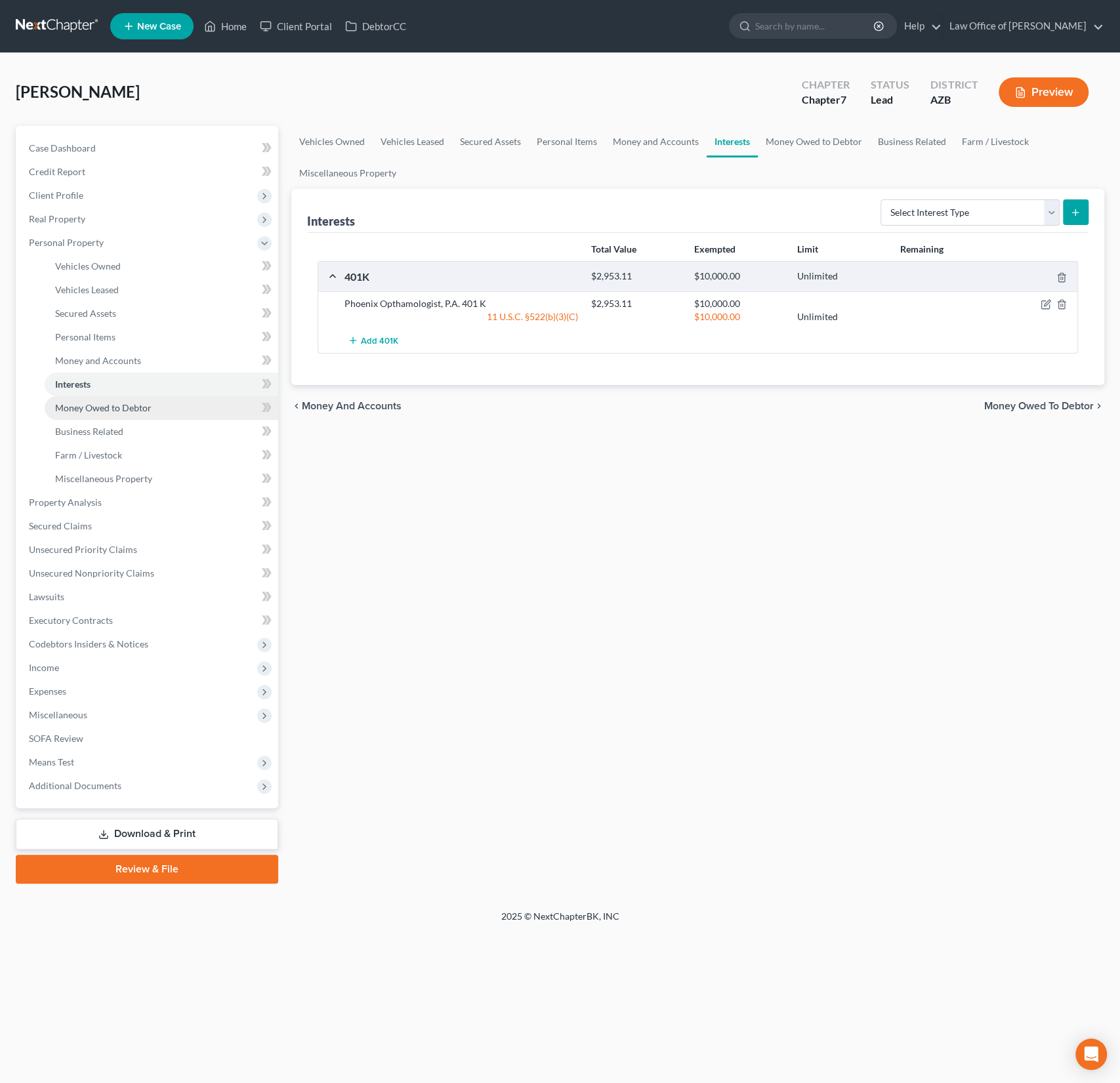
click at [91, 413] on link "Money Owed to Debtor" at bounding box center [161, 407] width 234 height 24
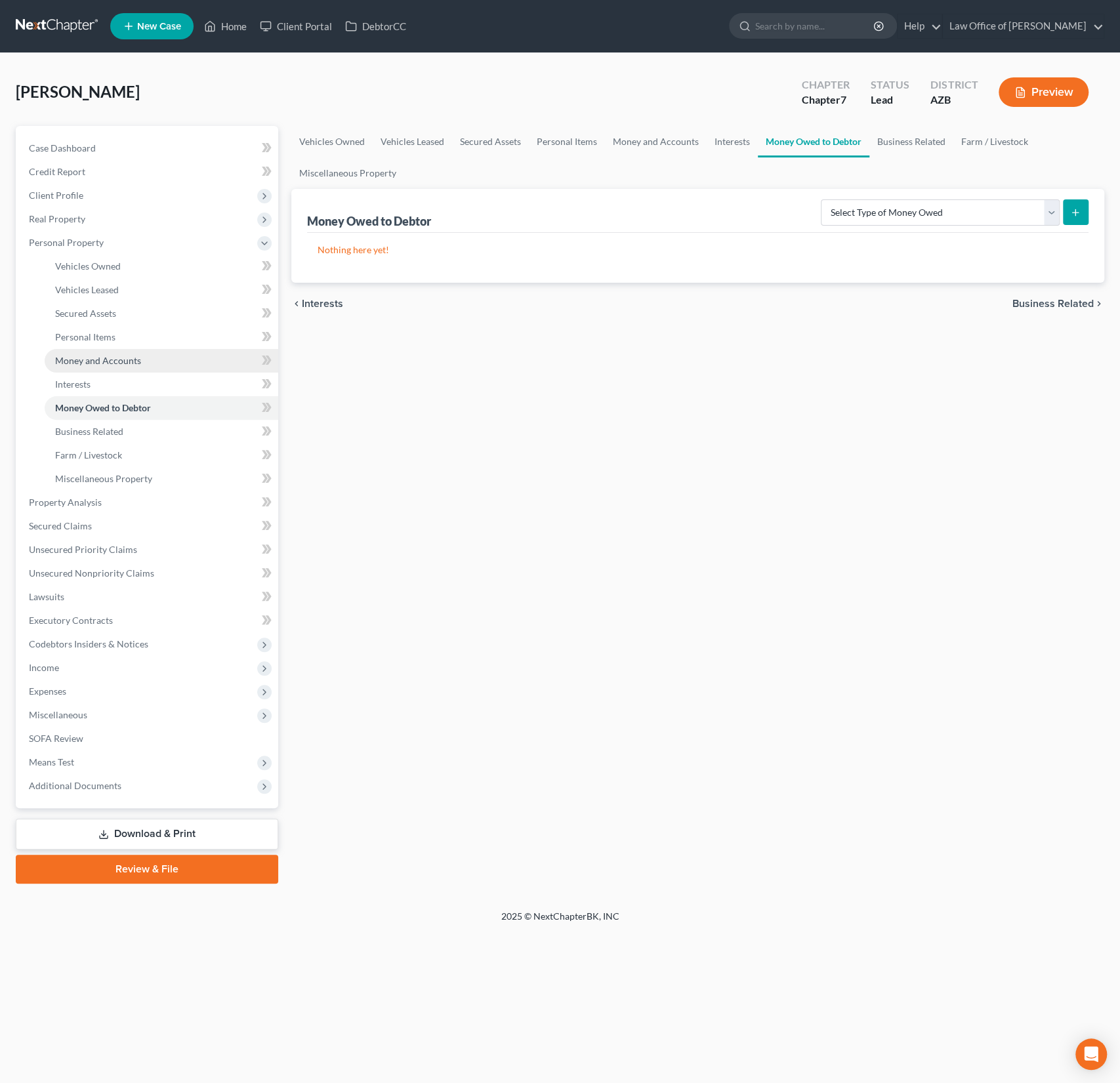
click at [91, 365] on span "Money and Accounts" at bounding box center [98, 361] width 86 height 11
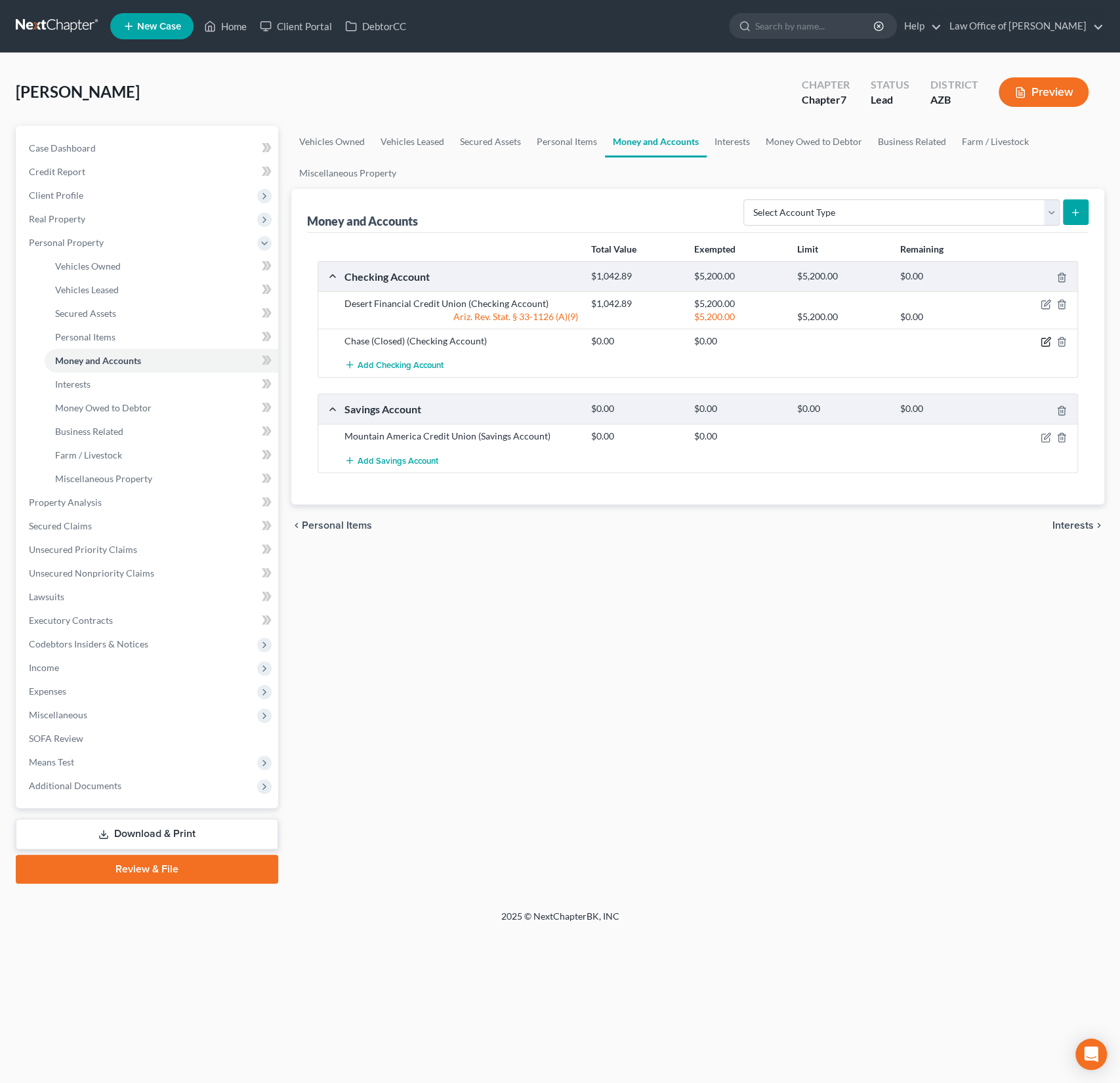
click at [1044, 340] on icon "button" at bounding box center [1046, 342] width 11 height 11
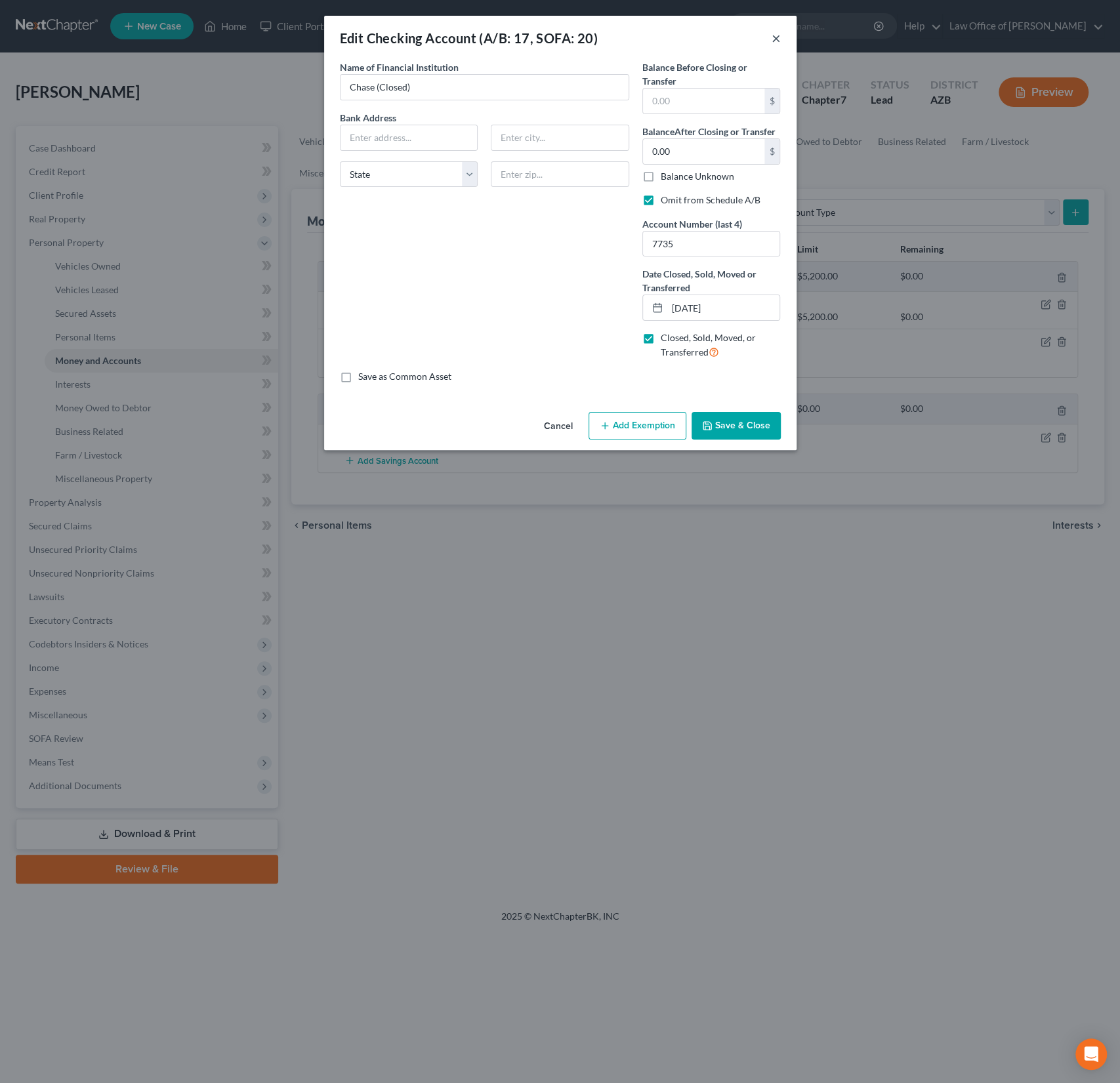
click at [775, 41] on button "×" at bounding box center [775, 38] width 9 height 16
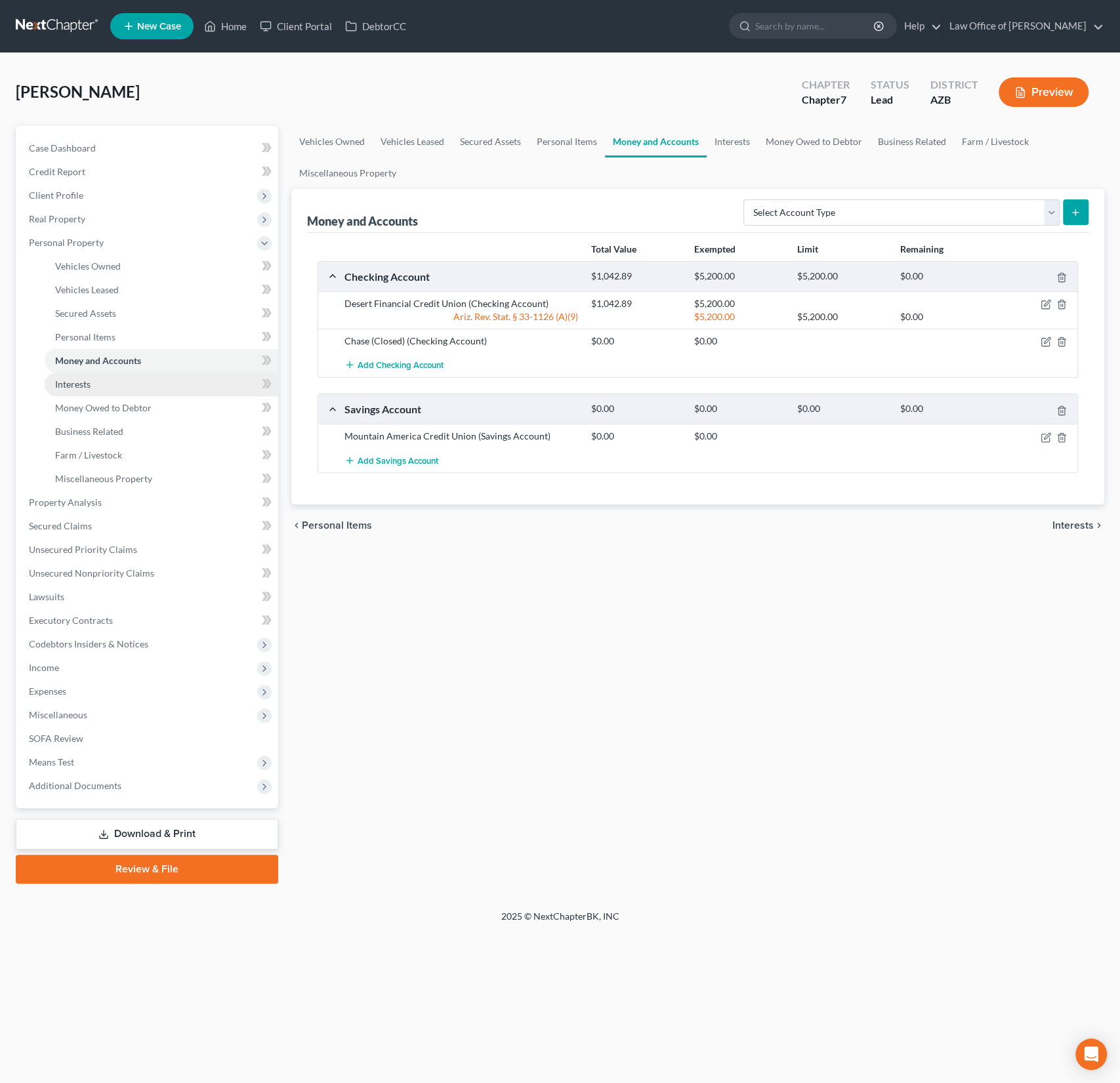
click at [99, 379] on link "Interests" at bounding box center [161, 384] width 234 height 24
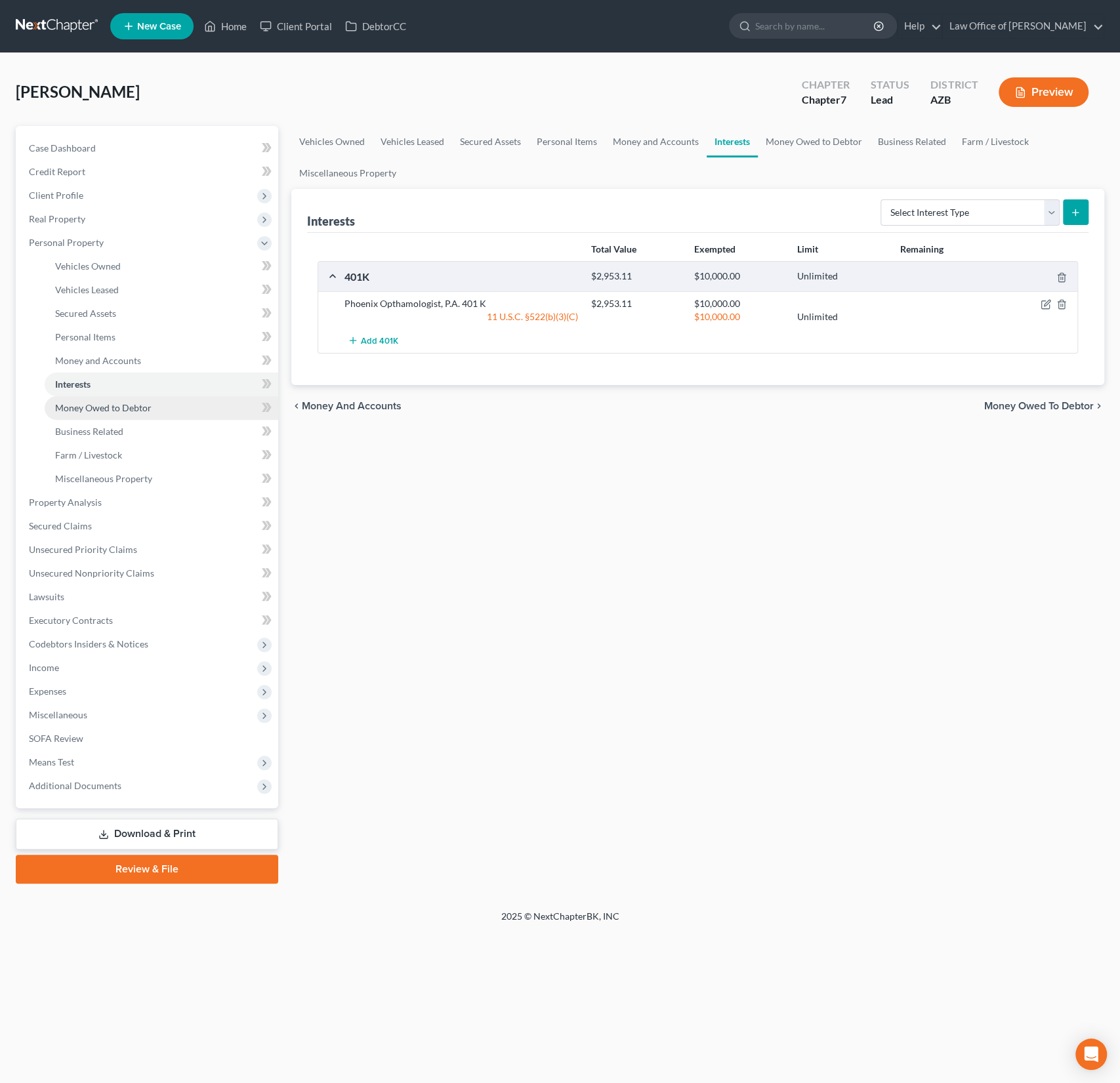
click at [102, 405] on span "Money Owed to Debtor" at bounding box center [103, 408] width 96 height 11
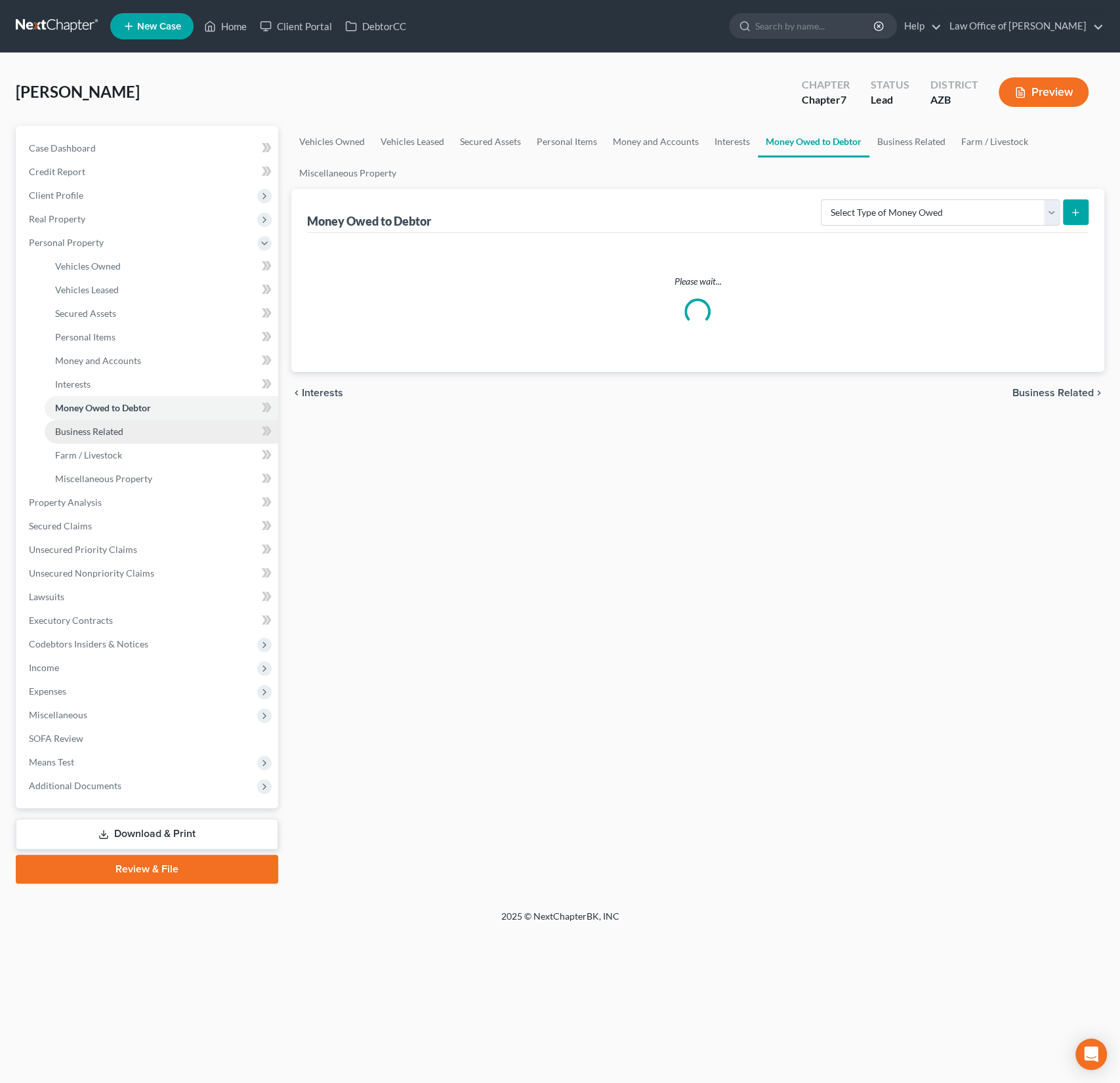
click at [101, 427] on span "Business Related" at bounding box center [89, 432] width 68 height 11
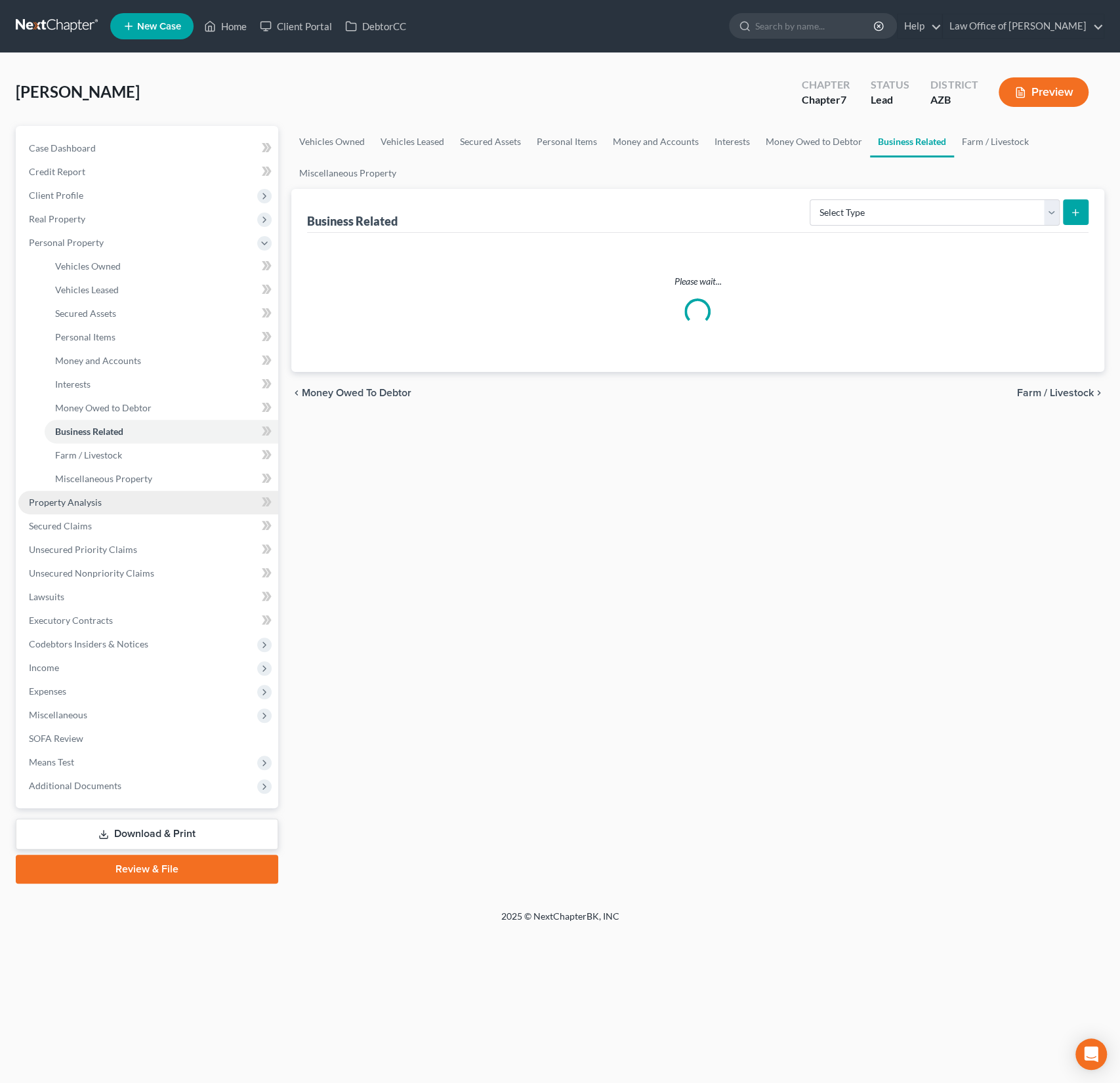
click at [91, 503] on span "Property Analysis" at bounding box center [65, 503] width 73 height 11
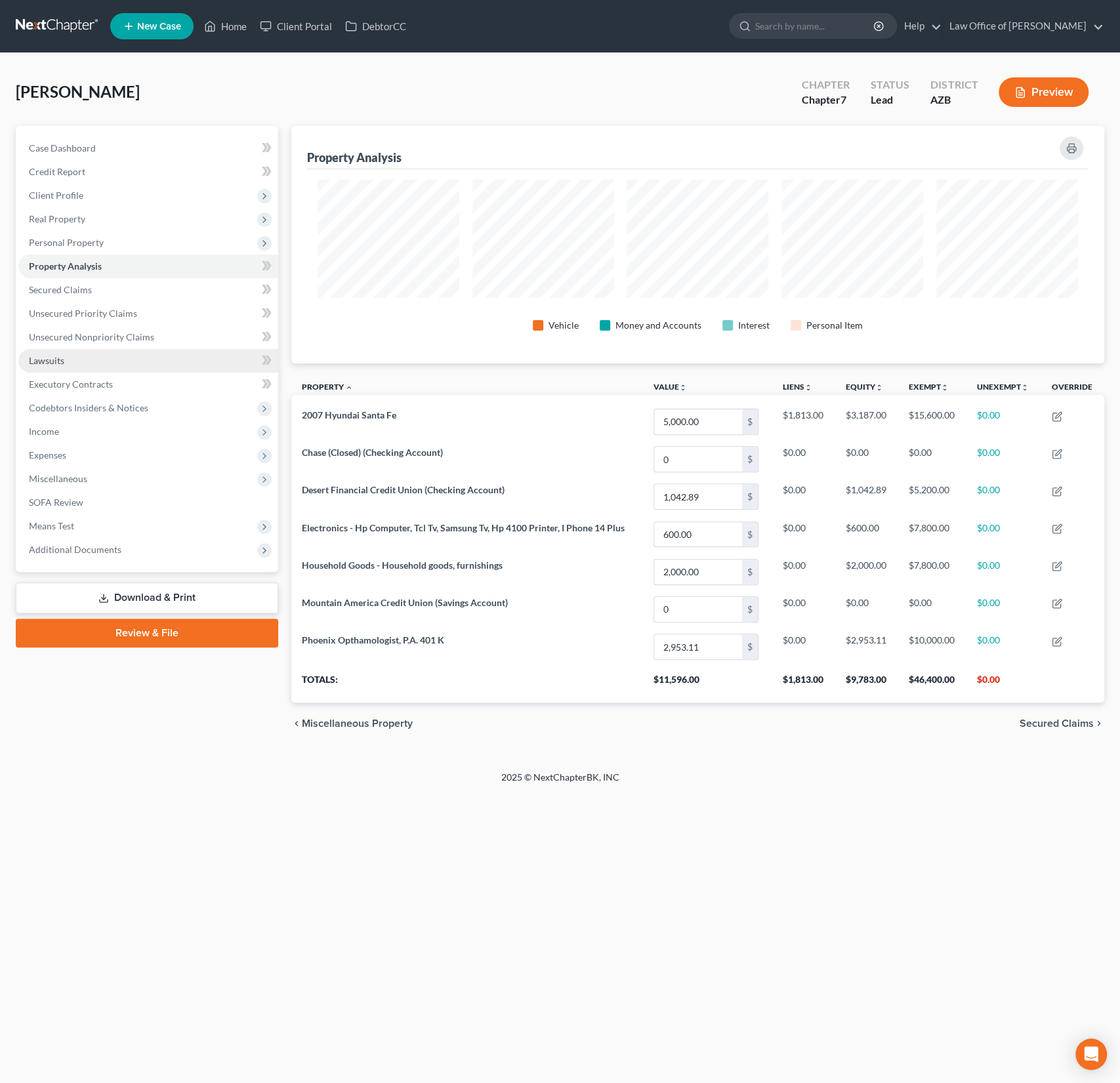
scroll to position [237, 812]
click at [75, 287] on span "Secured Claims" at bounding box center [60, 290] width 63 height 11
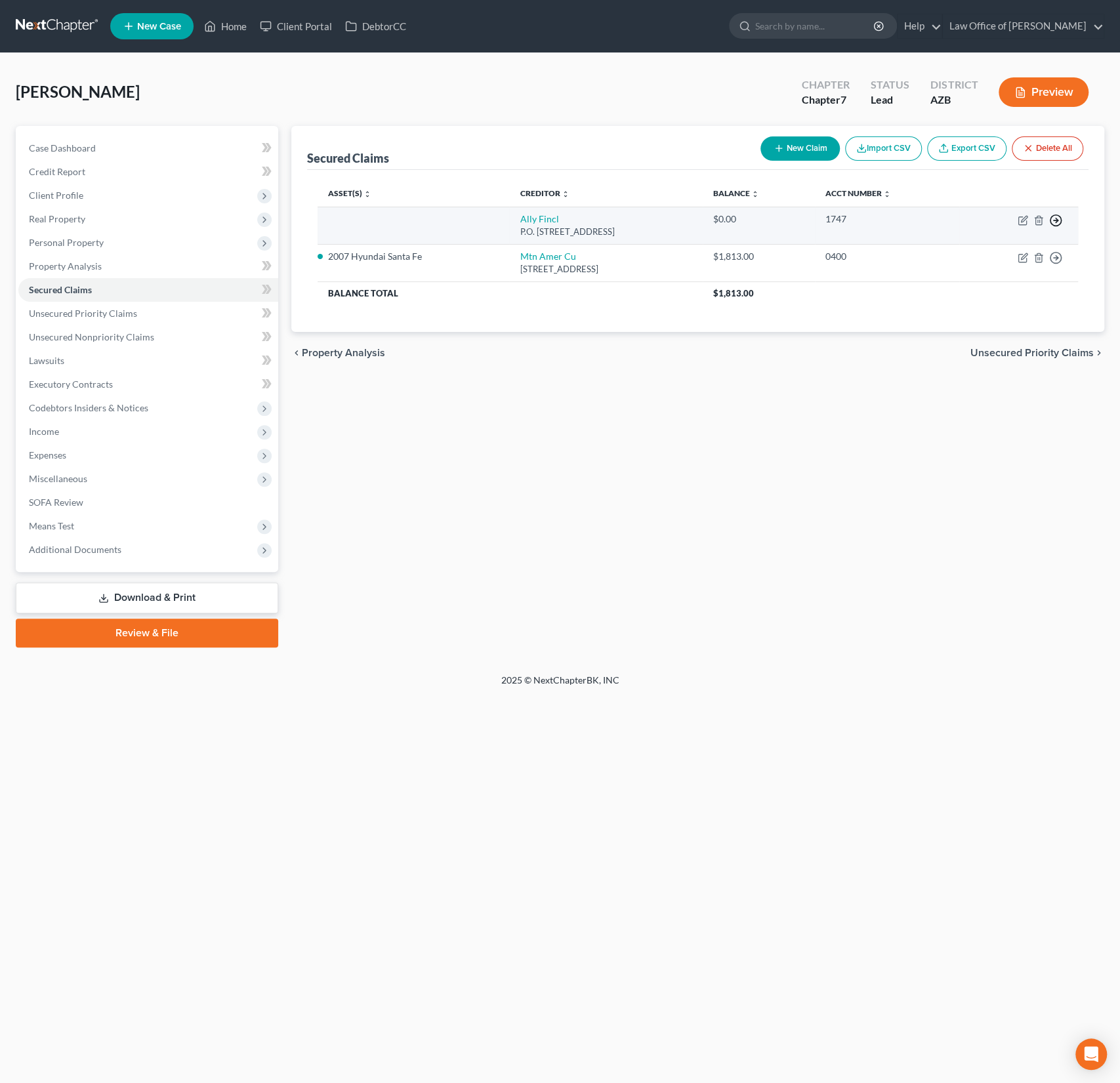
click at [1059, 221] on icon "button" at bounding box center [1056, 220] width 13 height 13
click at [996, 253] on link "Move to F" at bounding box center [995, 252] width 109 height 22
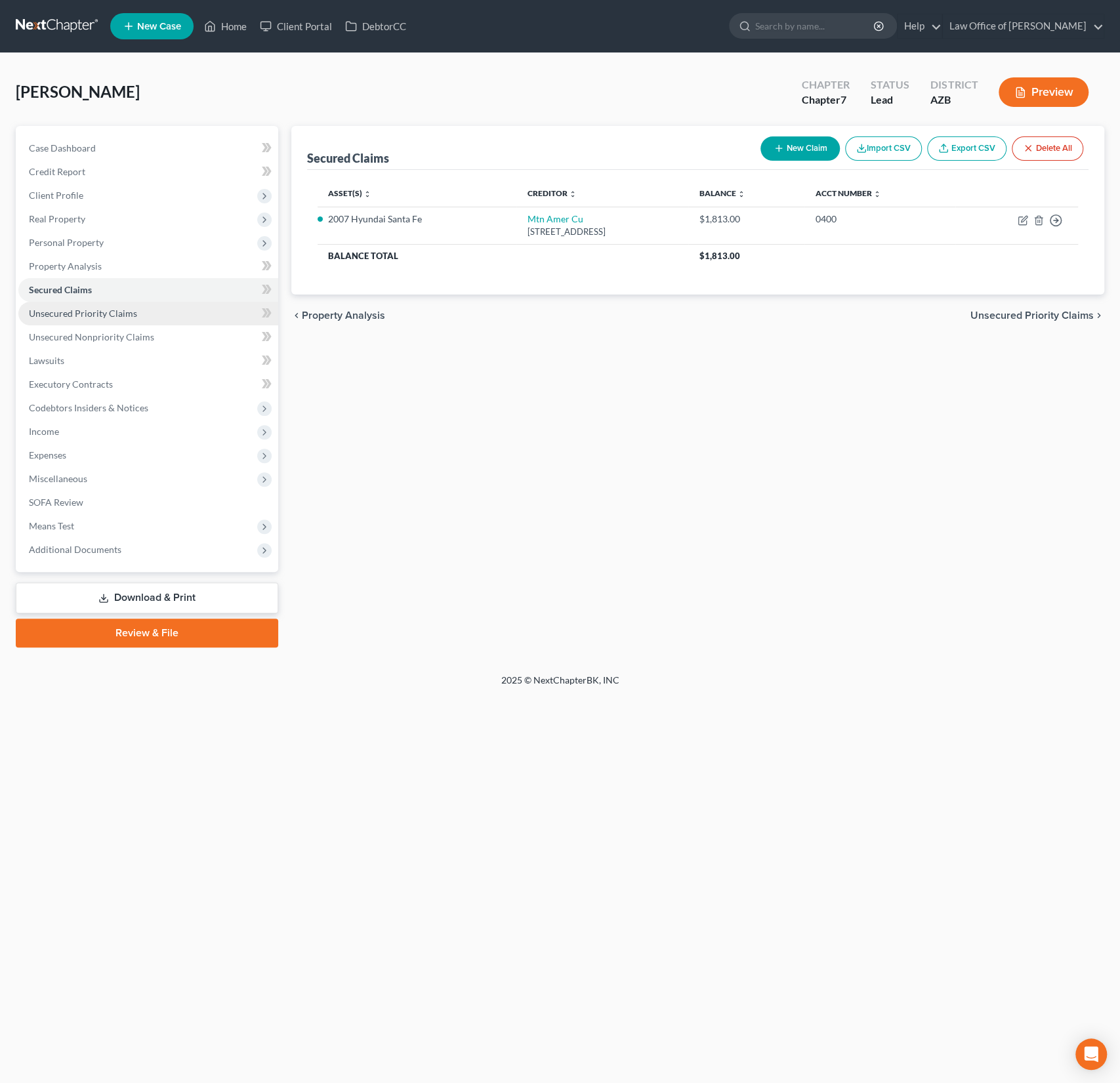
click at [71, 316] on span "Unsecured Priority Claims" at bounding box center [82, 313] width 108 height 11
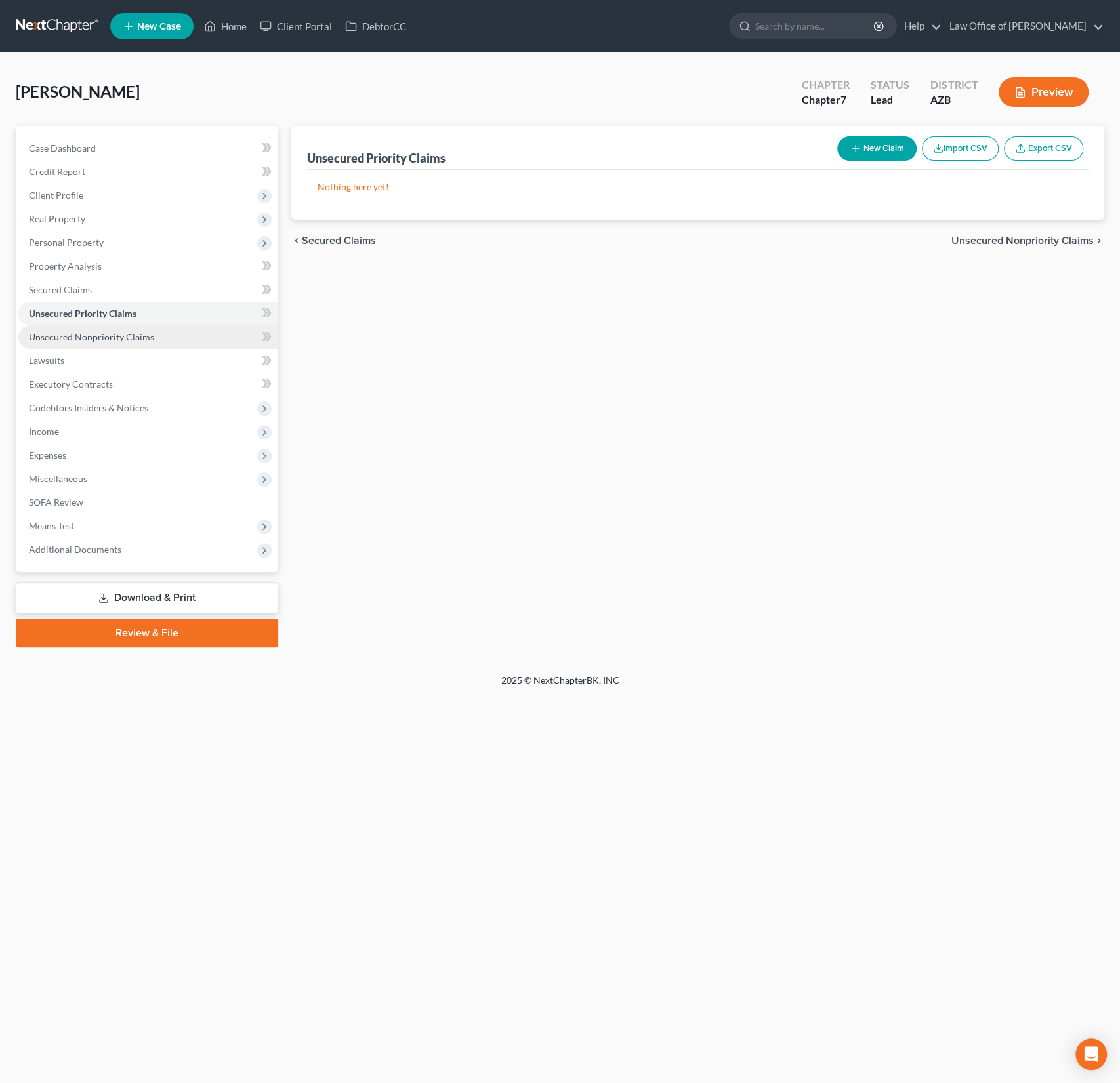
click at [70, 331] on span "Unsecured Nonpriority Claims" at bounding box center [91, 337] width 125 height 11
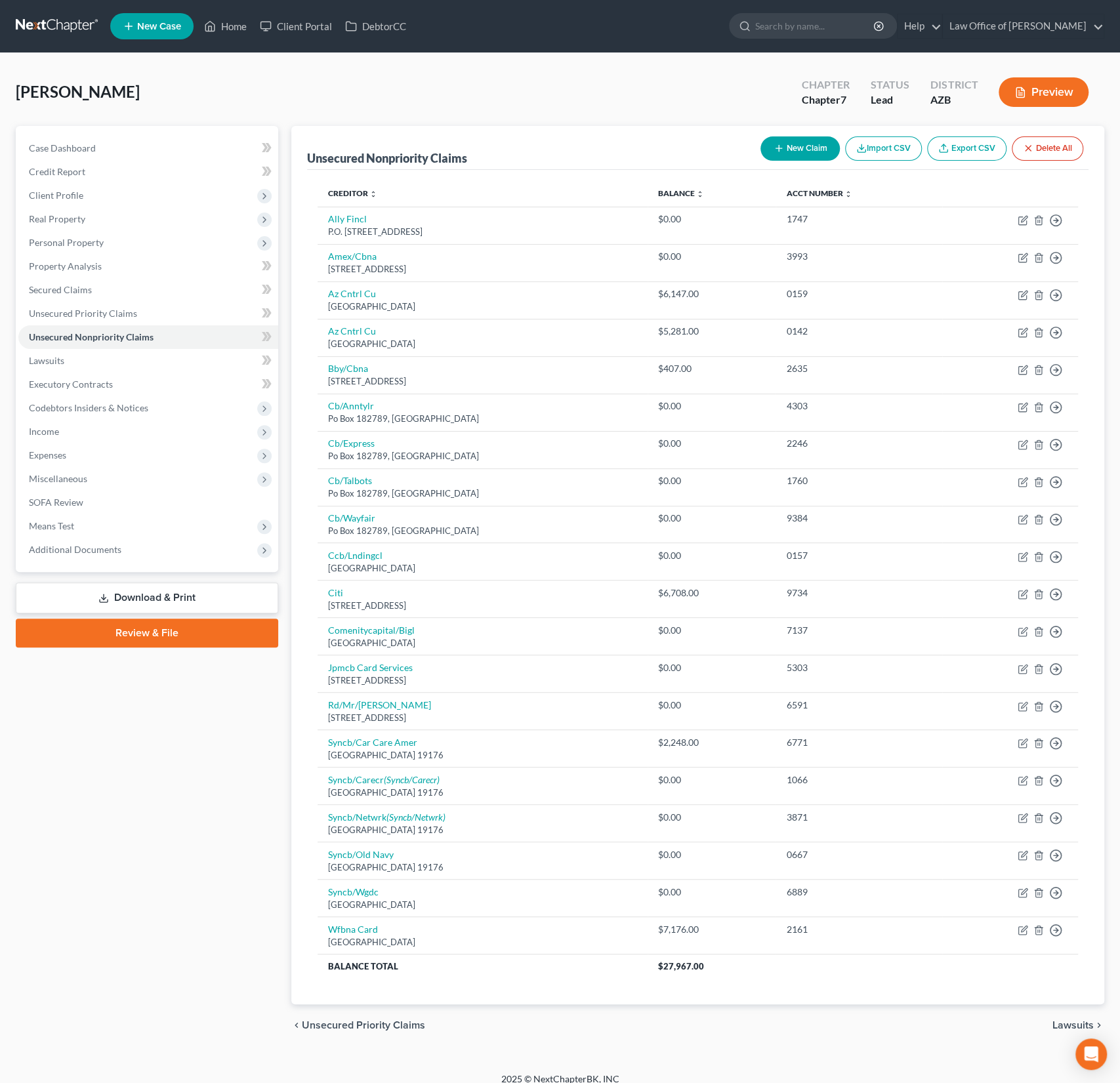
click at [791, 146] on button "New Claim" at bounding box center [800, 149] width 79 height 24
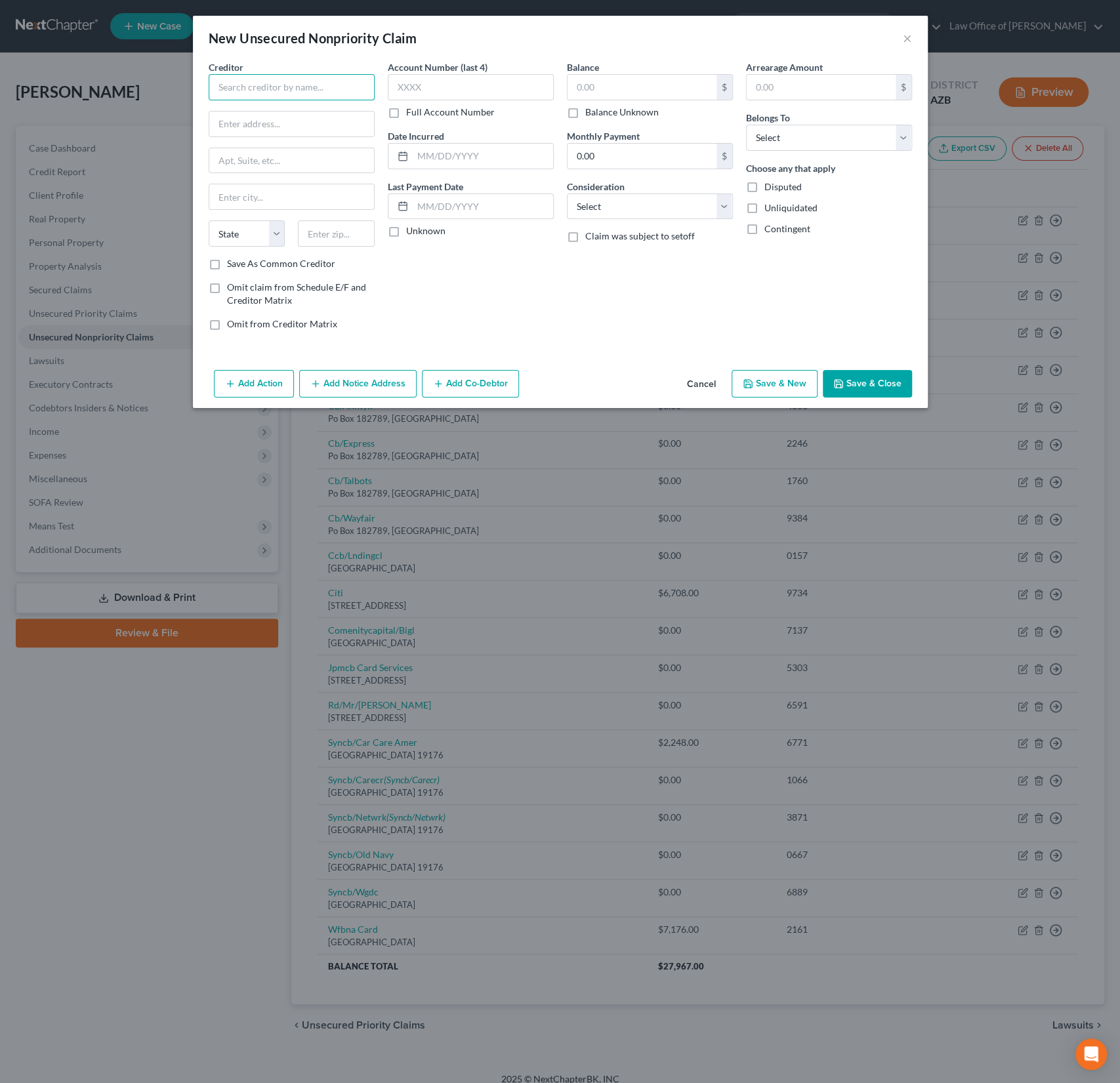
click at [295, 86] on input "text" at bounding box center [292, 87] width 166 height 26
drag, startPoint x: 217, startPoint y: 84, endPoint x: 515, endPoint y: 99, distance: 298.4
click at [515, 99] on div "Creditor * Arizona Department of Economic Security State AL AK AR AZ CA CO CT D…" at bounding box center [560, 200] width 716 height 281
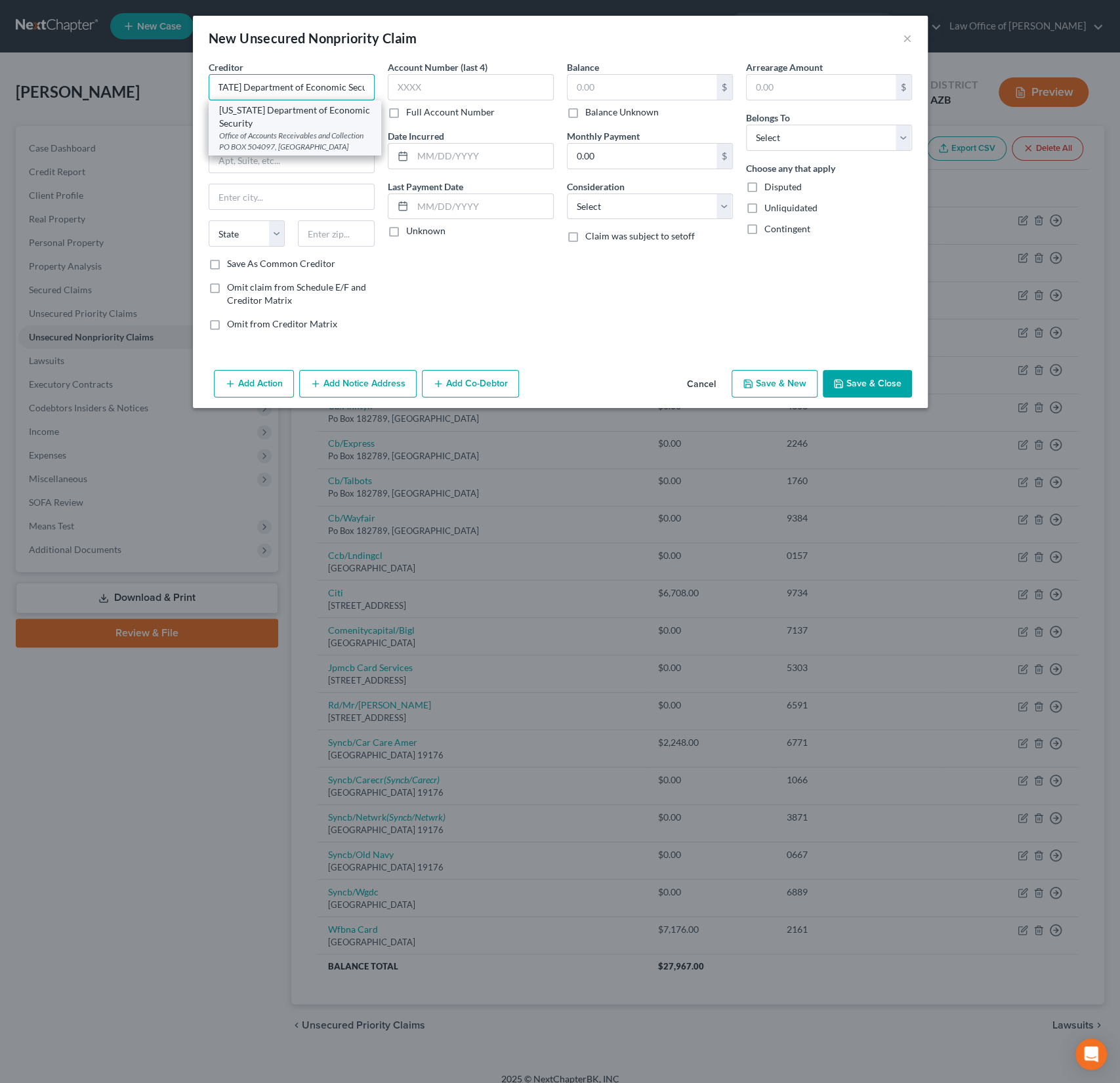
type input "Arizona Department of Economic Security"
click at [291, 123] on div "Arizona Department of Economic Security" at bounding box center [295, 117] width 152 height 26
type input "Office of Accounts Receivables and Collection"
type input "PO BOX 504097"
type input "Saint Louis"
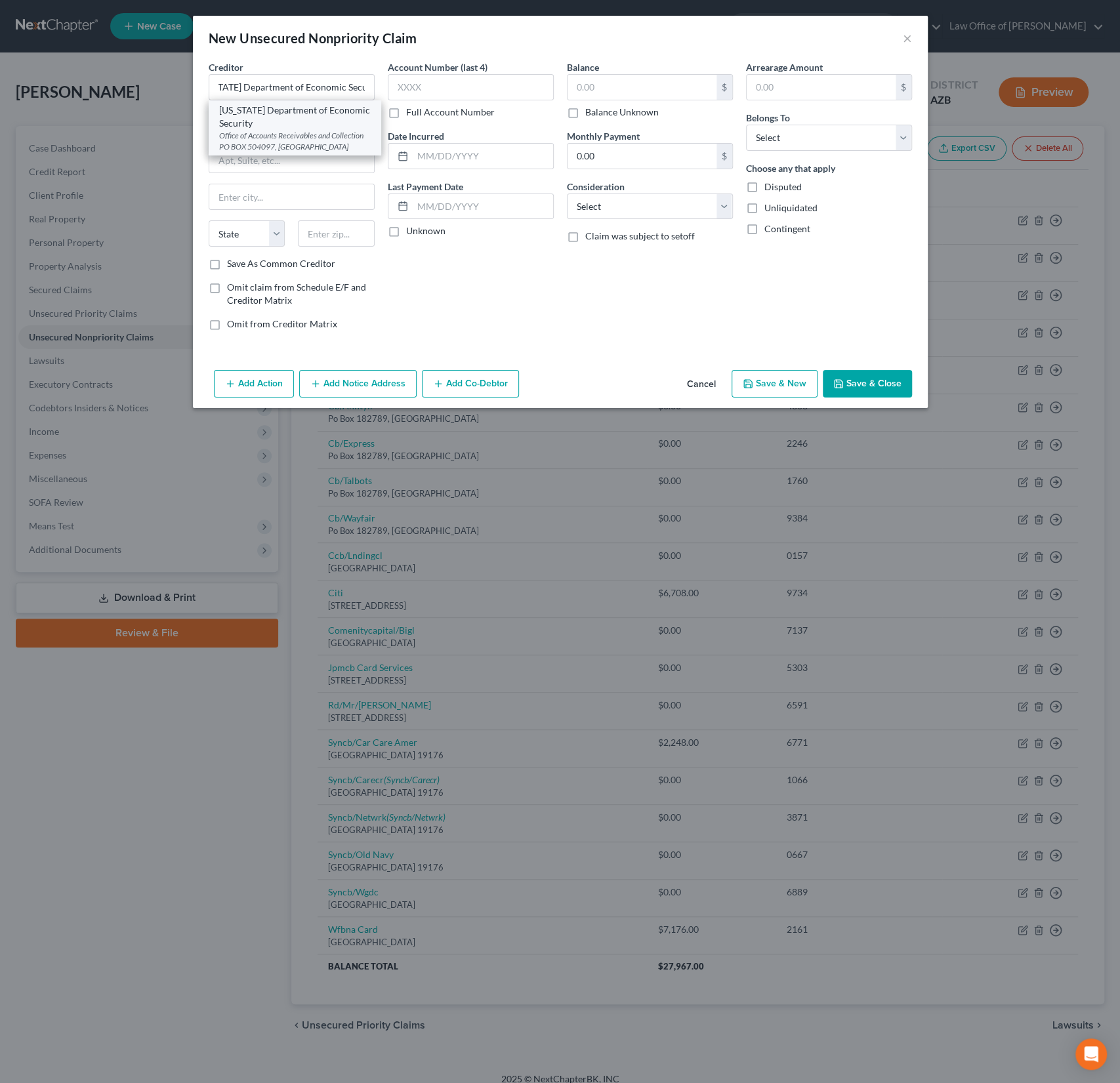
select select "26"
type input "63150"
click at [598, 87] on input "text" at bounding box center [642, 87] width 149 height 25
type input "4,692.12"
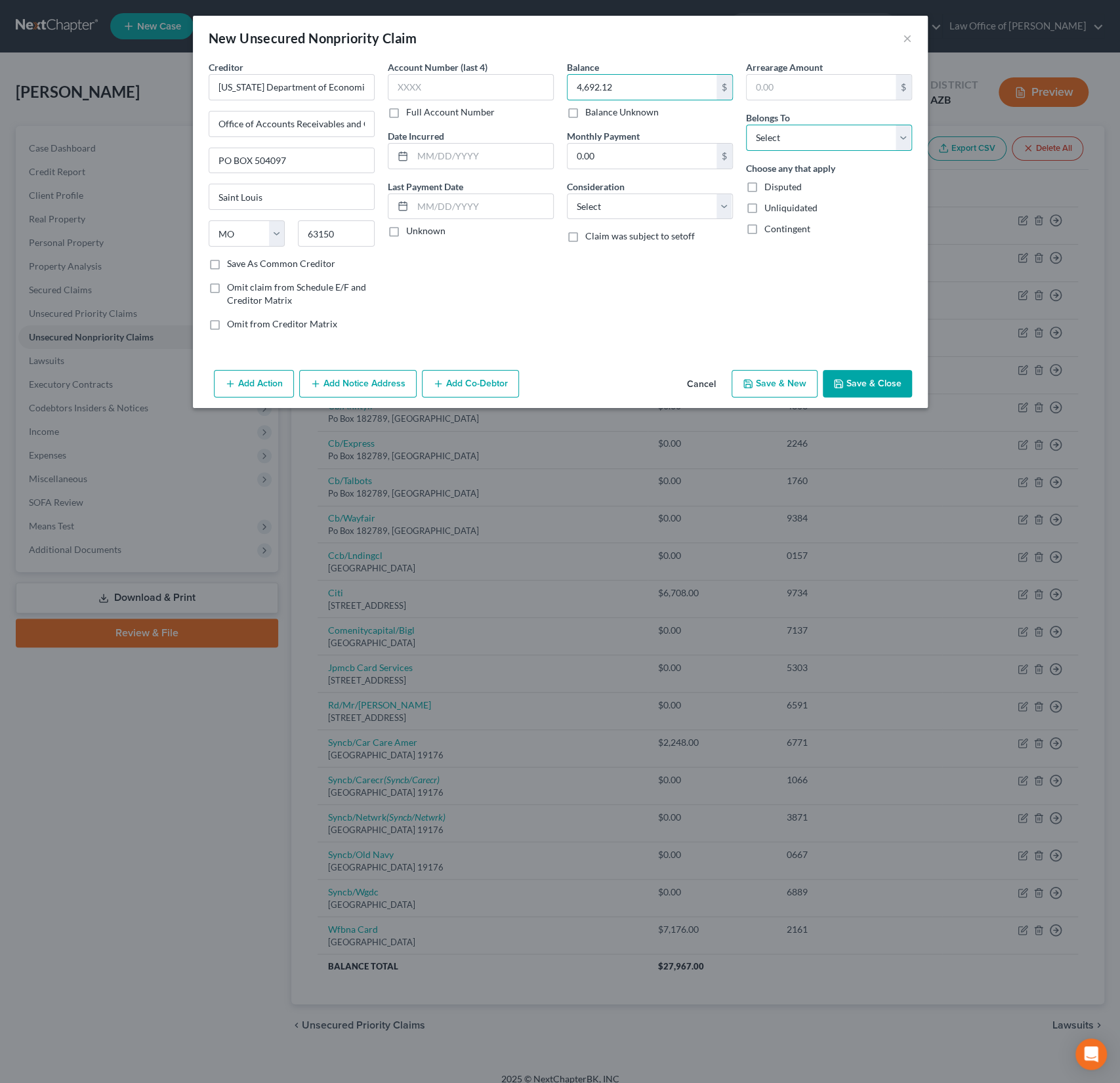
click at [794, 134] on select "Select Debtor 1 Only Debtor 2 Only Debtor 1 And Debtor 2 Only At Least One Of T…" at bounding box center [829, 137] width 166 height 26
select select "0"
click at [746, 124] on select "Select Debtor 1 Only Debtor 2 Only Debtor 1 And Debtor 2 Only At Least One Of T…" at bounding box center [829, 137] width 166 height 26
click at [856, 373] on button "Save & Close" at bounding box center [867, 384] width 89 height 28
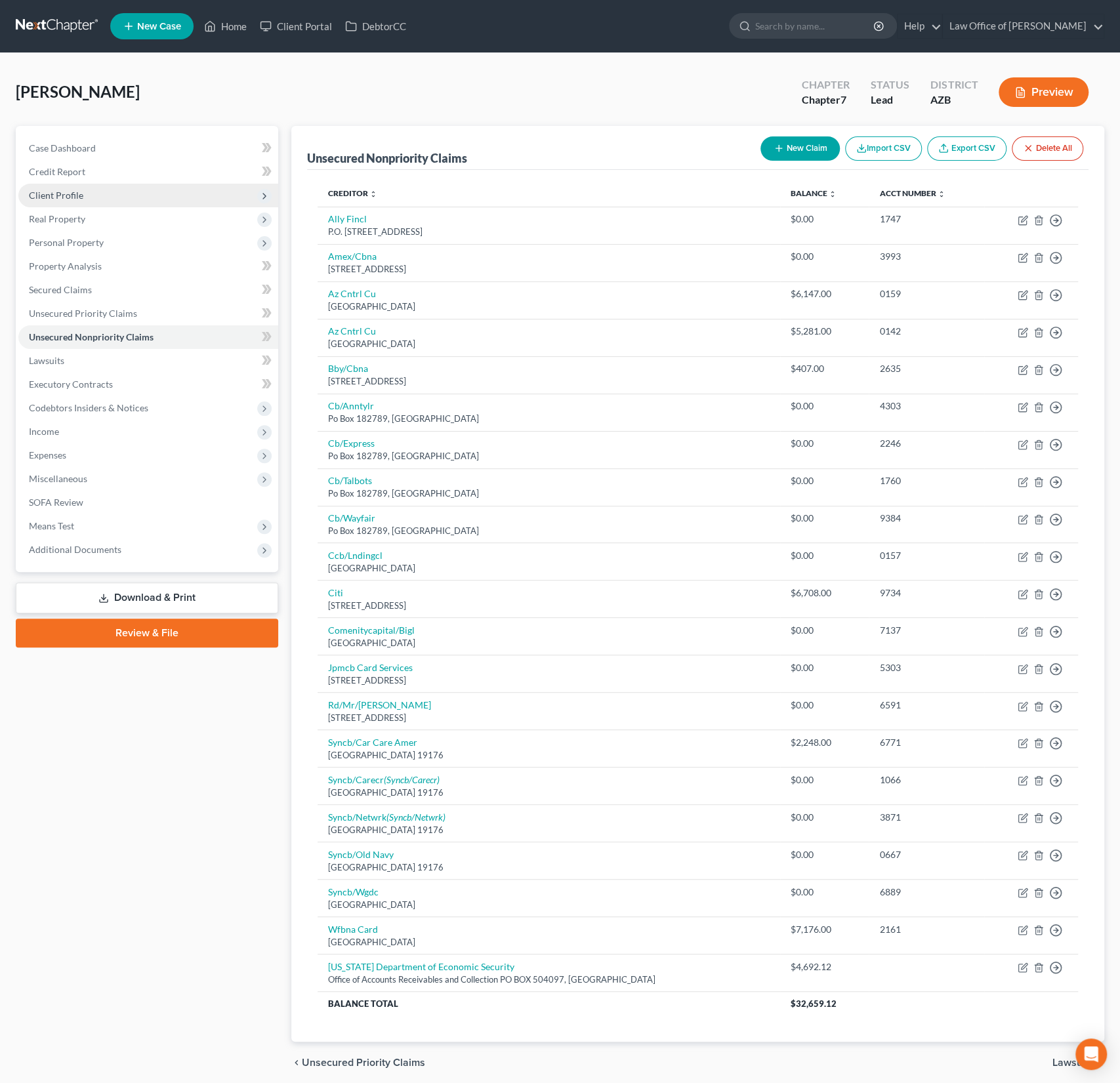
click at [54, 189] on span "Client Profile" at bounding box center [56, 195] width 54 height 11
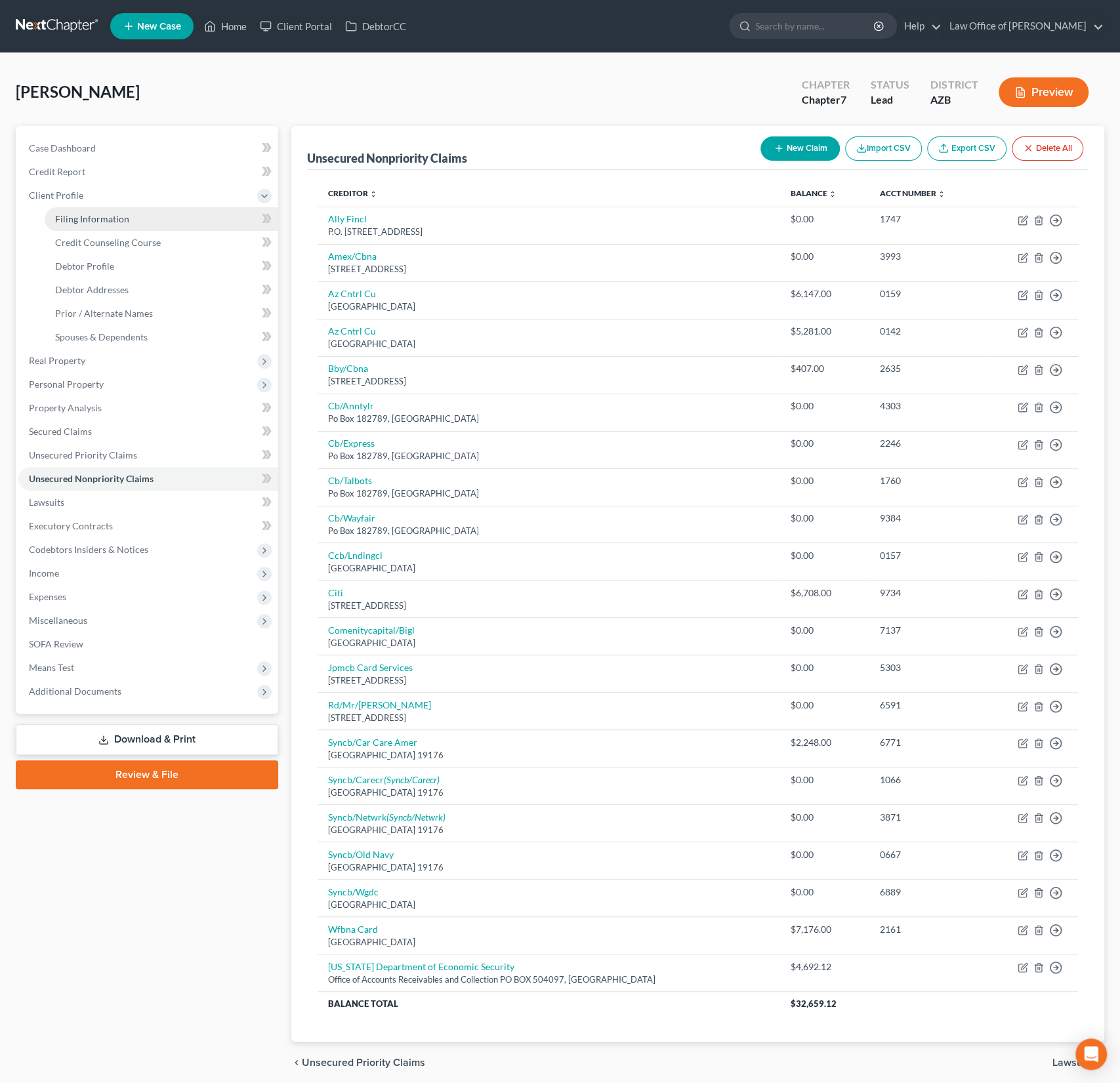
click at [88, 213] on span "Filing Information" at bounding box center [92, 219] width 74 height 11
select select "1"
select select "0"
select select "3"
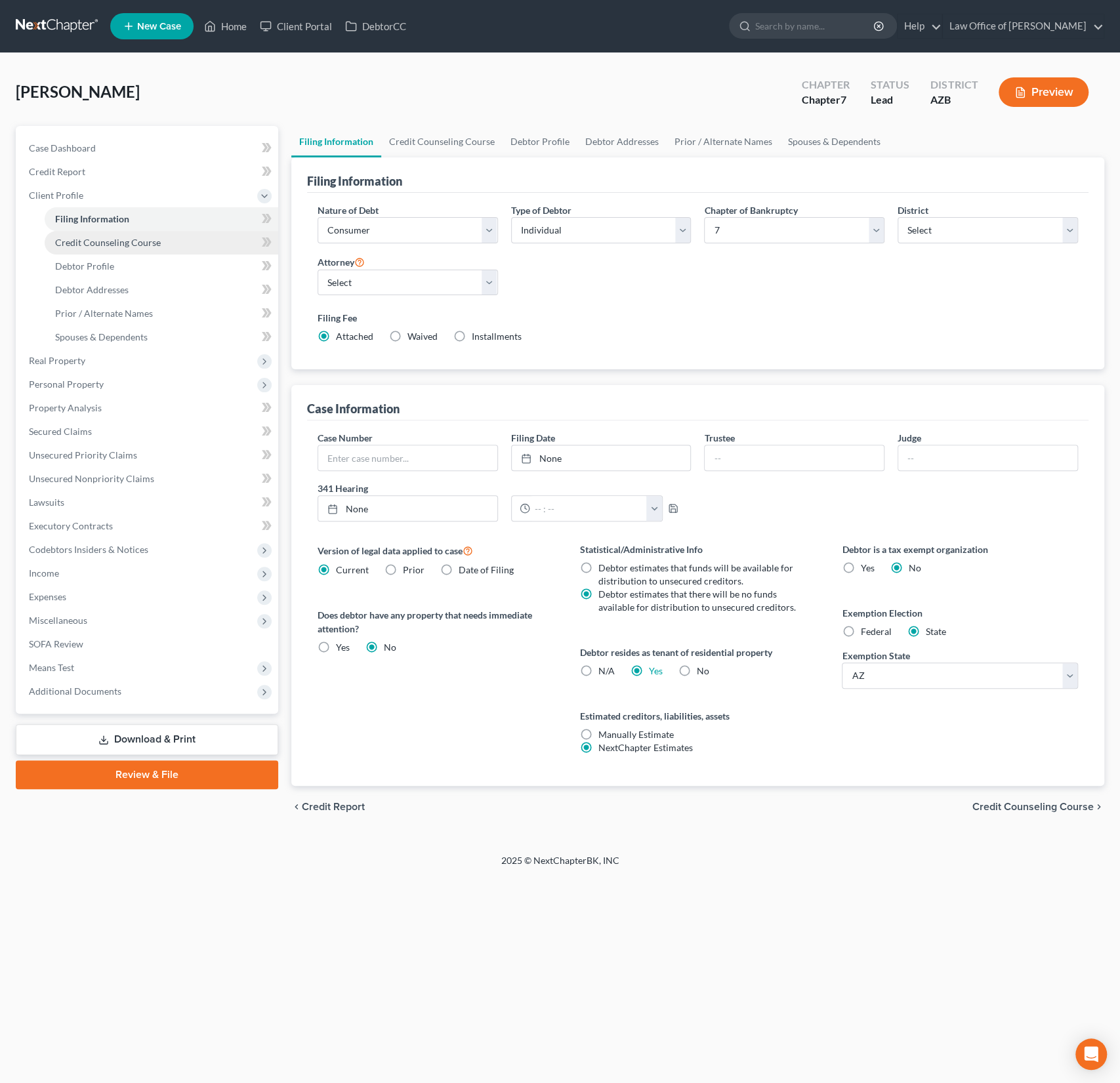
click at [92, 235] on link "Credit Counseling Course" at bounding box center [161, 242] width 234 height 24
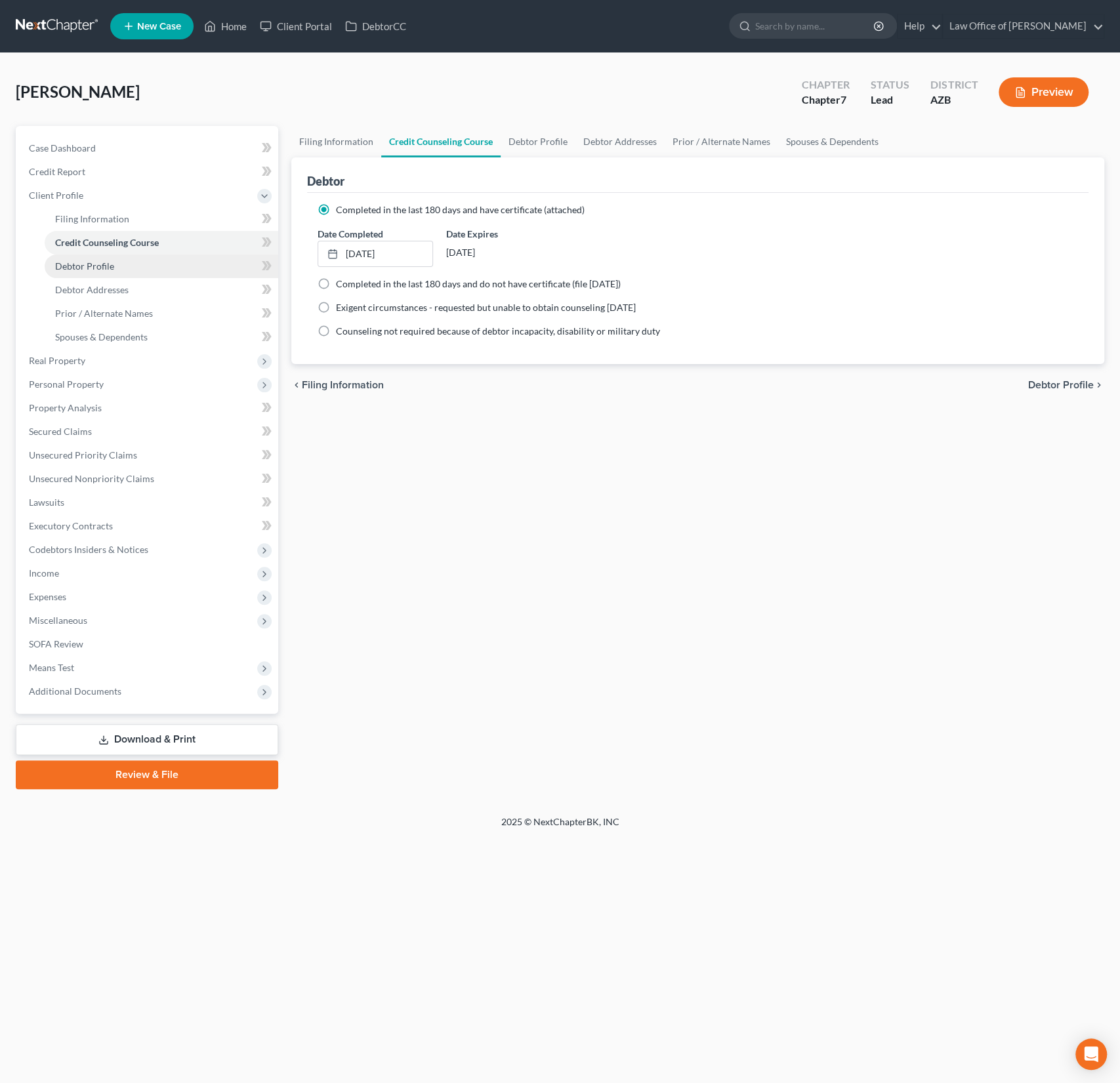
click at [86, 263] on span "Debtor Profile" at bounding box center [84, 266] width 59 height 11
select select "0"
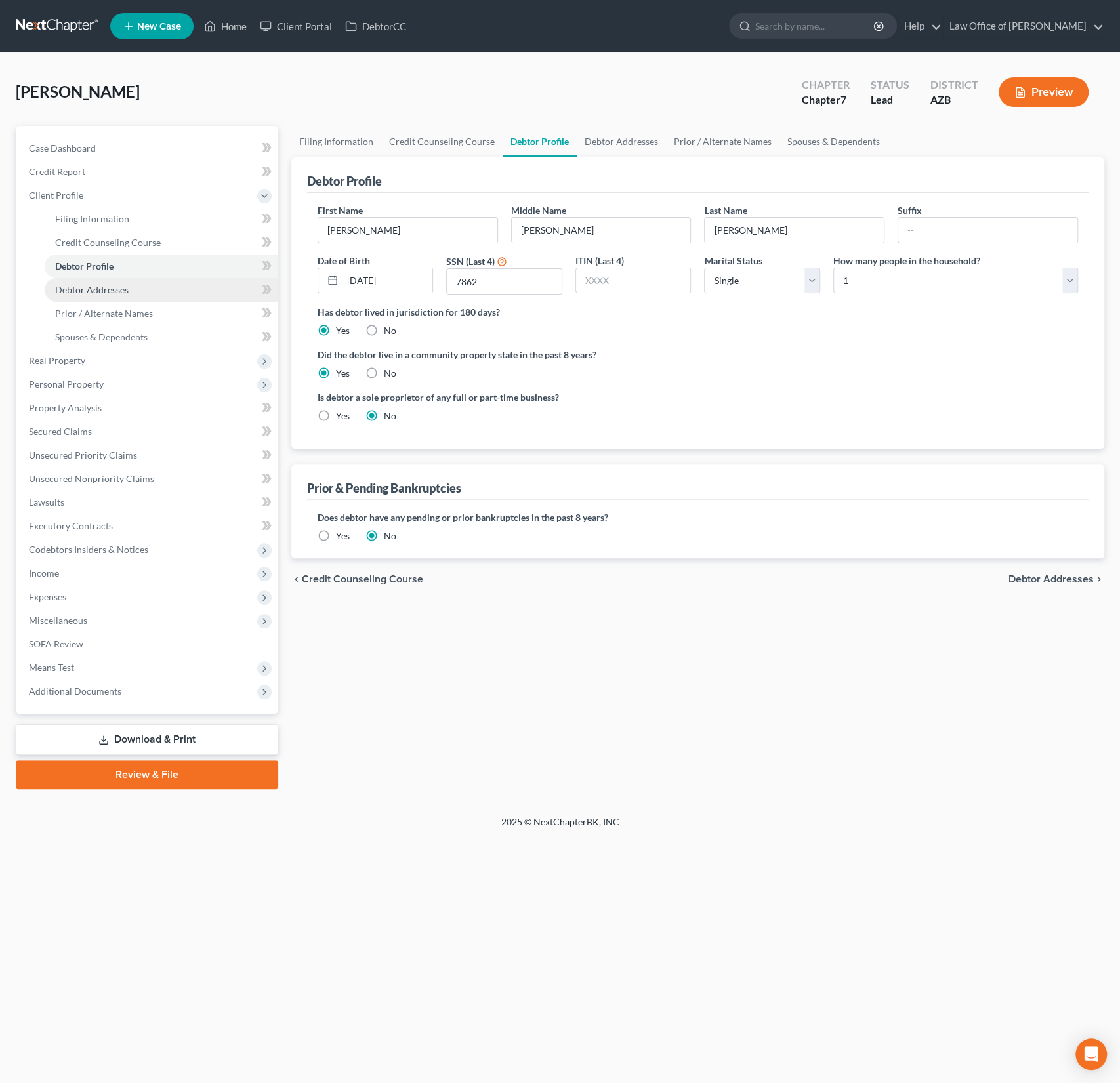
click at [83, 286] on span "Debtor Addresses" at bounding box center [91, 290] width 74 height 11
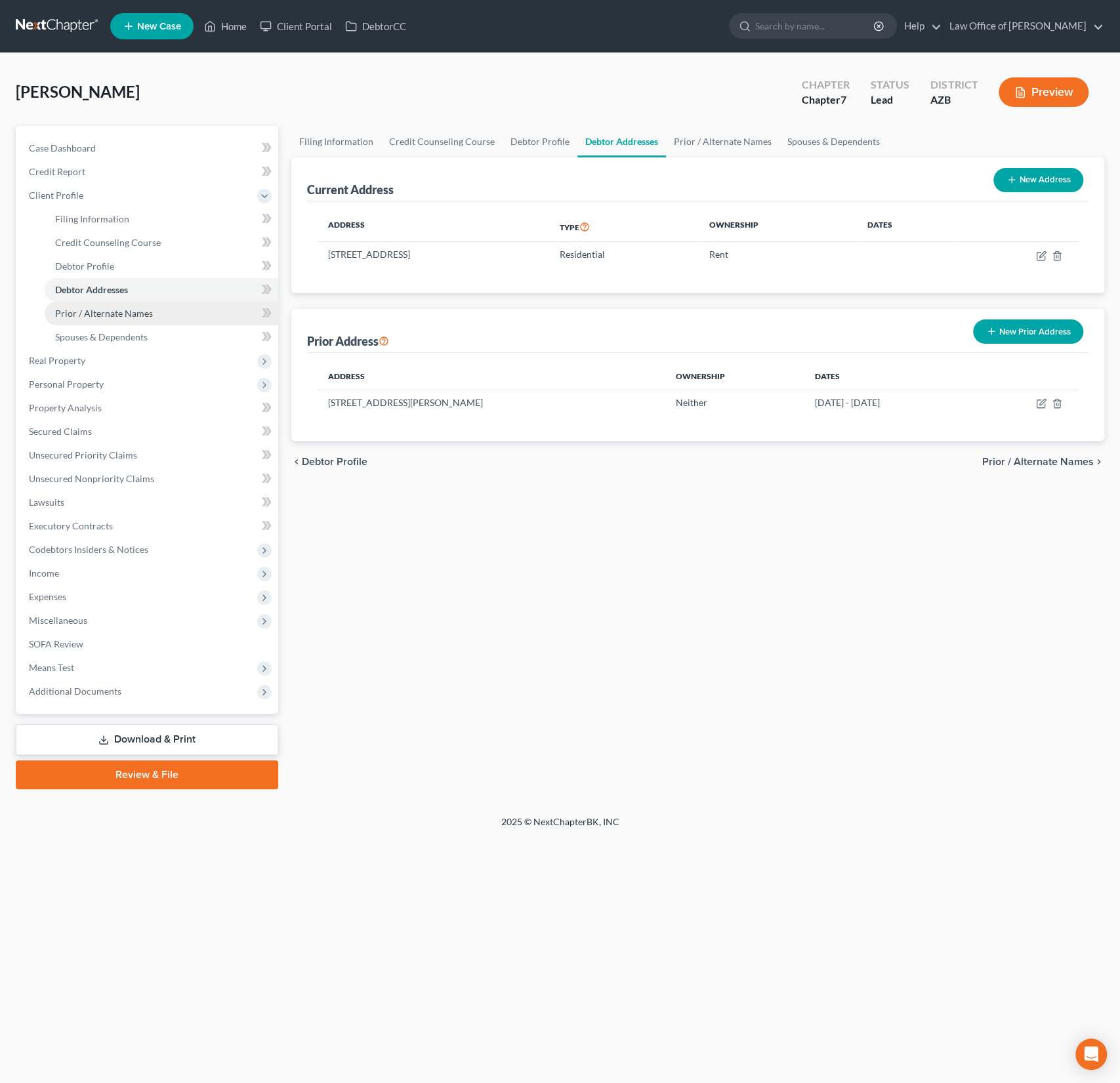
click at [88, 317] on span "Prior / Alternate Names" at bounding box center [104, 313] width 98 height 11
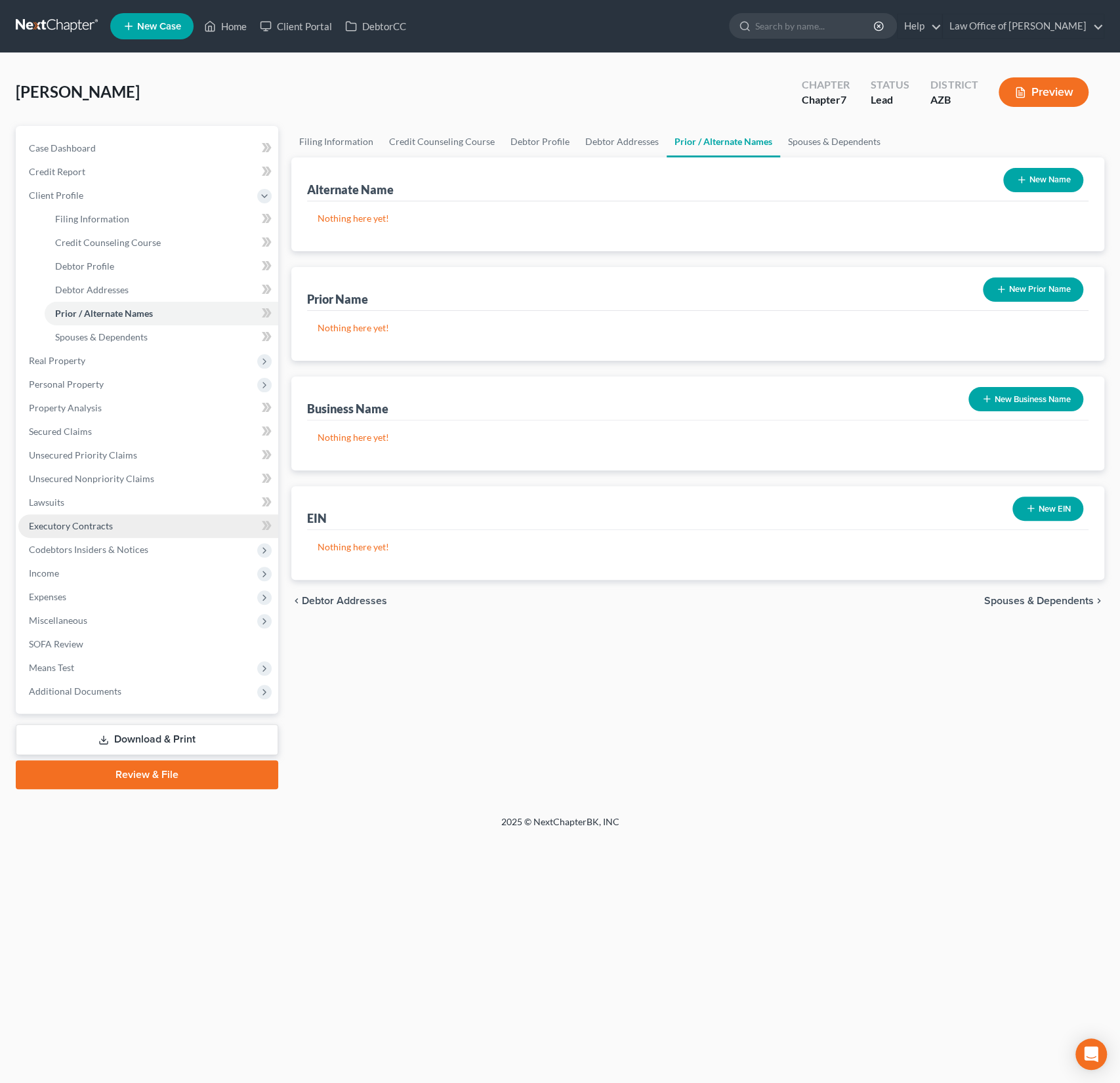
click at [68, 531] on link "Executory Contracts" at bounding box center [148, 526] width 259 height 24
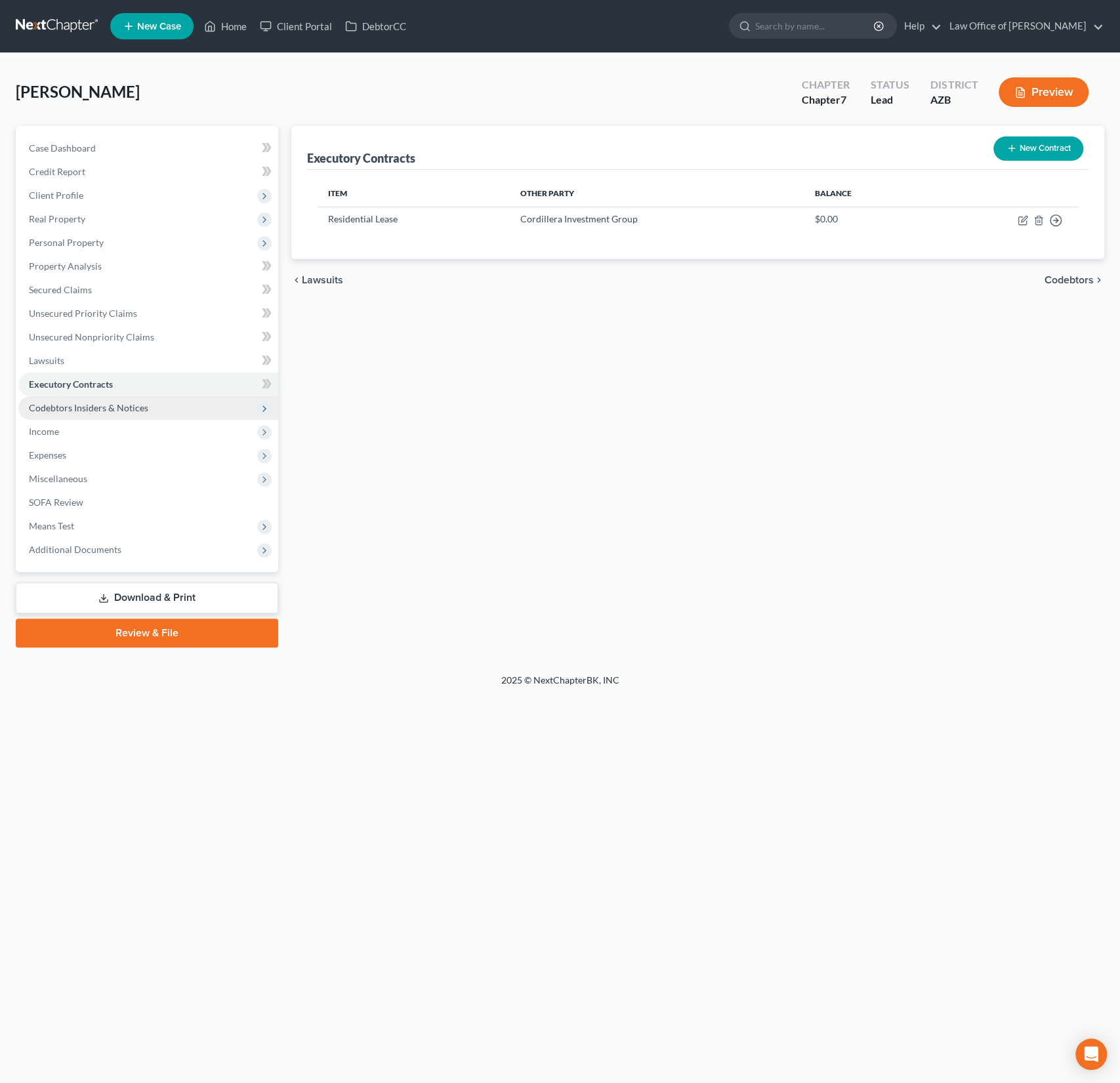
click at [79, 409] on span "Codebtors Insiders & Notices" at bounding box center [88, 408] width 119 height 11
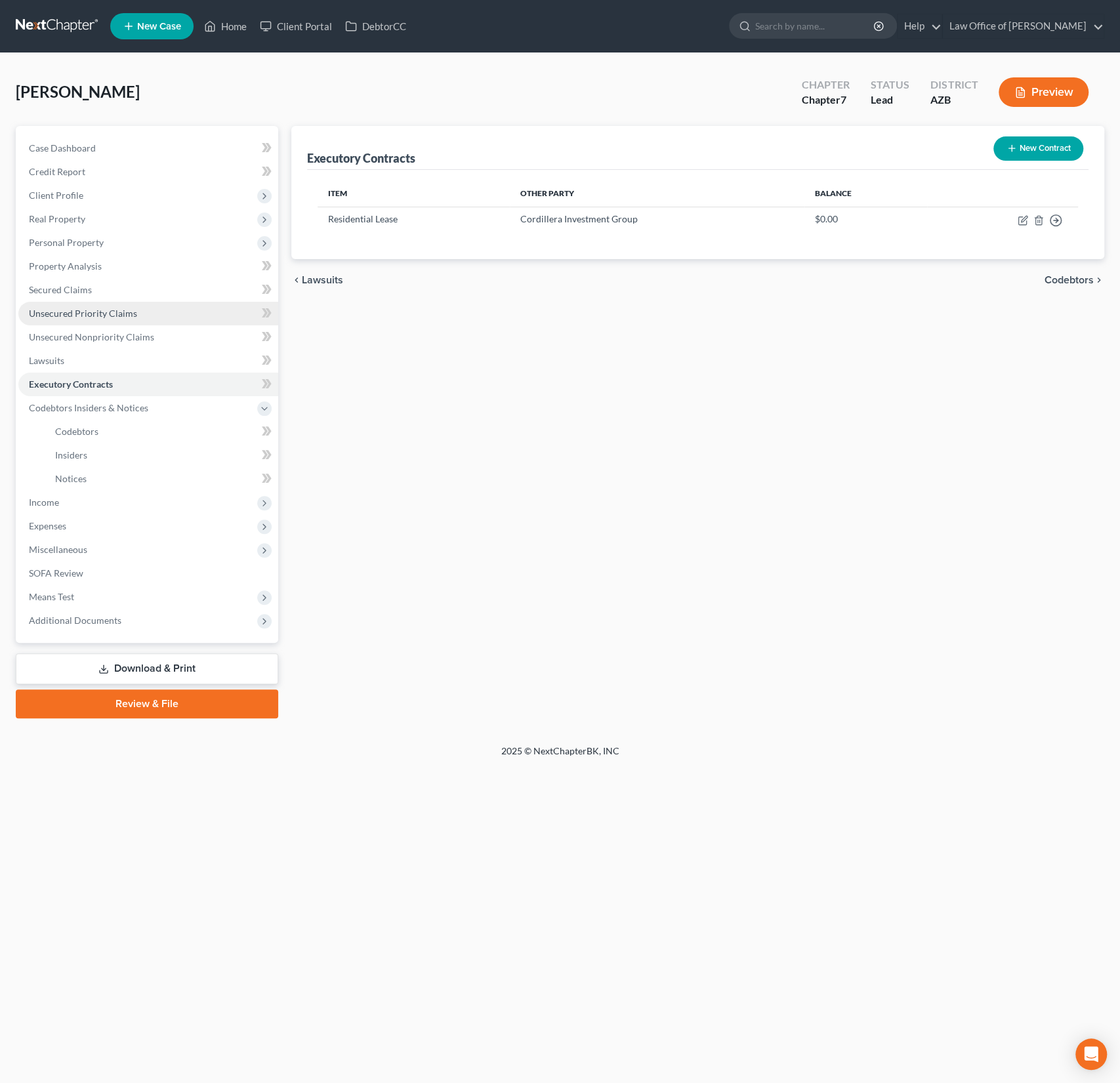
click at [99, 318] on link "Unsecured Priority Claims" at bounding box center [148, 313] width 259 height 24
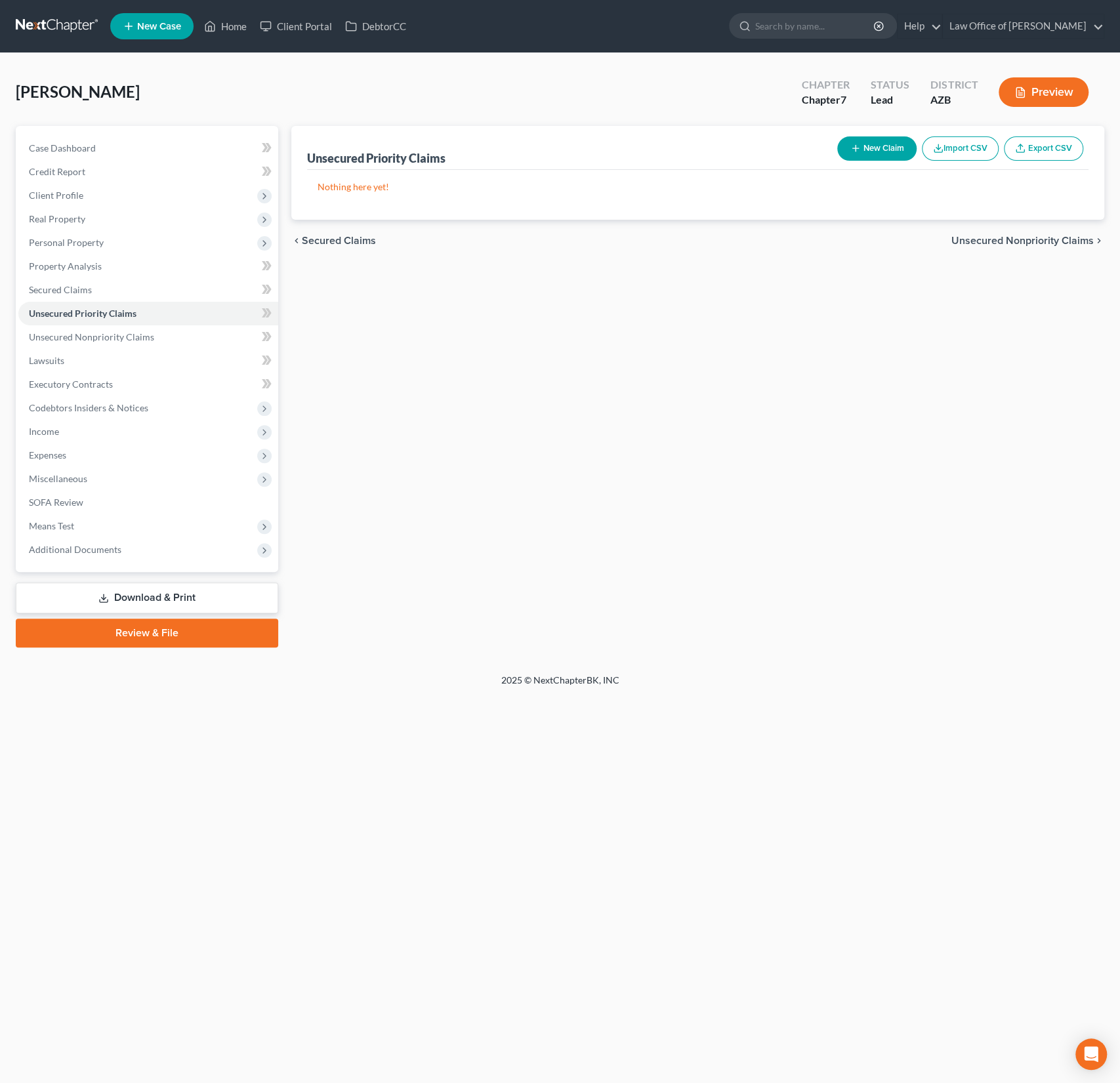
click at [874, 147] on button "New Claim" at bounding box center [876, 149] width 79 height 24
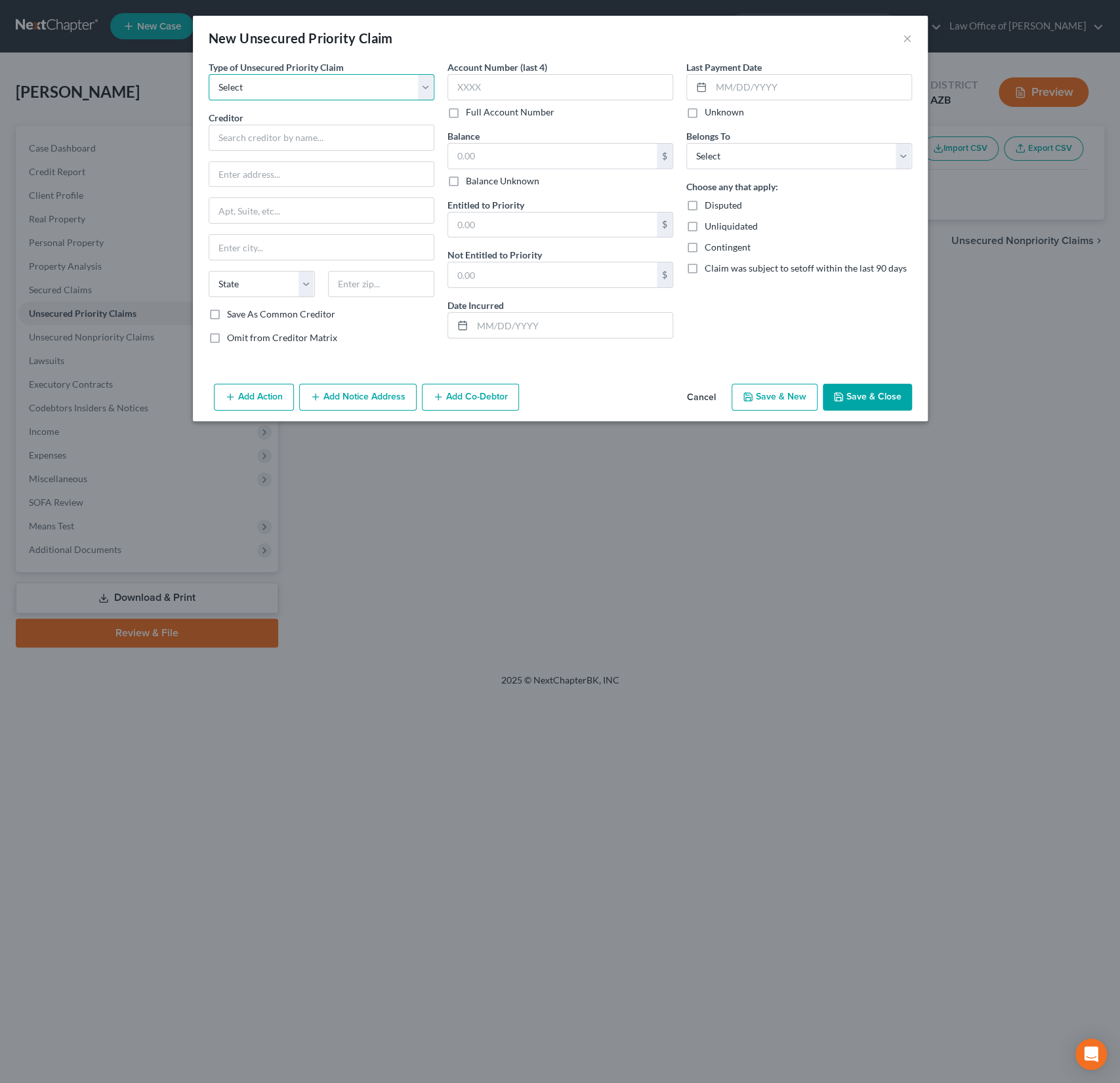
click at [299, 78] on select "Select Taxes & Other Government Units Domestic Support Obligations Extensions o…" at bounding box center [322, 87] width 226 height 26
select select "0"
click at [209, 74] on select "Select Taxes & Other Government Units Domestic Support Obligations Extensions o…" at bounding box center [322, 87] width 226 height 26
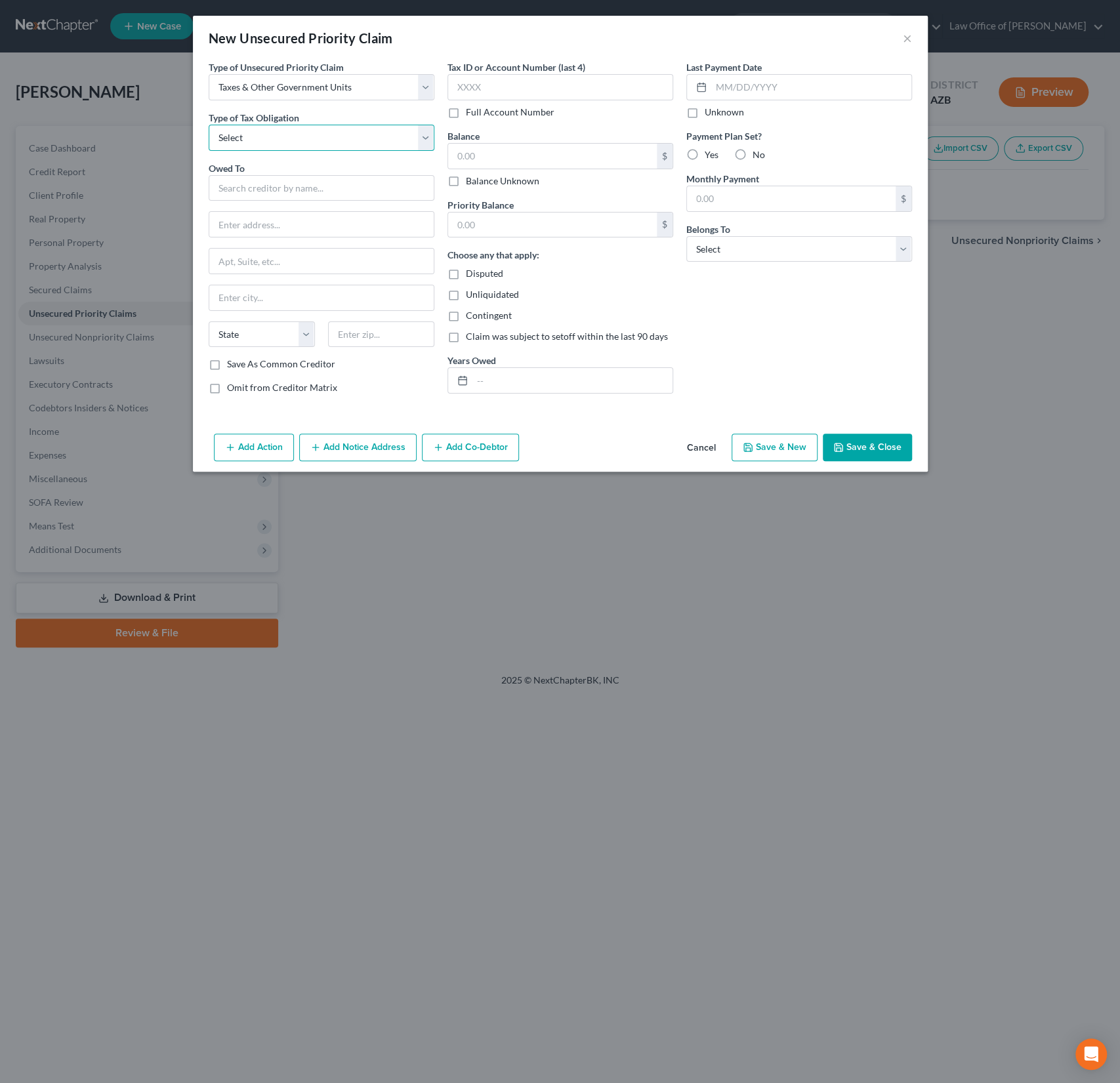
click at [277, 141] on select "Select Federal City State Franchise Tax Board Other" at bounding box center [322, 137] width 226 height 26
select select "0"
click at [209, 124] on select "Select Federal City State Franchise Tax Board Other" at bounding box center [322, 137] width 226 height 26
click at [277, 197] on input "text" at bounding box center [322, 188] width 226 height 26
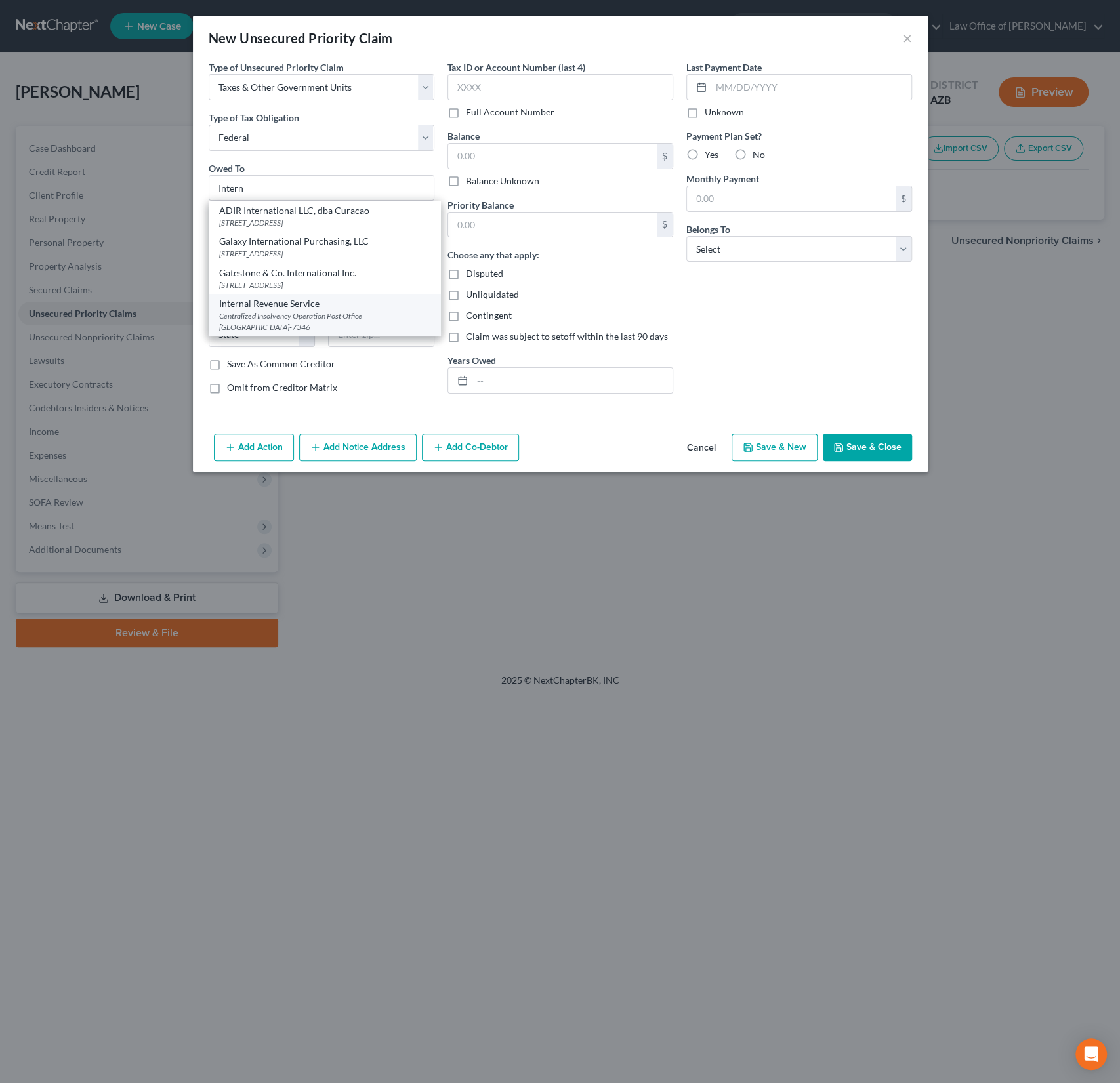
click at [279, 317] on div "Centralized Insolvency Operation Post Office Box 7346, Philadelphia, PA 19101-7…" at bounding box center [325, 321] width 212 height 22
type input "Internal Revenue Service"
type input "Centralized Insolvency Operation"
type input "Post Office Box 7346"
type input "Philadelphia"
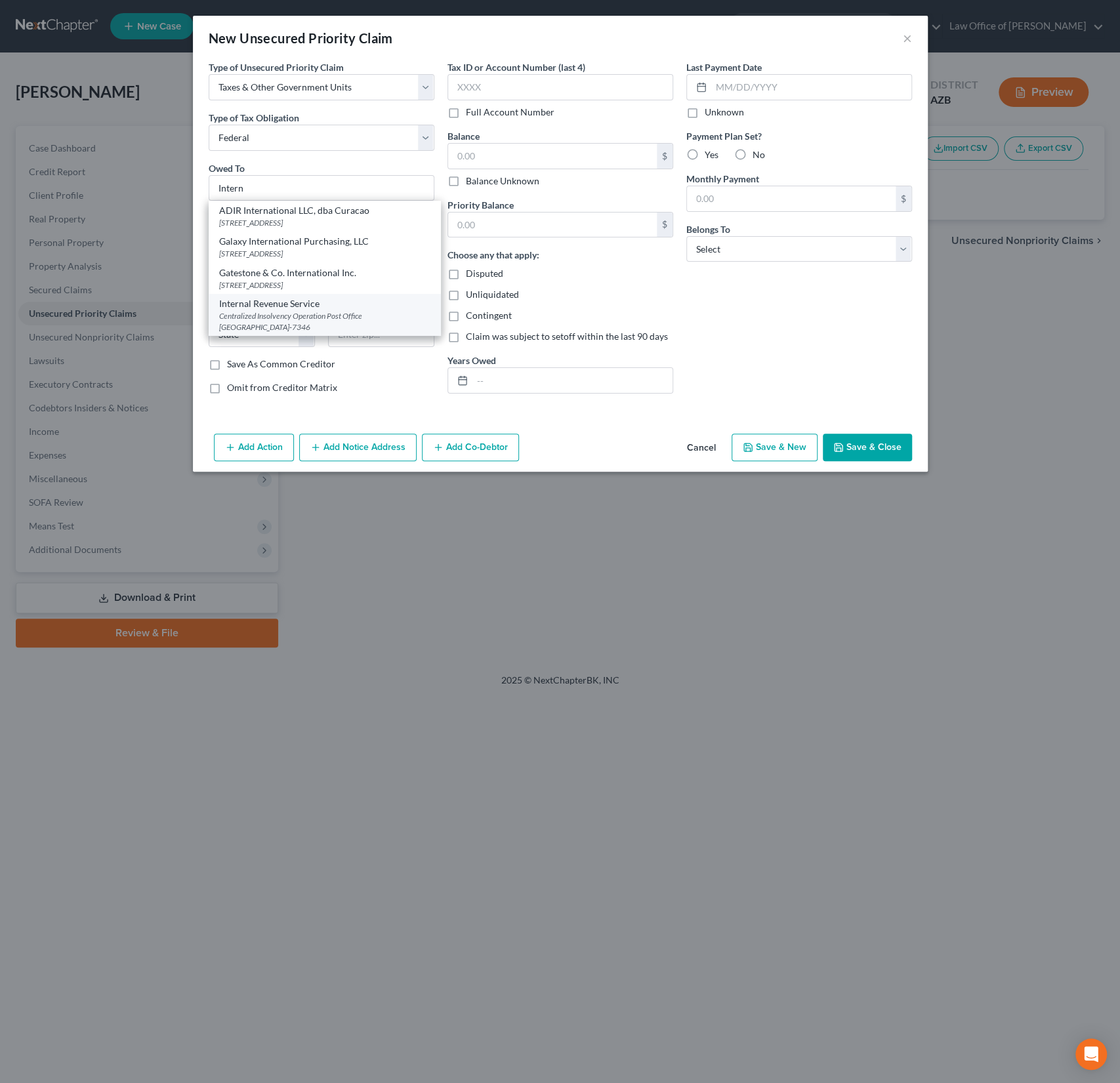
select select "39"
type input "19101-7346"
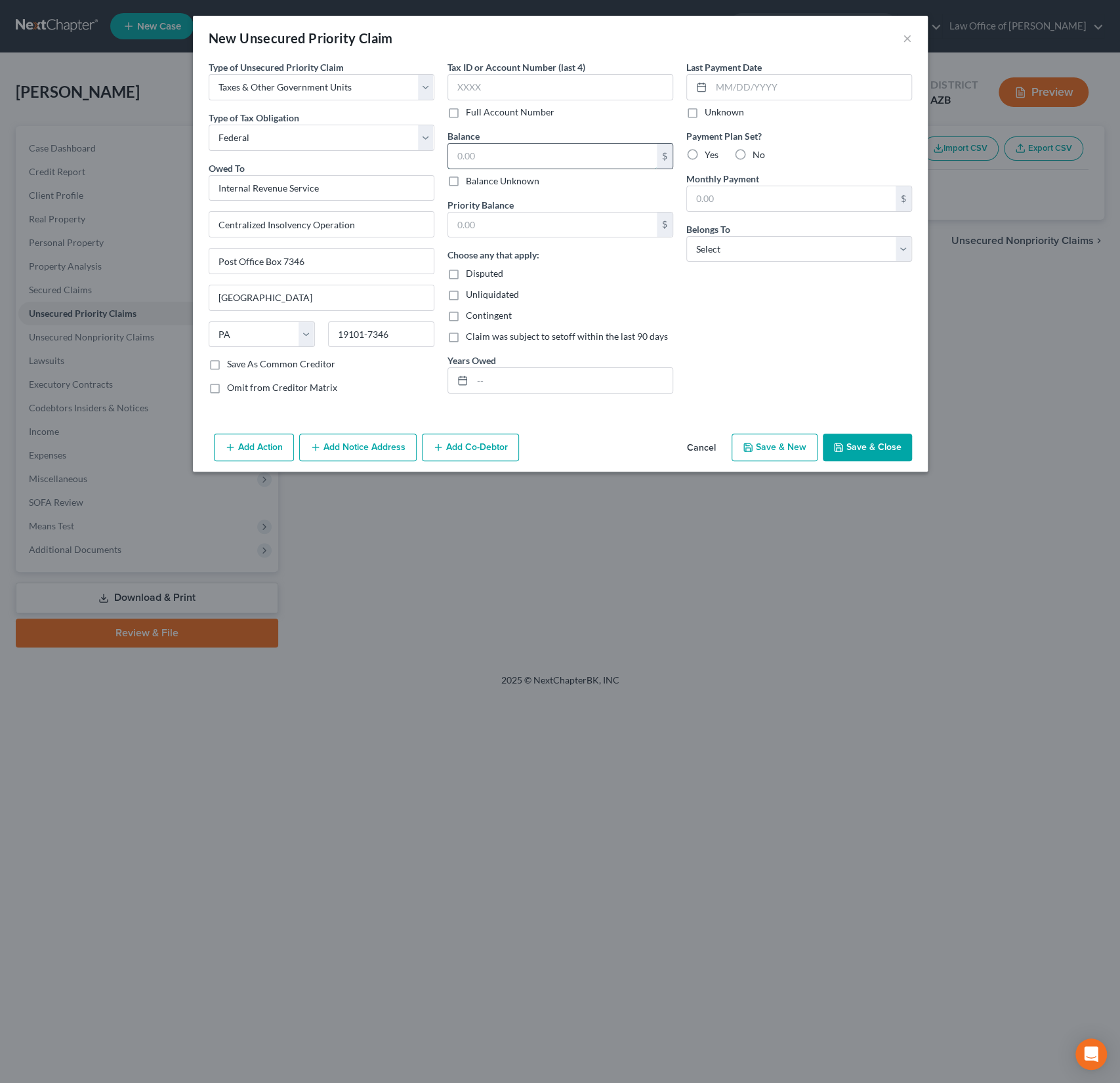
click at [491, 166] on input "text" at bounding box center [552, 156] width 209 height 25
type input "1,150"
click at [507, 227] on input "text" at bounding box center [552, 224] width 209 height 25
type input "1,150"
click at [496, 377] on input "text" at bounding box center [573, 380] width 200 height 25
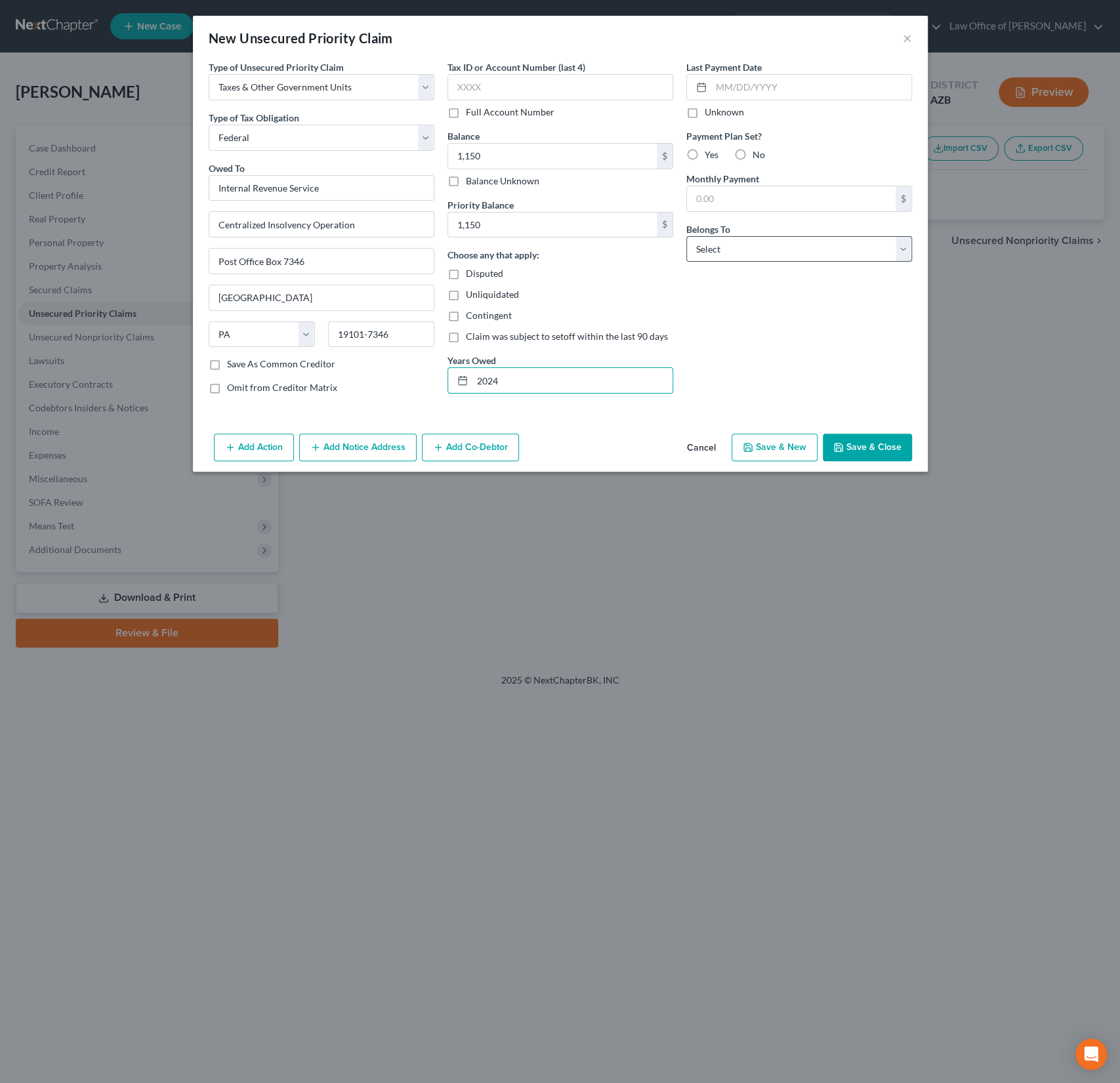
type input "2024"
click at [775, 245] on select "Select Debtor 1 Only Debtor 2 Only Debtor 1 And Debtor 2 Only At Least One Of T…" at bounding box center [799, 249] width 226 height 26
select select "0"
click at [686, 236] on select "Select Debtor 1 Only Debtor 2 Only Debtor 1 And Debtor 2 Only At Least One Of T…" at bounding box center [799, 249] width 226 height 26
click at [871, 453] on button "Save & Close" at bounding box center [867, 447] width 89 height 28
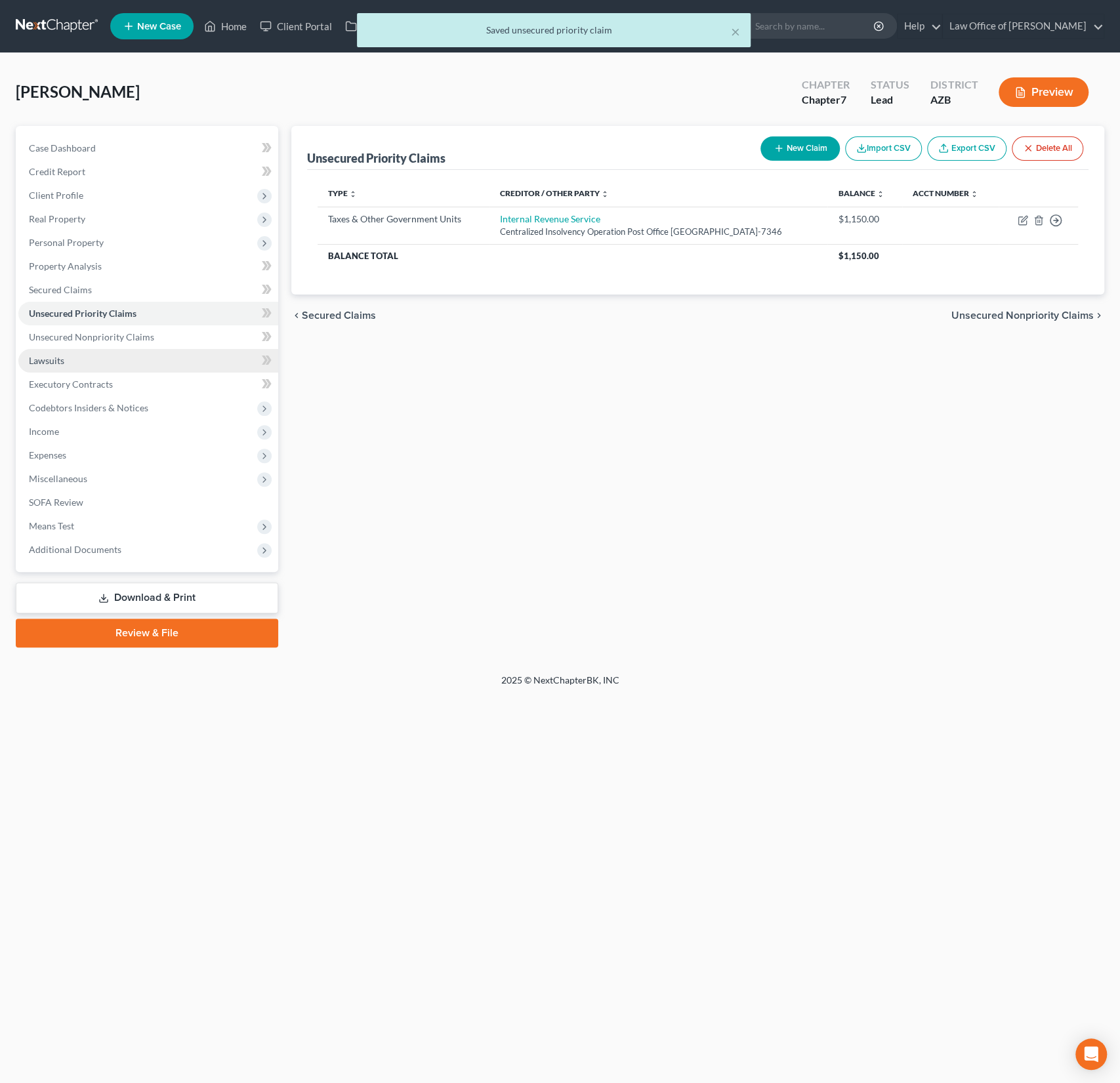
click at [86, 350] on link "Lawsuits" at bounding box center [148, 360] width 259 height 24
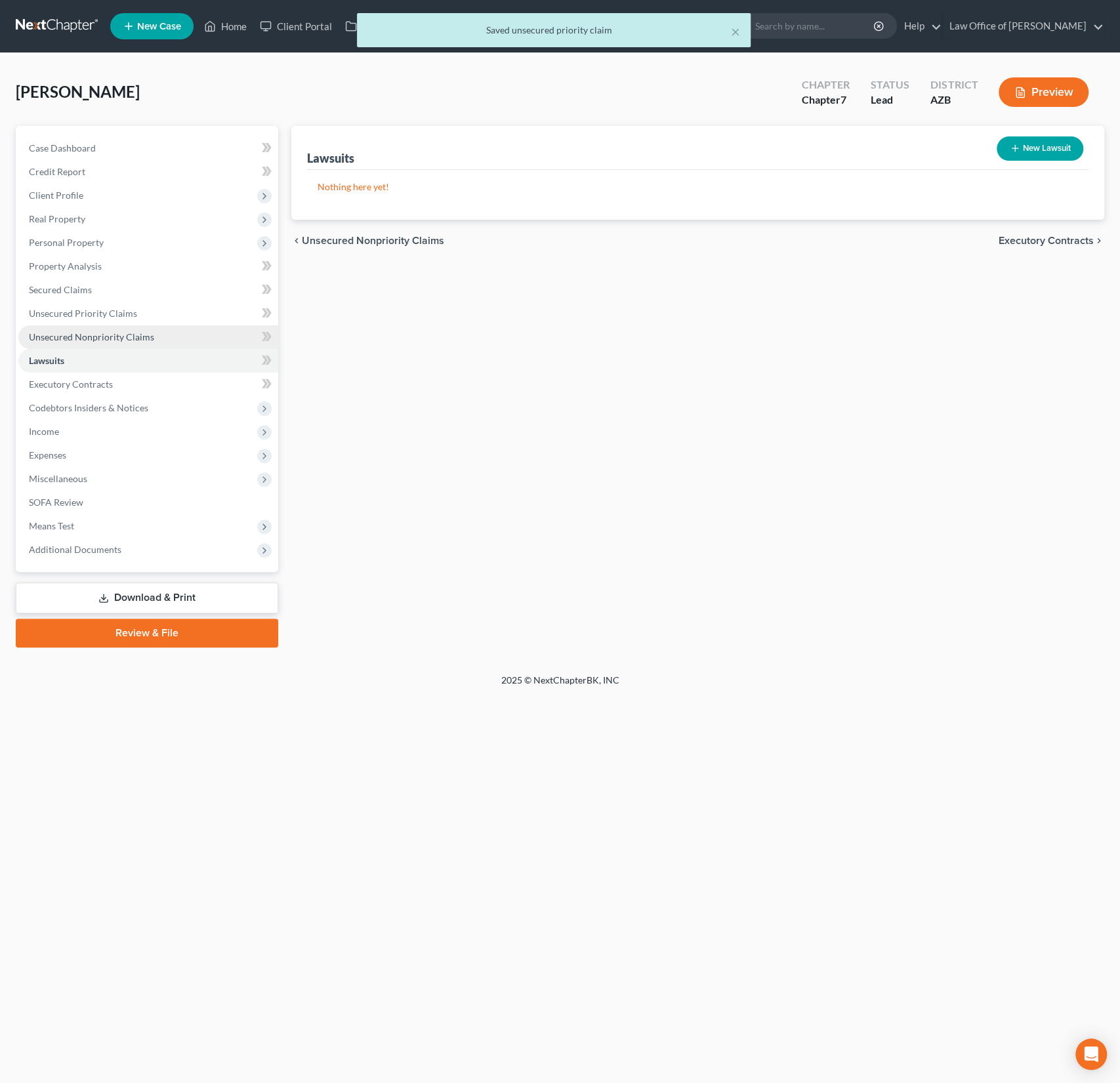
click at [74, 340] on span "Unsecured Nonpriority Claims" at bounding box center [91, 337] width 125 height 11
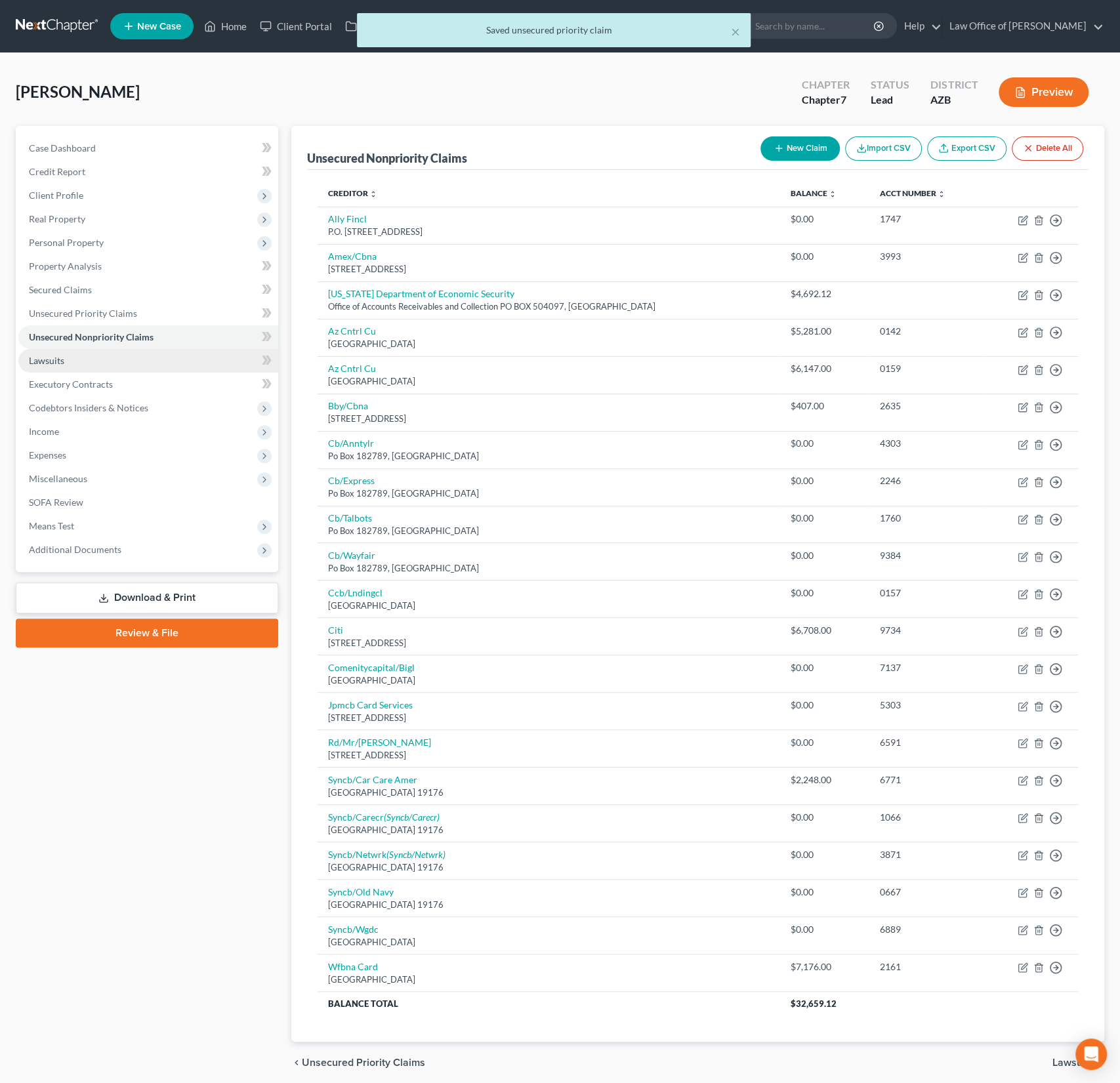
click at [73, 366] on link "Lawsuits" at bounding box center [148, 360] width 259 height 24
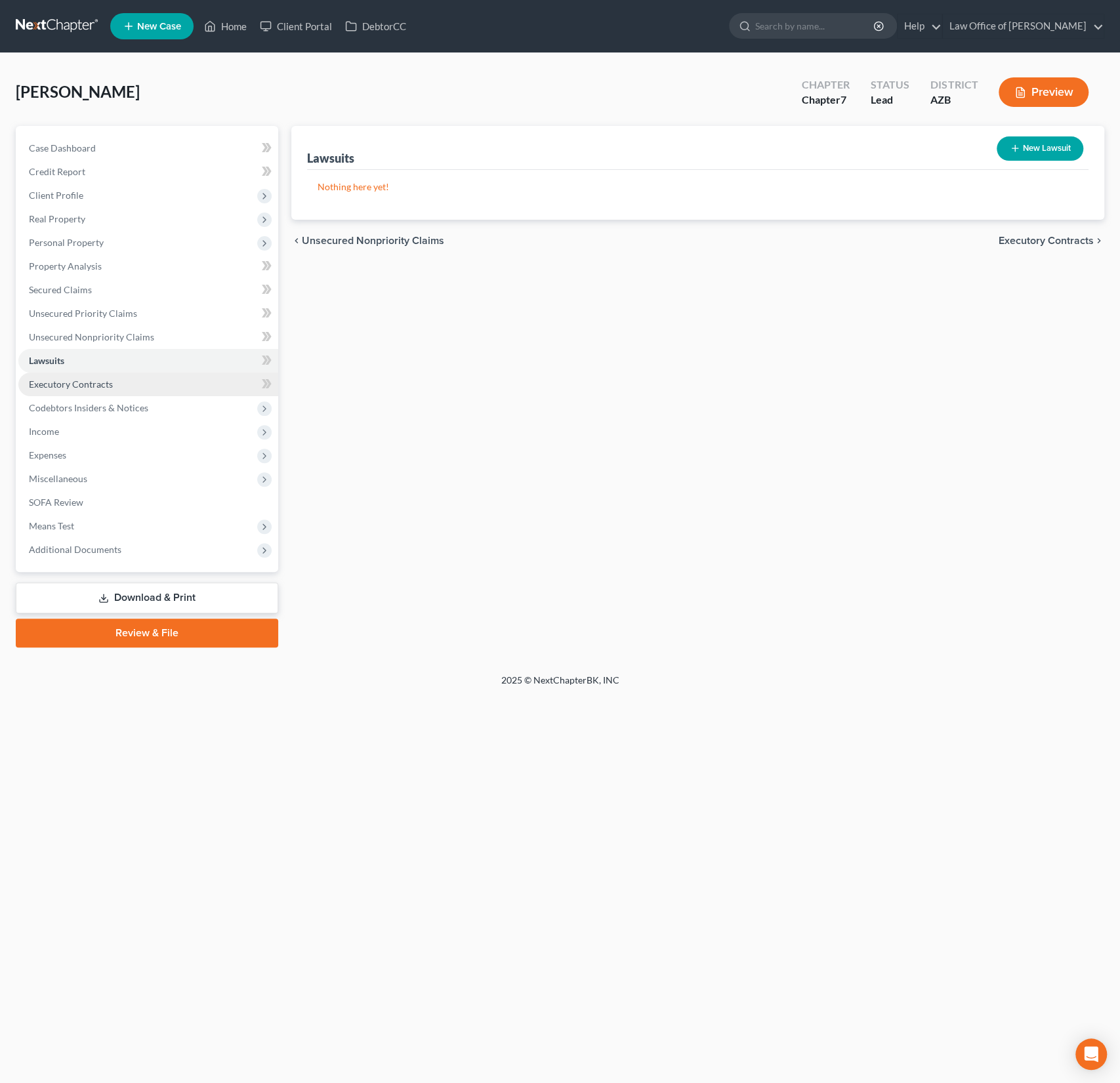
click at [76, 382] on span "Executory Contracts" at bounding box center [70, 385] width 84 height 11
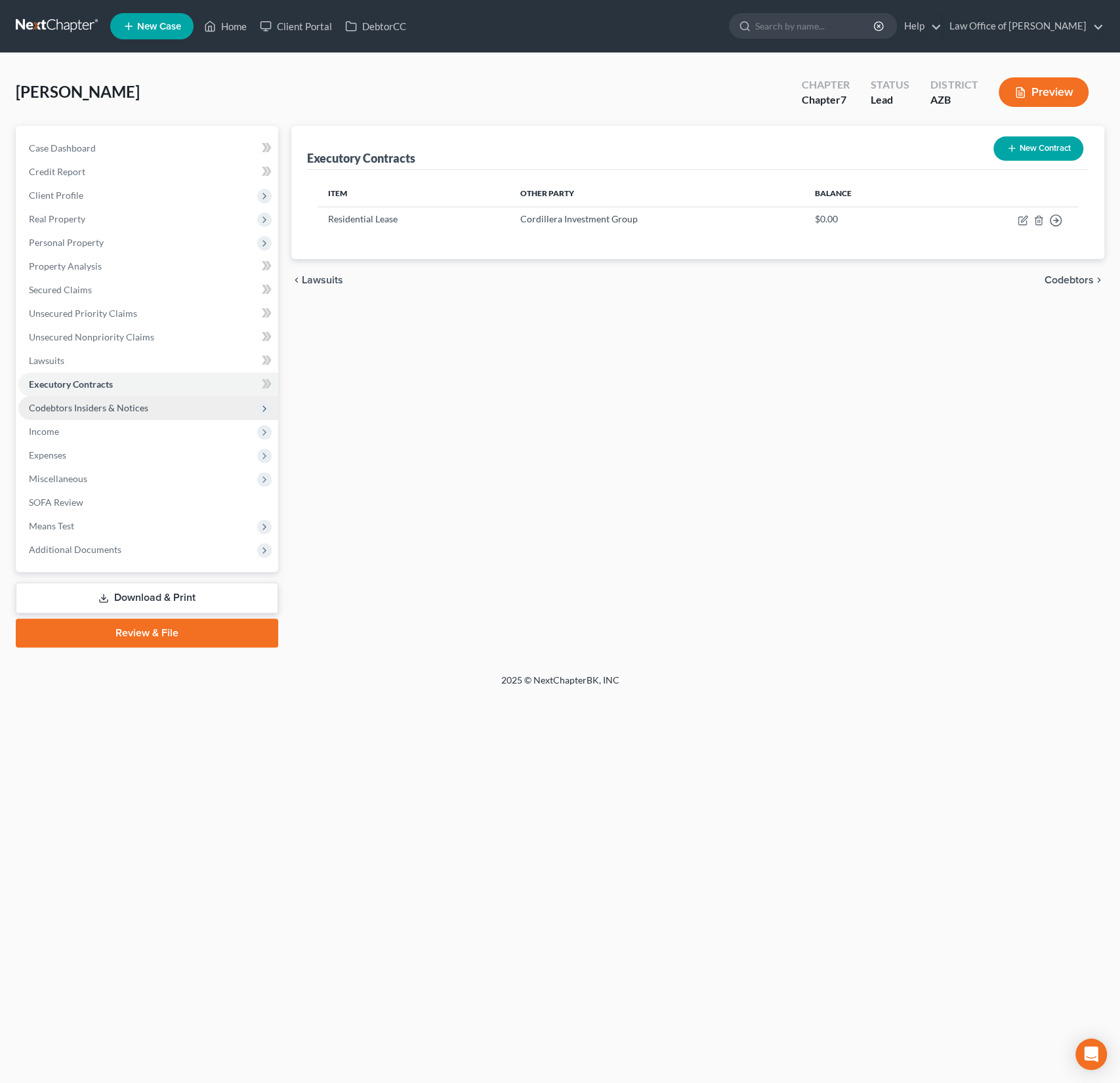
click at [77, 402] on span "Codebtors Insiders & Notices" at bounding box center [88, 408] width 119 height 11
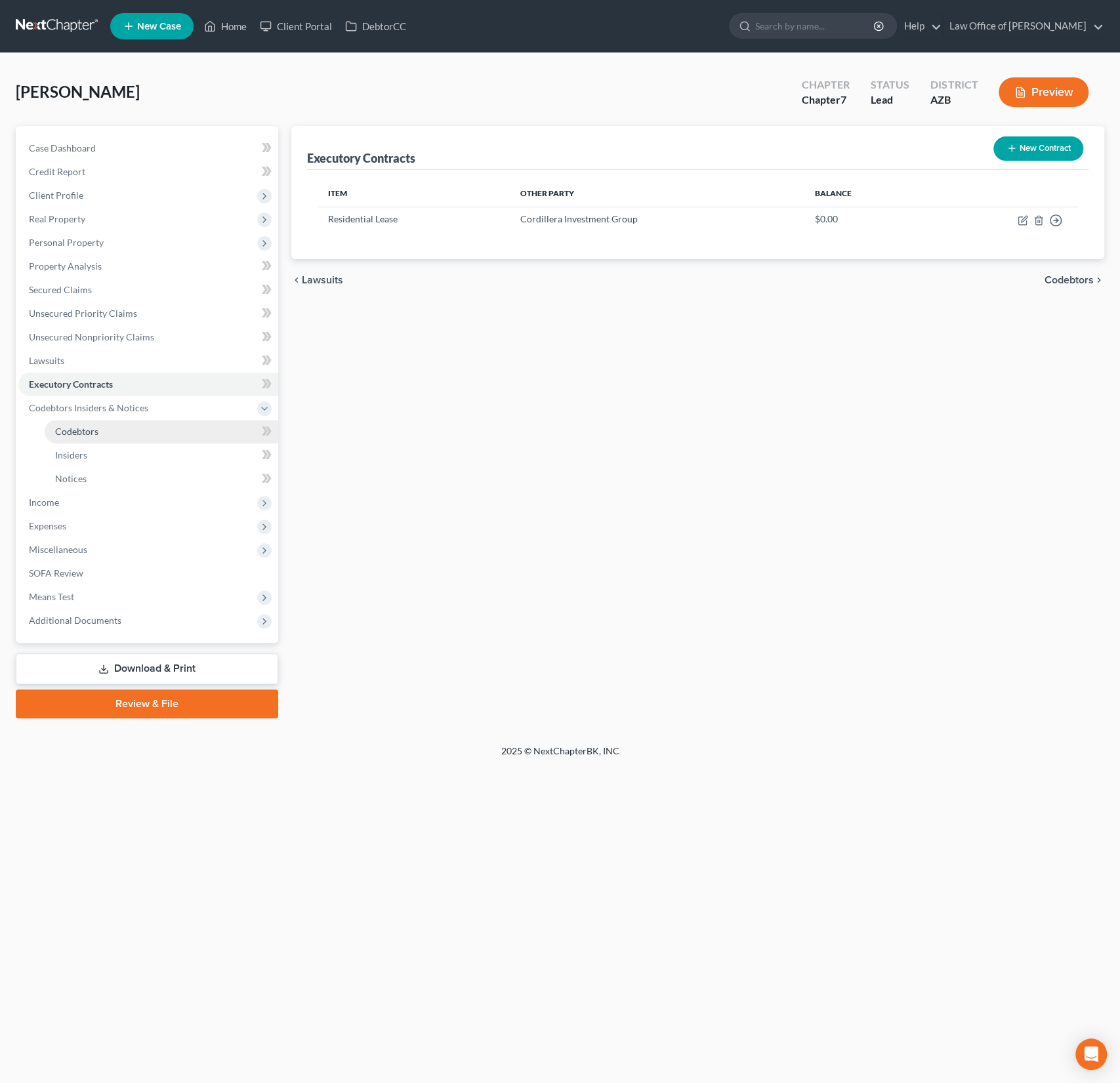
click at [76, 427] on span "Codebtors" at bounding box center [76, 432] width 44 height 11
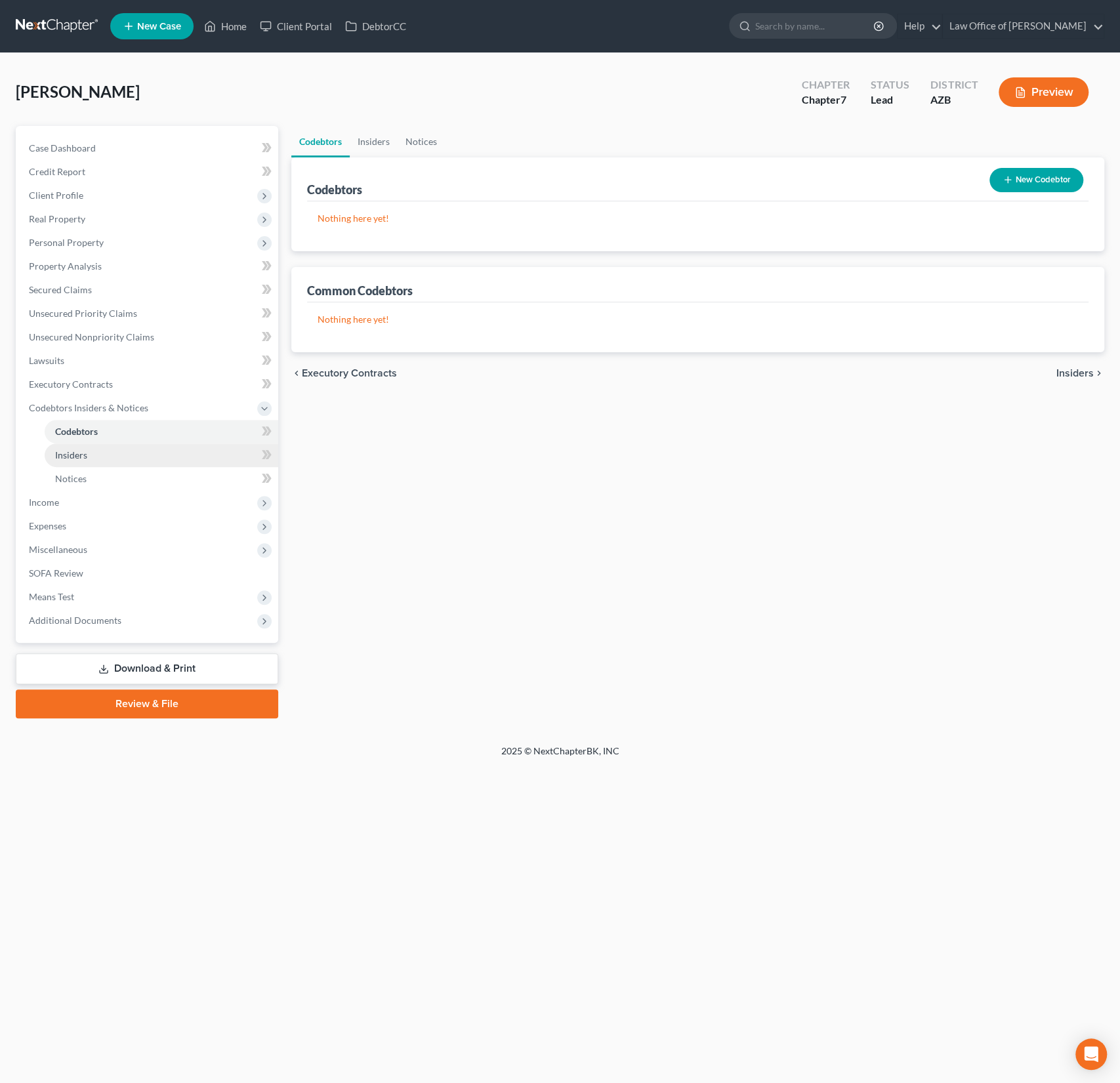
click at [77, 450] on span "Insiders" at bounding box center [71, 455] width 32 height 11
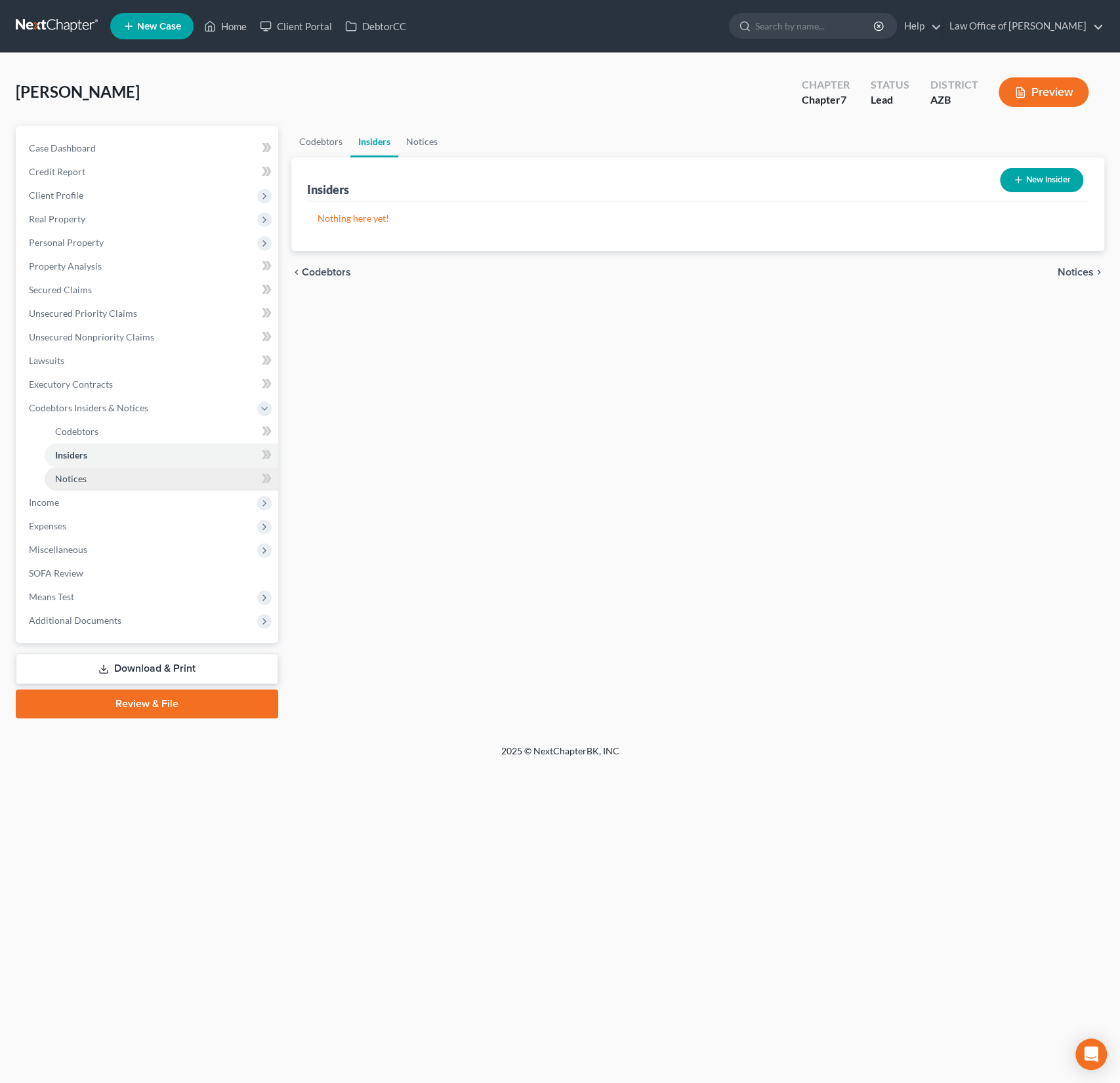
click at [75, 483] on span "Notices" at bounding box center [71, 479] width 31 height 11
click at [61, 500] on span "Income" at bounding box center [148, 503] width 259 height 24
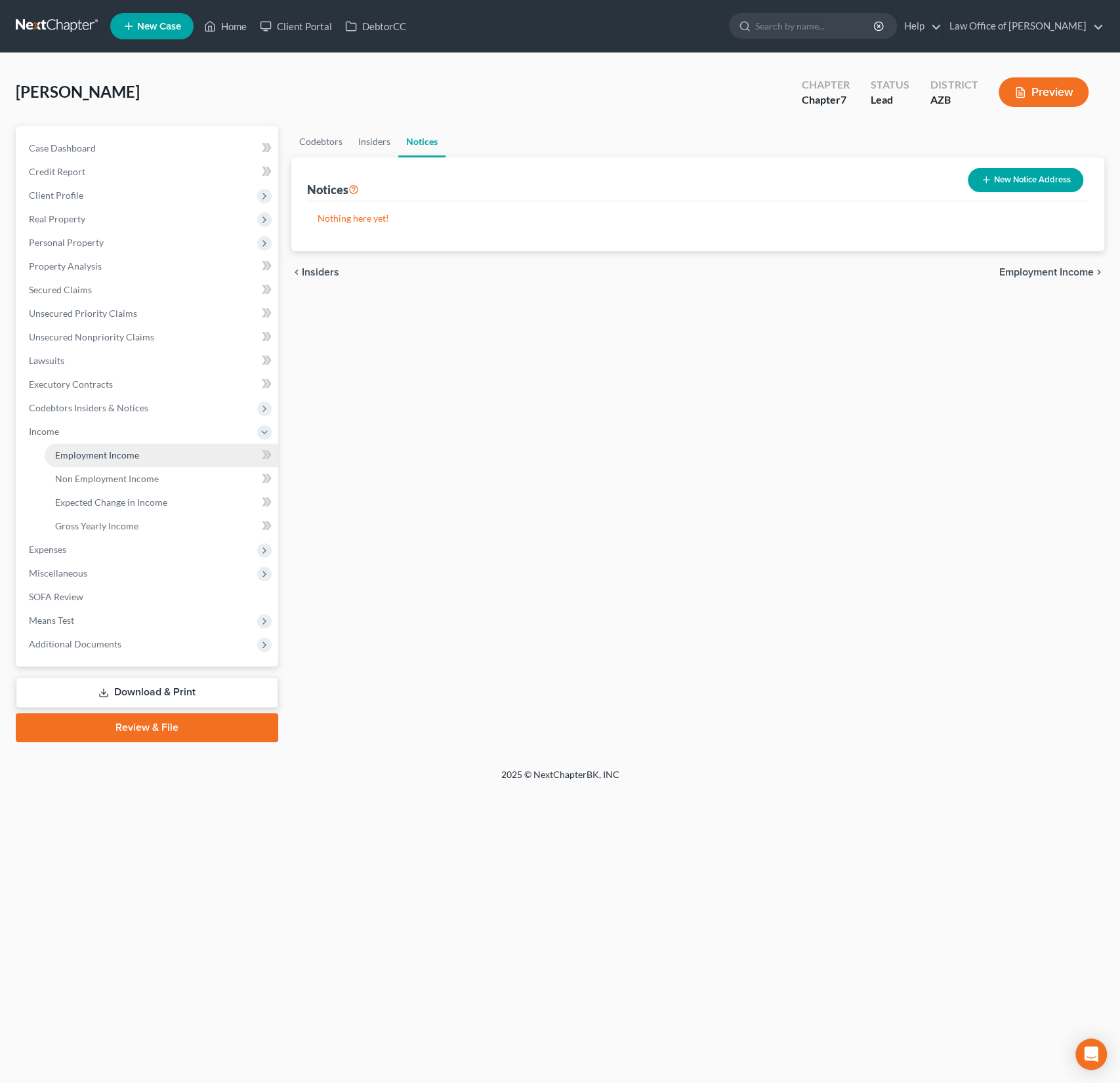
click at [100, 465] on link "Employment Income" at bounding box center [161, 455] width 234 height 24
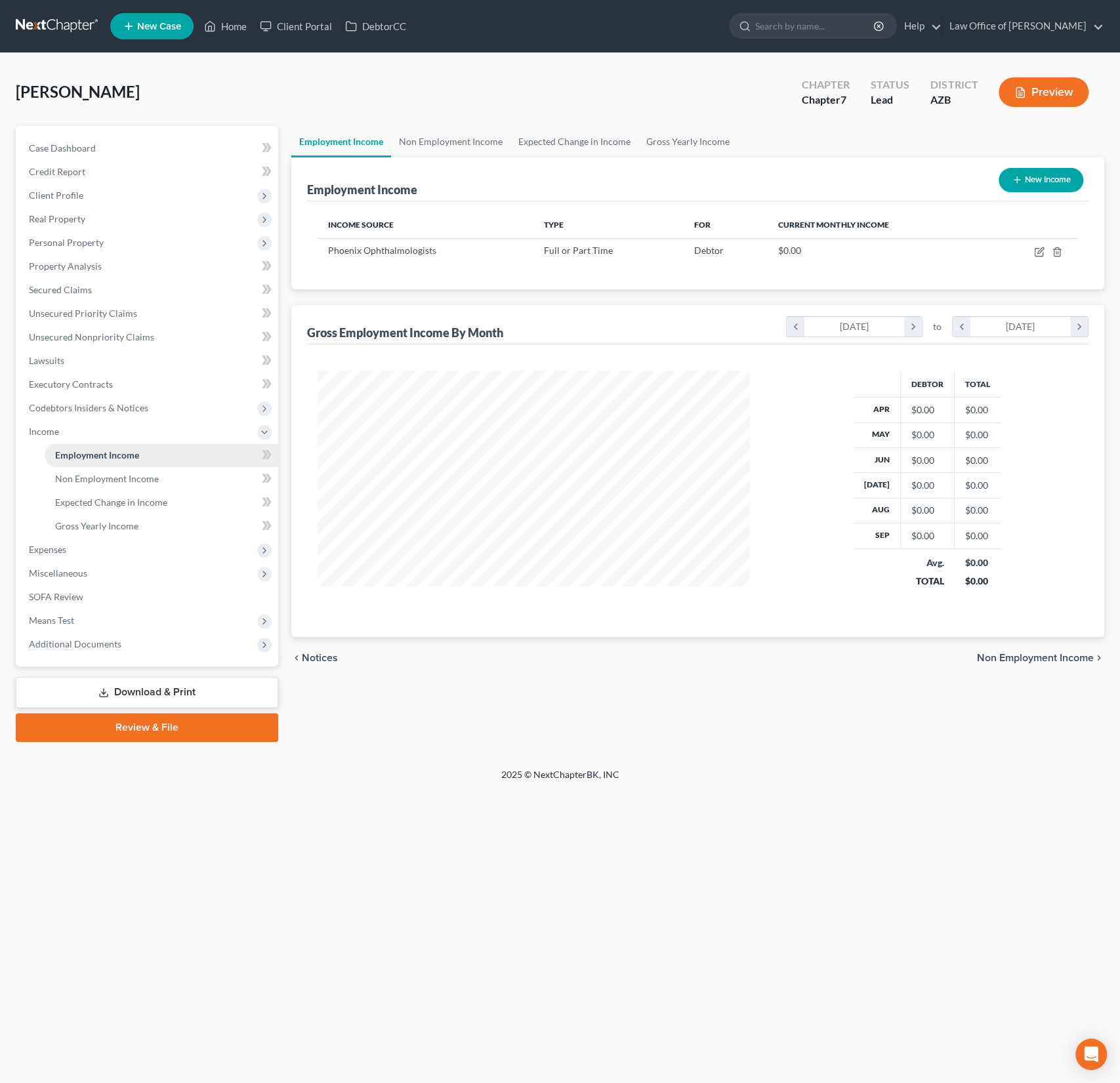
scroll to position [234, 459]
click at [1041, 249] on icon "button" at bounding box center [1039, 252] width 11 height 11
select select "0"
select select "3"
select select "1"
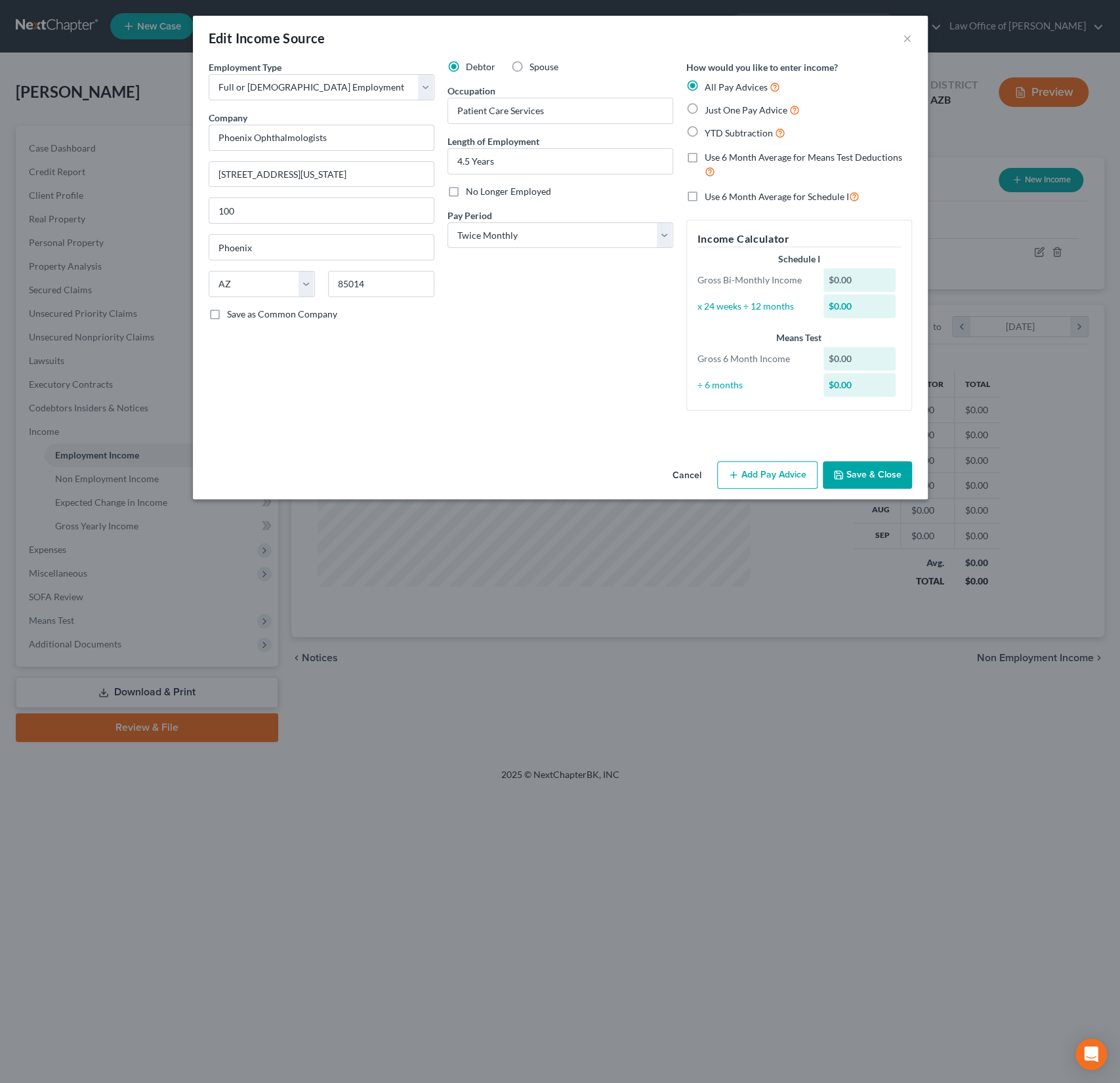
click at [706, 132] on span "YTD Subtraction" at bounding box center [738, 133] width 68 height 11
click at [710, 132] on input "YTD Subtraction" at bounding box center [714, 129] width 9 height 9
radio input "true"
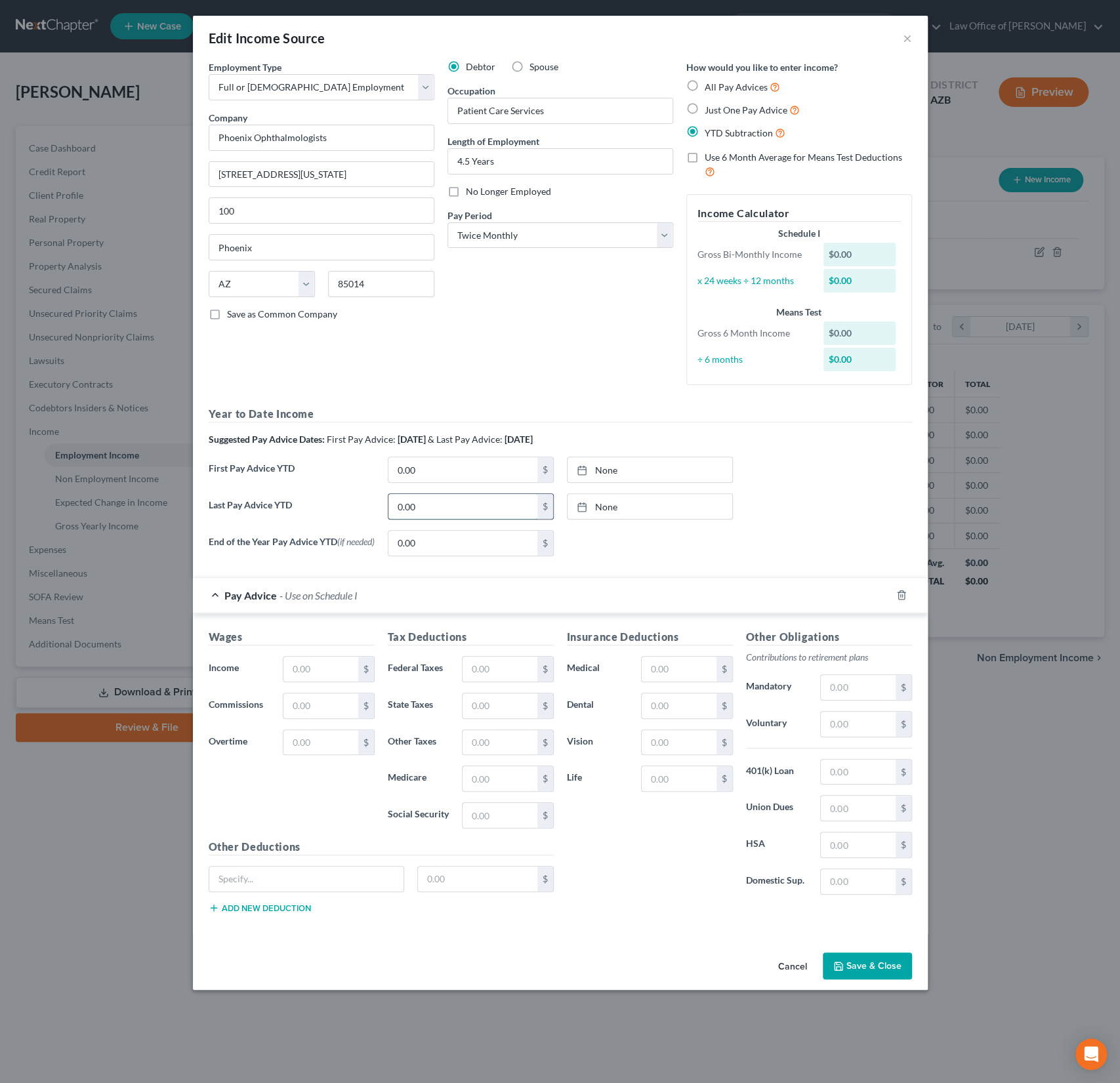
click at [439, 510] on input "0.00" at bounding box center [462, 506] width 149 height 25
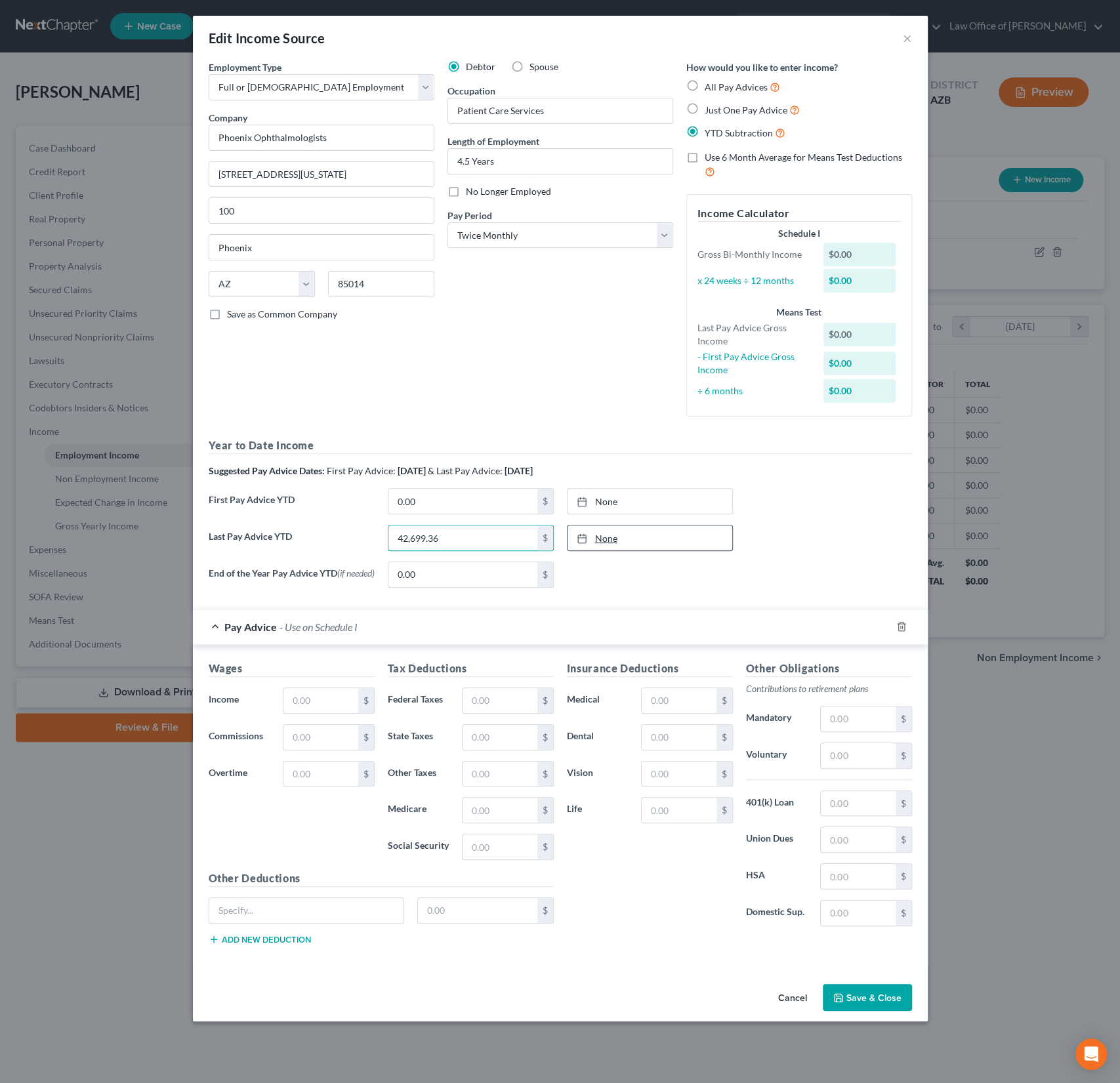
type input "42,699.36"
click at [610, 533] on link "None" at bounding box center [650, 538] width 164 height 25
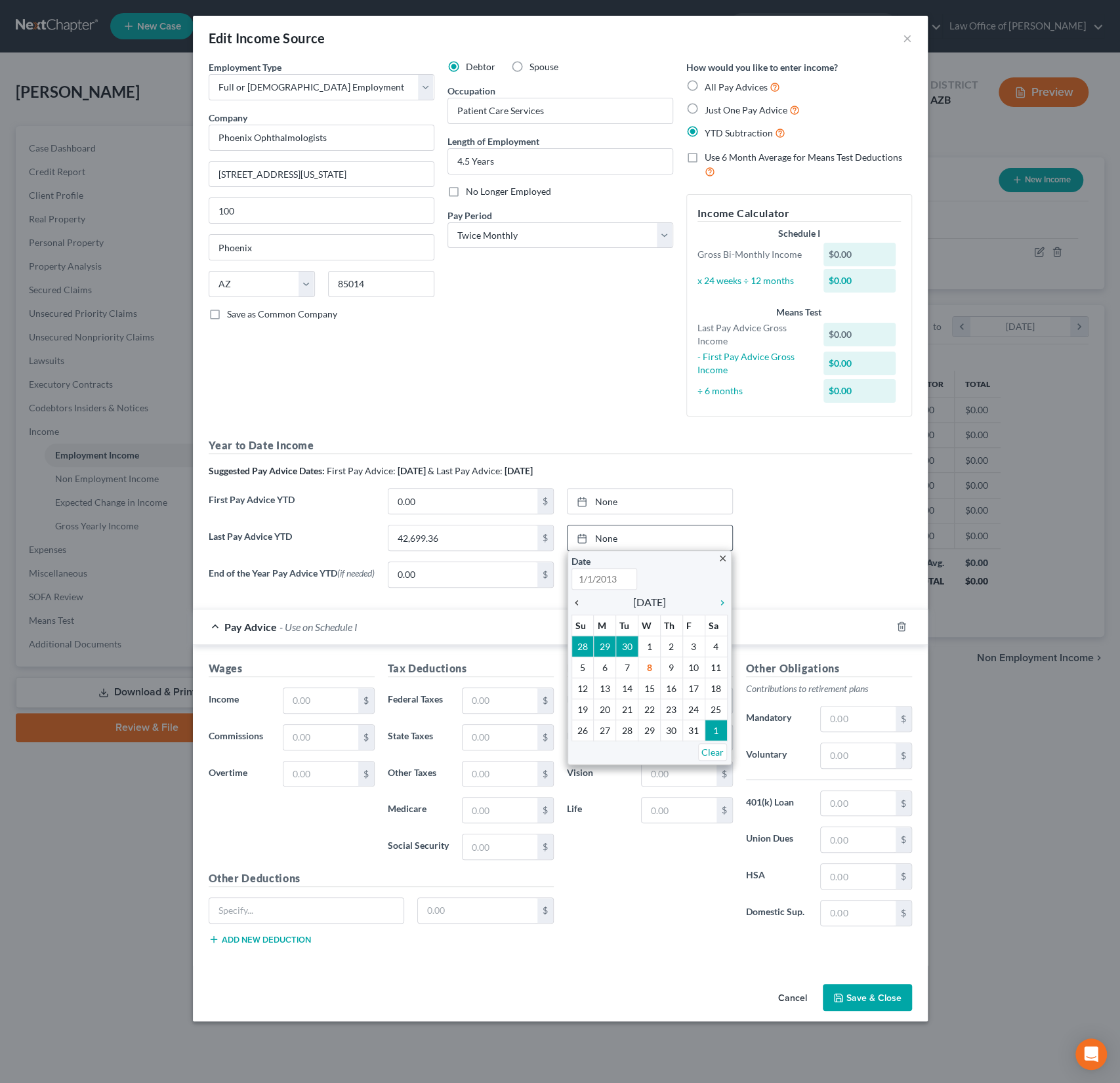
click at [576, 600] on icon "chevron_left" at bounding box center [580, 603] width 17 height 11
type input "10/8/2025"
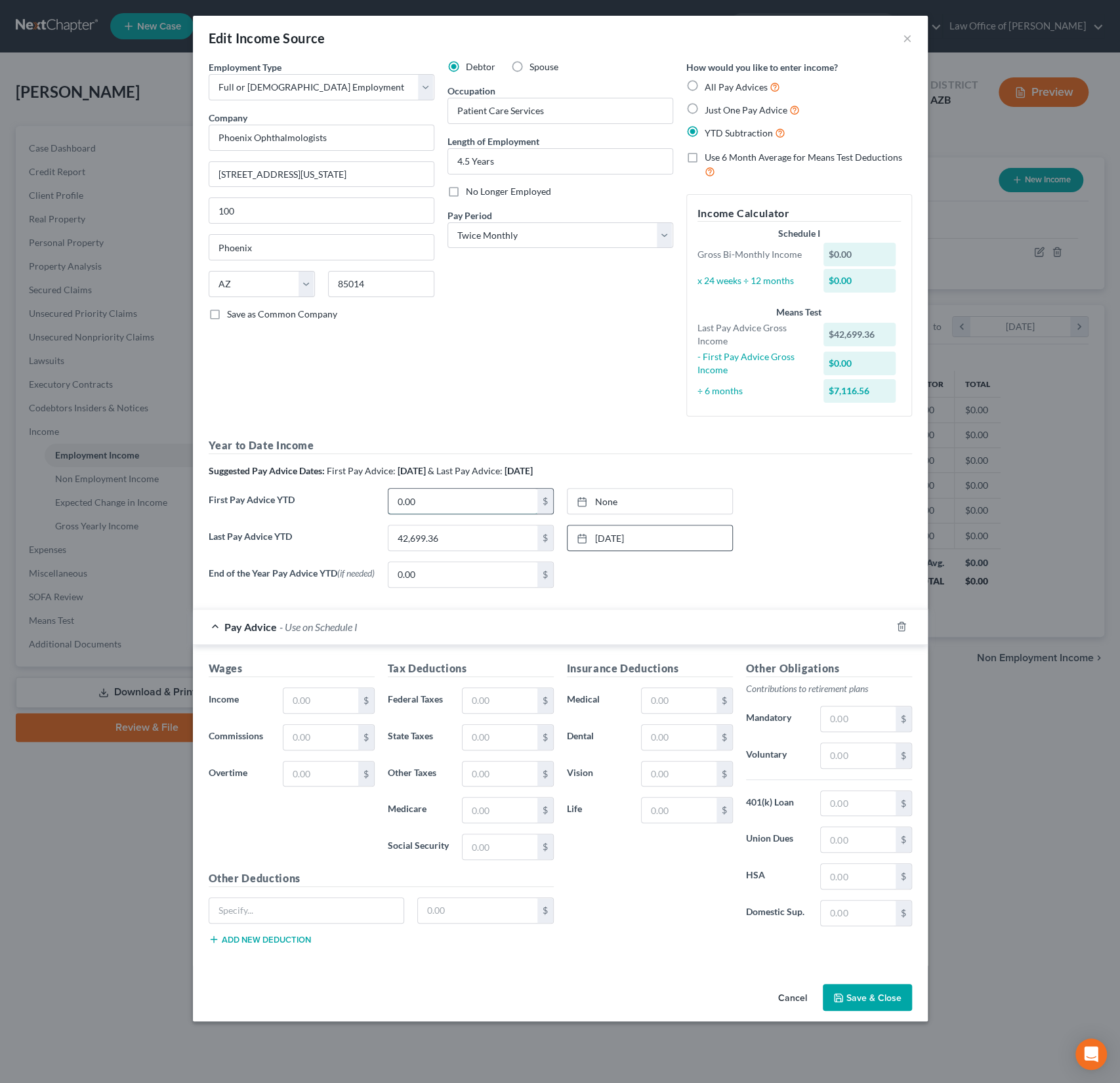
click at [420, 505] on input "0.00" at bounding box center [462, 501] width 149 height 25
drag, startPoint x: 443, startPoint y: 503, endPoint x: 358, endPoint y: 495, distance: 85.4
click at [358, 495] on div "First Pay Advice YTD 0.00 $ None close Date Time chevron_left October 2025 chev…" at bounding box center [560, 506] width 716 height 36
type input "16,504.74"
click at [612, 501] on link "None" at bounding box center [650, 501] width 164 height 25
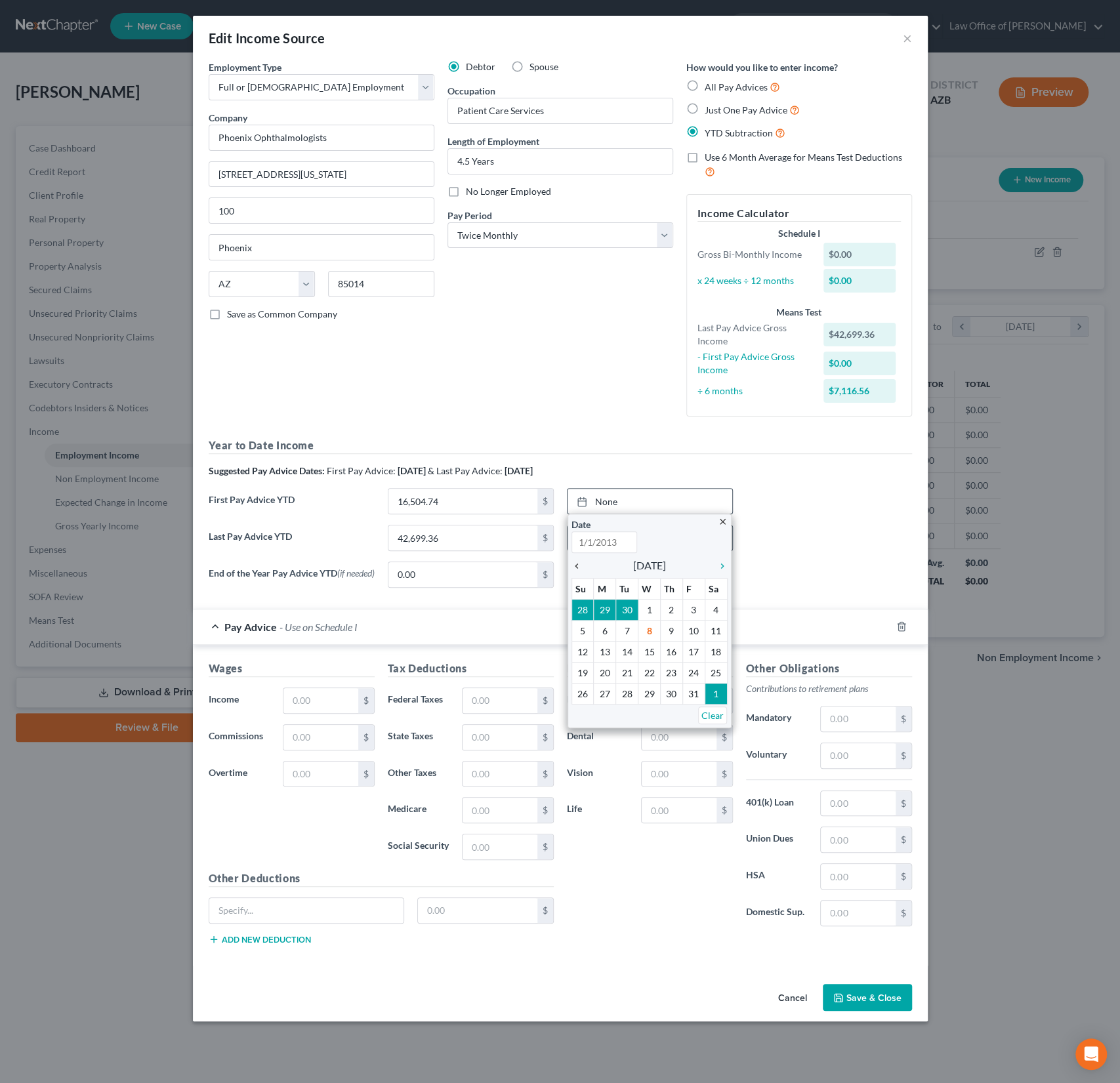
click at [579, 563] on icon "chevron_left" at bounding box center [580, 566] width 17 height 11
type input "10/8/2025"
click at [579, 563] on icon "chevron_left" at bounding box center [580, 566] width 17 height 11
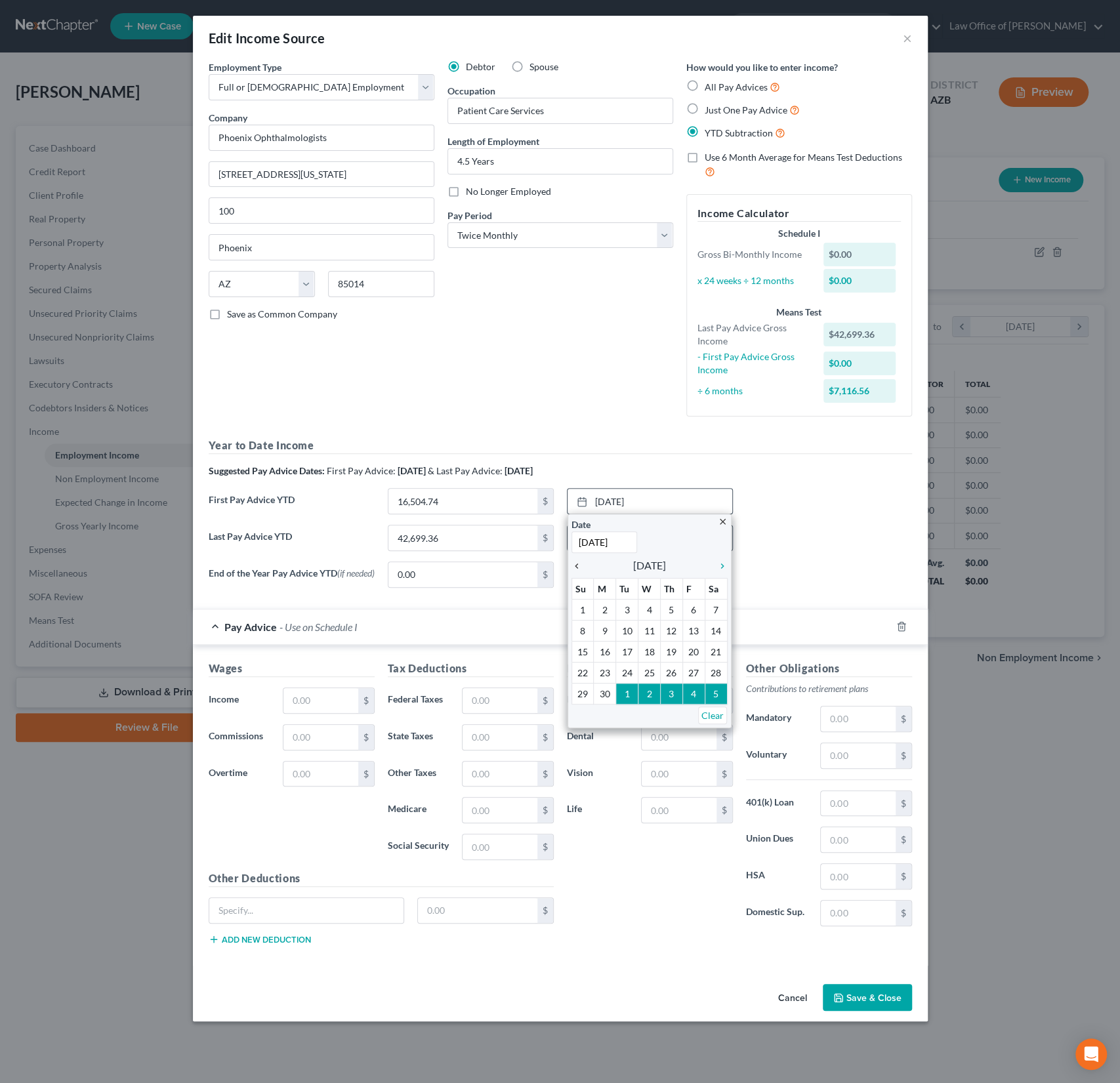
click at [579, 563] on icon "chevron_left" at bounding box center [580, 566] width 17 height 11
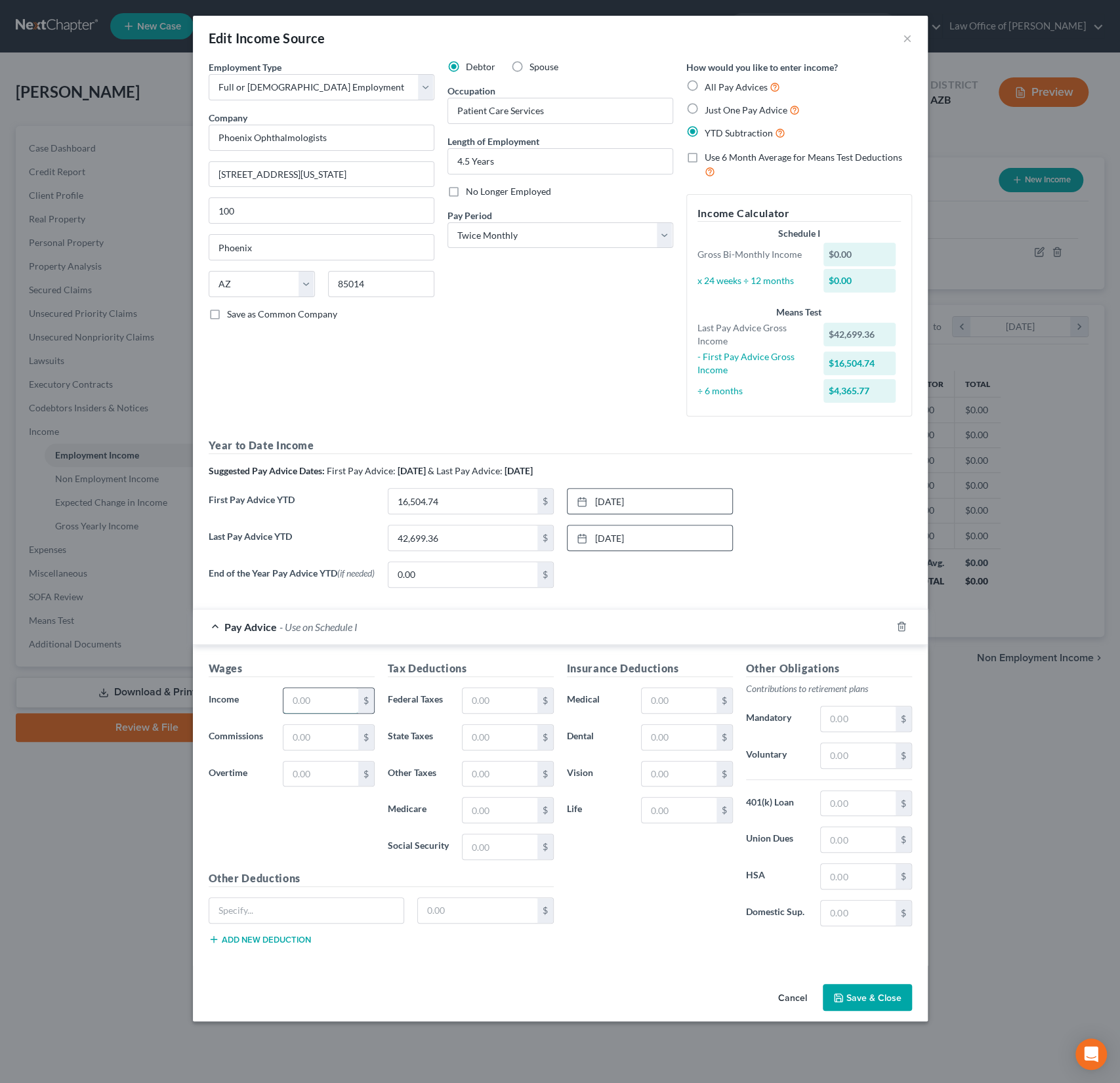
click at [333, 705] on input "text" at bounding box center [320, 701] width 74 height 25
type input "2,326.22"
click at [862, 758] on input "text" at bounding box center [858, 756] width 74 height 25
type input "22.53"
click at [666, 814] on input "text" at bounding box center [679, 810] width 74 height 25
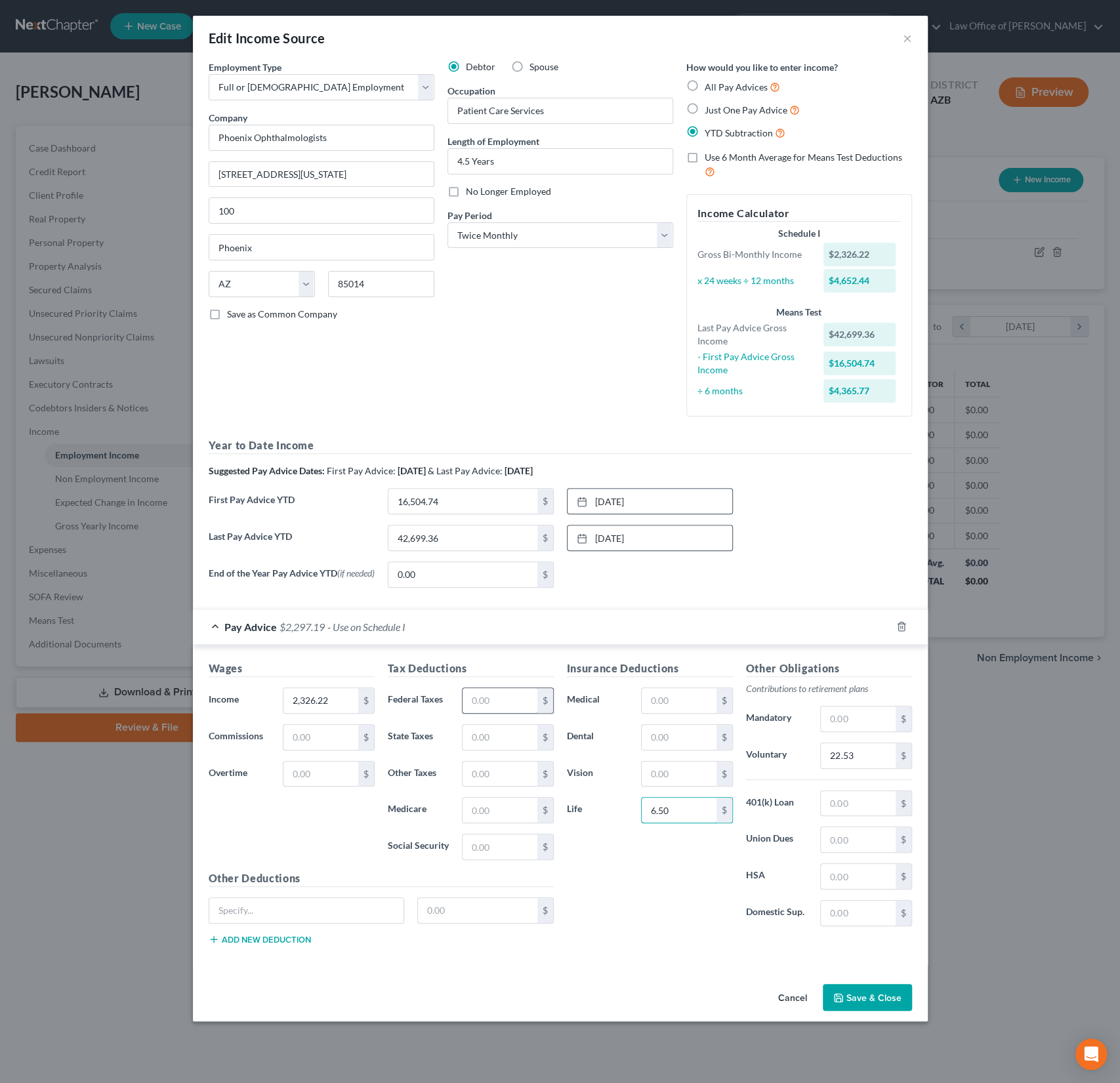
type input "6.50"
click at [482, 701] on input "text" at bounding box center [500, 701] width 74 height 25
type input "181.99"
click at [481, 843] on input "text" at bounding box center [500, 846] width 74 height 25
type input "139.31"
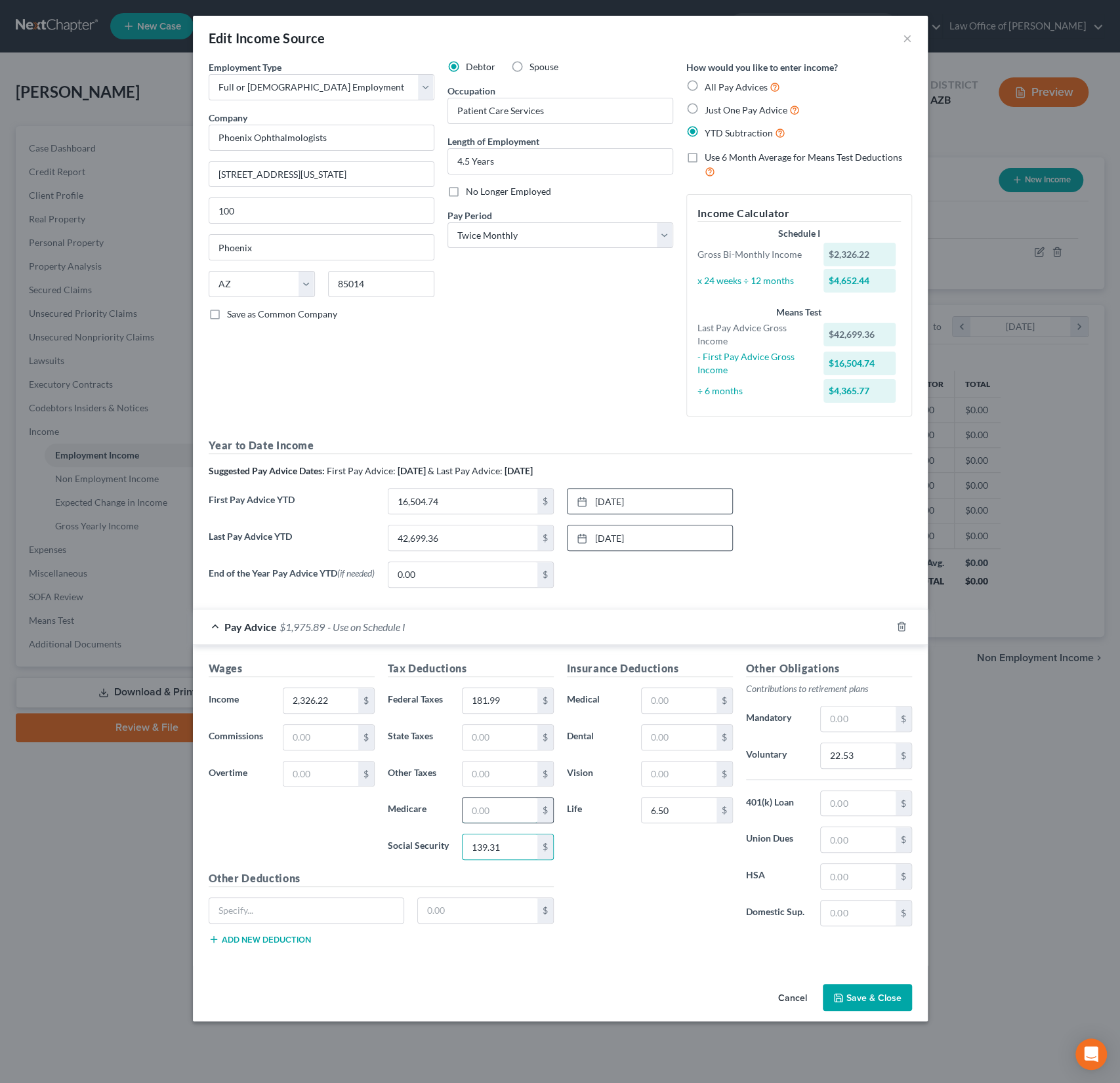
click at [502, 821] on input "text" at bounding box center [500, 810] width 74 height 25
type input "32.58"
click at [491, 728] on input "text" at bounding box center [500, 737] width 74 height 25
type input "44.49"
click at [866, 994] on button "Save & Close" at bounding box center [867, 998] width 89 height 28
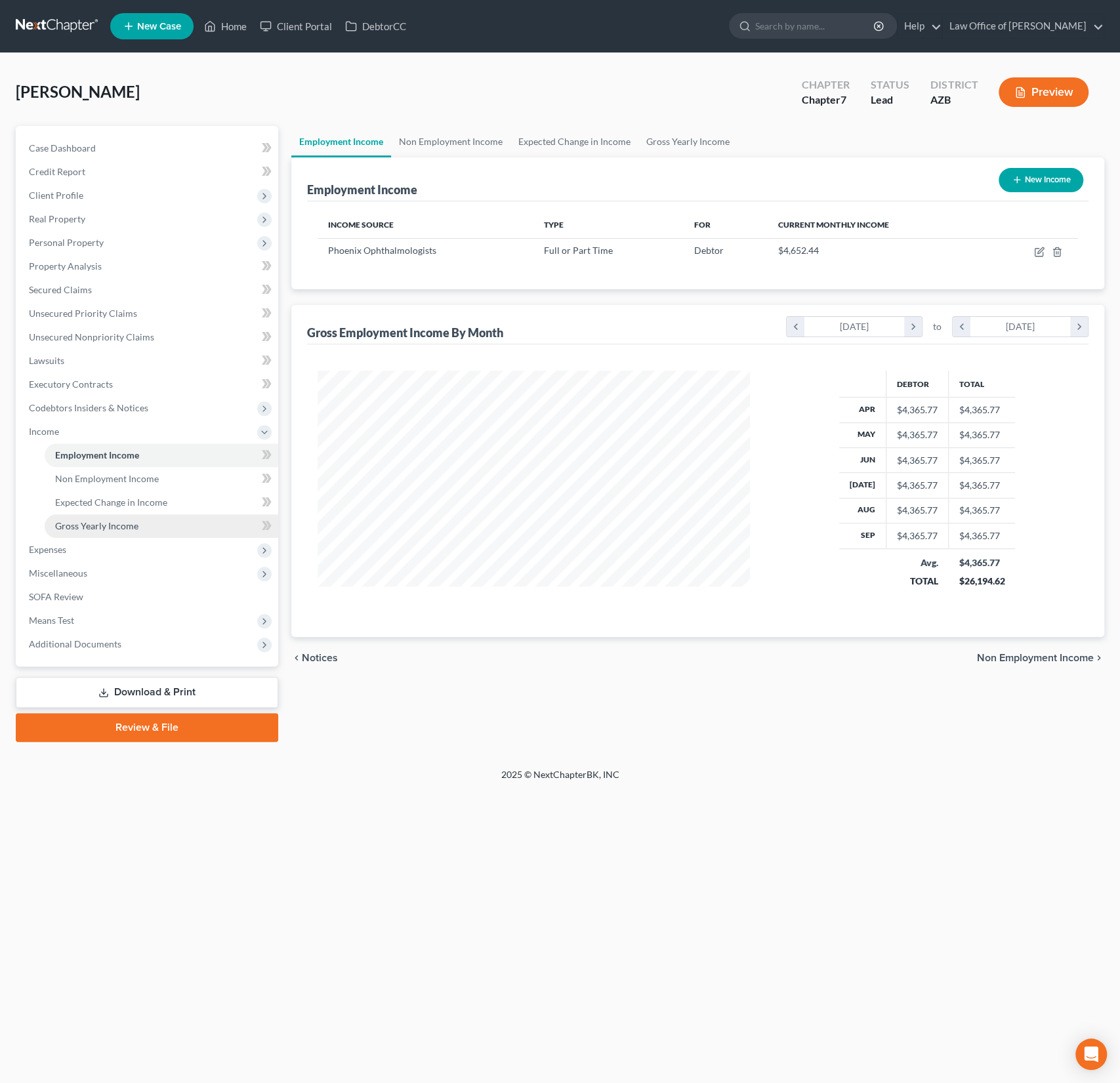
click at [98, 518] on link "Gross Yearly Income" at bounding box center [161, 526] width 234 height 24
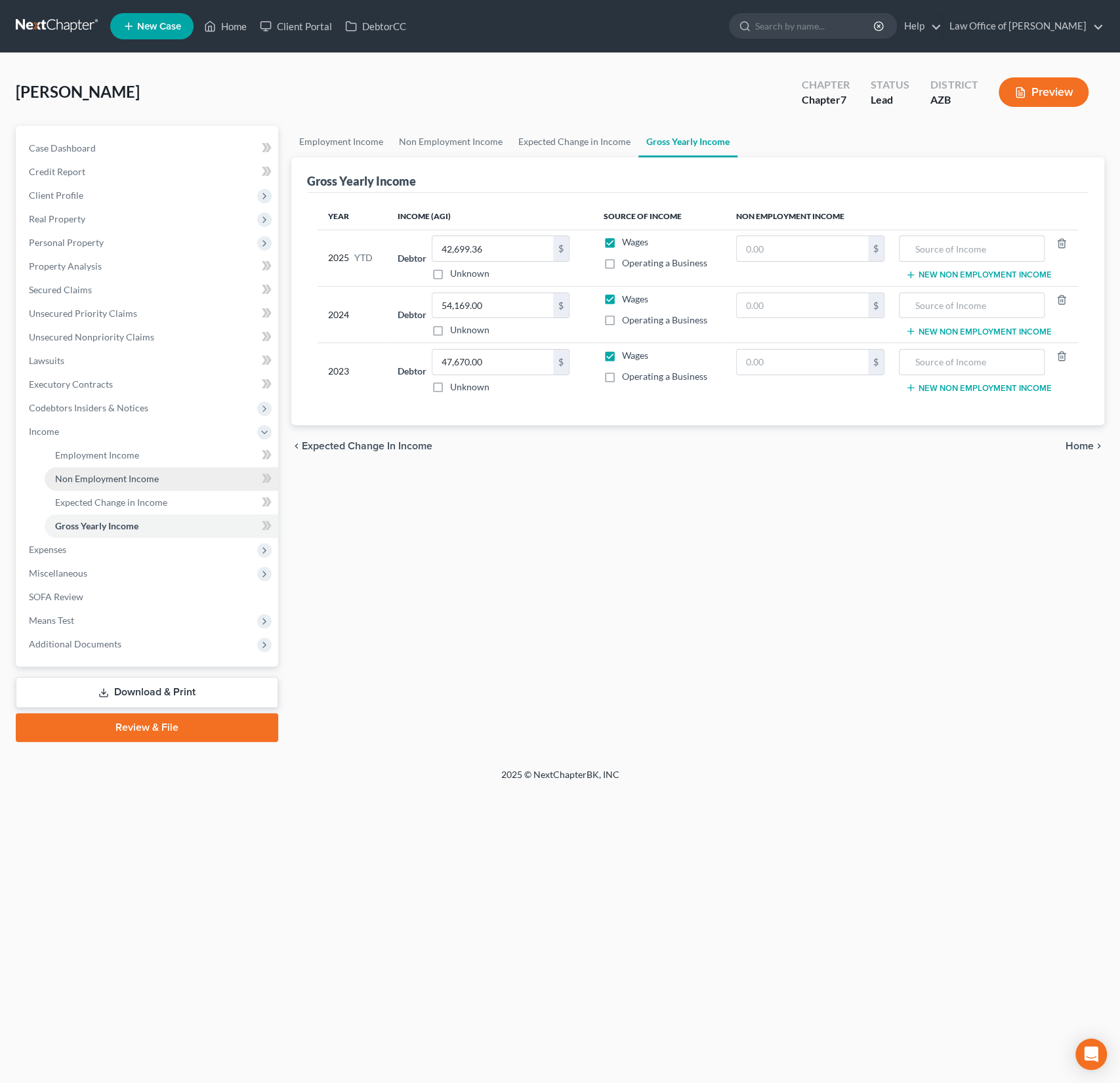
click at [122, 478] on span "Non Employment Income" at bounding box center [106, 479] width 104 height 11
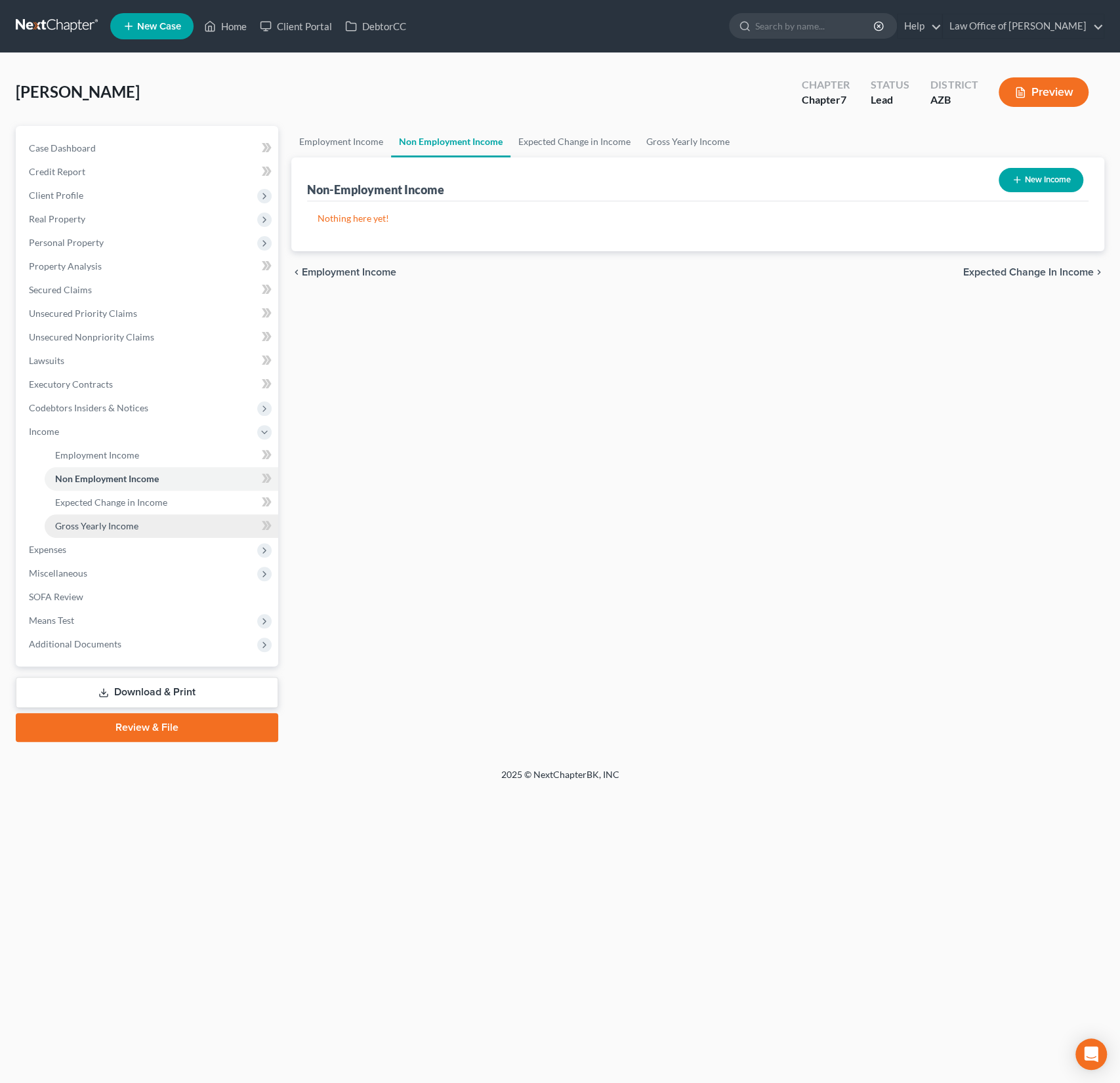
click at [124, 527] on span "Gross Yearly Income" at bounding box center [96, 526] width 84 height 11
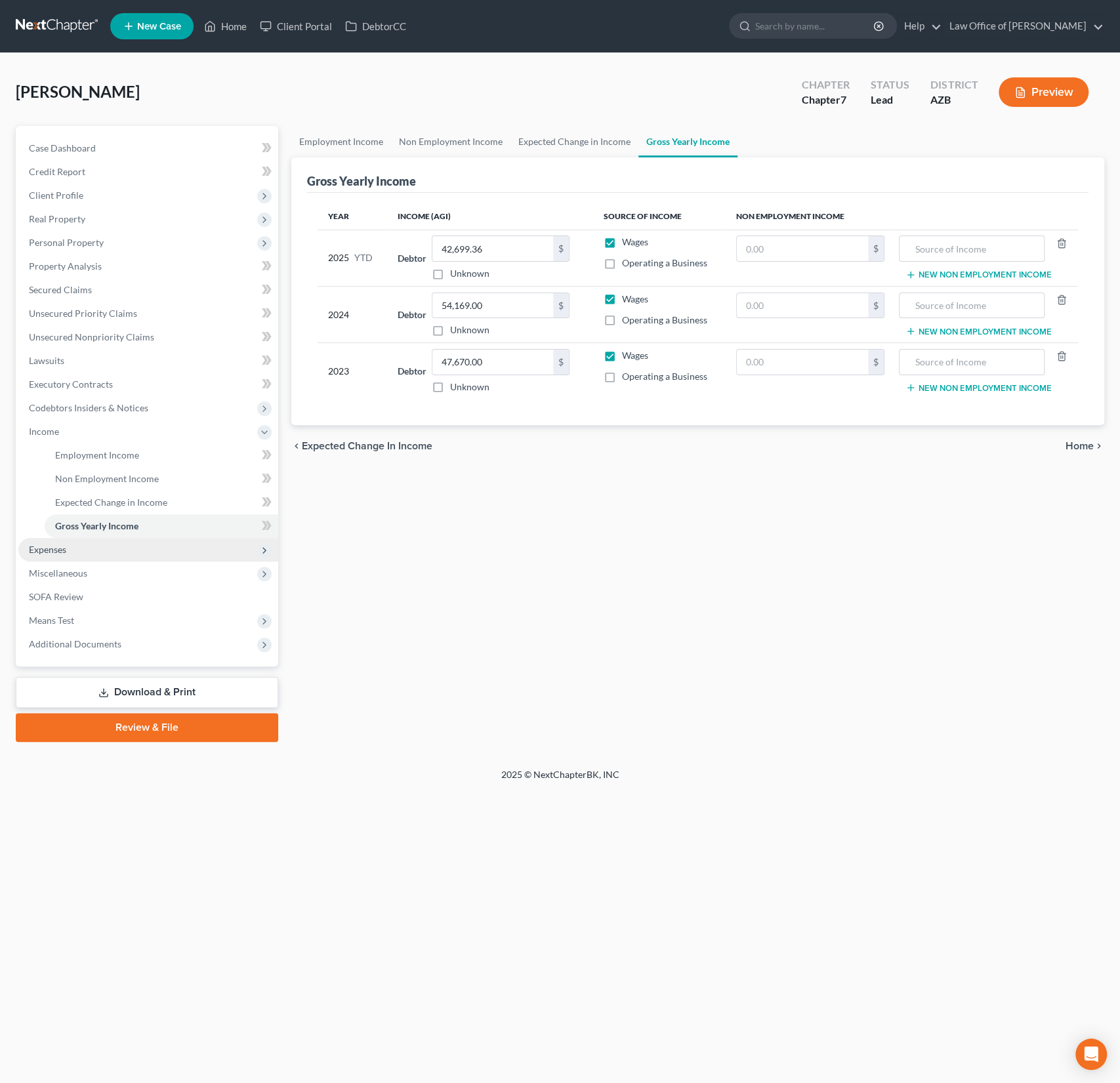
click at [72, 547] on span "Expenses" at bounding box center [148, 550] width 259 height 24
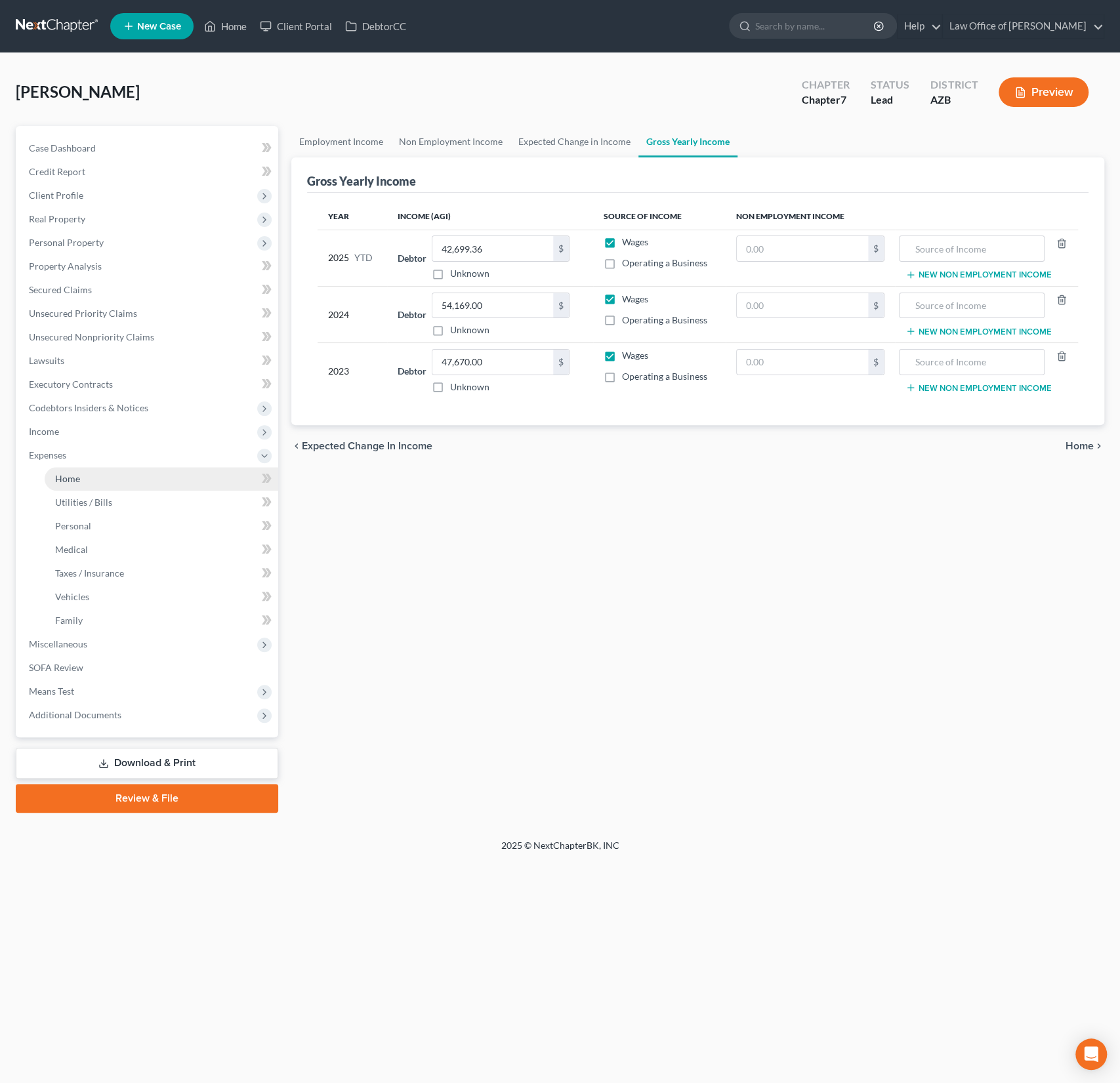
click at [71, 475] on span "Home" at bounding box center [67, 479] width 25 height 11
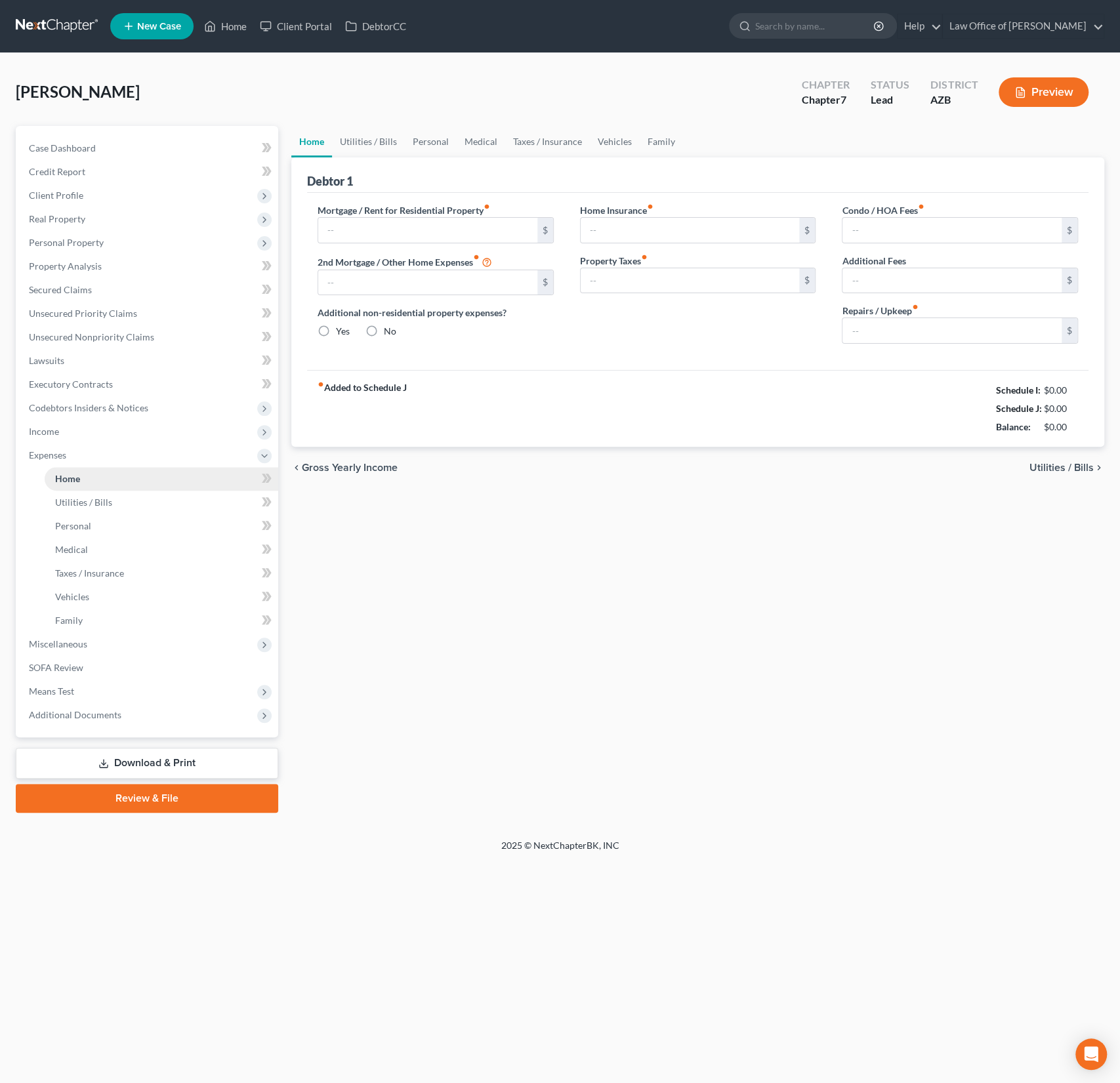
type input "1,505.00"
type input "0.00"
radio input "true"
type input "10.16"
type input "0.00"
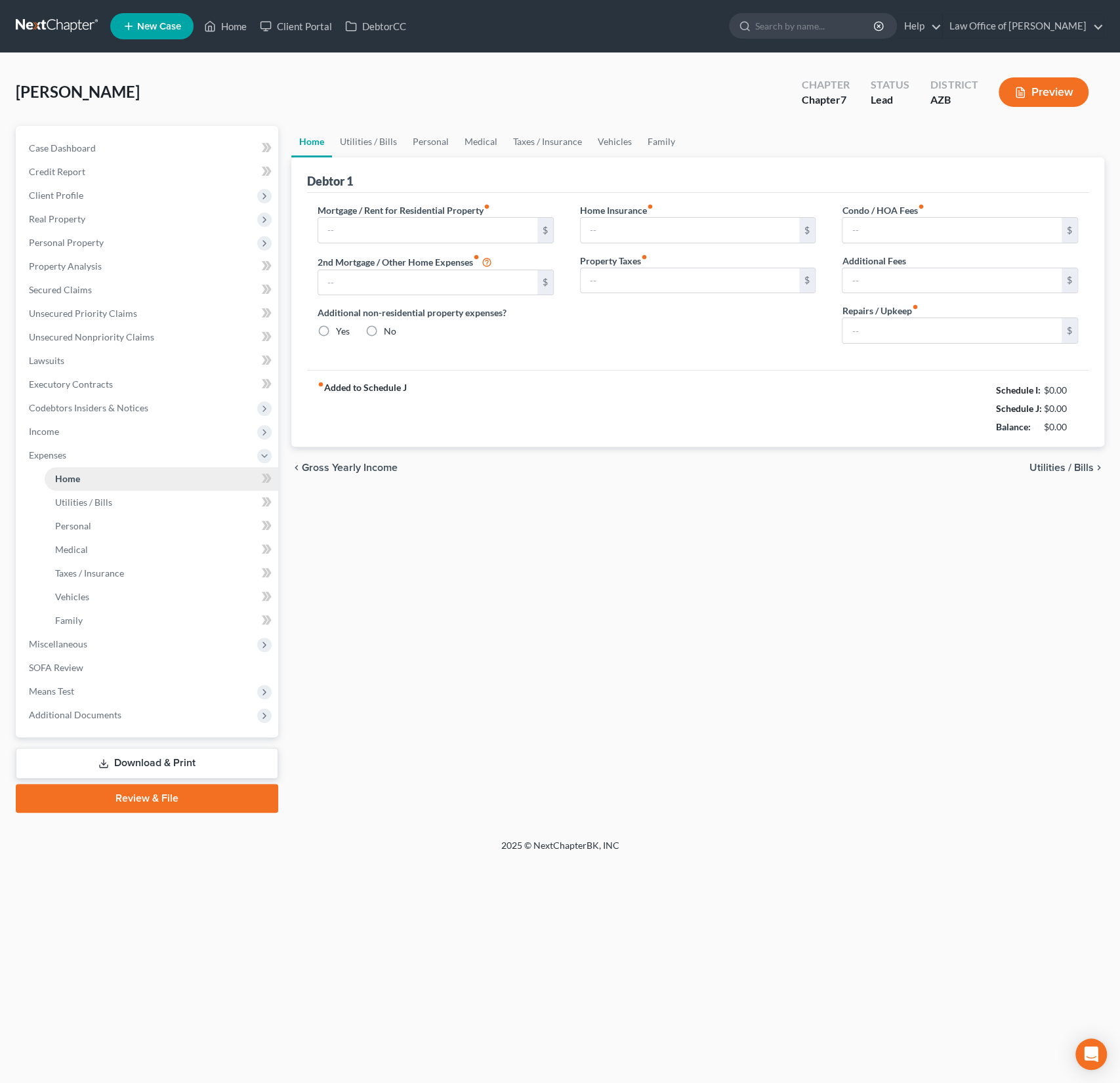
type input "0.00"
click at [365, 148] on link "Utilities / Bills" at bounding box center [368, 142] width 73 height 31
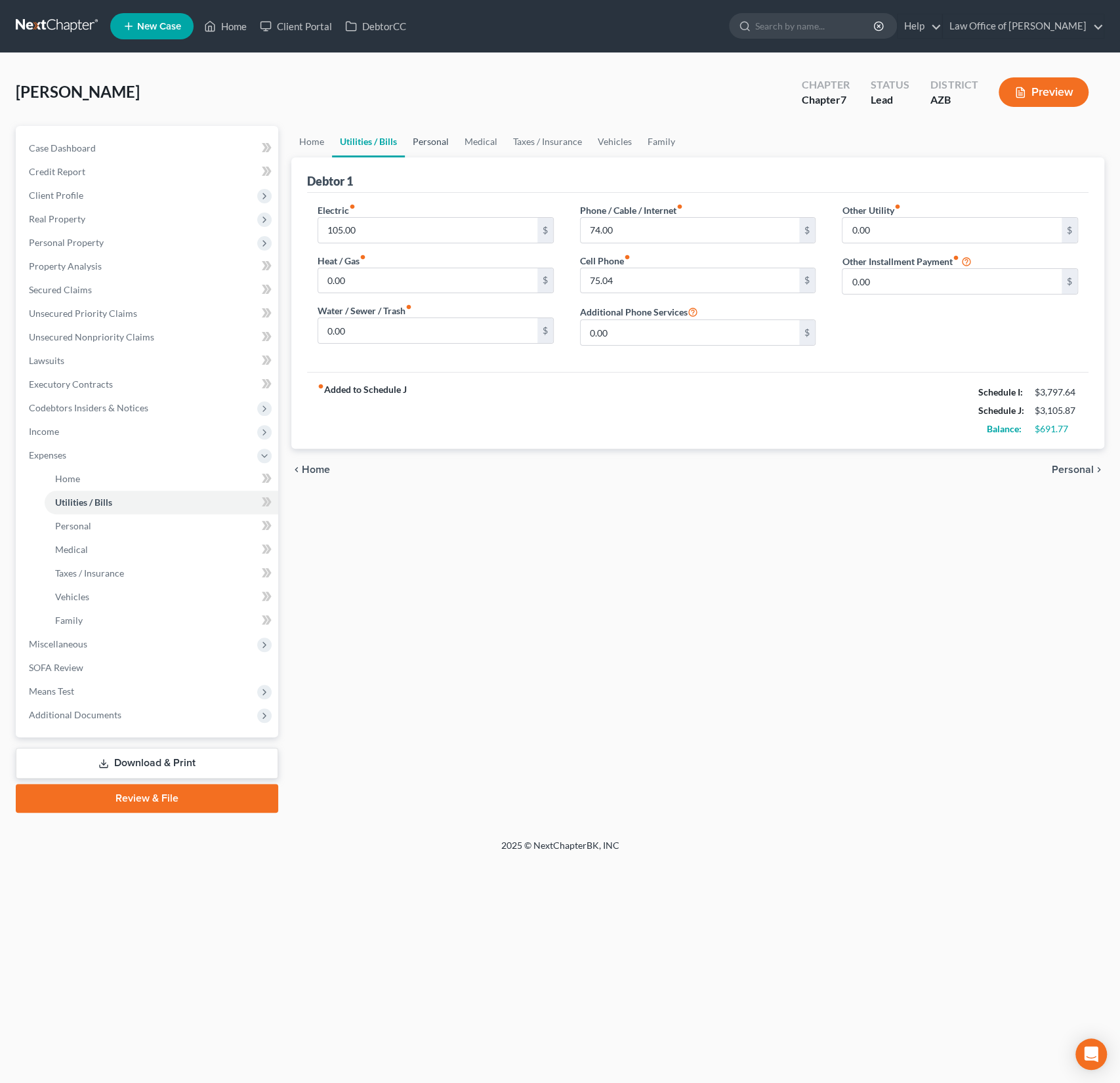
click at [405, 147] on link "Personal" at bounding box center [430, 142] width 52 height 31
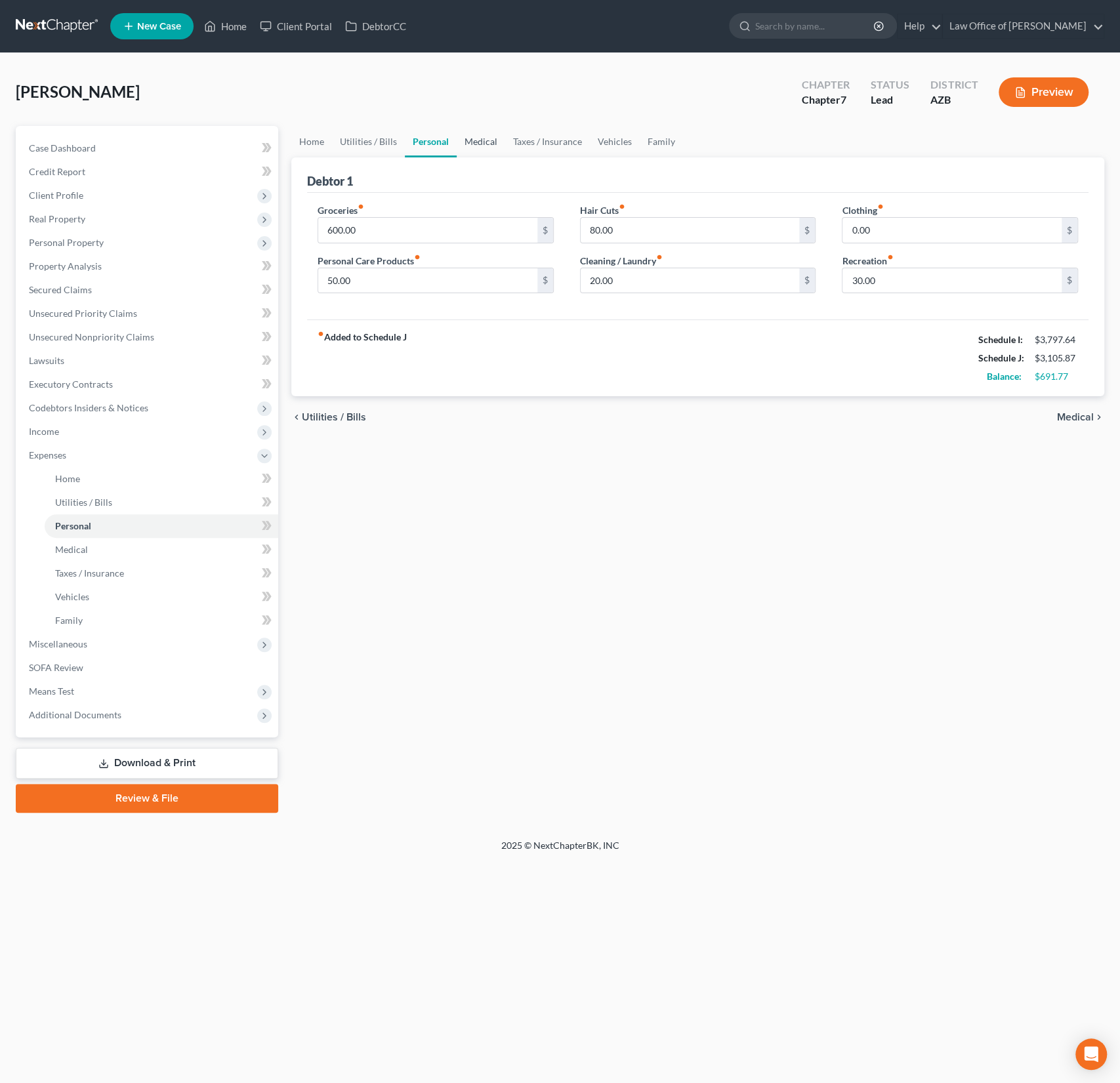
click at [485, 144] on link "Medical" at bounding box center [481, 142] width 49 height 31
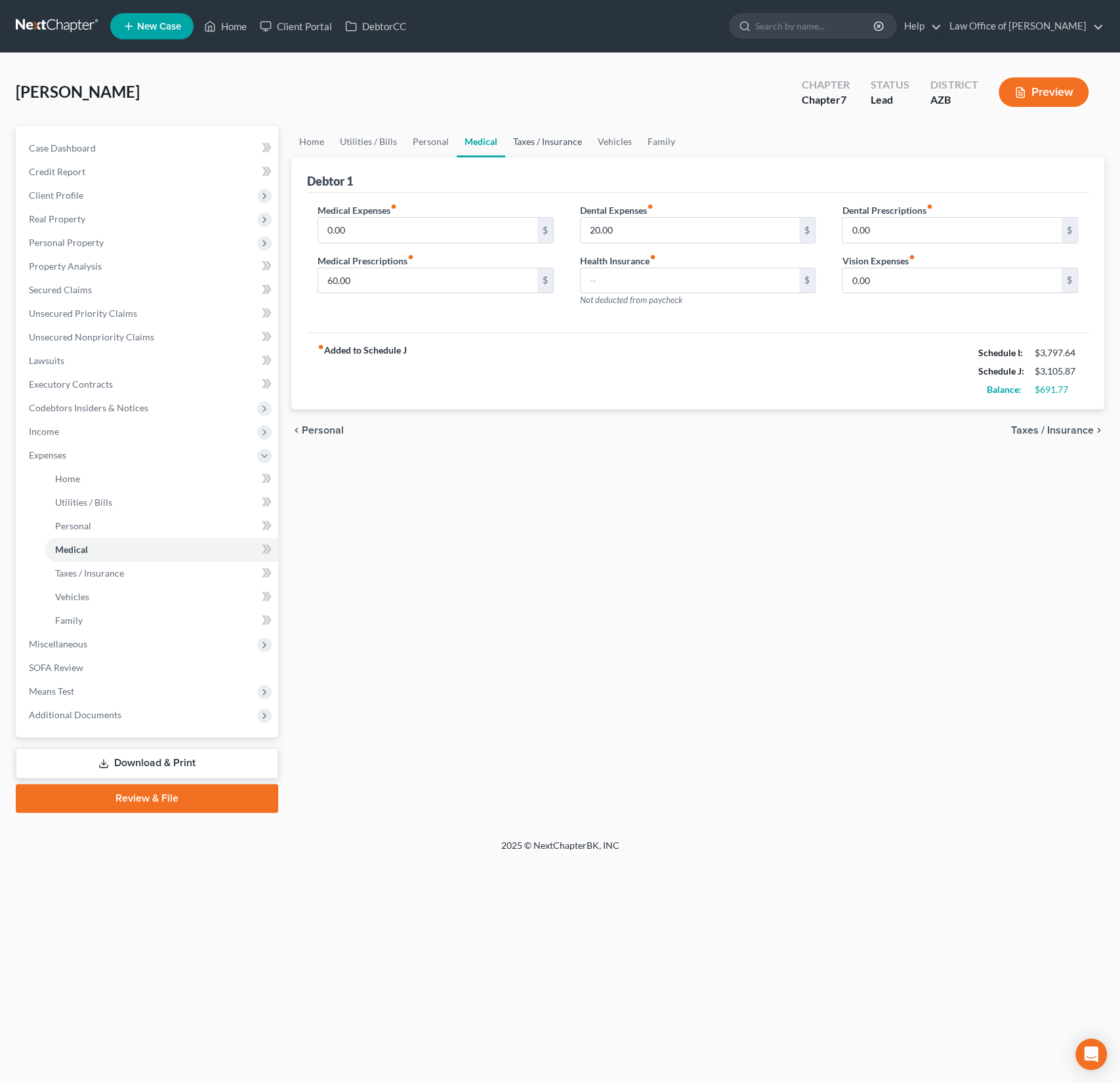
click at [547, 147] on link "Taxes / Insurance" at bounding box center [547, 142] width 84 height 31
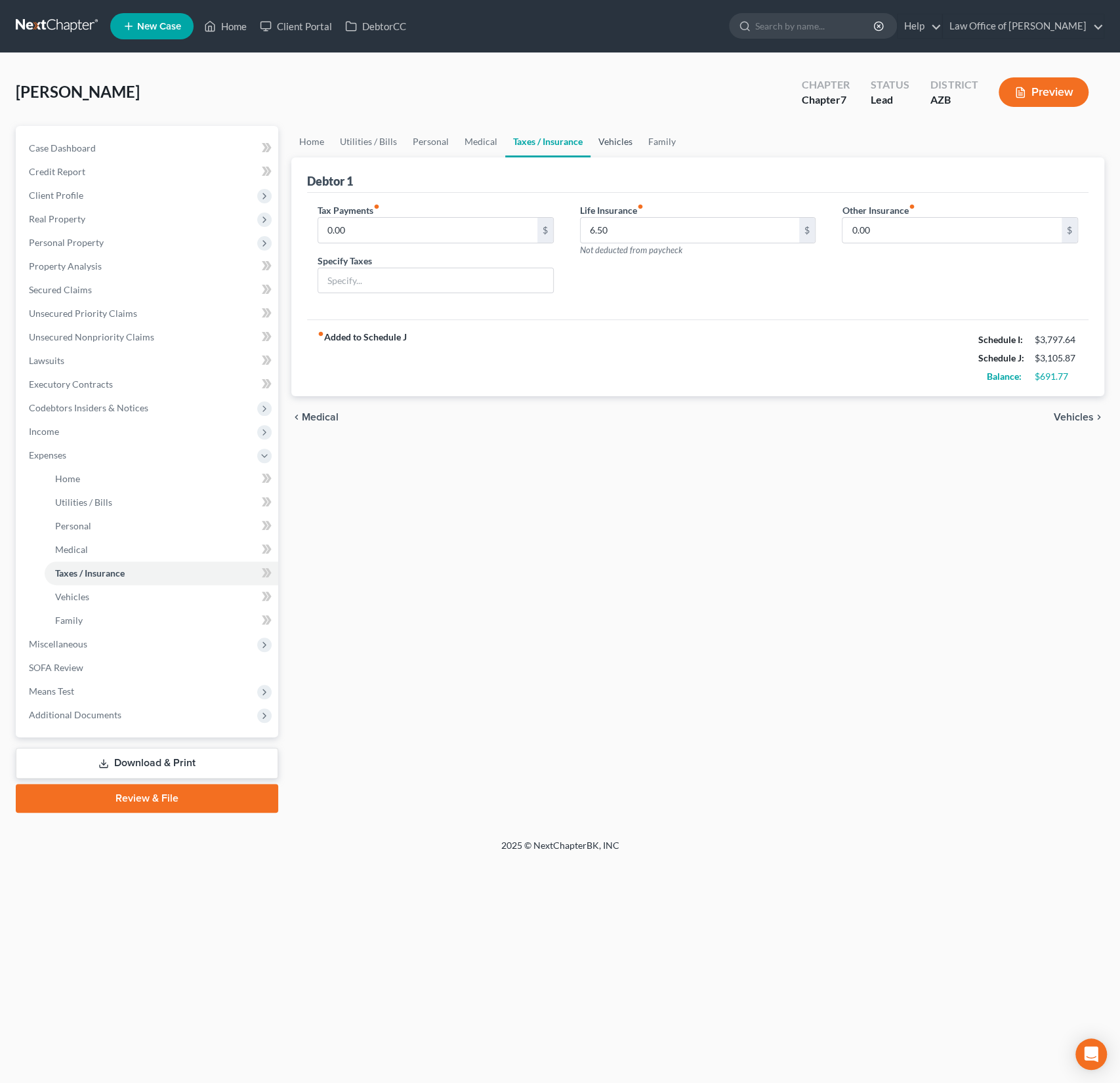
click at [607, 148] on link "Vehicles" at bounding box center [615, 142] width 50 height 31
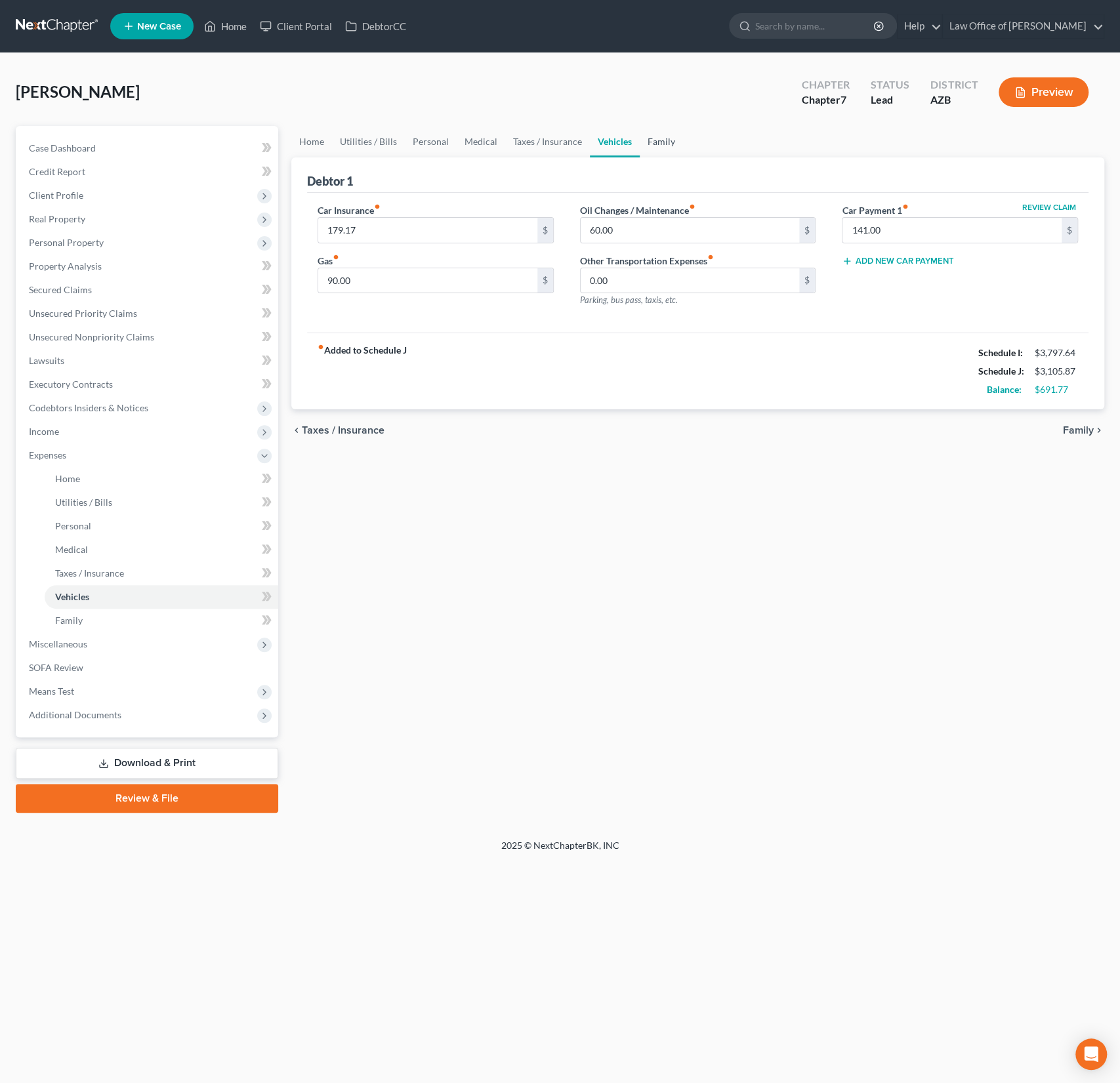
click at [659, 146] on link "Family" at bounding box center [661, 142] width 44 height 31
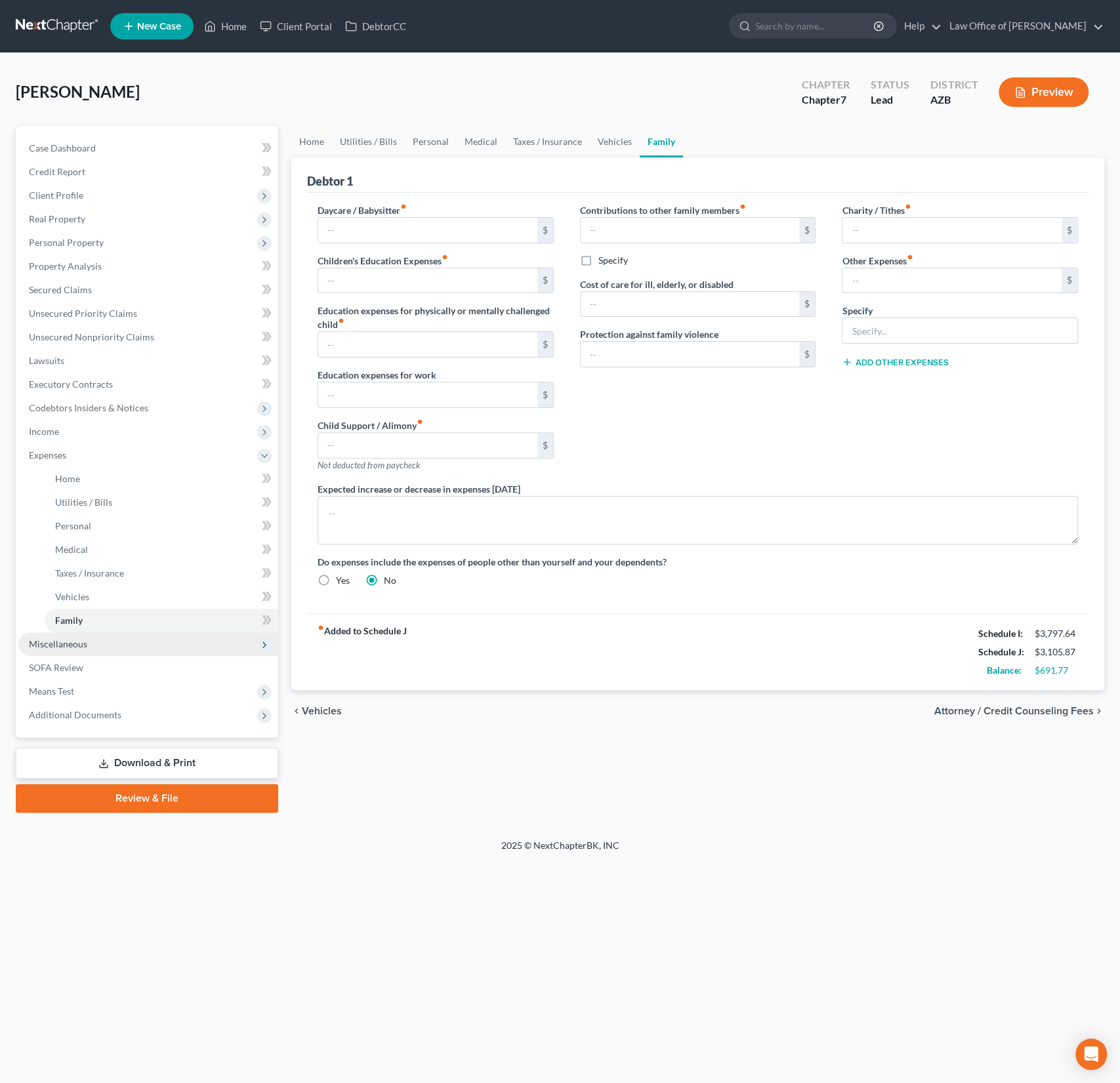
click at [46, 651] on span "Miscellaneous" at bounding box center [148, 644] width 259 height 24
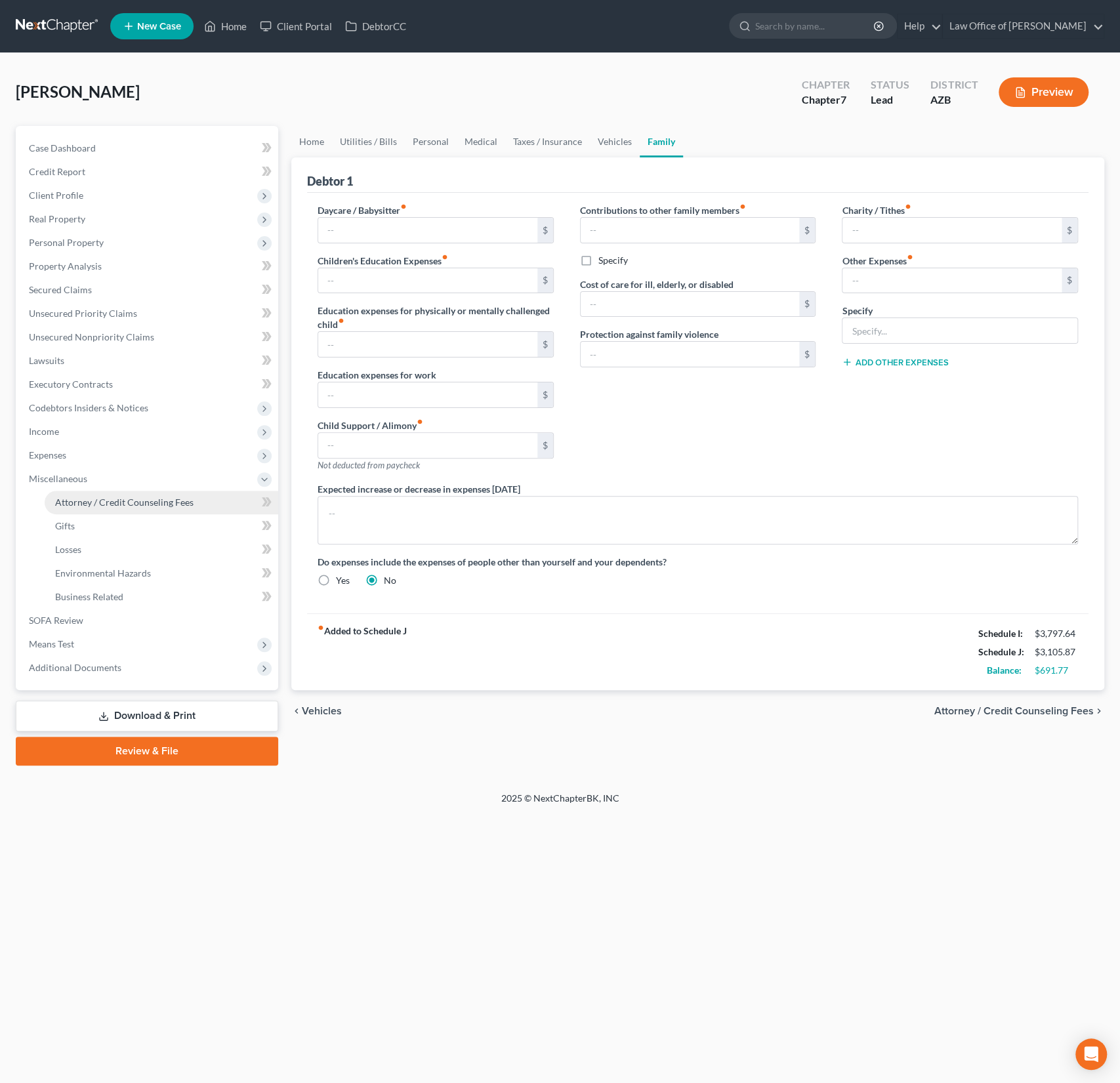
click at [102, 503] on span "Attorney / Credit Counseling Fees" at bounding box center [124, 503] width 139 height 11
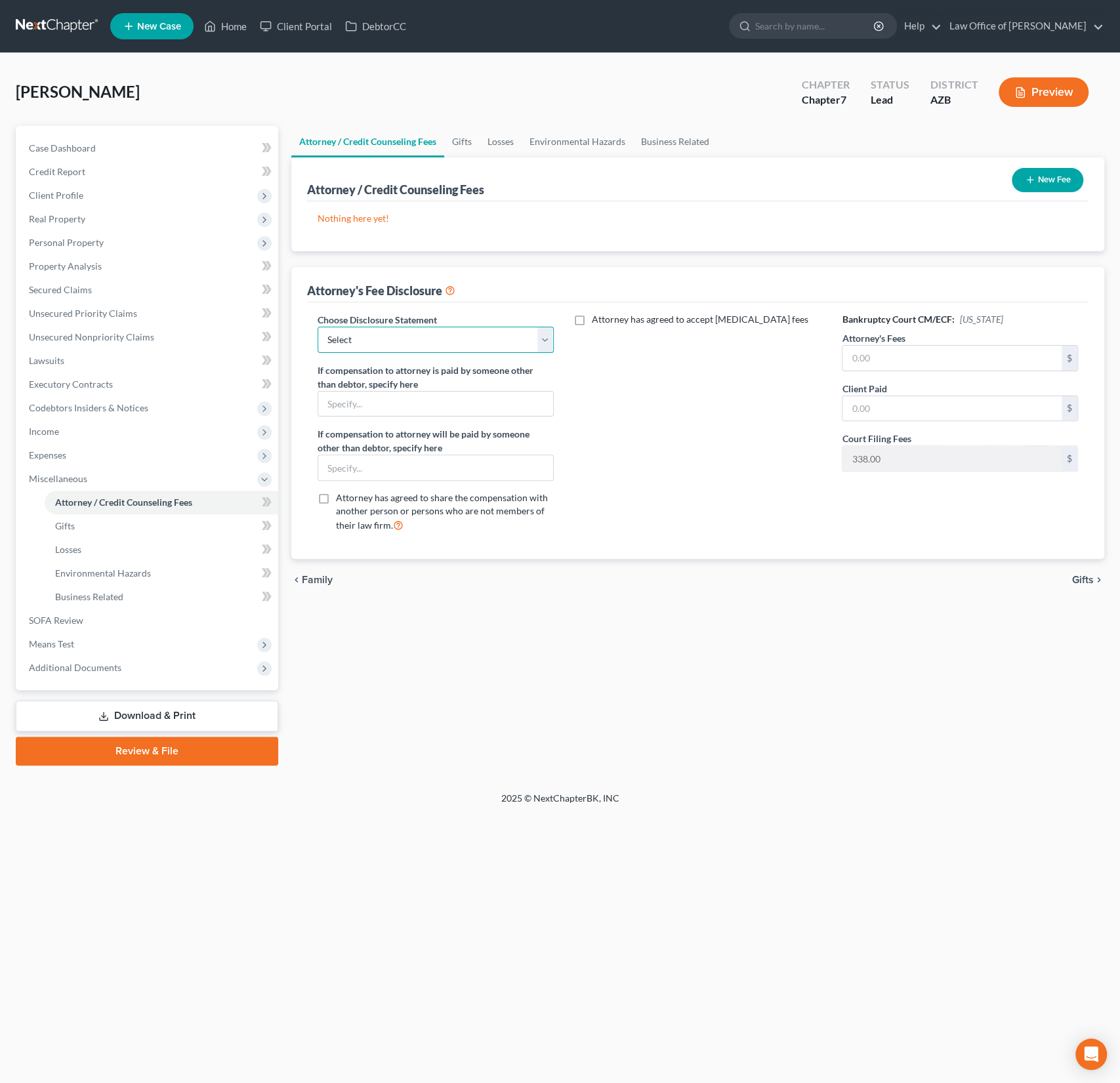
click at [402, 340] on select "Select Chapter 7 Chapter 13 Disclosure" at bounding box center [435, 340] width 236 height 26
select select "0"
click at [317, 327] on select "Select Chapter 7 Chapter 13 Disclosure" at bounding box center [435, 340] width 236 height 26
click at [905, 363] on input "text" at bounding box center [951, 358] width 219 height 25
type input "928"
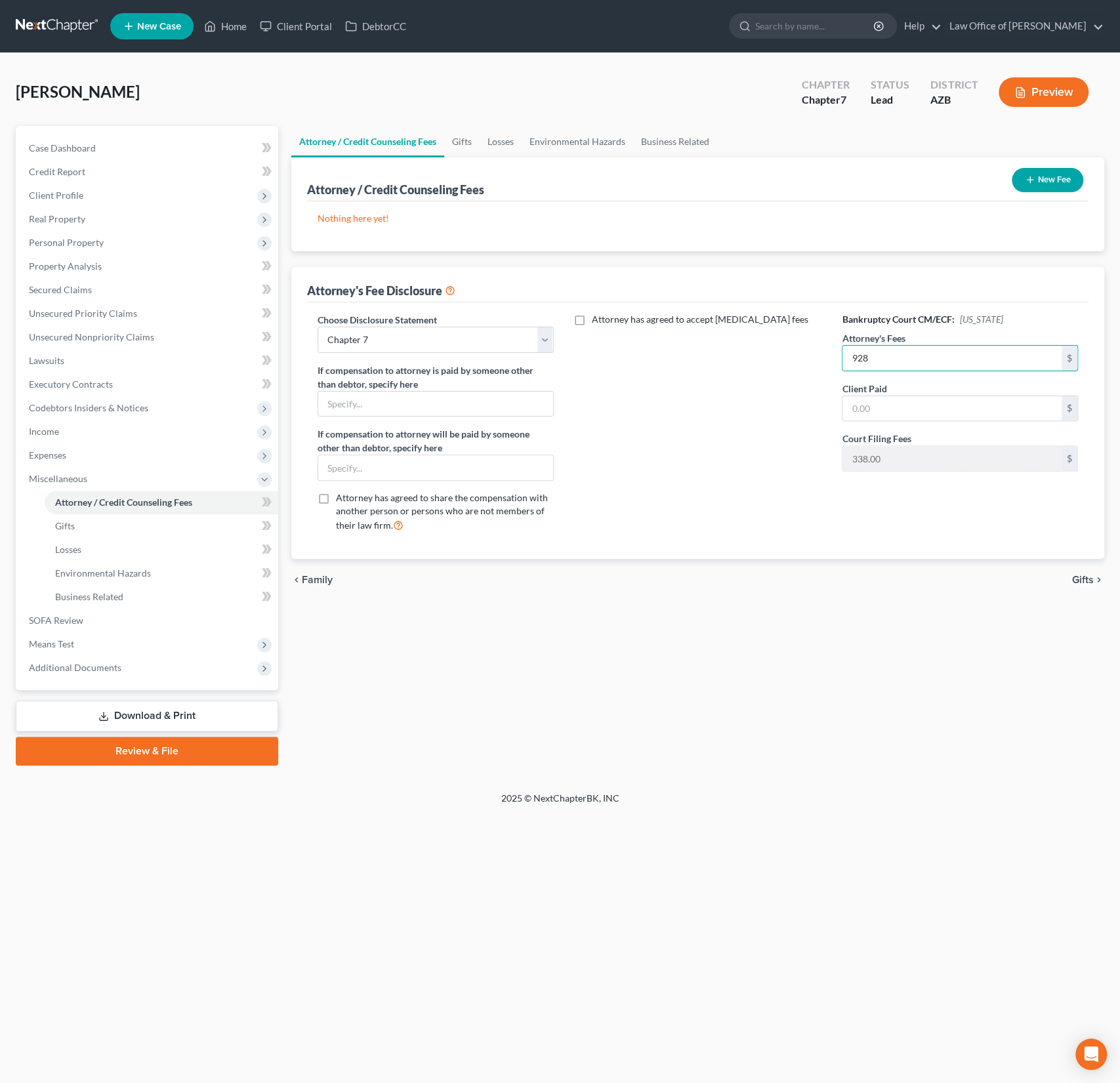
click at [898, 422] on div "Bankruptcy Court CM/ECF: Arizona Attorney's Fees 928 $ Client Paid $ Court Fili…" at bounding box center [959, 428] width 262 height 230
click at [886, 412] on input "text" at bounding box center [951, 408] width 219 height 25
type input "928"
click at [1011, 187] on div "New Fee" at bounding box center [1047, 180] width 82 height 35
click at [1031, 187] on button "New Fee" at bounding box center [1047, 180] width 71 height 24
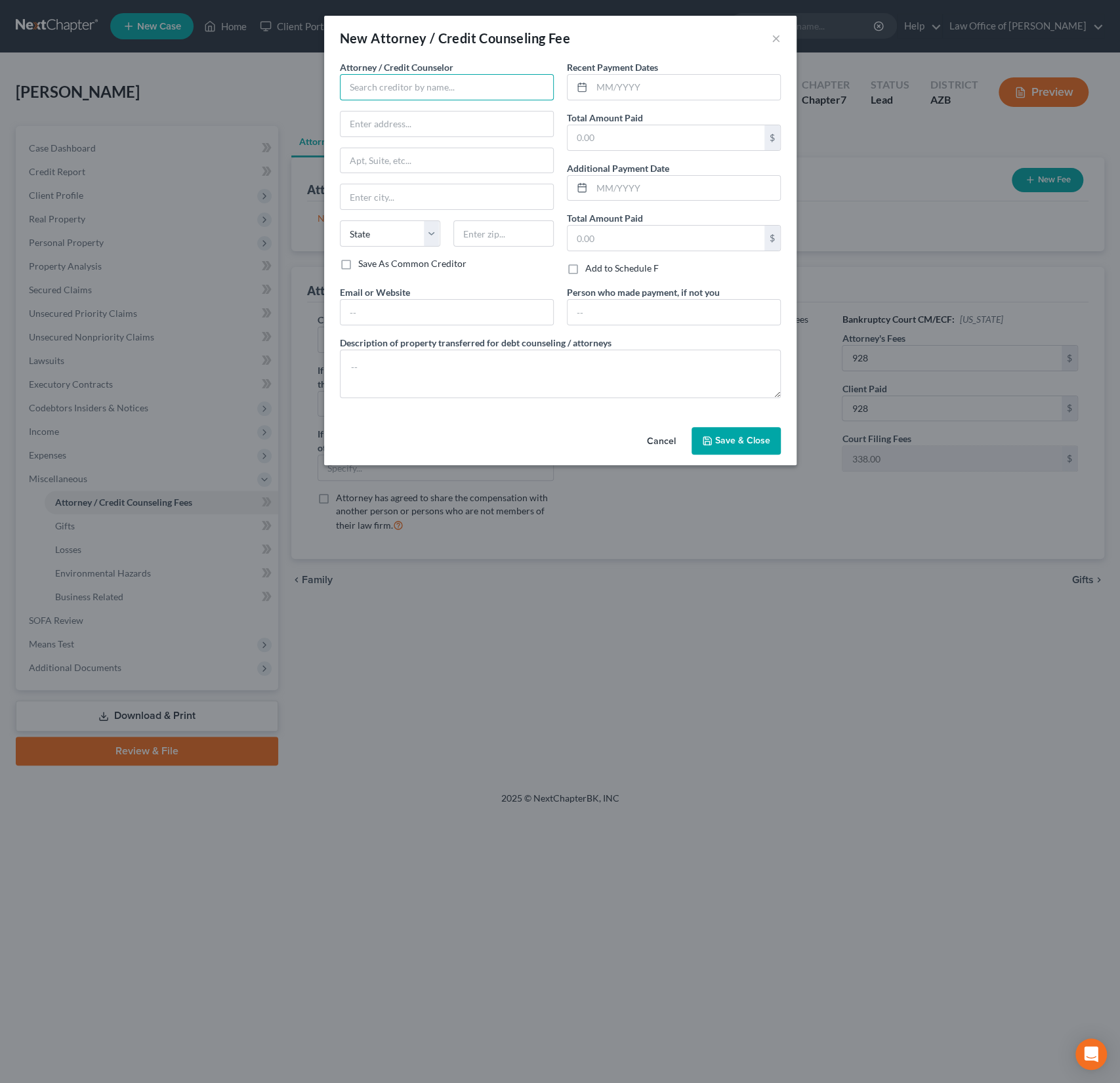
click at [372, 97] on input "text" at bounding box center [446, 87] width 214 height 26
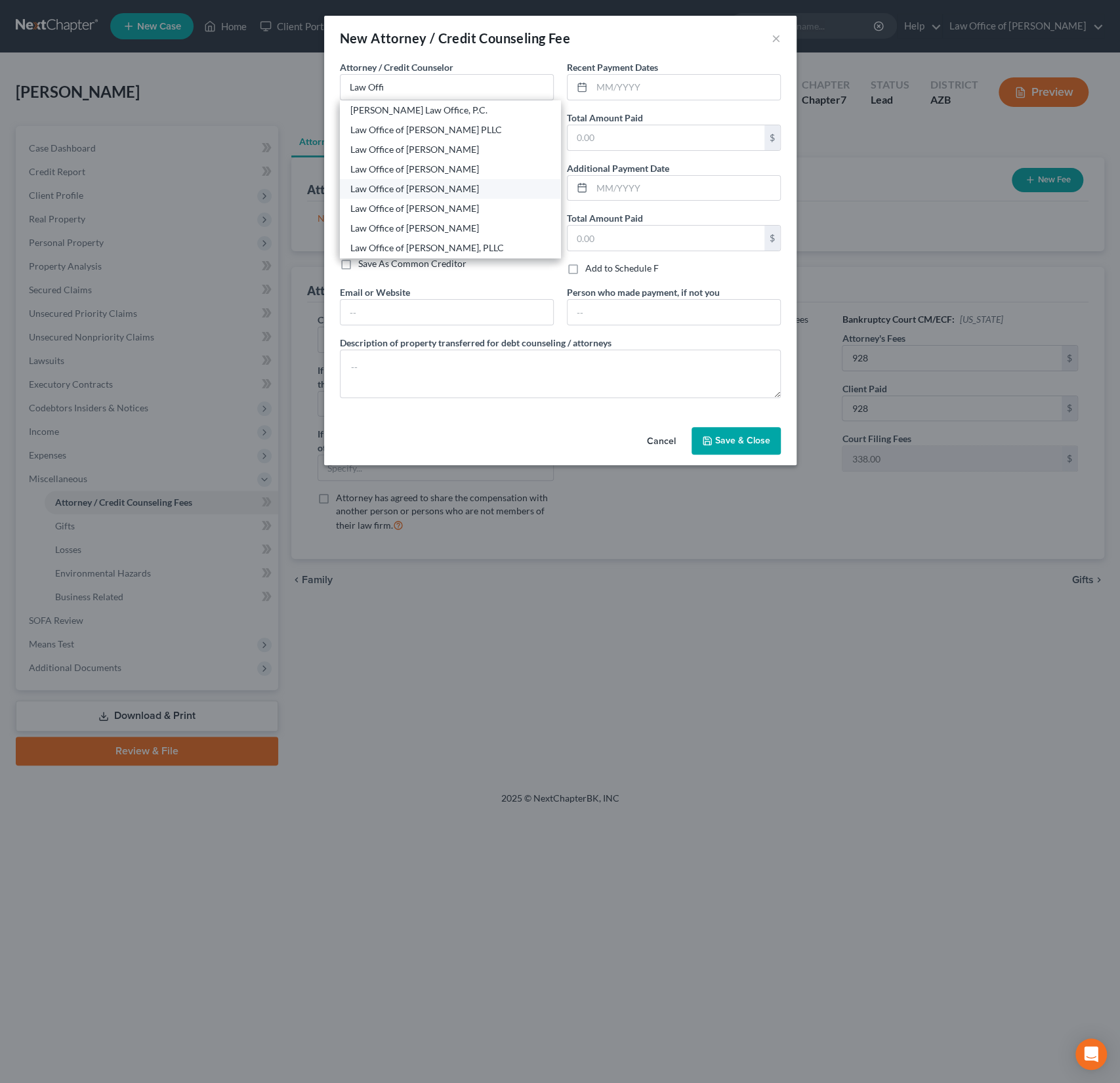
click at [431, 183] on div "Law Office of [PERSON_NAME]" at bounding box center [450, 189] width 199 height 13
type input "Law Office of [PERSON_NAME]"
type input "4186 W 2200 S"
type input "Ogden"
select select "46"
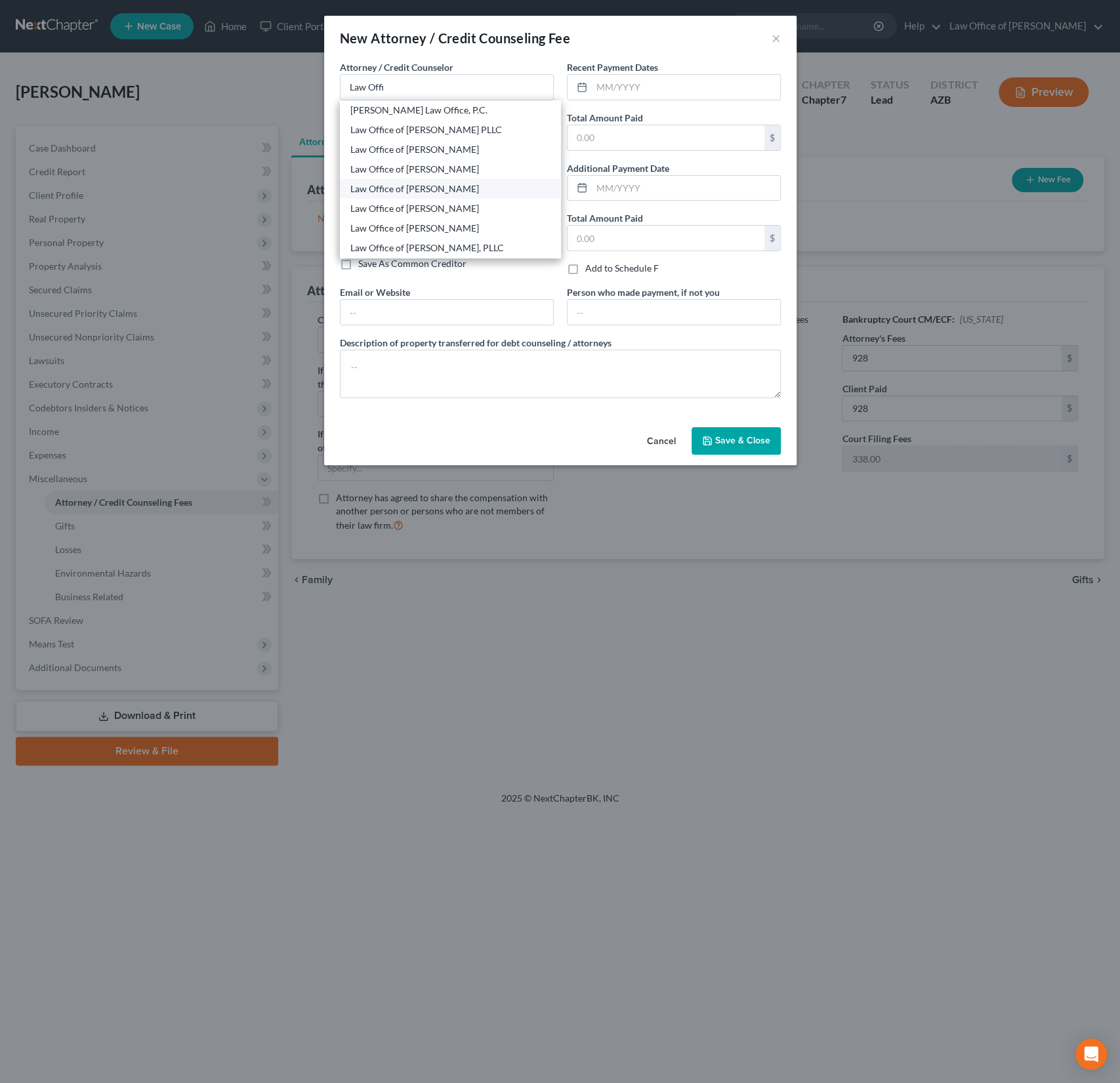
type input "84401"
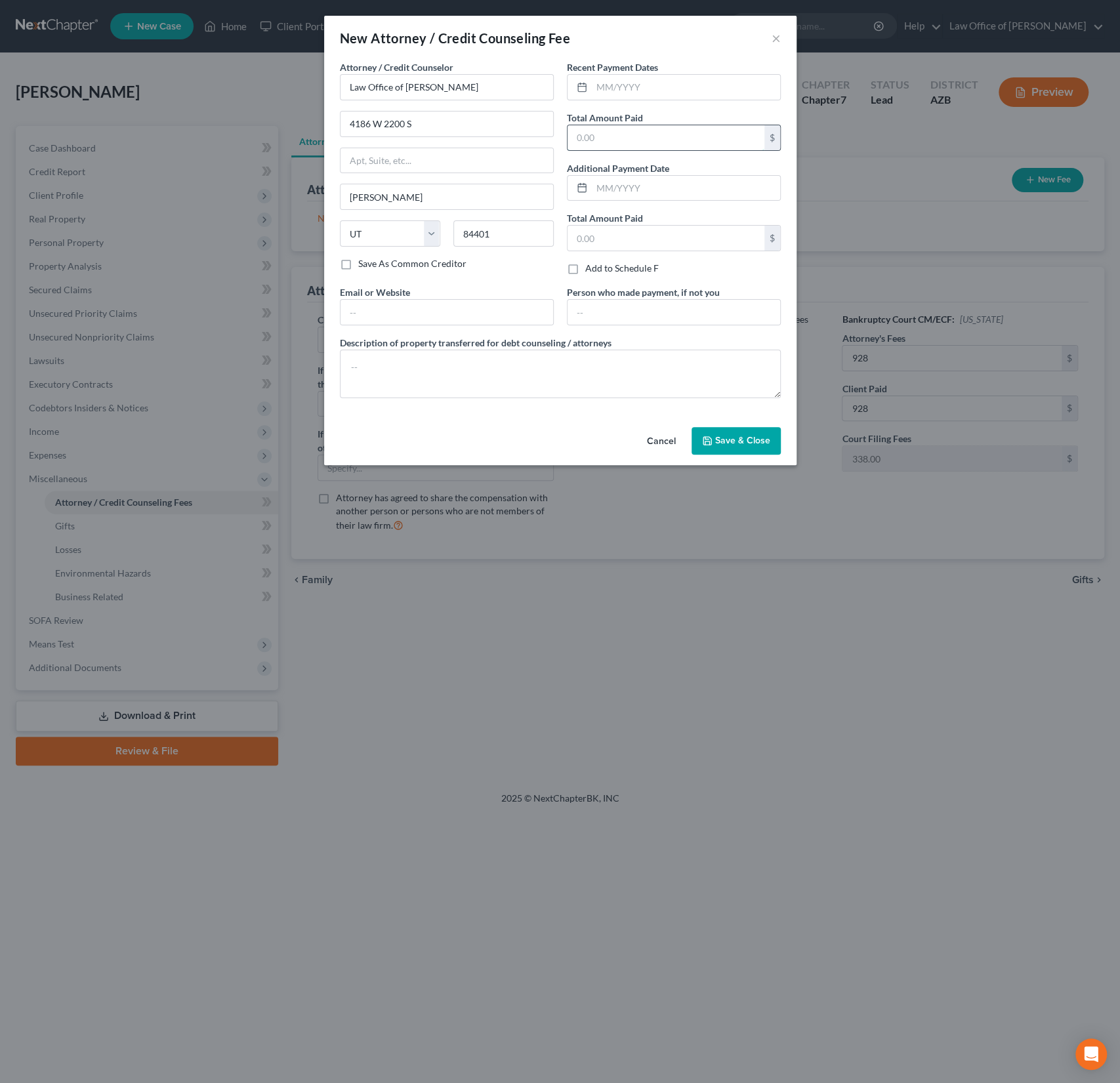
click at [615, 136] on input "text" at bounding box center [665, 137] width 197 height 25
type input "928"
click at [754, 438] on span "Save & Close" at bounding box center [742, 441] width 55 height 11
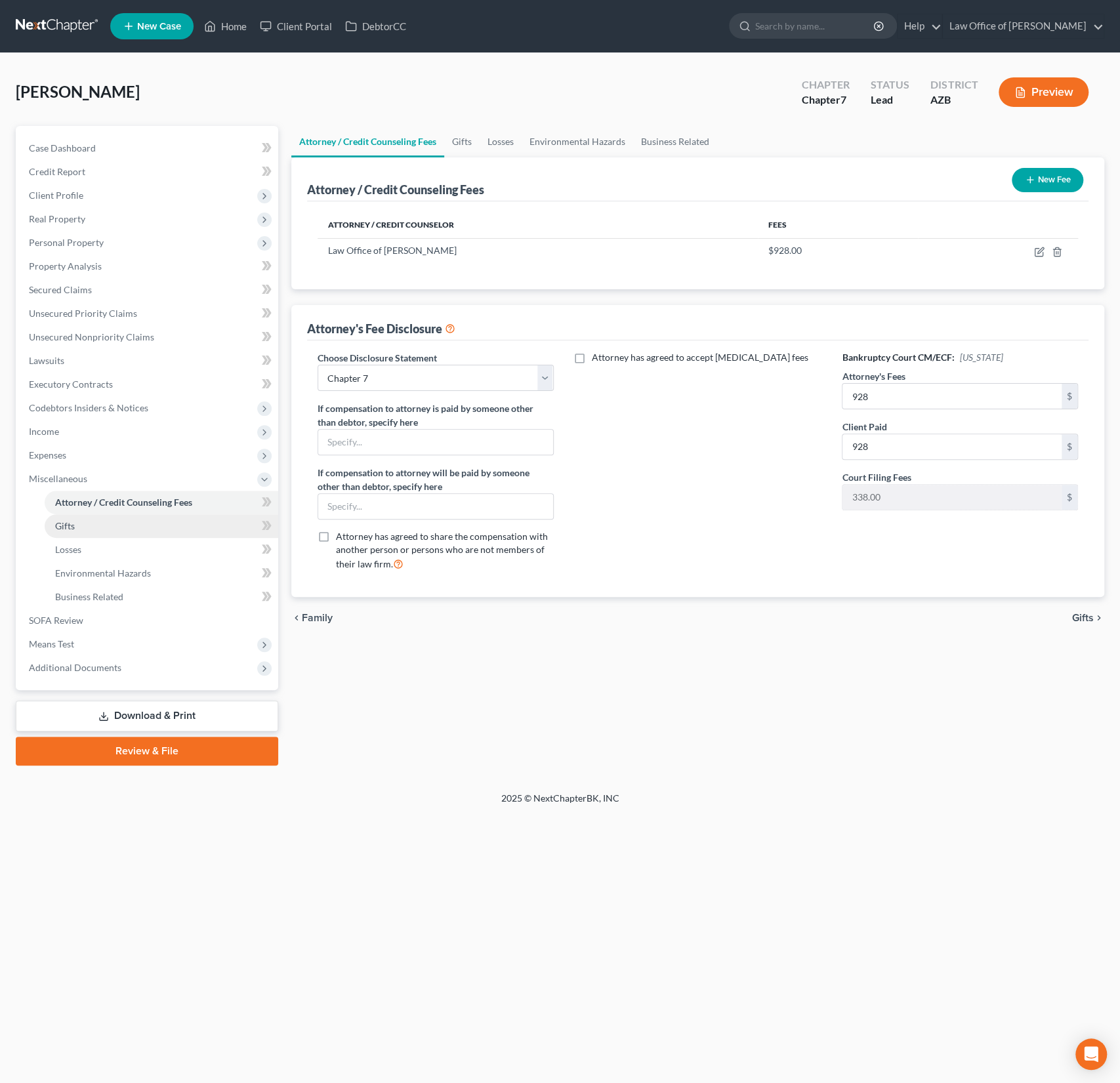
click at [76, 525] on link "Gifts" at bounding box center [161, 526] width 234 height 24
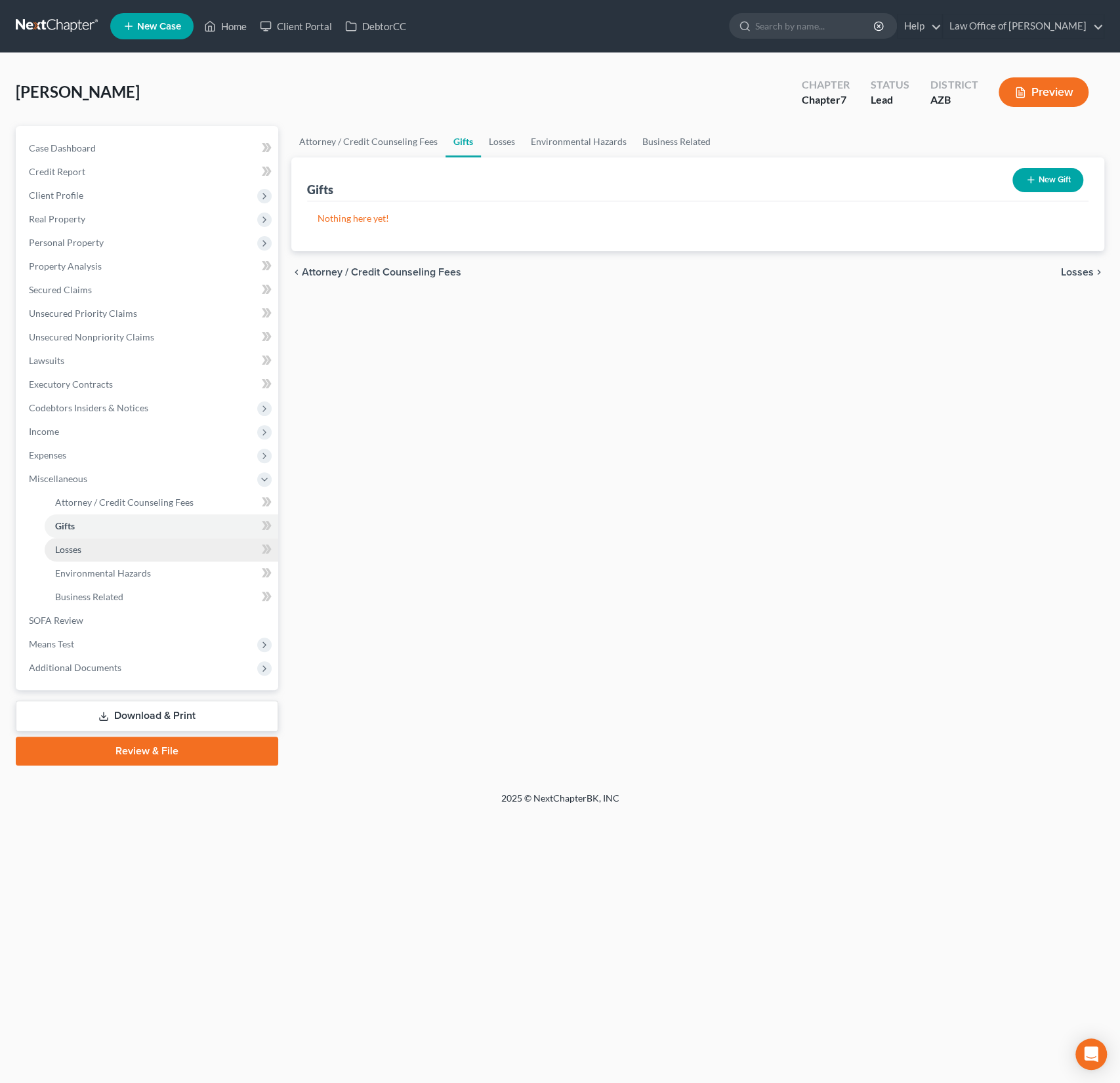
click at [77, 550] on span "Losses" at bounding box center [68, 550] width 26 height 11
click at [78, 575] on span "Environmental Hazards" at bounding box center [103, 573] width 96 height 11
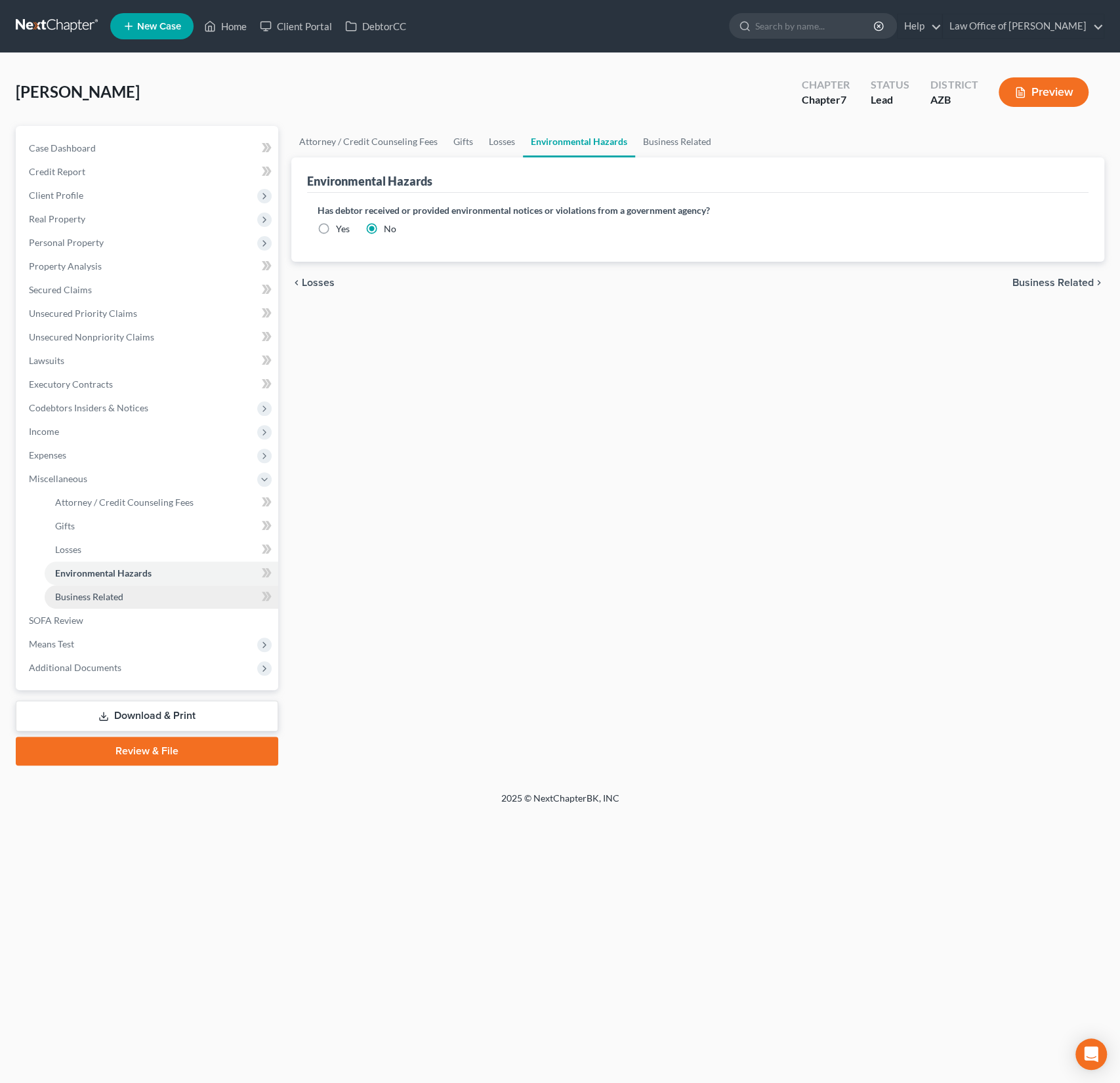
click at [91, 588] on link "Business Related" at bounding box center [161, 597] width 234 height 24
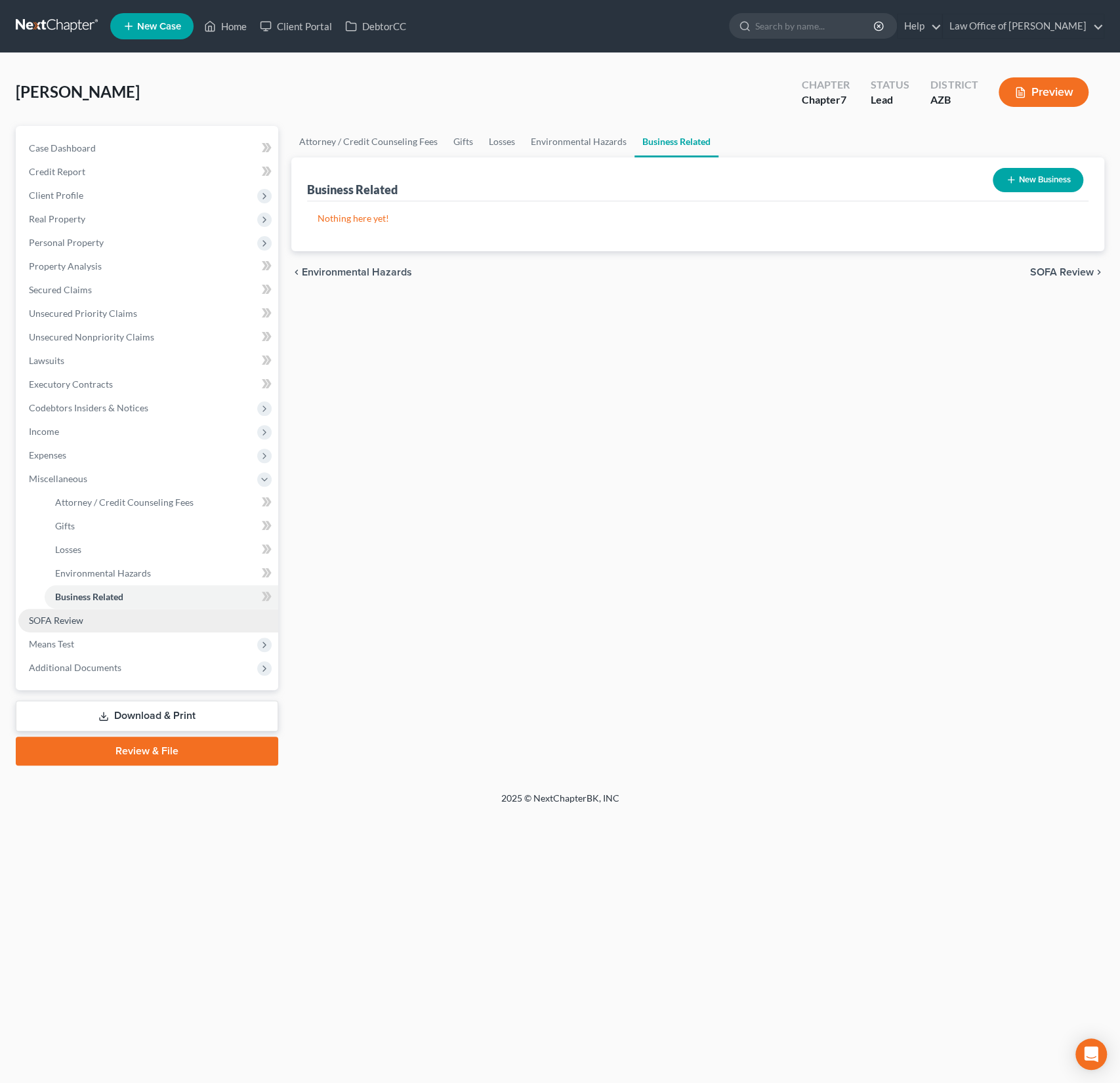
click at [69, 629] on link "SOFA Review" at bounding box center [148, 620] width 259 height 24
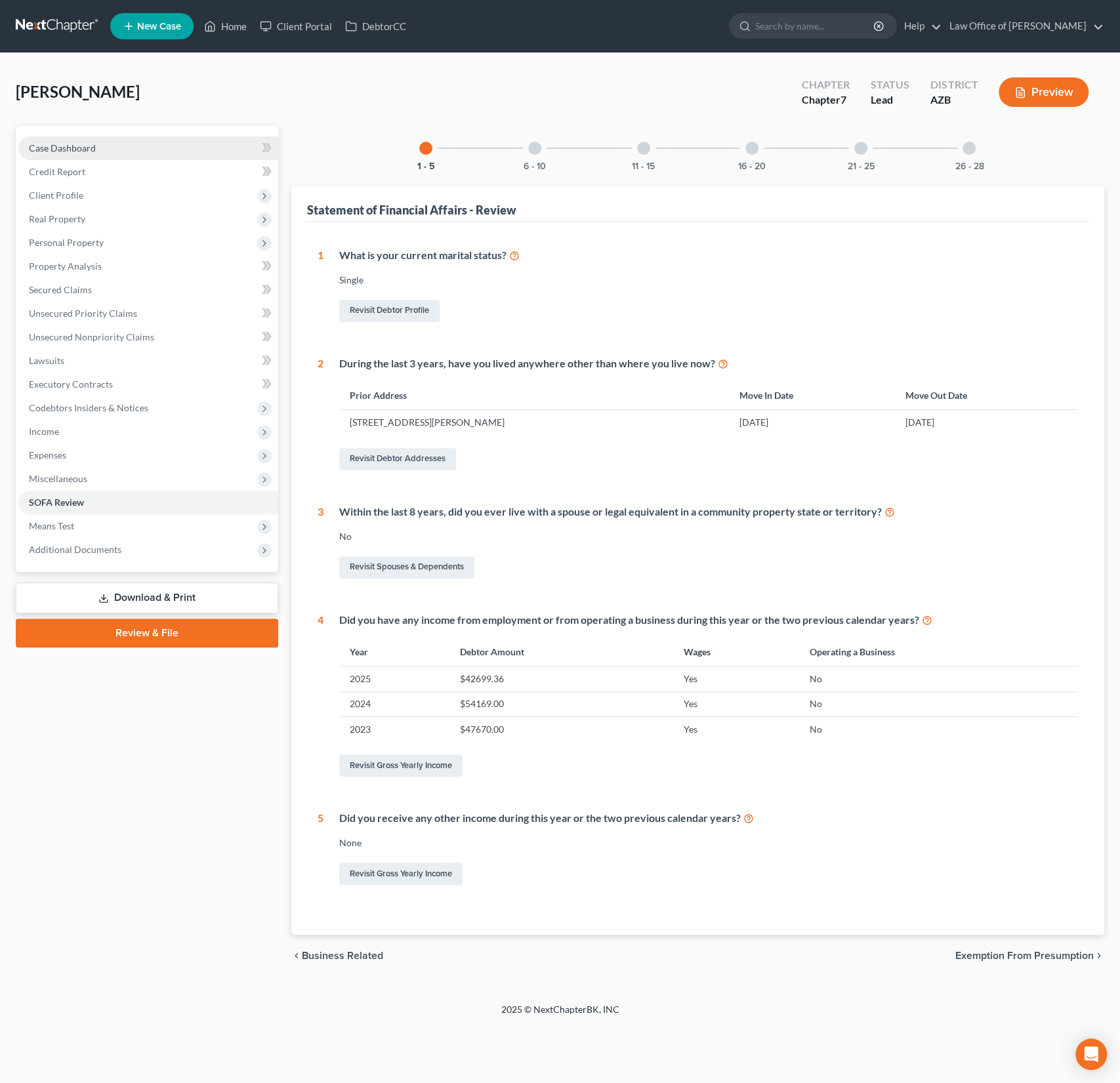
click at [78, 146] on span "Case Dashboard" at bounding box center [62, 148] width 67 height 11
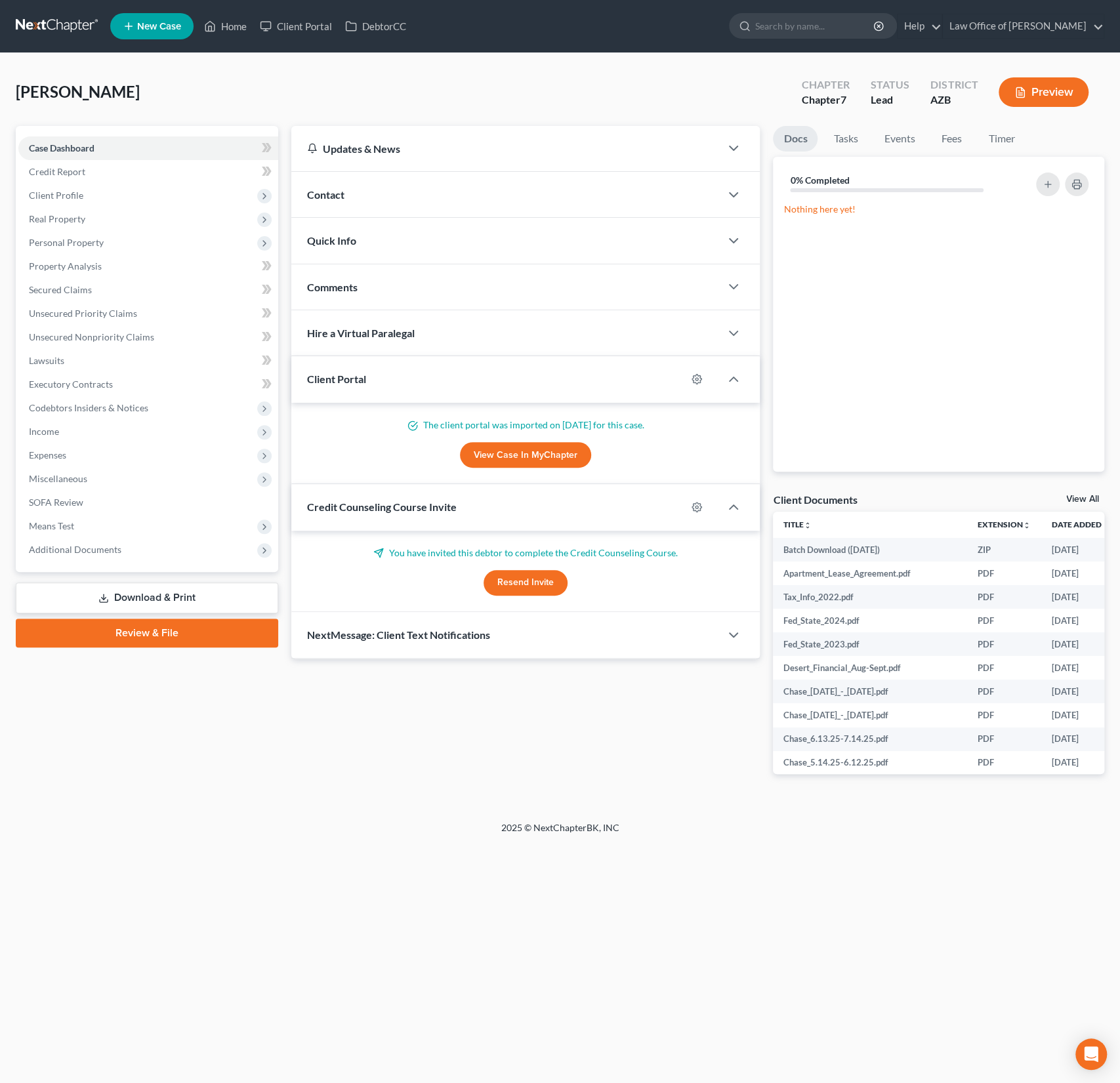
click at [359, 192] on div "Contact" at bounding box center [506, 194] width 430 height 45
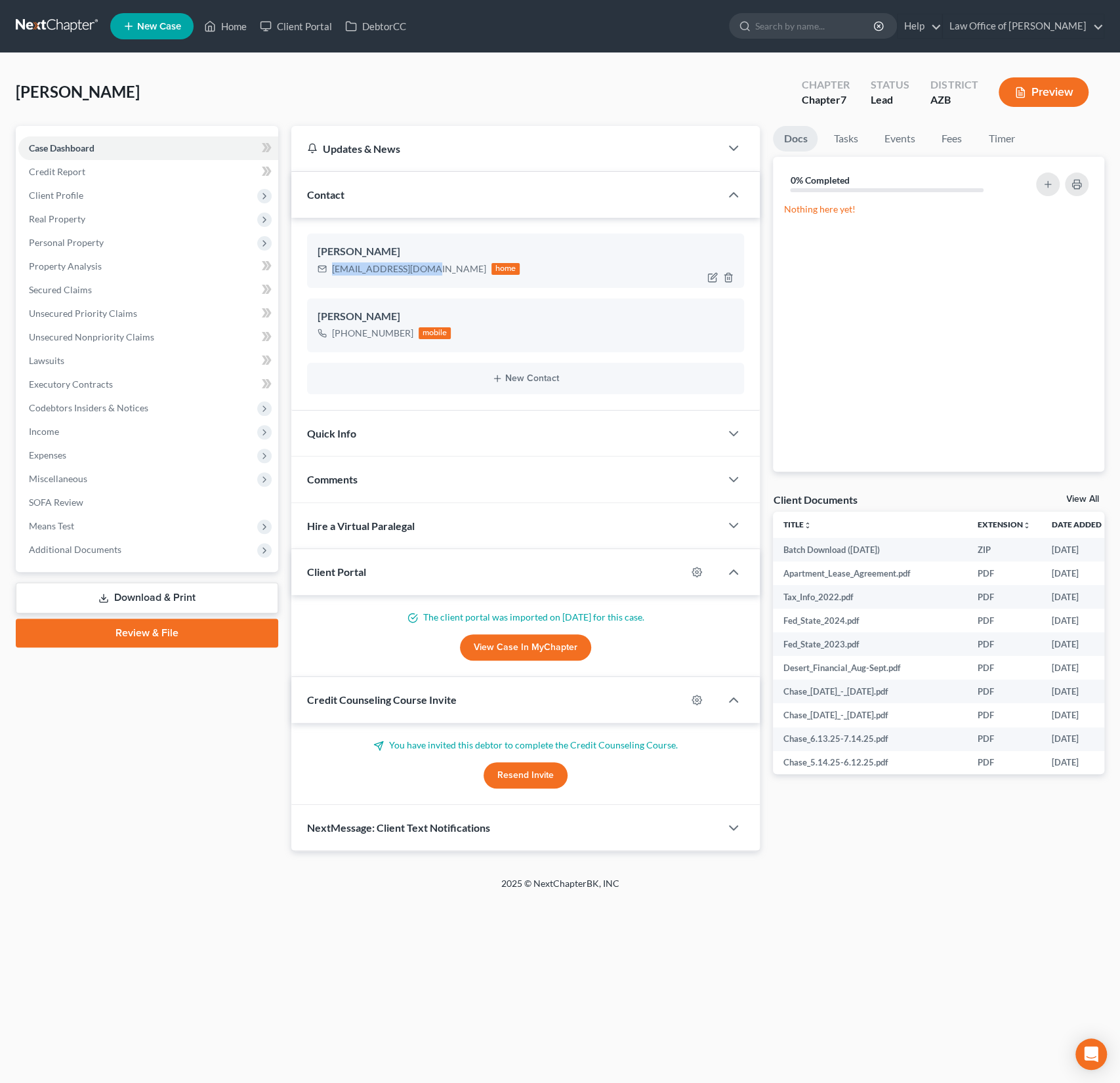
drag, startPoint x: 426, startPoint y: 269, endPoint x: 328, endPoint y: 272, distance: 98.0
click at [328, 272] on div "jrenee0202@gmail.com home" at bounding box center [419, 269] width 203 height 17
copy div "jrenee0202@gmail.com"
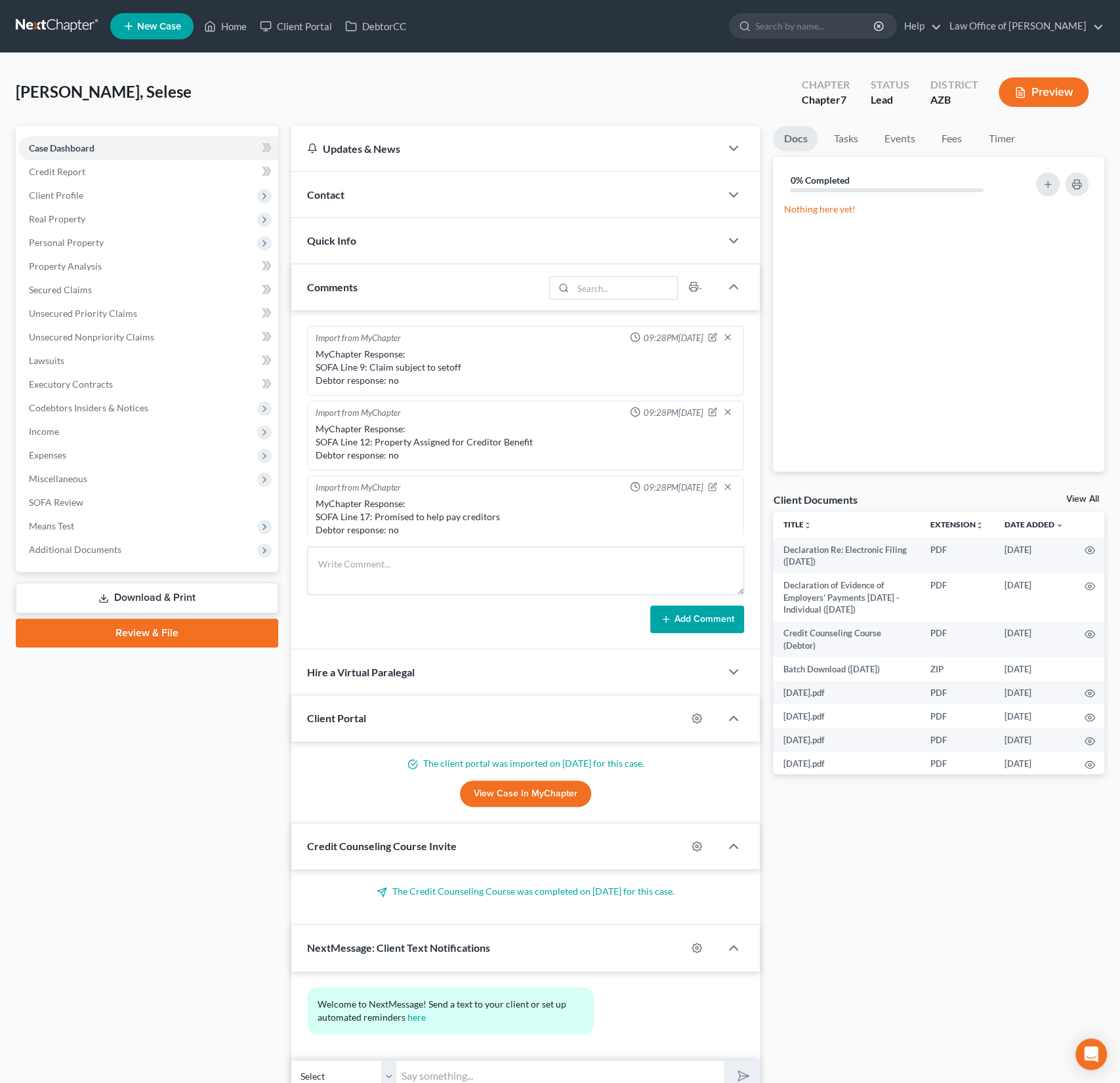
scroll to position [305, 0]
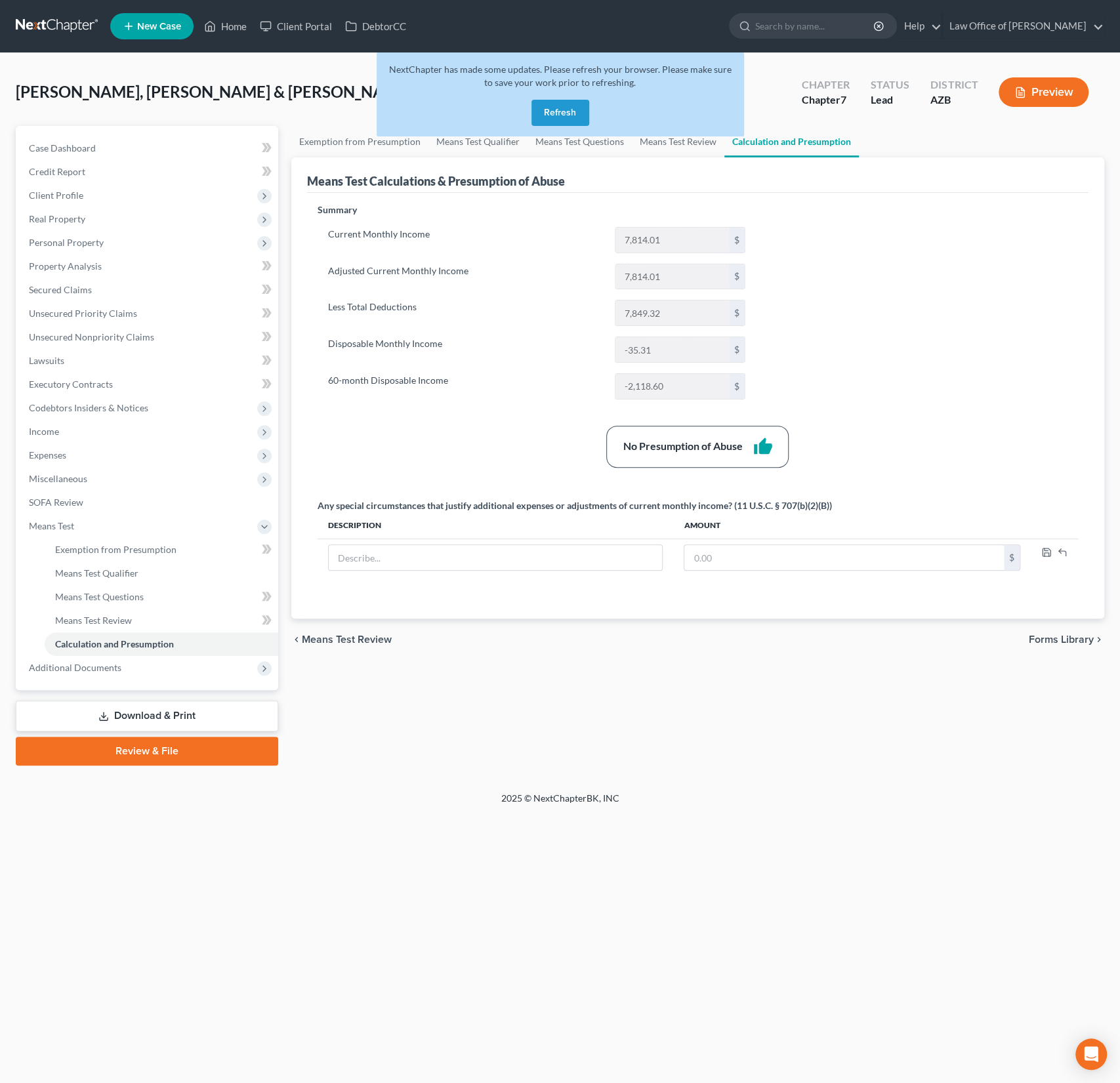
click at [562, 112] on button "Refresh" at bounding box center [560, 113] width 58 height 26
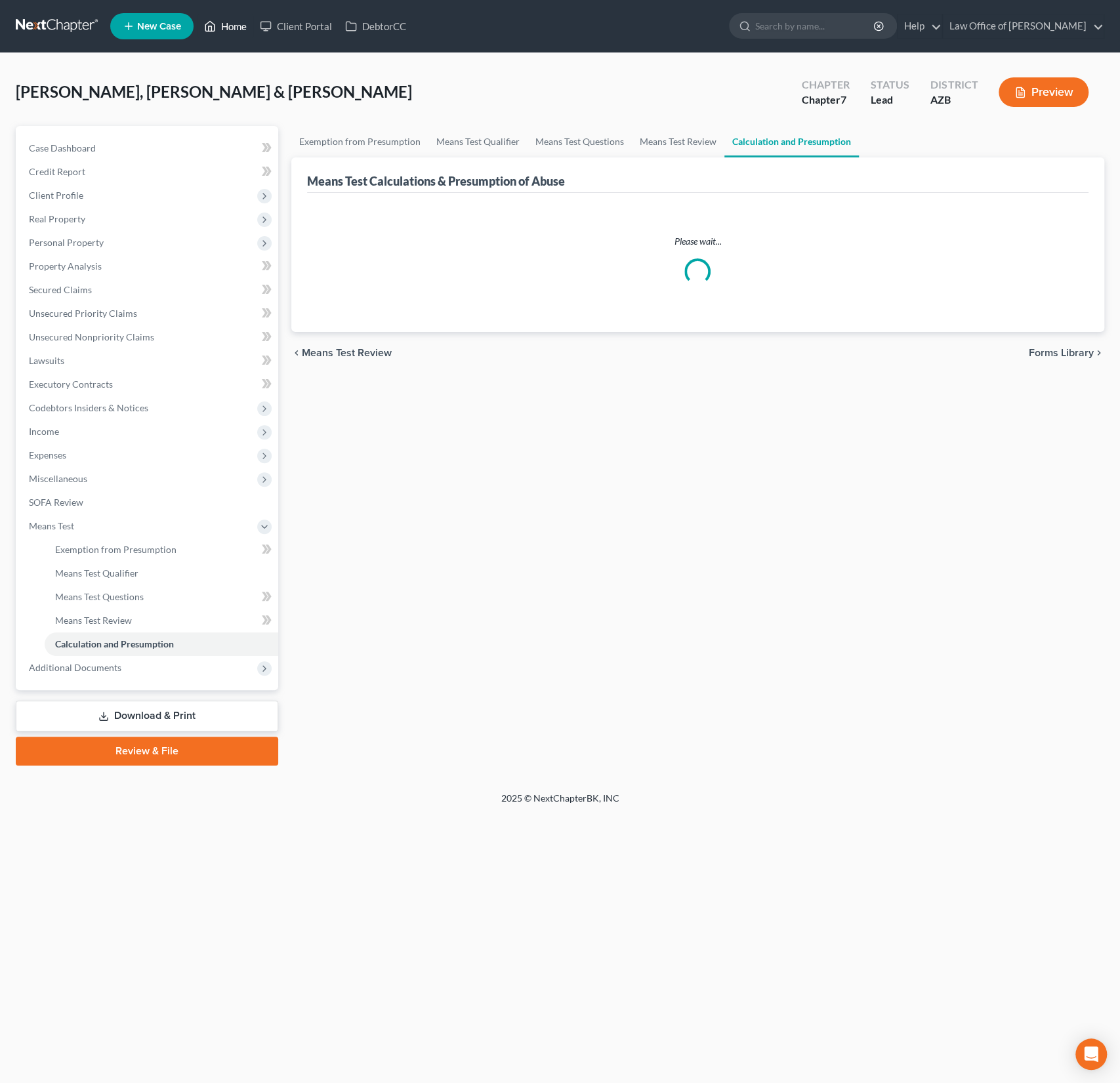
click at [232, 24] on link "Home" at bounding box center [225, 26] width 56 height 24
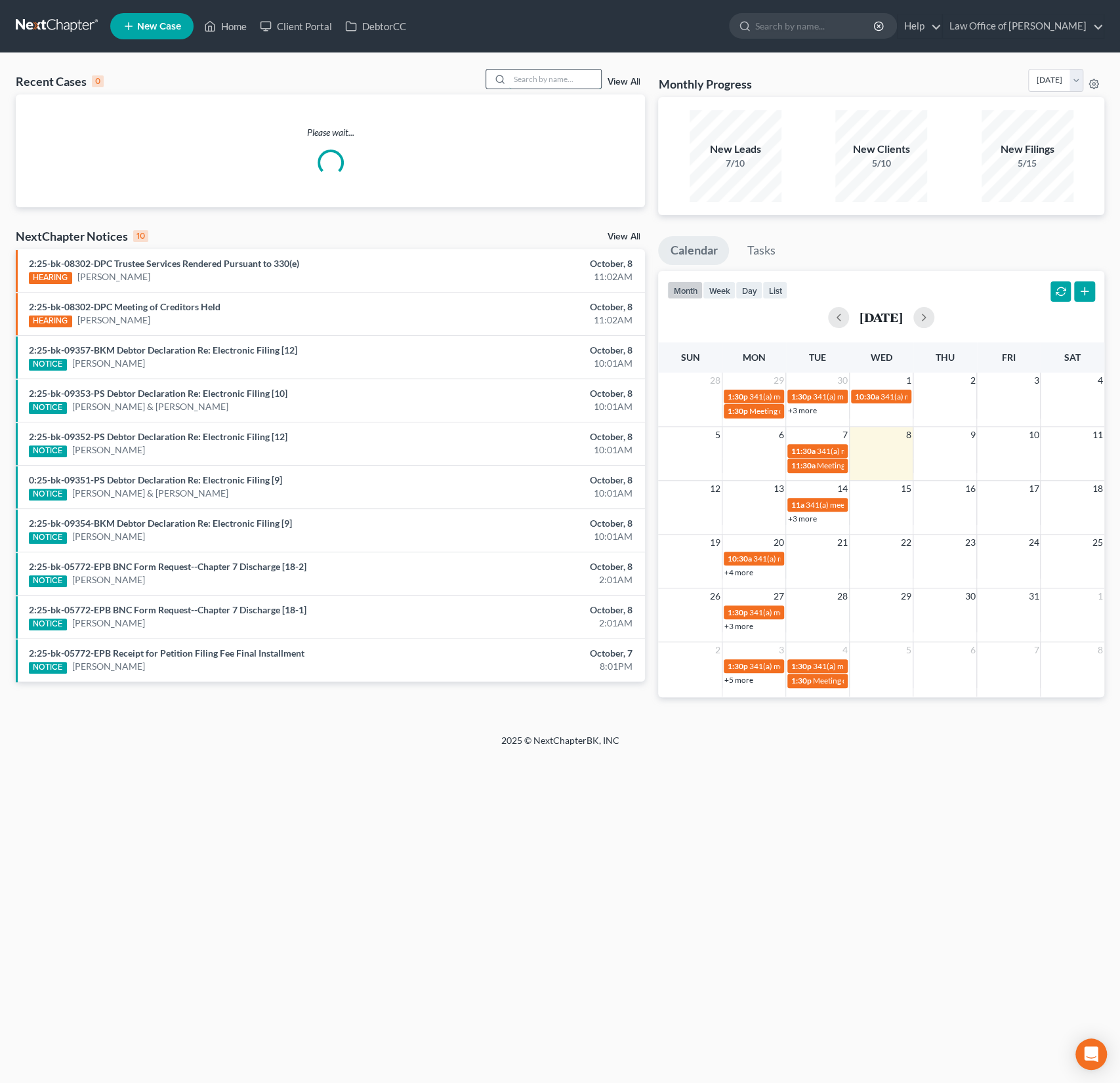
click at [520, 80] on input "search" at bounding box center [555, 79] width 91 height 19
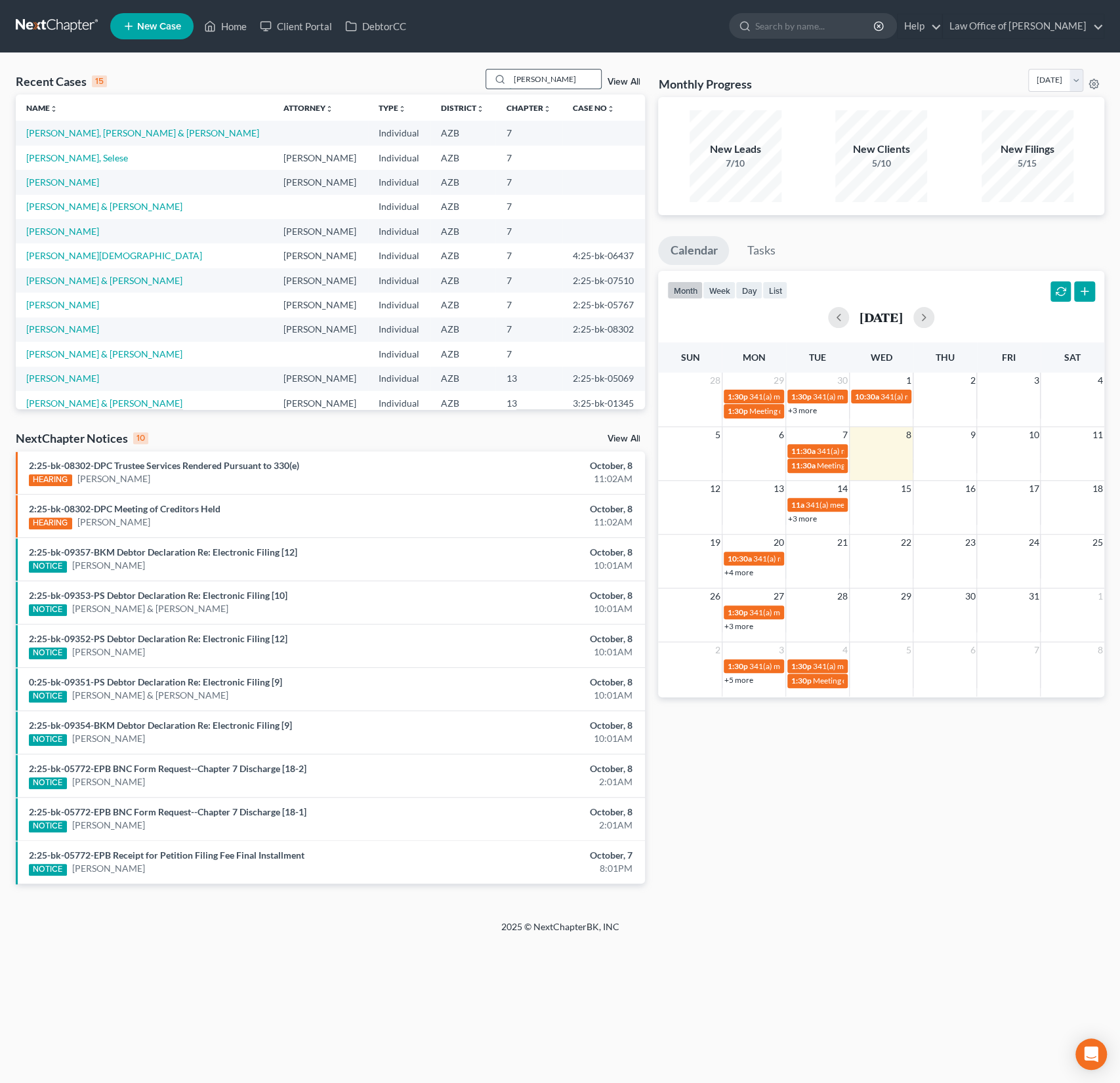
type input "[PERSON_NAME]"
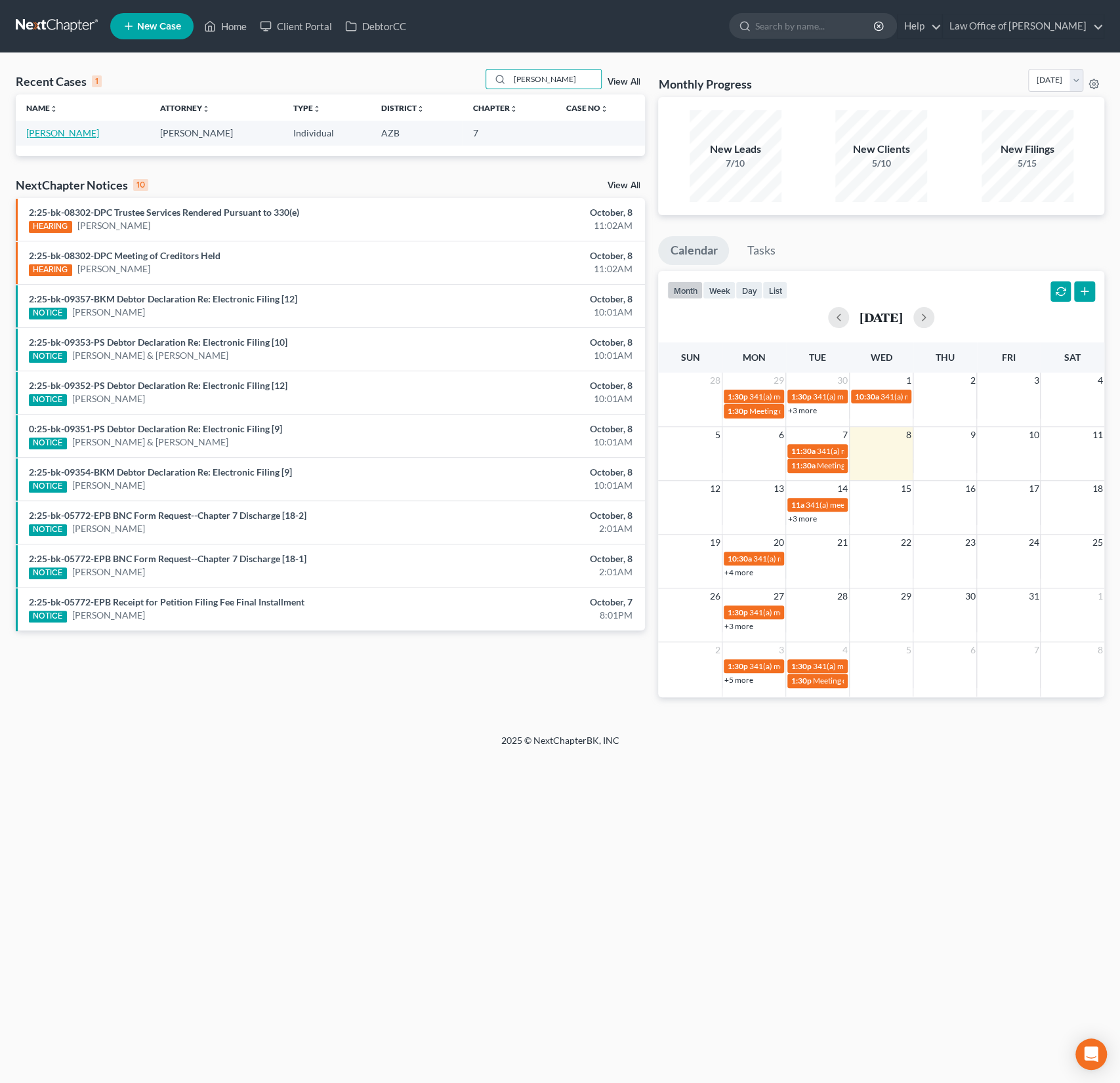
click at [71, 129] on link "[PERSON_NAME]" at bounding box center [63, 133] width 73 height 11
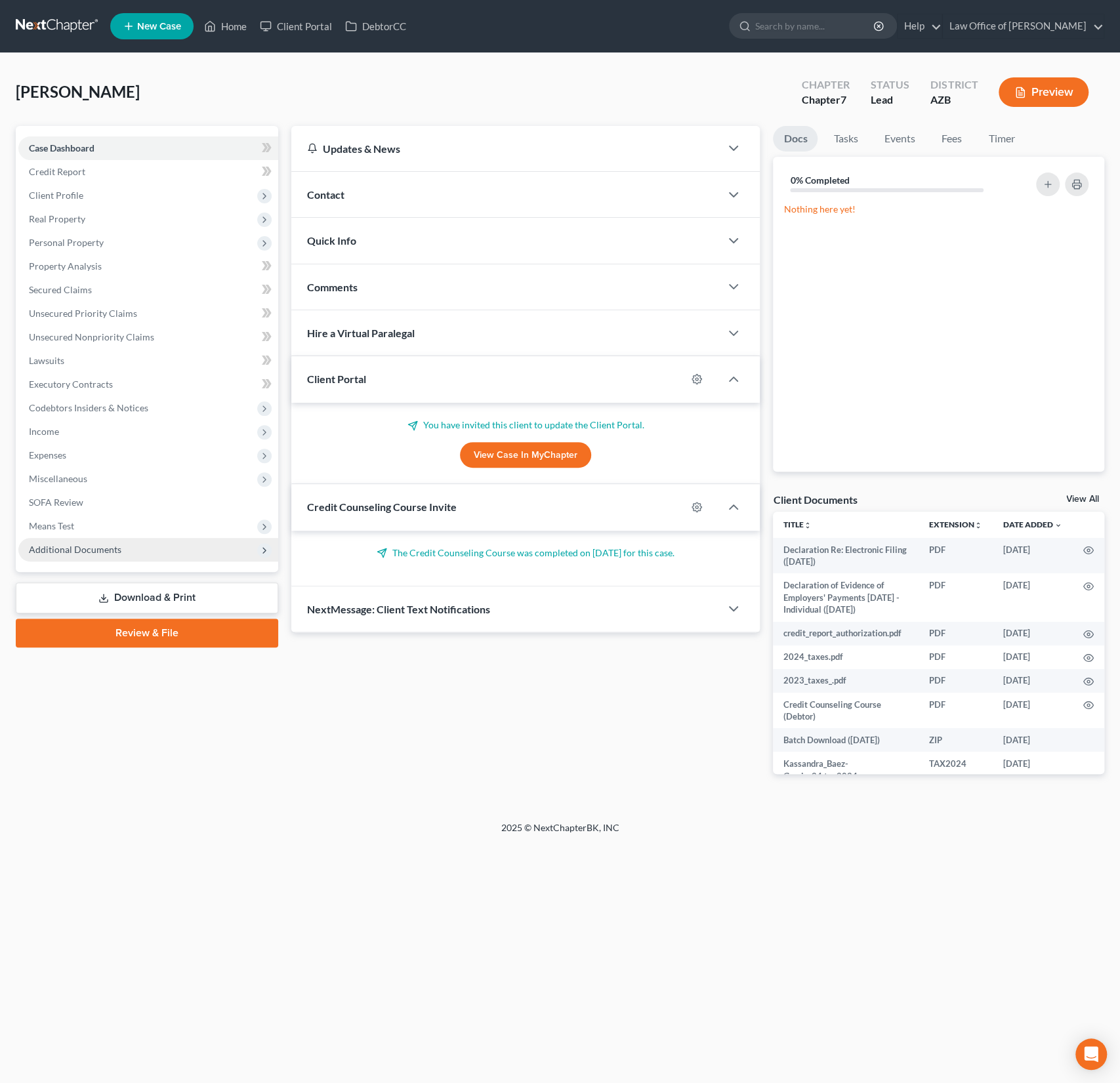
click at [97, 547] on span "Additional Documents" at bounding box center [74, 550] width 92 height 11
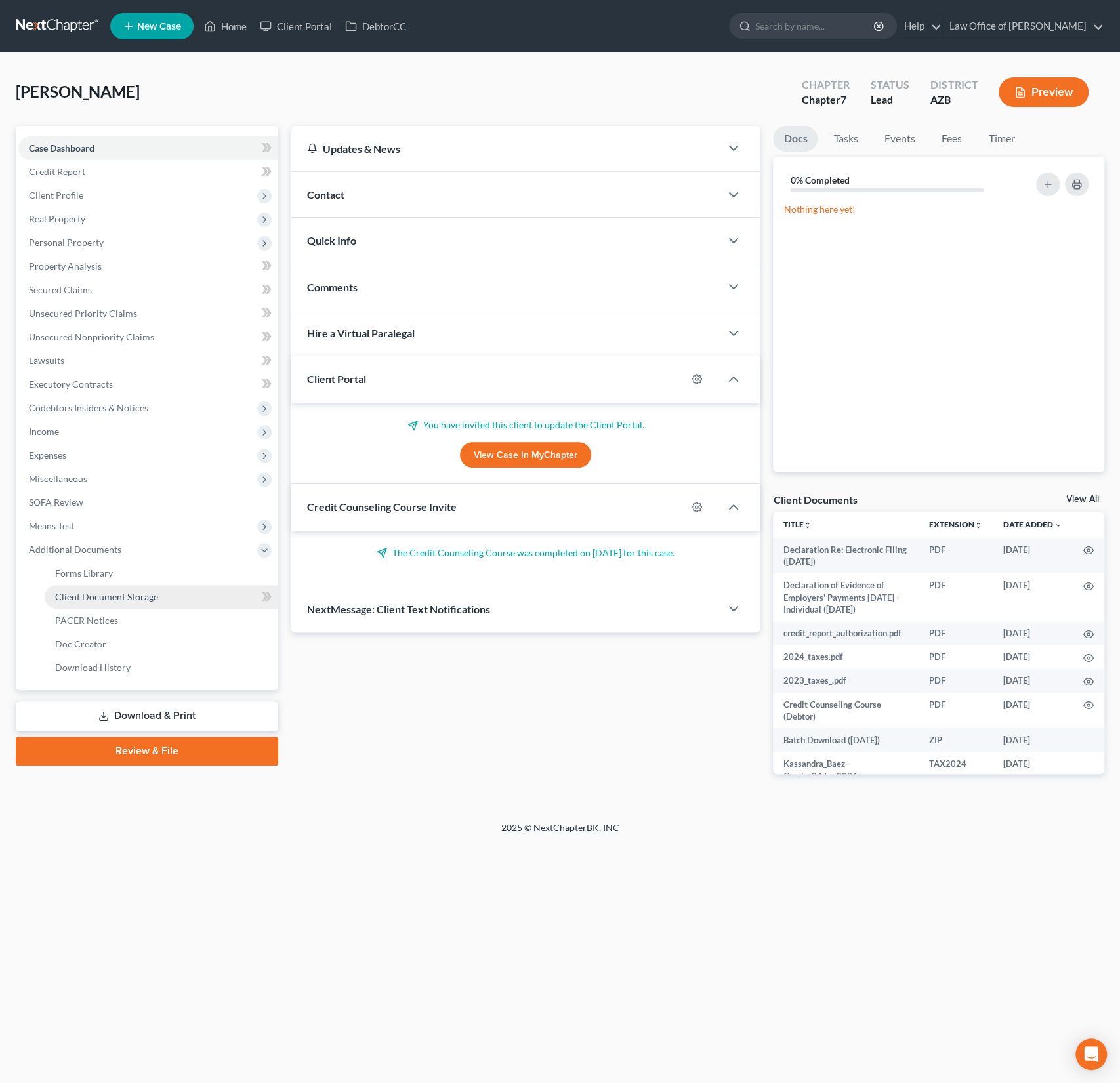
click at [98, 593] on span "Client Document Storage" at bounding box center [106, 597] width 103 height 11
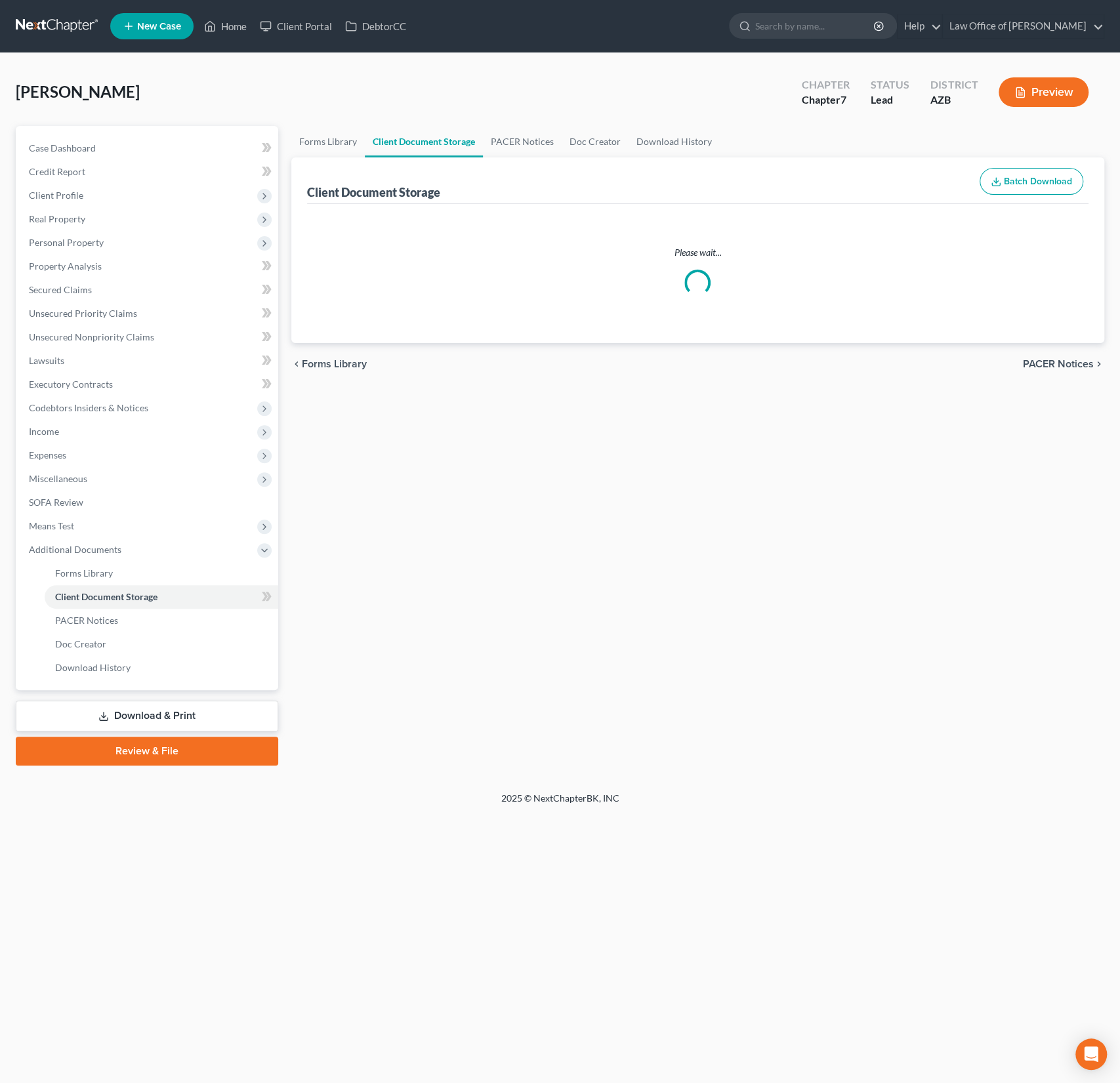
select select "14"
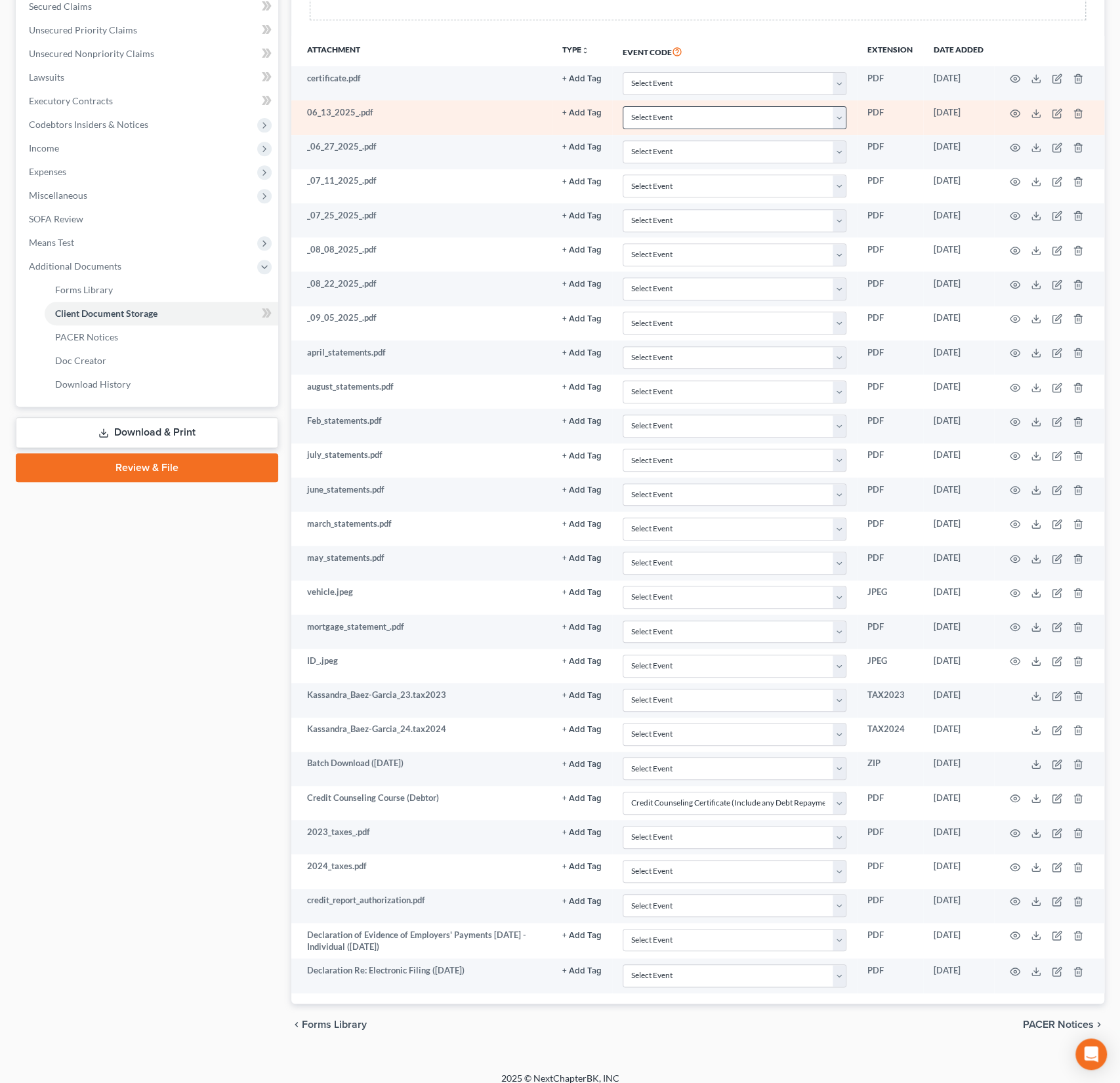
select select "14"
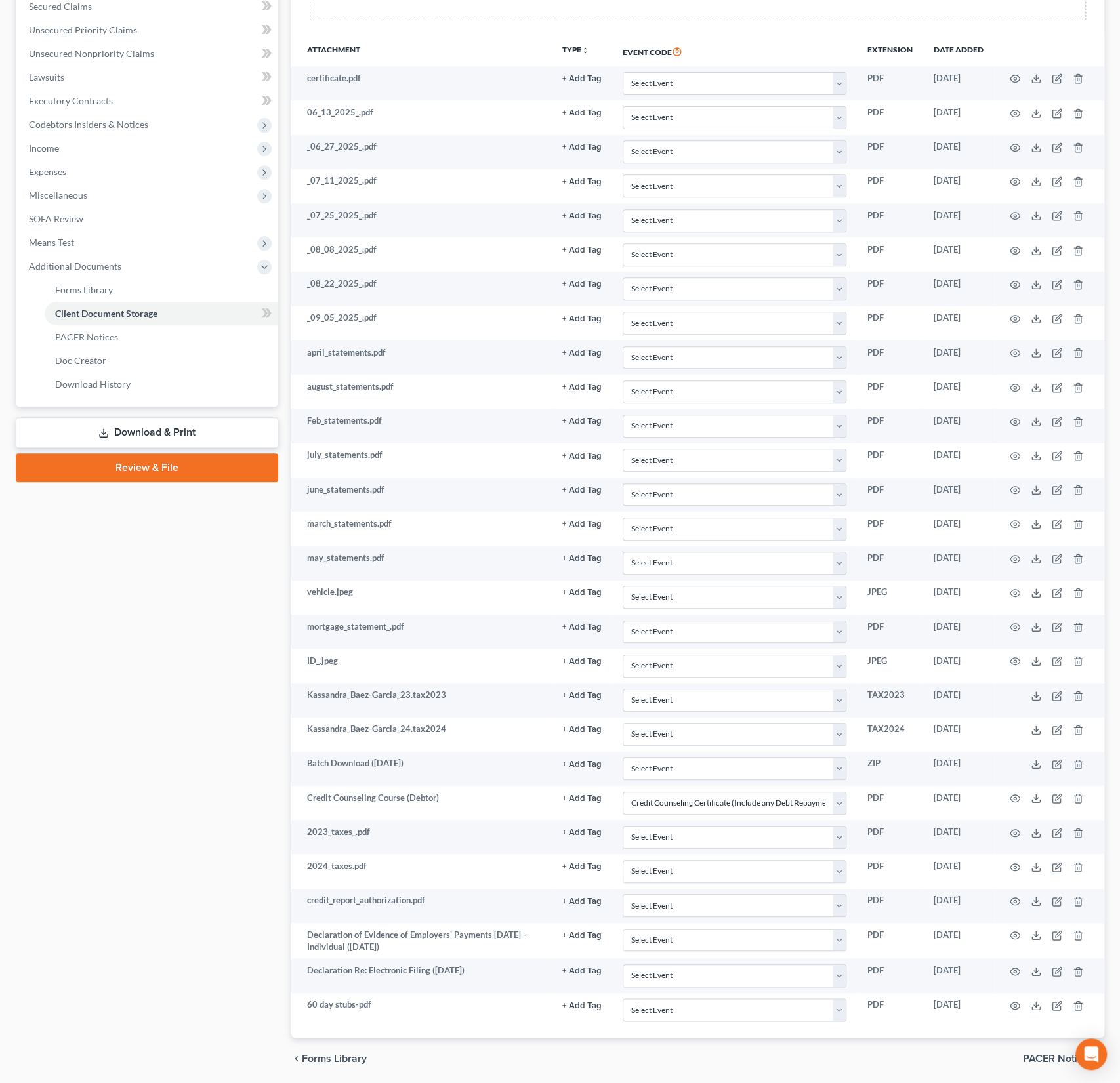
scroll to position [286, 0]
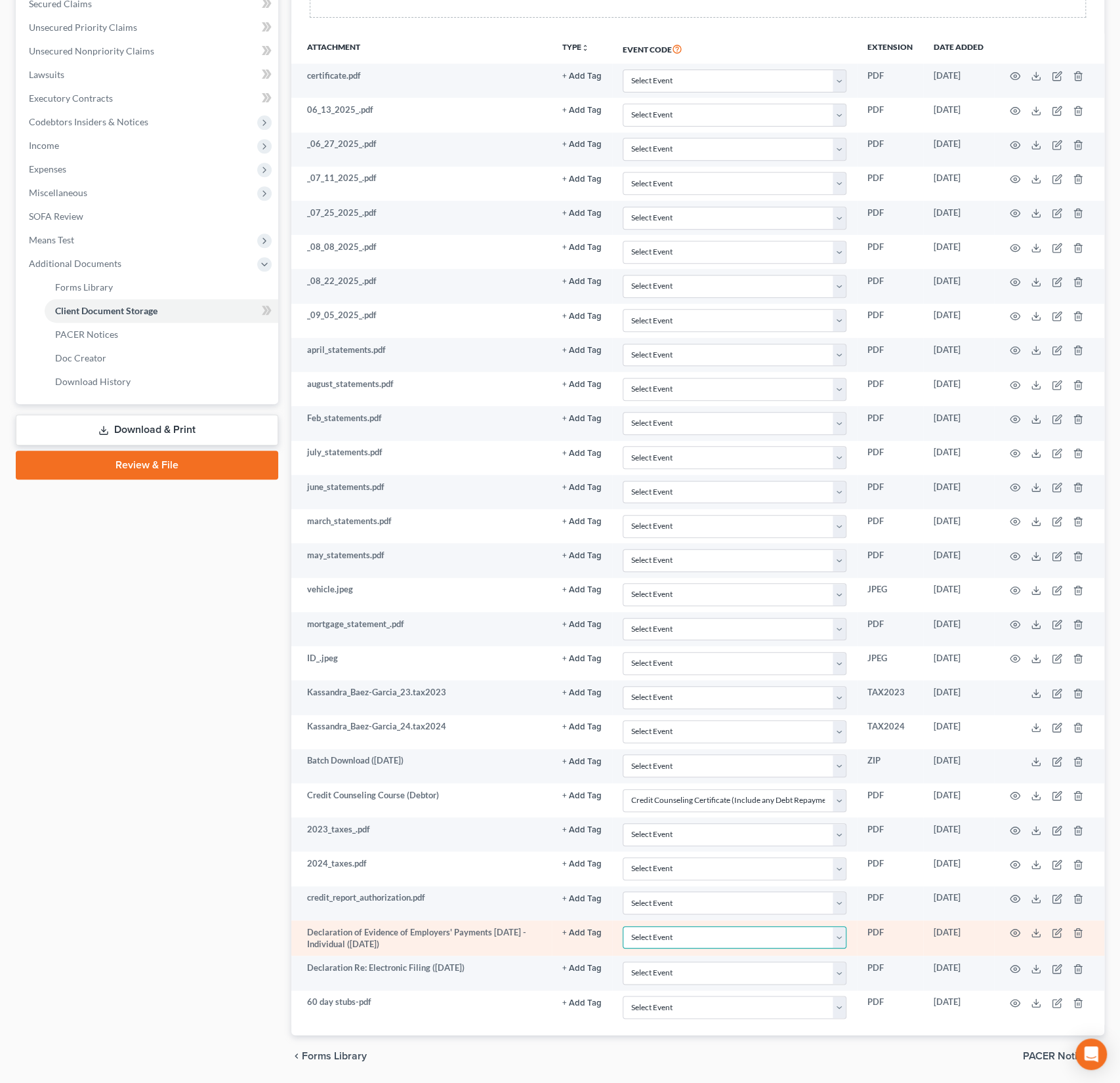
click at [692, 926] on select "Select Event AA Schedules and Statements (Formerly All Required) Amended Chapte…" at bounding box center [734, 938] width 224 height 23
select select "18"
click at [623, 926] on select "Select Event AA Schedules and Statements (Formerly All Required) Amended Chapte…" at bounding box center [734, 938] width 224 height 23
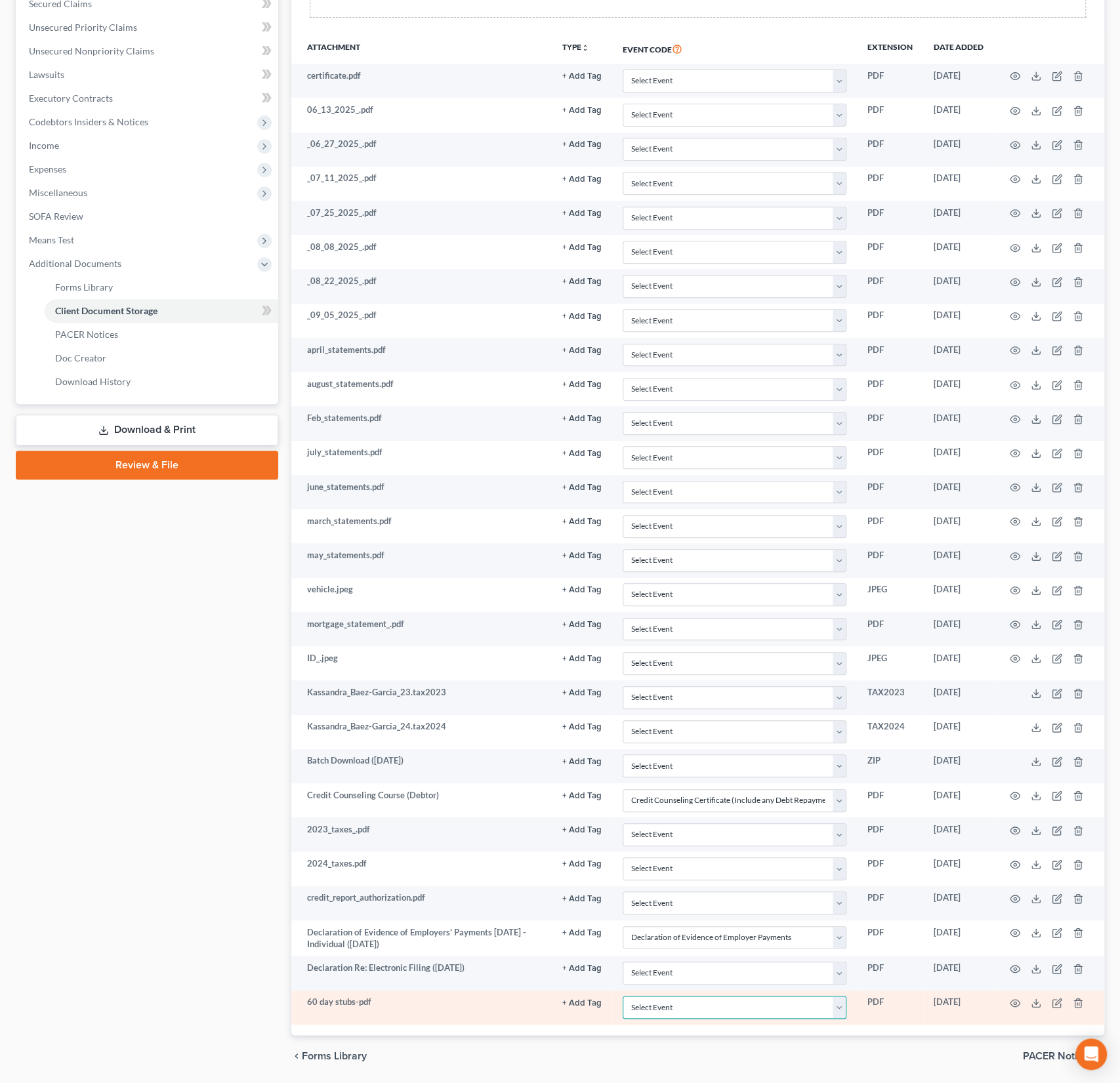
click at [672, 996] on select "Select Event AA Schedules and Statements (Formerly All Required) Amended Chapte…" at bounding box center [734, 1007] width 224 height 23
select select "18"
click at [623, 996] on select "Select Event AA Schedules and Statements (Formerly All Required) Amended Chapte…" at bounding box center [734, 1007] width 224 height 23
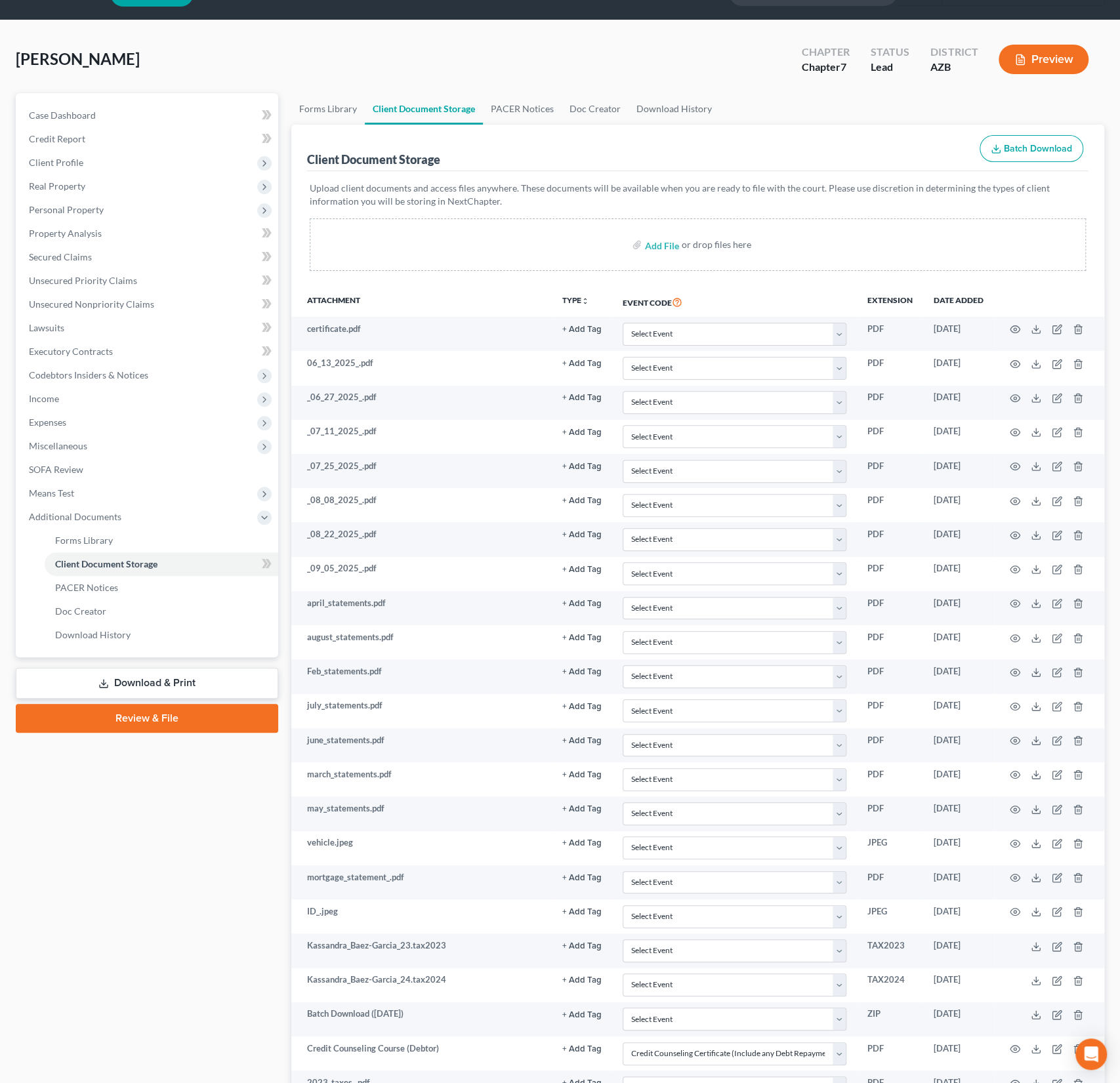
scroll to position [0, 0]
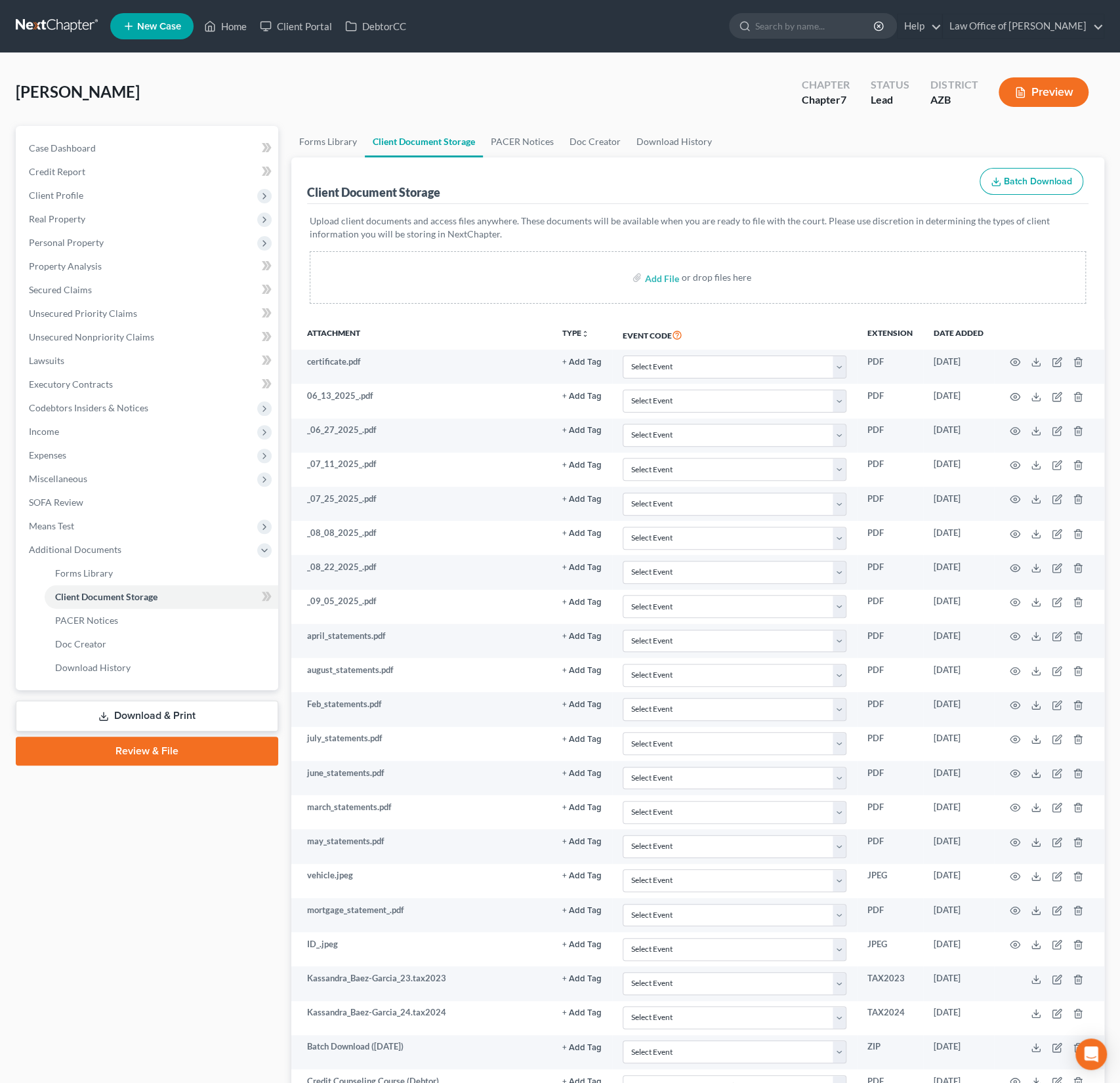
click at [182, 751] on link "Review & File" at bounding box center [147, 751] width 262 height 29
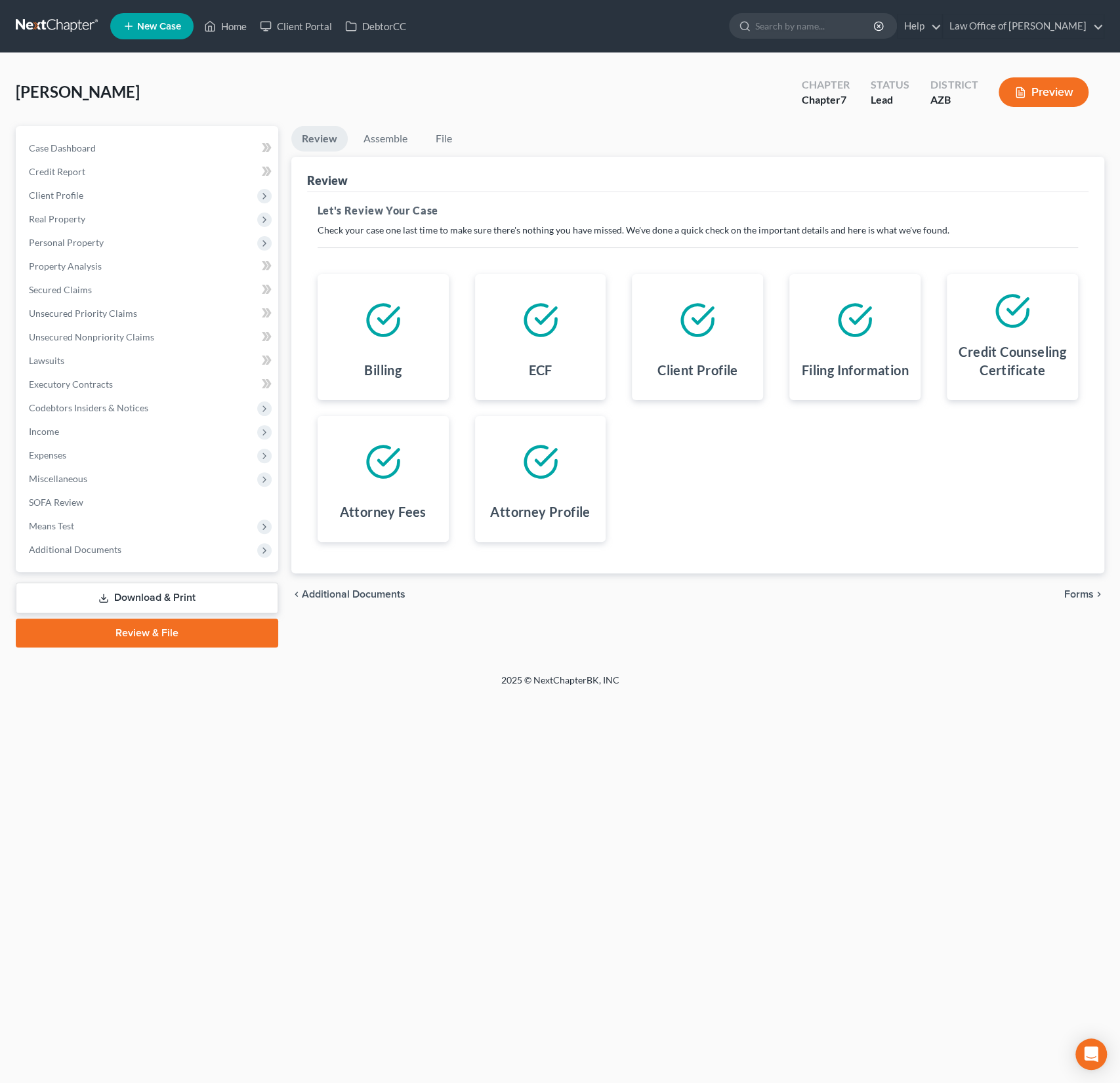
click at [1071, 594] on span "Forms" at bounding box center [1079, 594] width 29 height 11
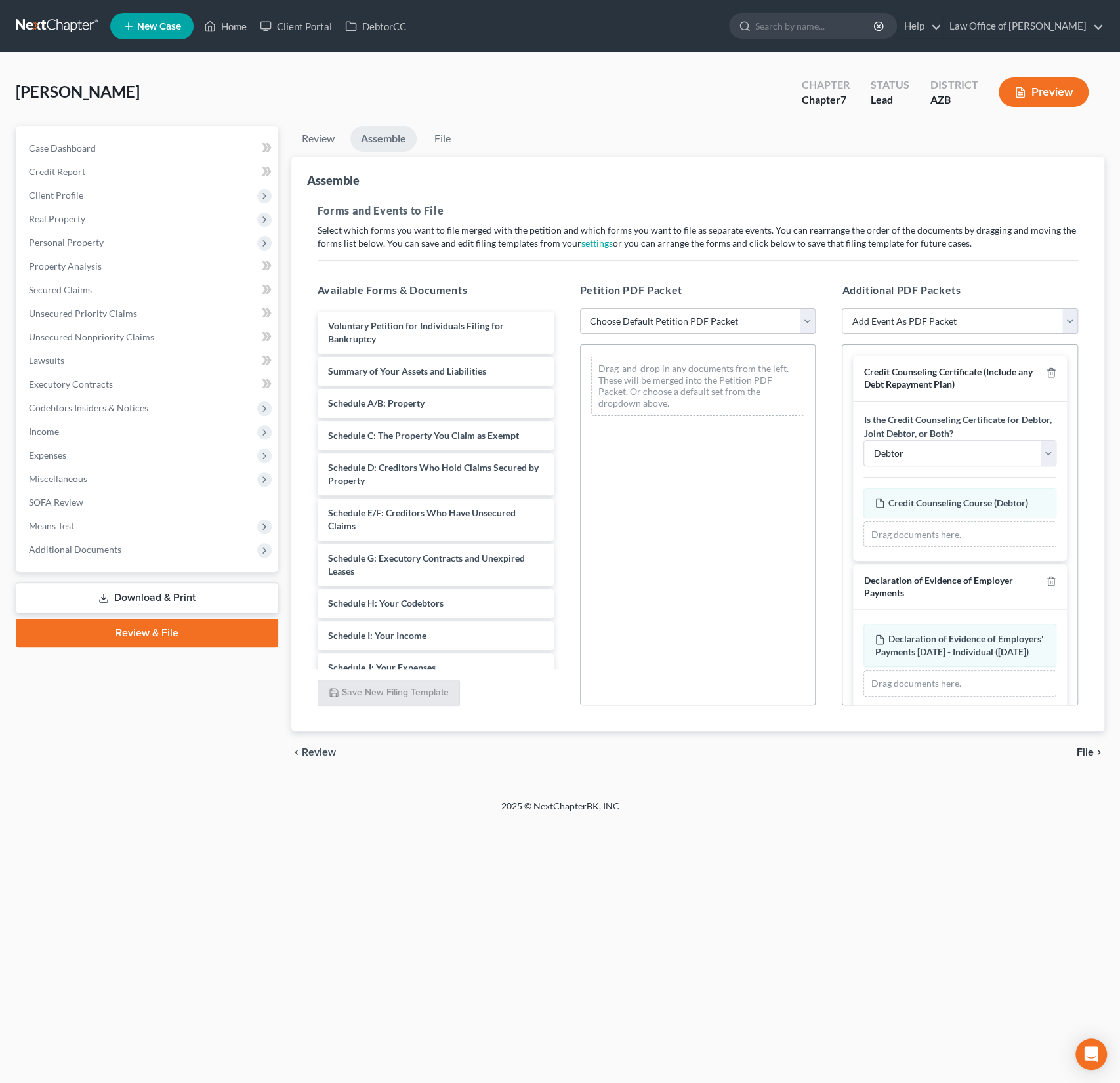
click at [676, 313] on select "Choose Default Petition PDF Packet Complete Bankruptcy Petition (all forms and …" at bounding box center [698, 321] width 236 height 26
select select "0"
click at [580, 308] on select "Choose Default Petition PDF Packet Complete Bankruptcy Petition (all forms and …" at bounding box center [698, 321] width 236 height 26
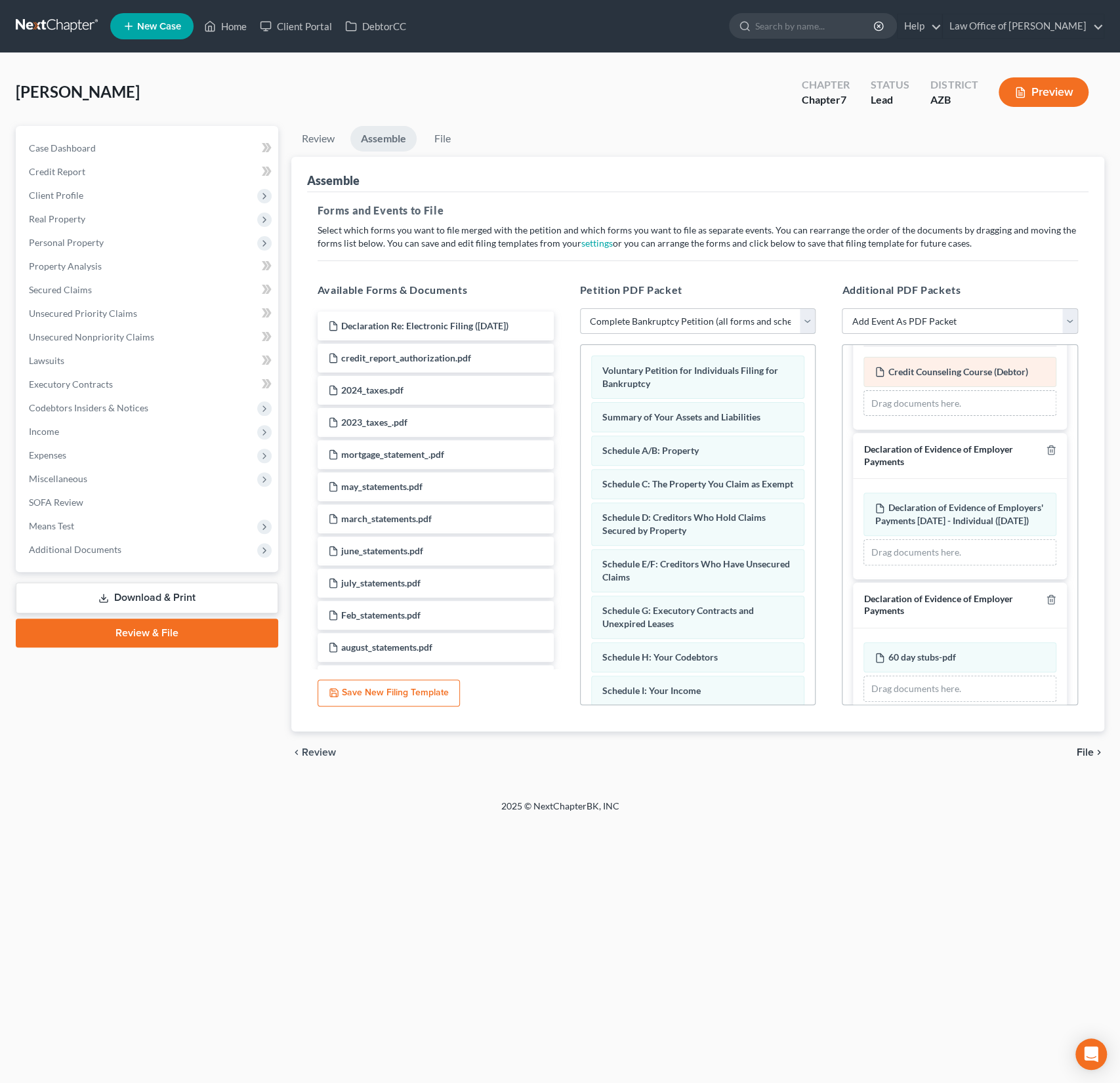
scroll to position [161, 0]
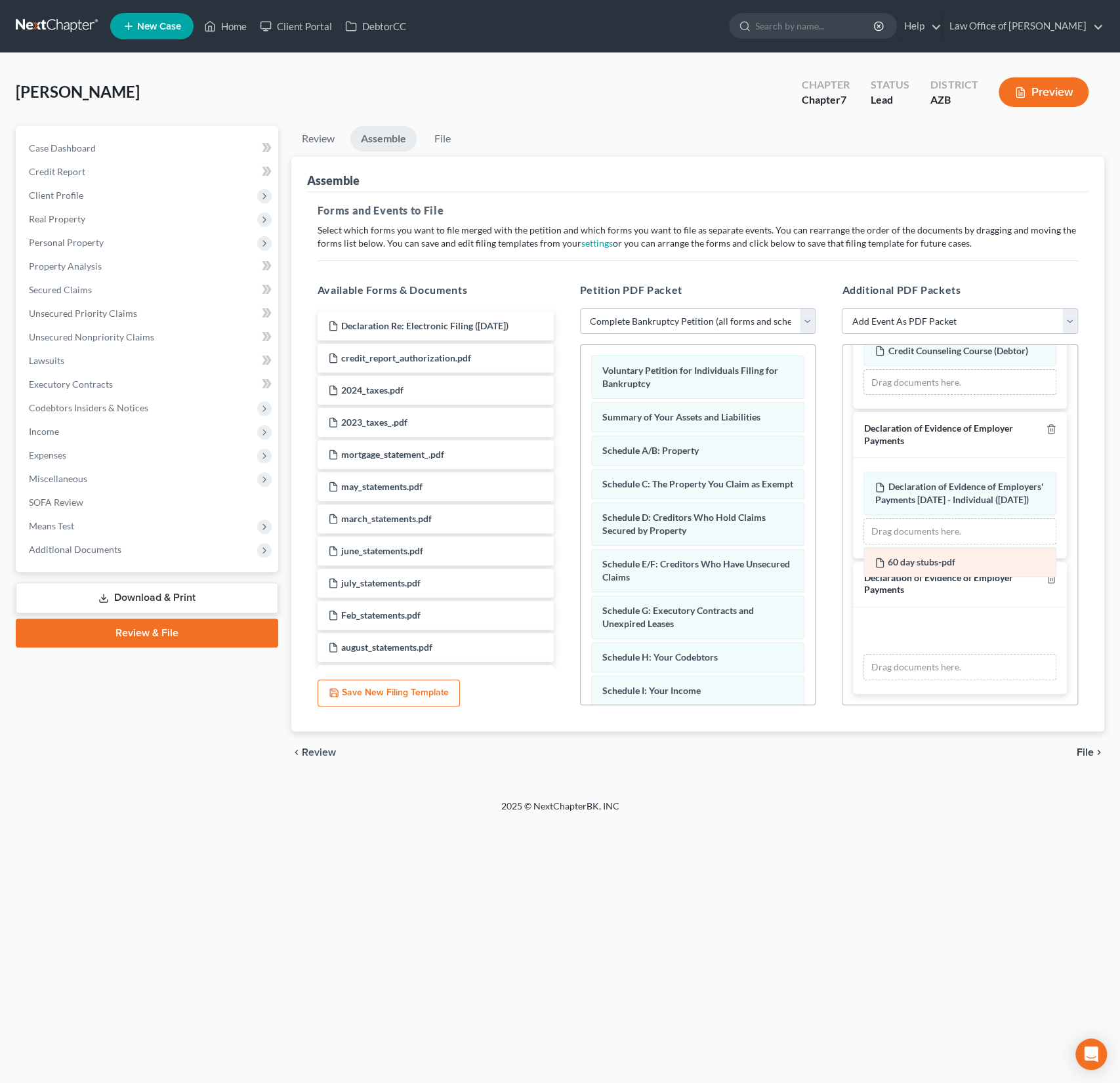
drag, startPoint x: 937, startPoint y: 648, endPoint x: 939, endPoint y: 568, distance: 80.0
click at [939, 621] on div "60 day stubs-pdf Amended 60 day stubs-pdf 60 day stubs-pdf Amended 60 day stubs…" at bounding box center [960, 651] width 193 height 59
drag, startPoint x: 958, startPoint y: 649, endPoint x: 948, endPoint y: 551, distance: 98.5
click at [948, 621] on div "60 day stubs-pdf Amended 60 day stubs-pdf 60 day stubs-pdf Amended 60 day stubs…" at bounding box center [960, 651] width 193 height 59
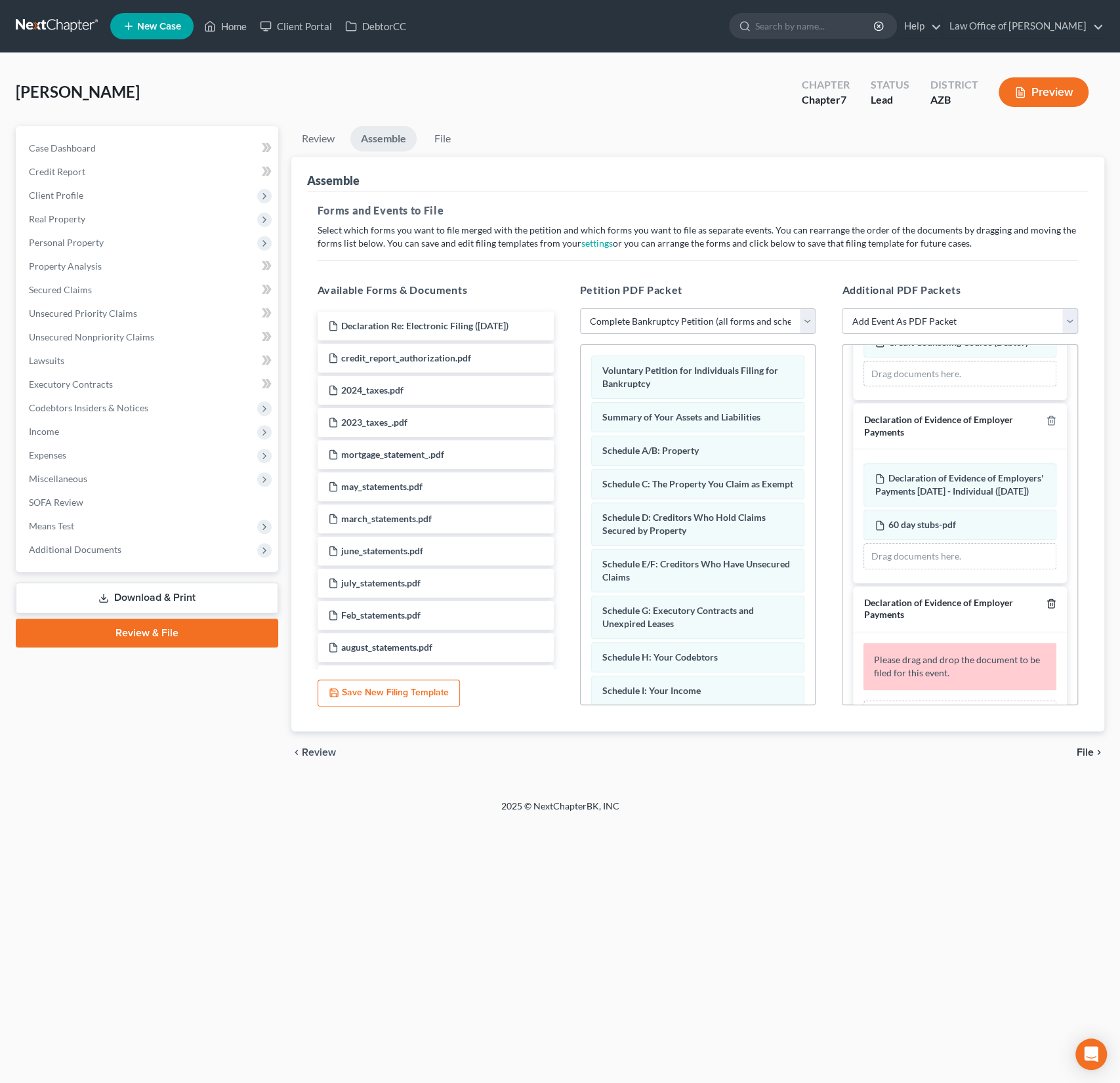
click at [1048, 608] on icon "button" at bounding box center [1051, 603] width 11 height 11
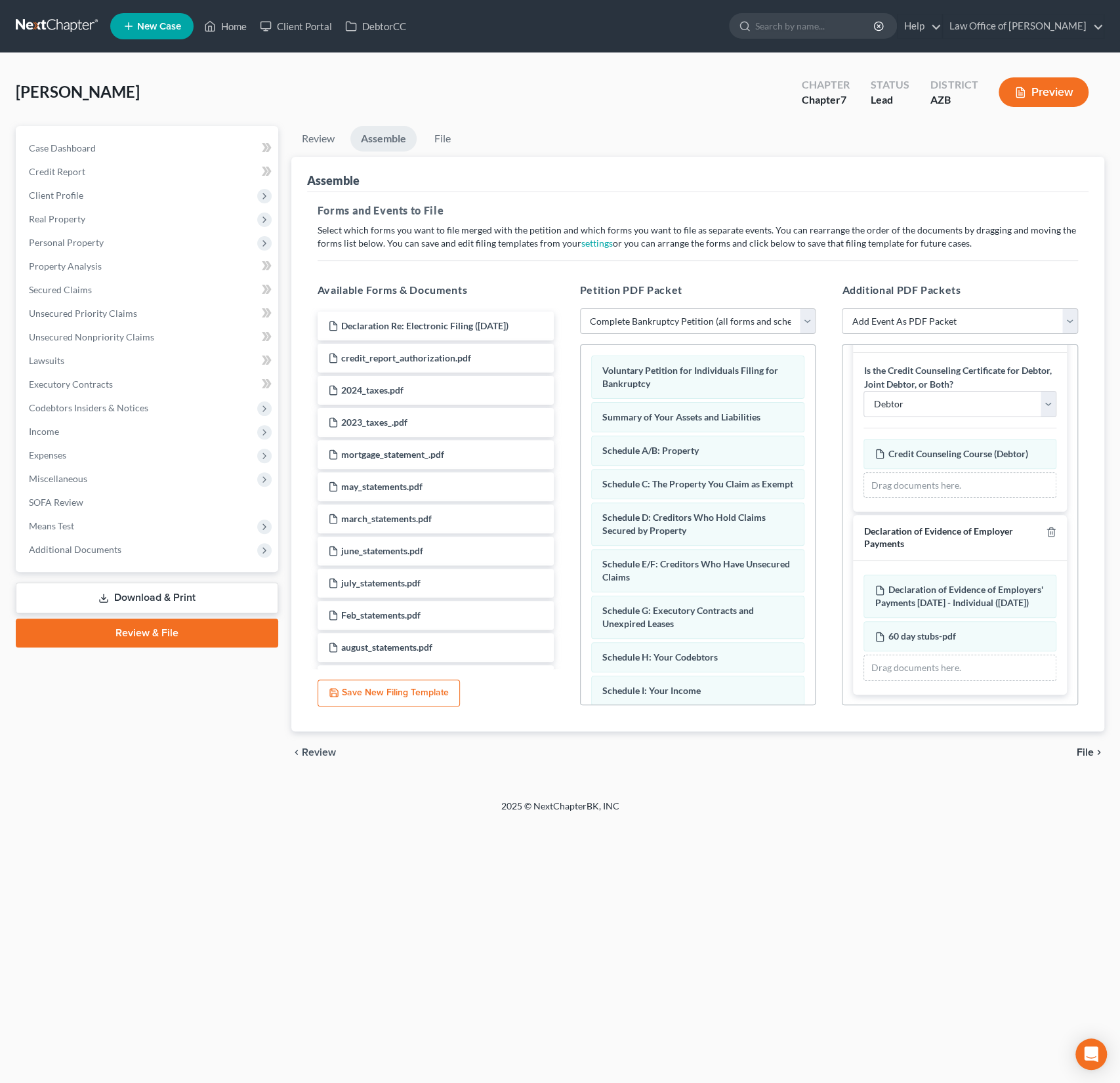
click at [1085, 755] on span "File" at bounding box center [1085, 752] width 17 height 11
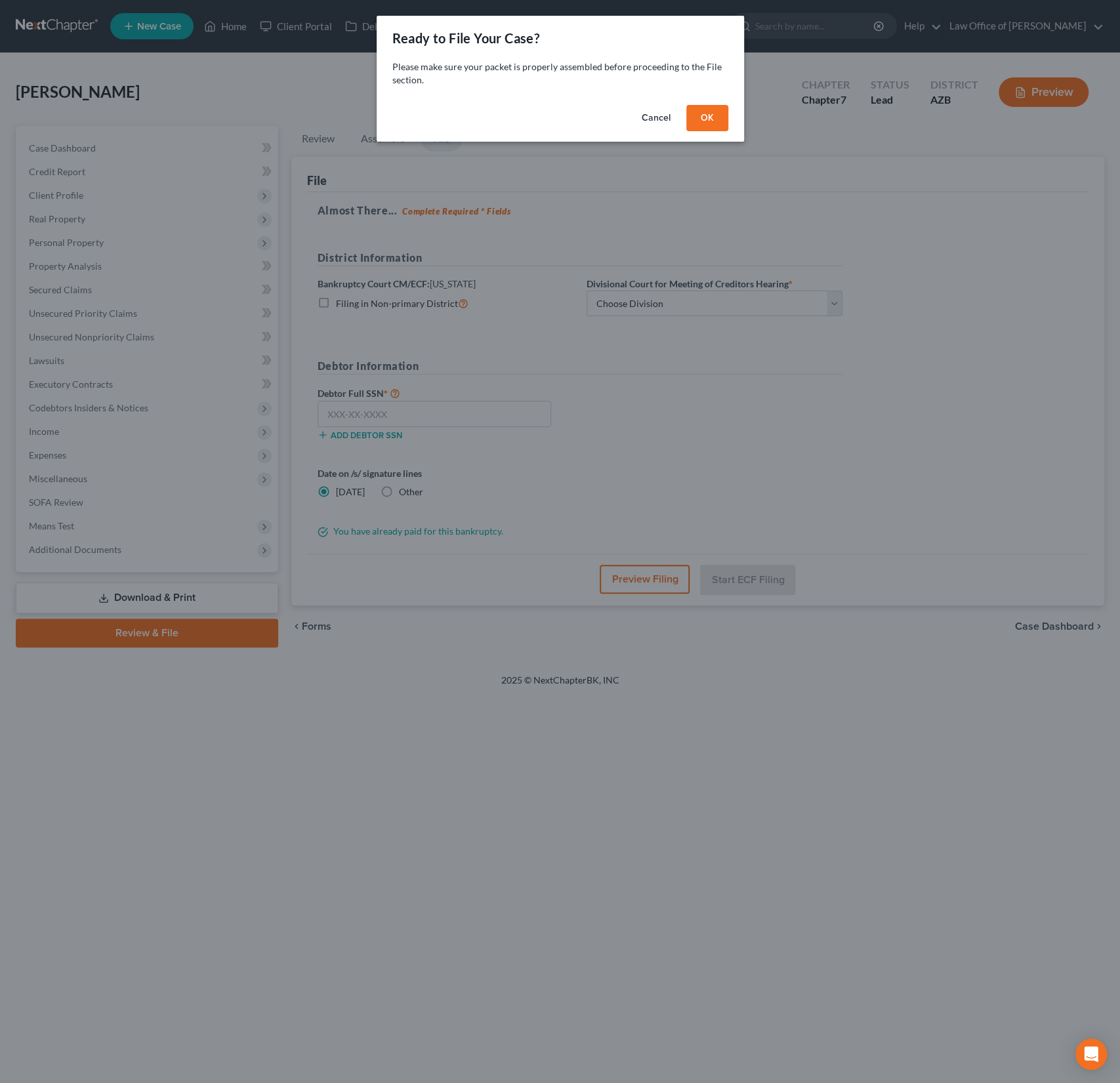
click at [724, 97] on div "Please make sure your packet is properly assembled before proceeding to the Fil…" at bounding box center [560, 79] width 367 height 39
click at [715, 108] on button "OK" at bounding box center [707, 118] width 42 height 26
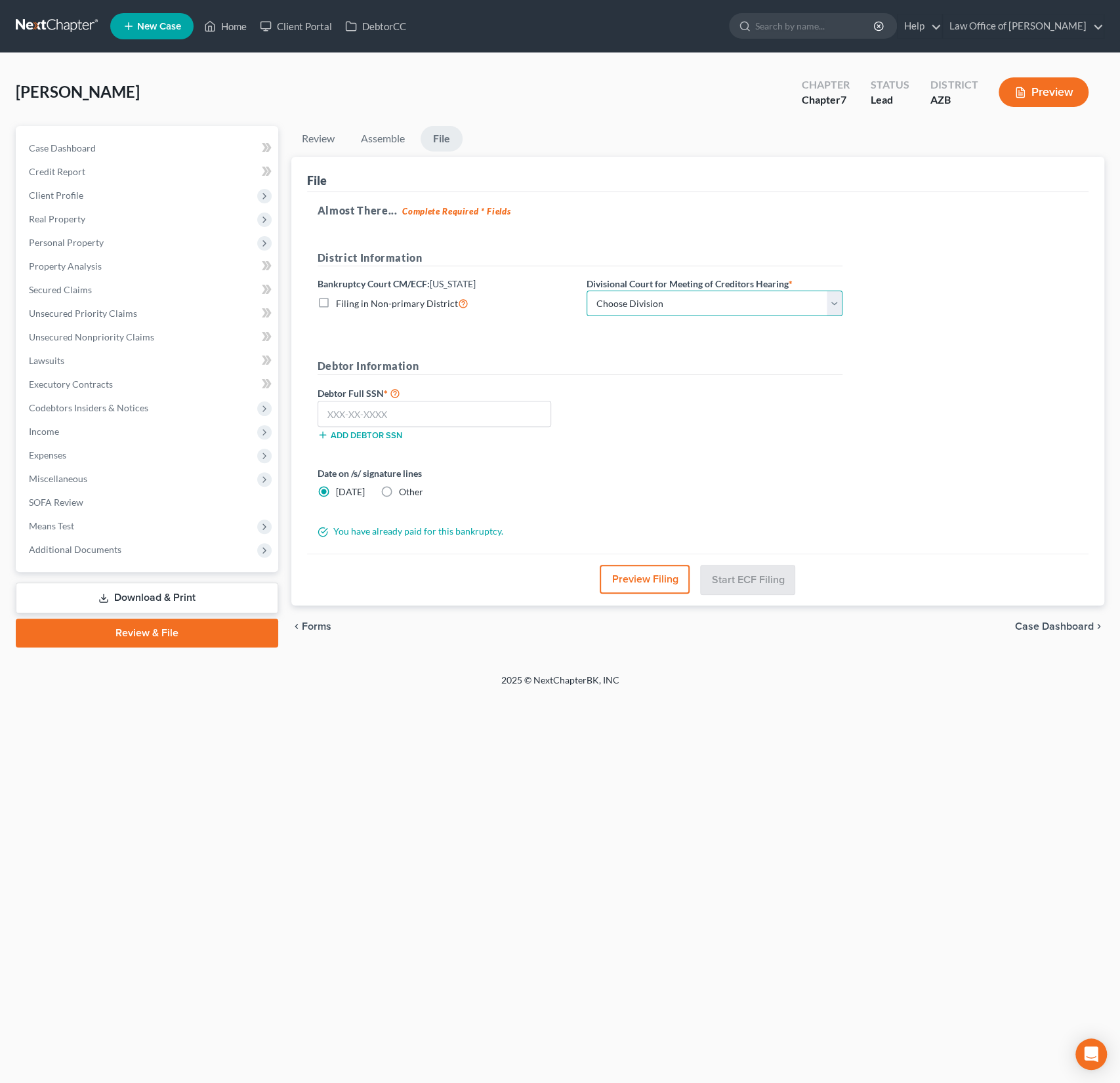
click at [655, 307] on select "Choose Division Phoenix [GEOGRAPHIC_DATA] [PERSON_NAME]" at bounding box center [715, 304] width 256 height 26
select select "0"
click at [587, 291] on select "Choose Division Phoenix [GEOGRAPHIC_DATA] [PERSON_NAME]" at bounding box center [715, 304] width 256 height 26
click at [391, 408] on input "text" at bounding box center [434, 414] width 234 height 26
type input "605-72-3342"
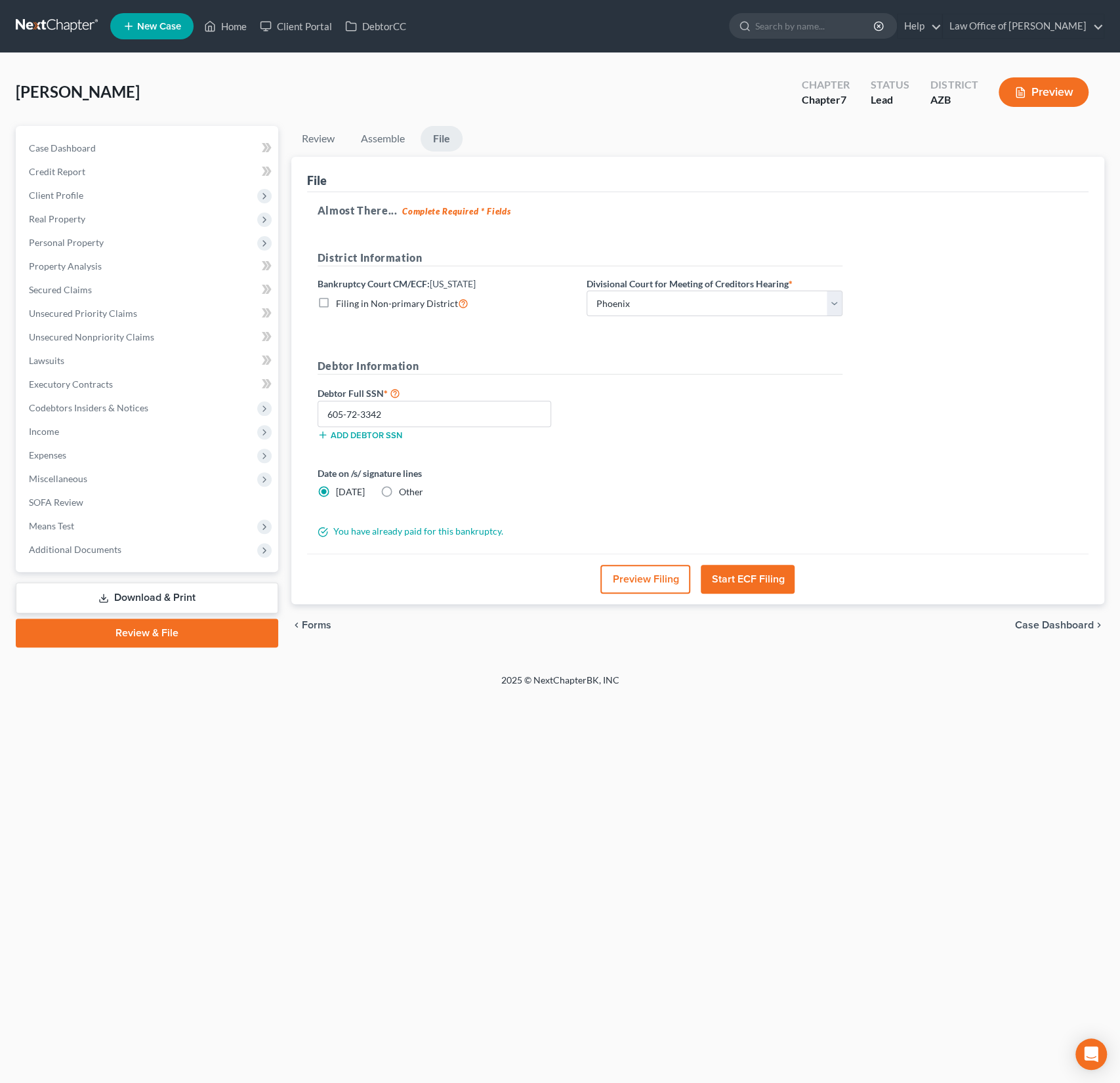
click at [648, 575] on button "Preview Filing" at bounding box center [645, 579] width 90 height 29
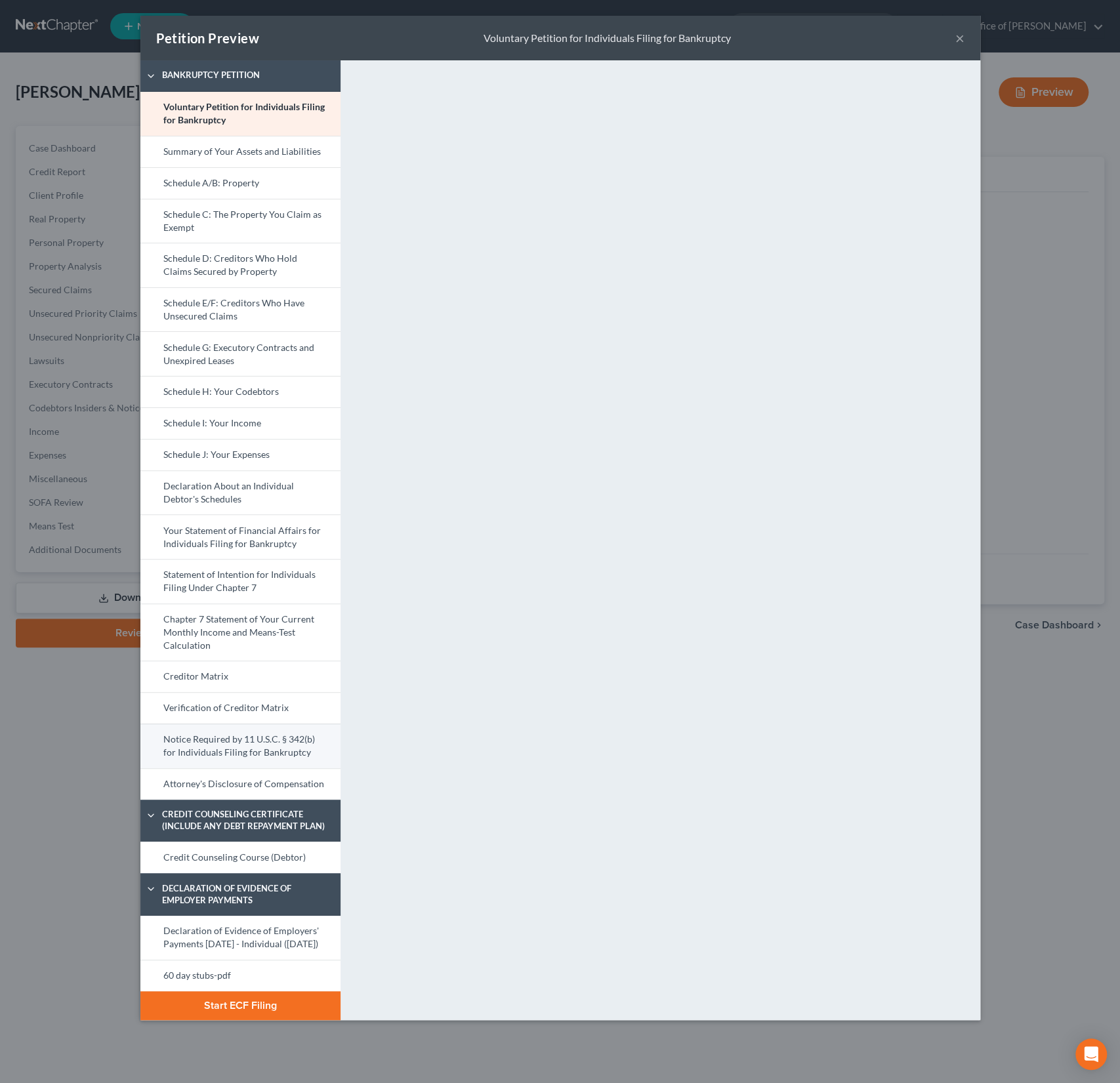
click at [213, 740] on link "Notice Required by 11 U.S.C. § 342(b) for Individuals Filing for Bankruptcy" at bounding box center [240, 746] width 200 height 44
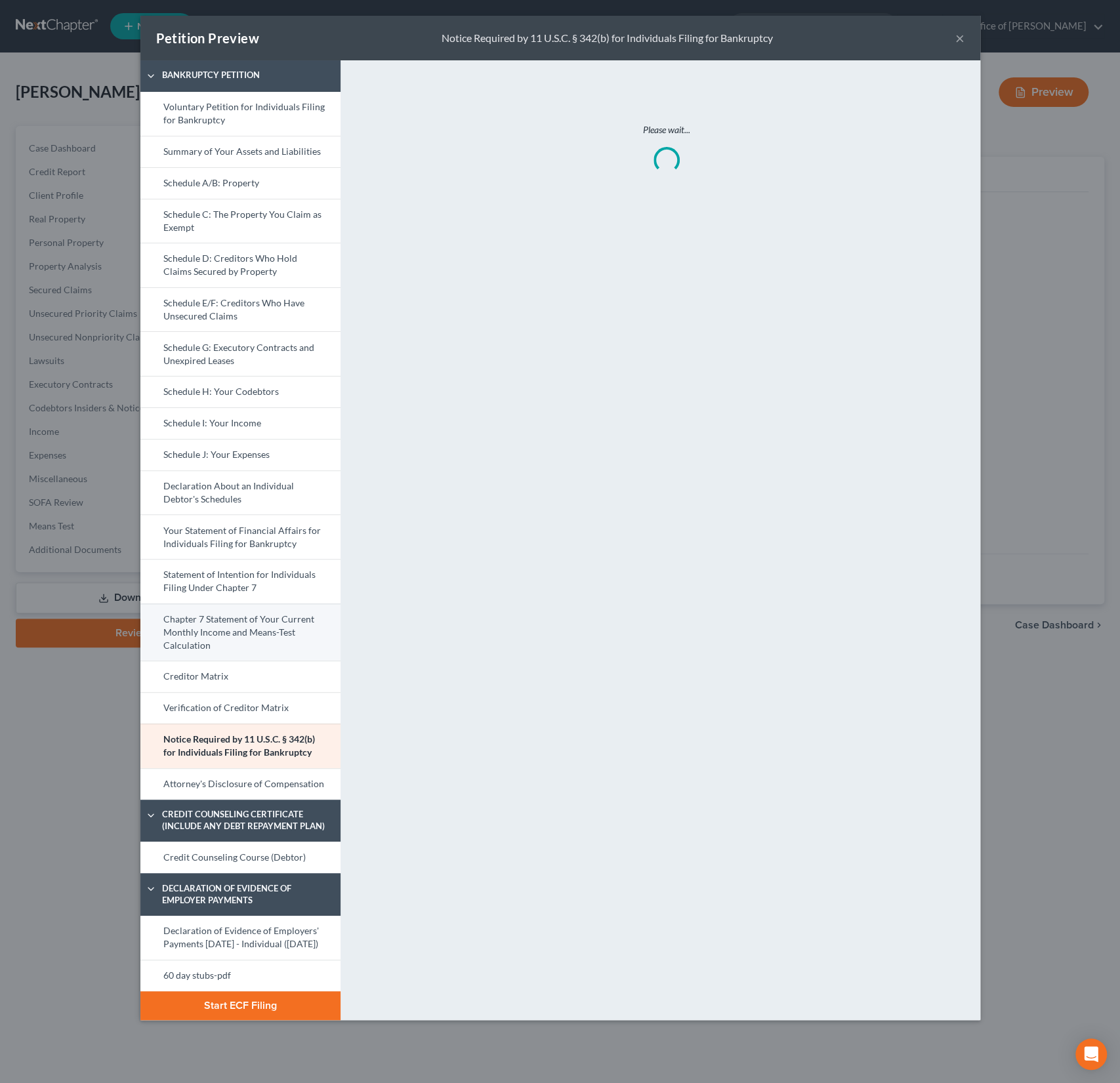
click at [237, 623] on link "Chapter 7 Statement of Your Current Monthly Income and Means-Test Calculation" at bounding box center [240, 632] width 200 height 58
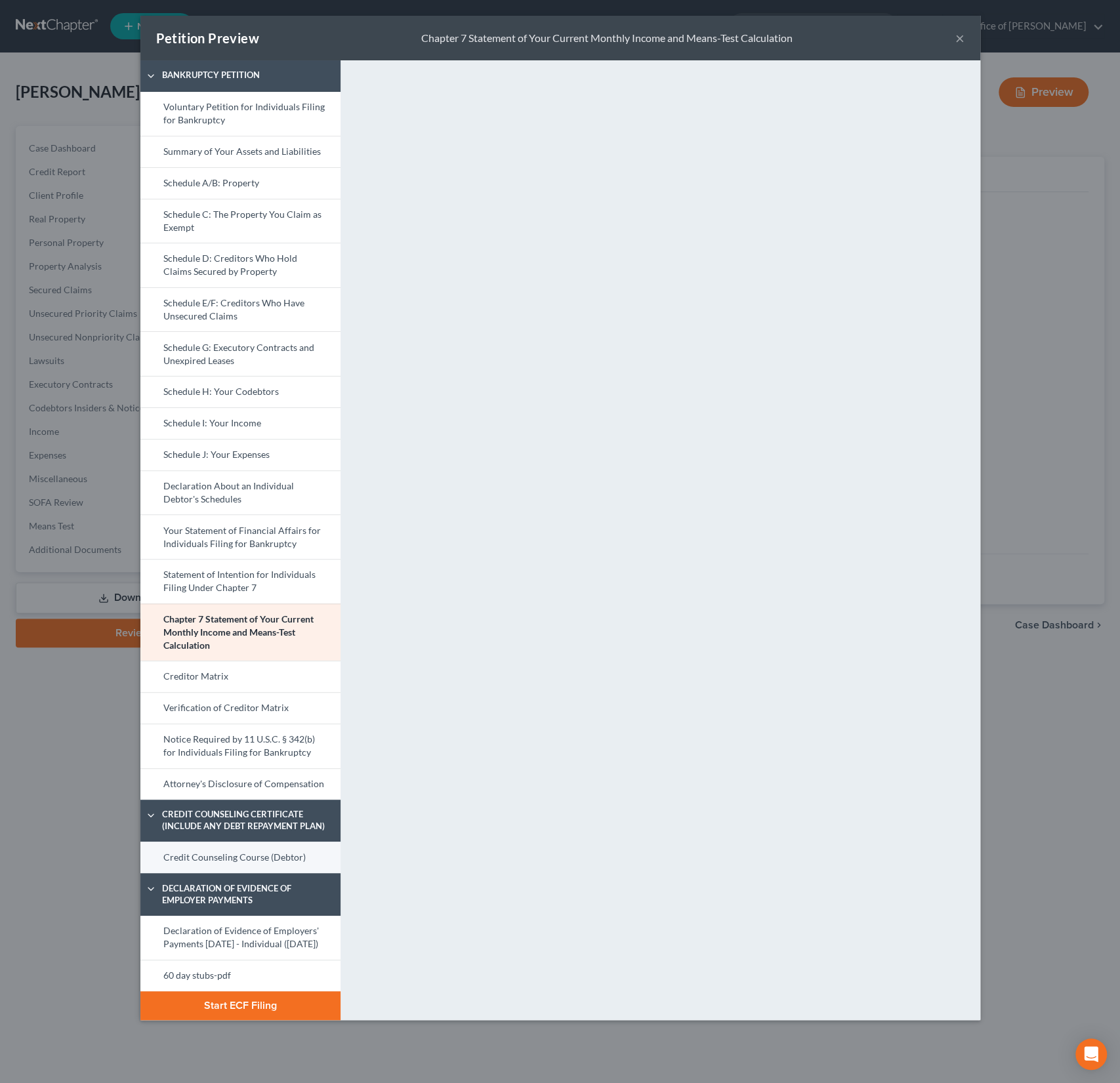
click at [219, 847] on link "Credit Counseling Course (Debtor)" at bounding box center [240, 858] width 200 height 31
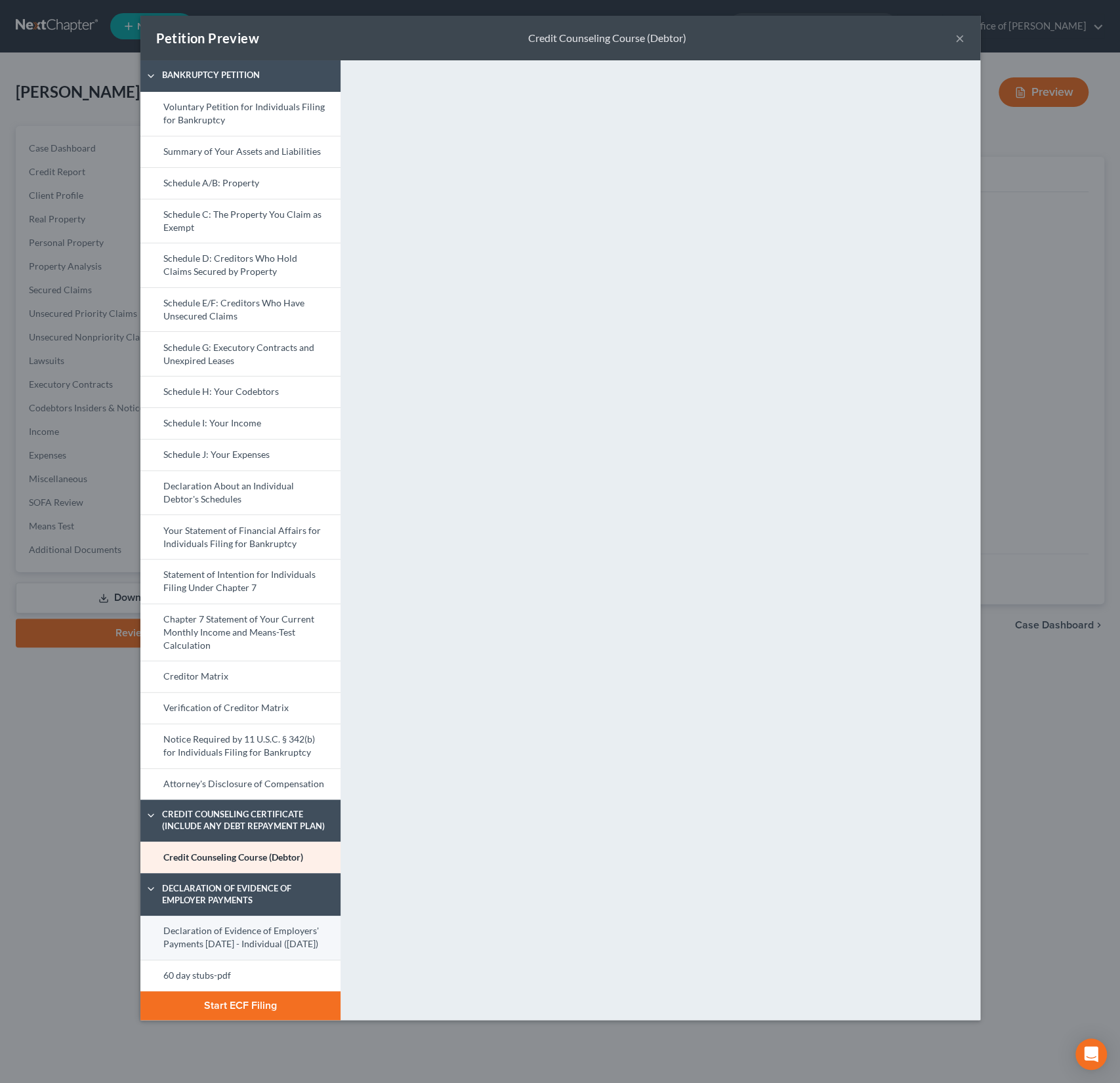
click at [208, 939] on link "Declaration of Evidence of Employers' Payments [DATE] - Individual ([DATE])" at bounding box center [240, 937] width 200 height 44
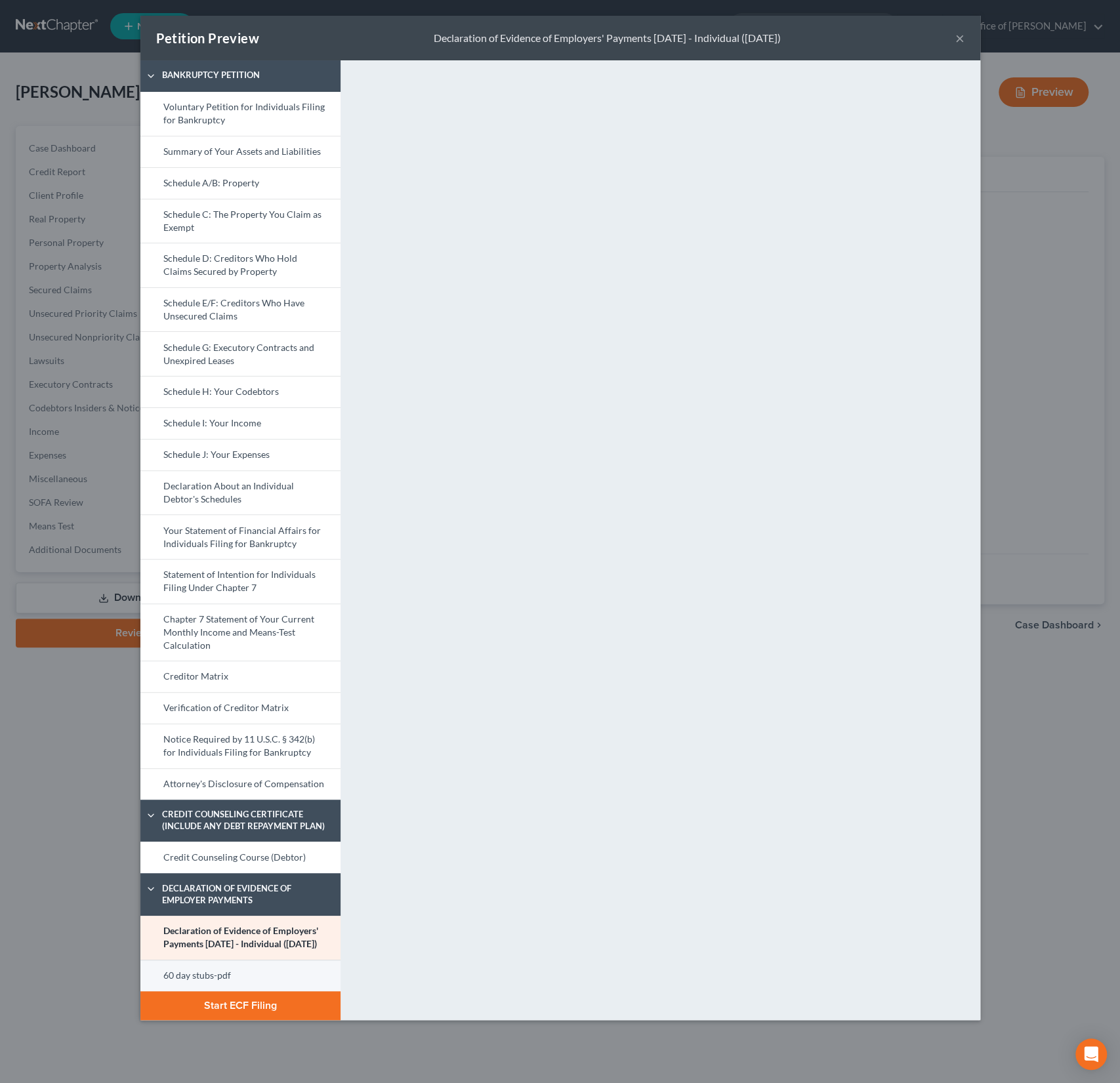
click at [199, 988] on link "60 day stubs-pdf" at bounding box center [240, 976] width 200 height 31
click at [962, 36] on button "×" at bounding box center [959, 38] width 9 height 16
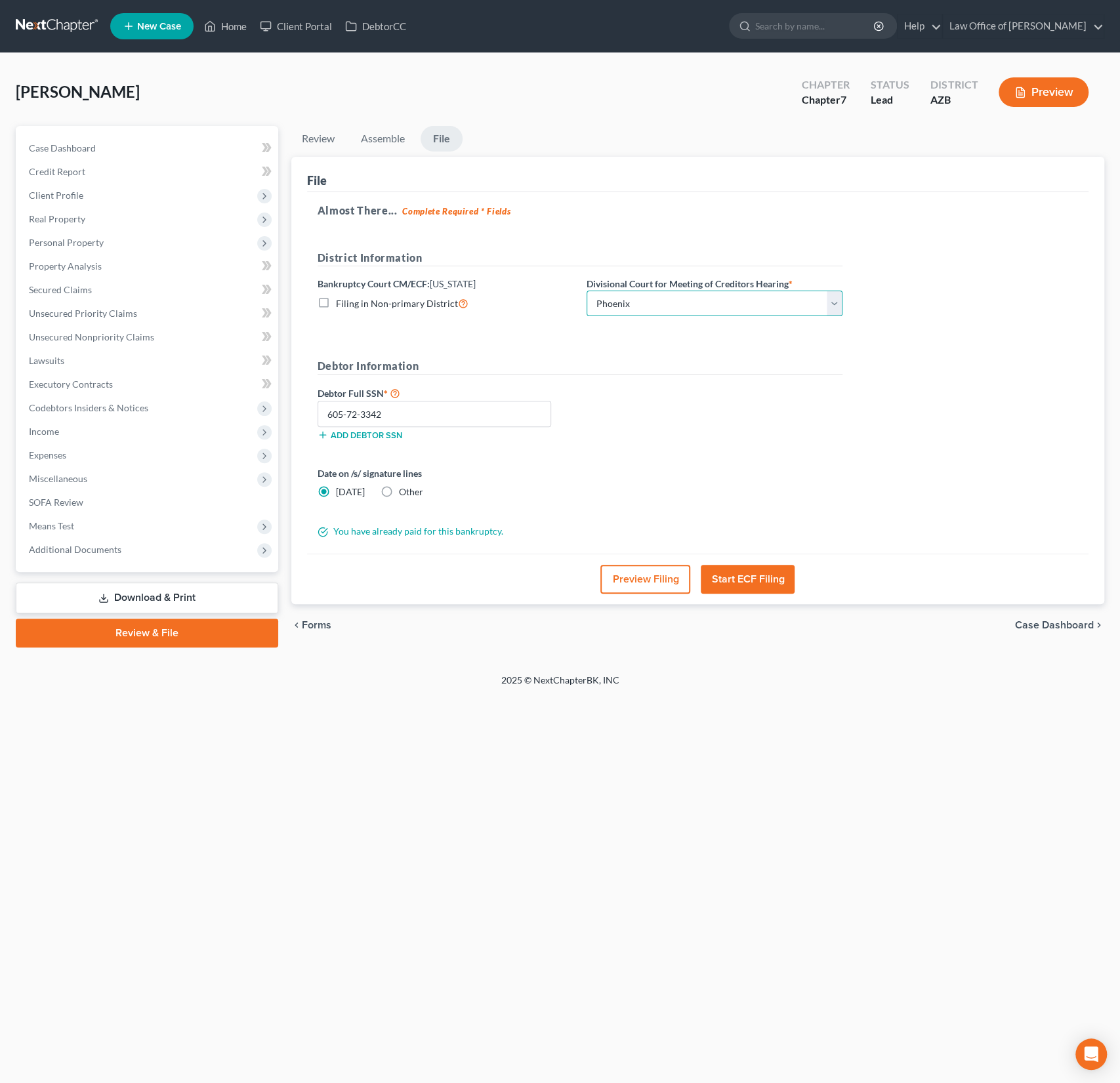
click at [641, 300] on select "Choose Division Phoenix [GEOGRAPHIC_DATA] [PERSON_NAME]" at bounding box center [715, 304] width 256 height 26
select select "1"
click at [587, 291] on select "Choose Division Phoenix [GEOGRAPHIC_DATA] [PERSON_NAME]" at bounding box center [715, 304] width 256 height 26
click at [740, 578] on button "Start ECF Filing" at bounding box center [747, 579] width 94 height 29
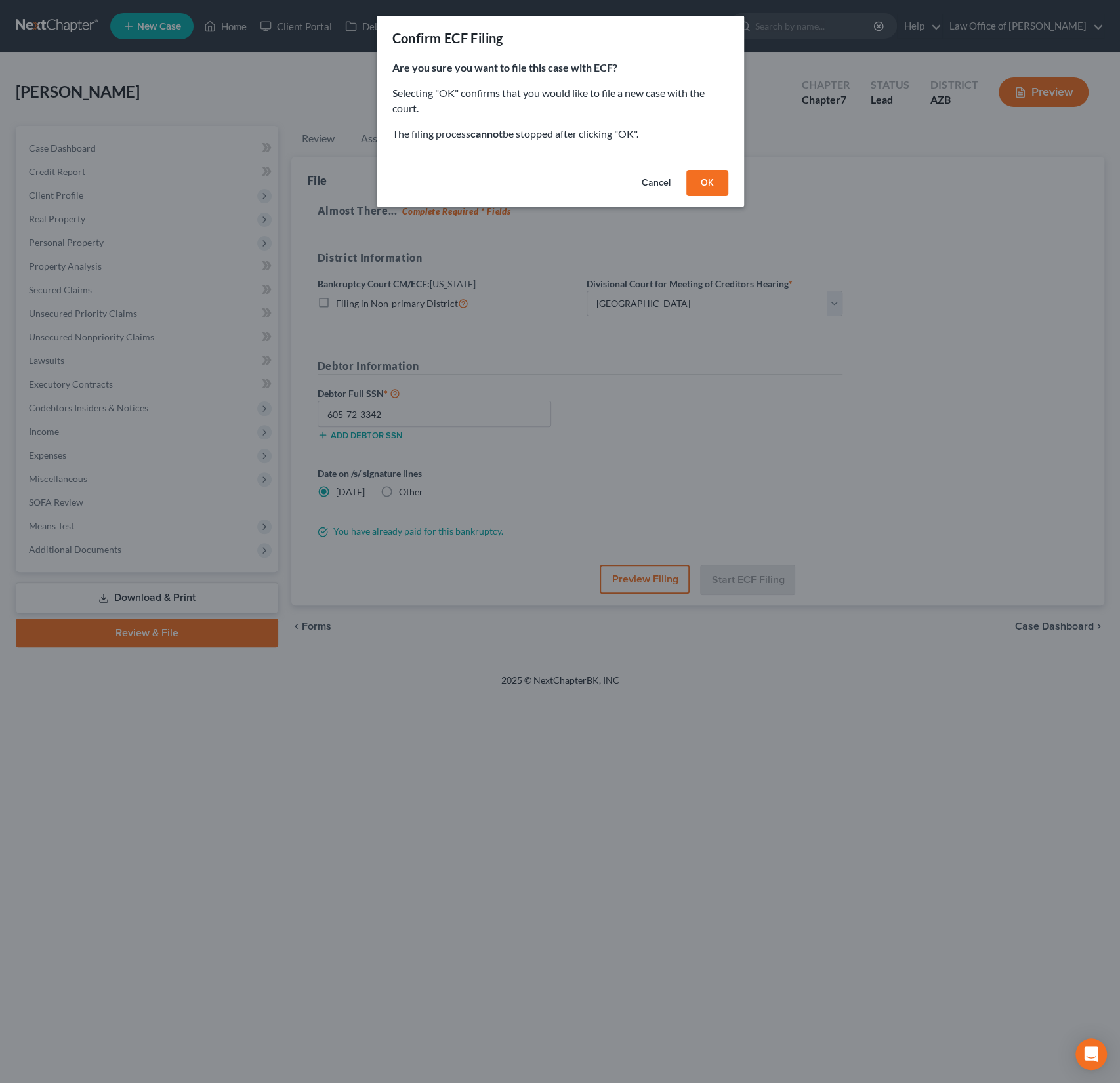
click at [712, 182] on button "OK" at bounding box center [707, 183] width 42 height 26
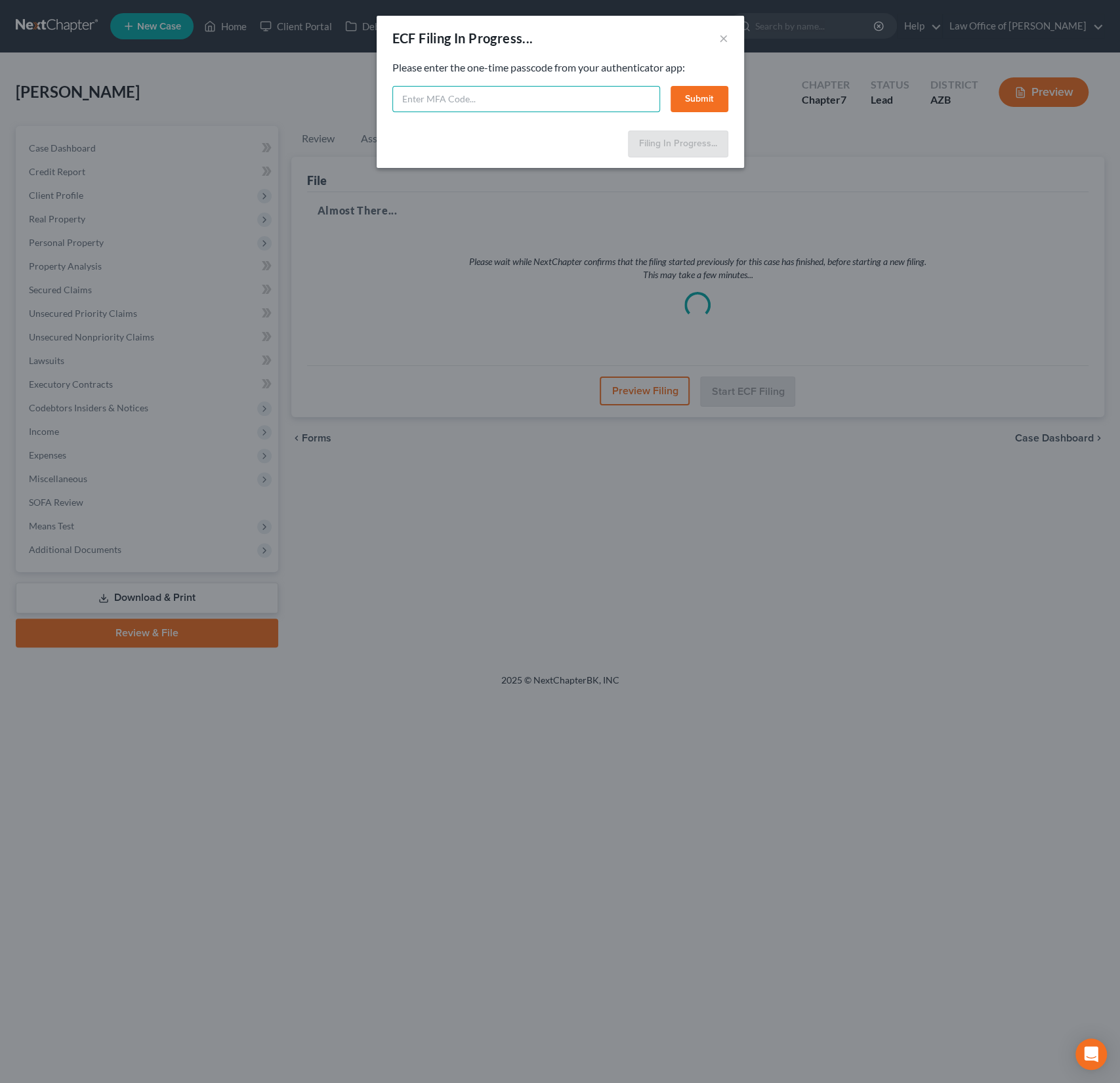
click at [487, 104] on input "text" at bounding box center [526, 99] width 267 height 26
type input "253620"
click at [713, 94] on button "Submit" at bounding box center [699, 99] width 58 height 26
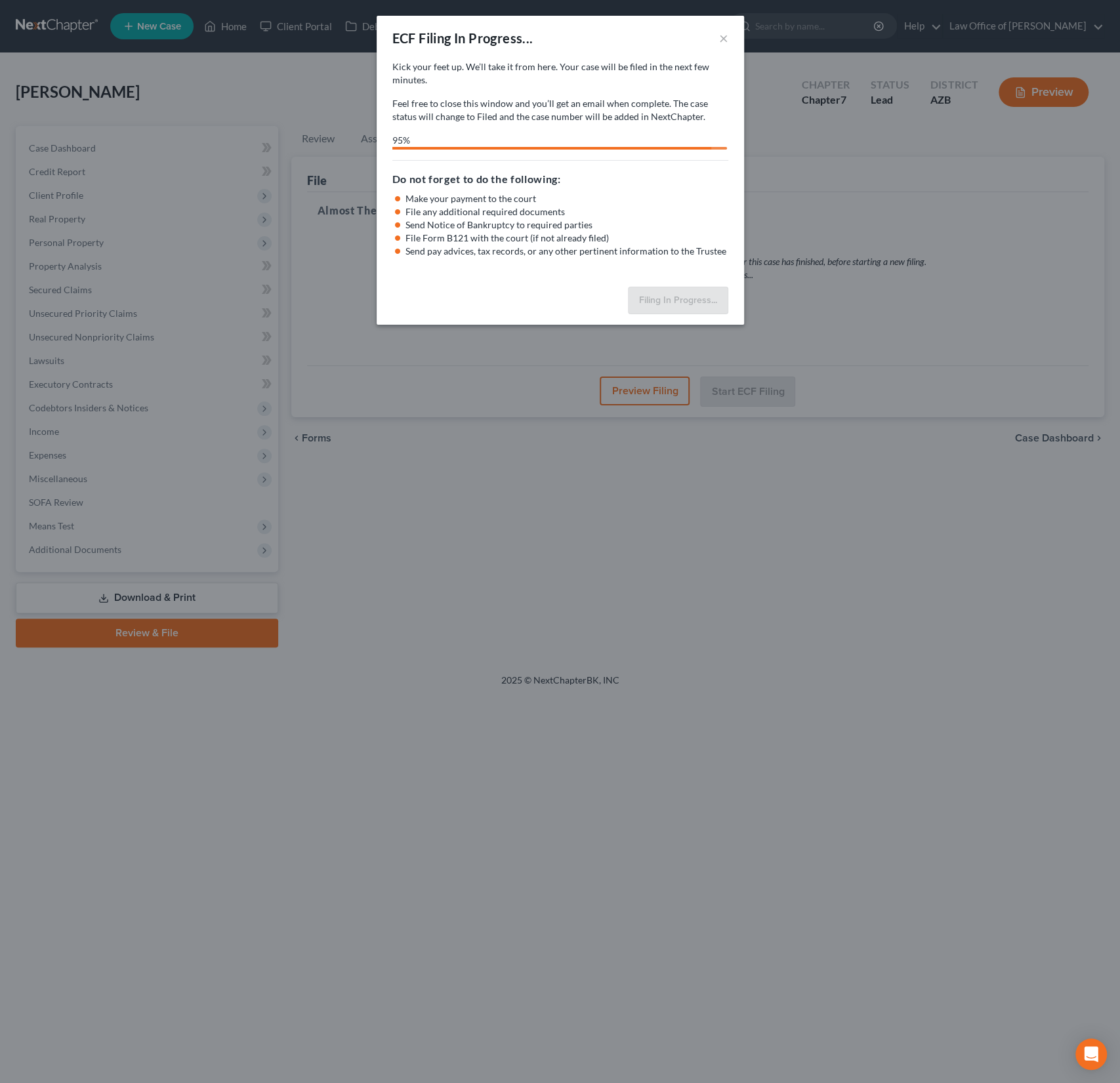
select select "1"
